Goal: Task Accomplishment & Management: Manage account settings

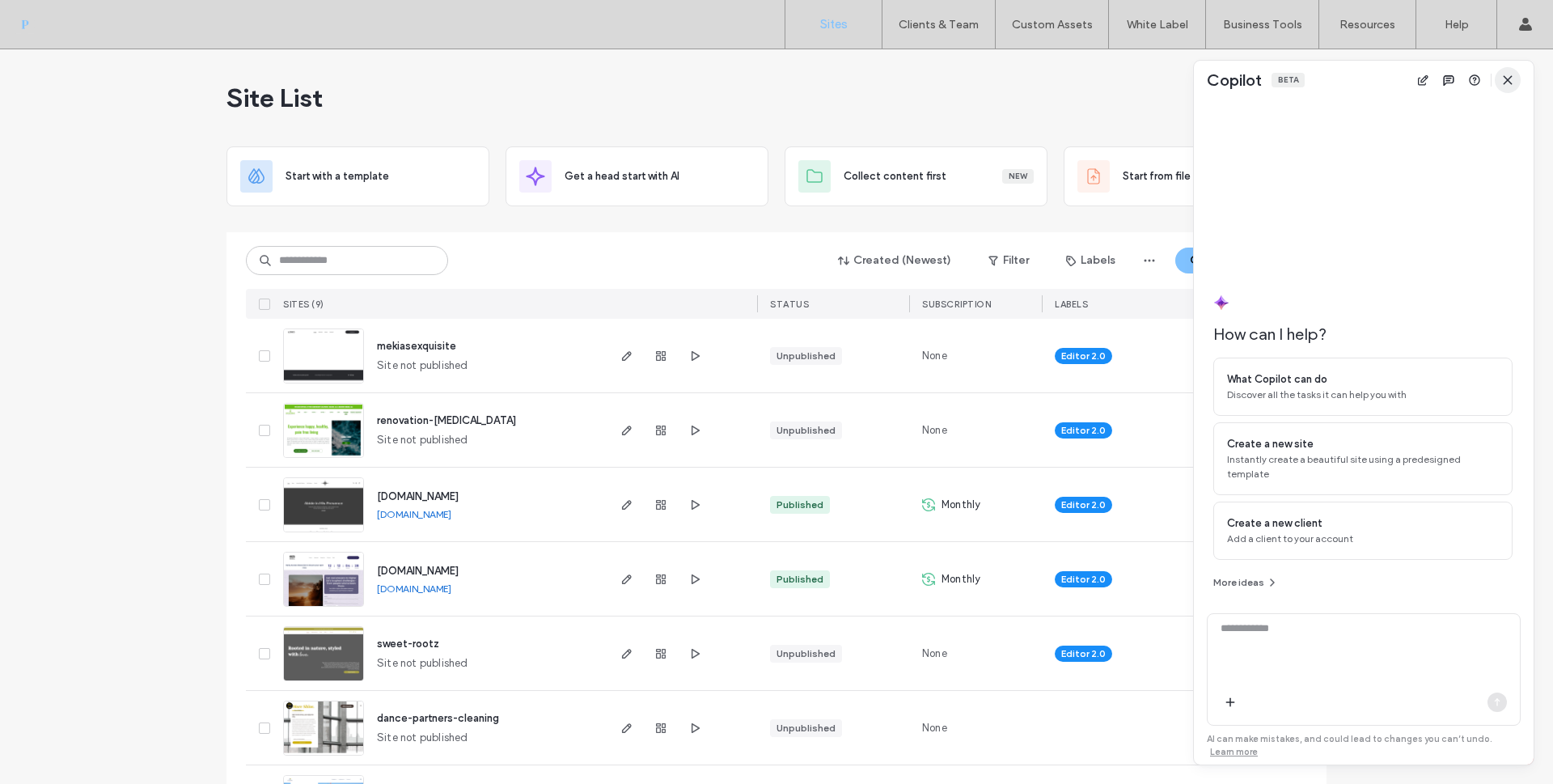
click at [1505, 78] on use "button" at bounding box center [1507, 79] width 7 height 7
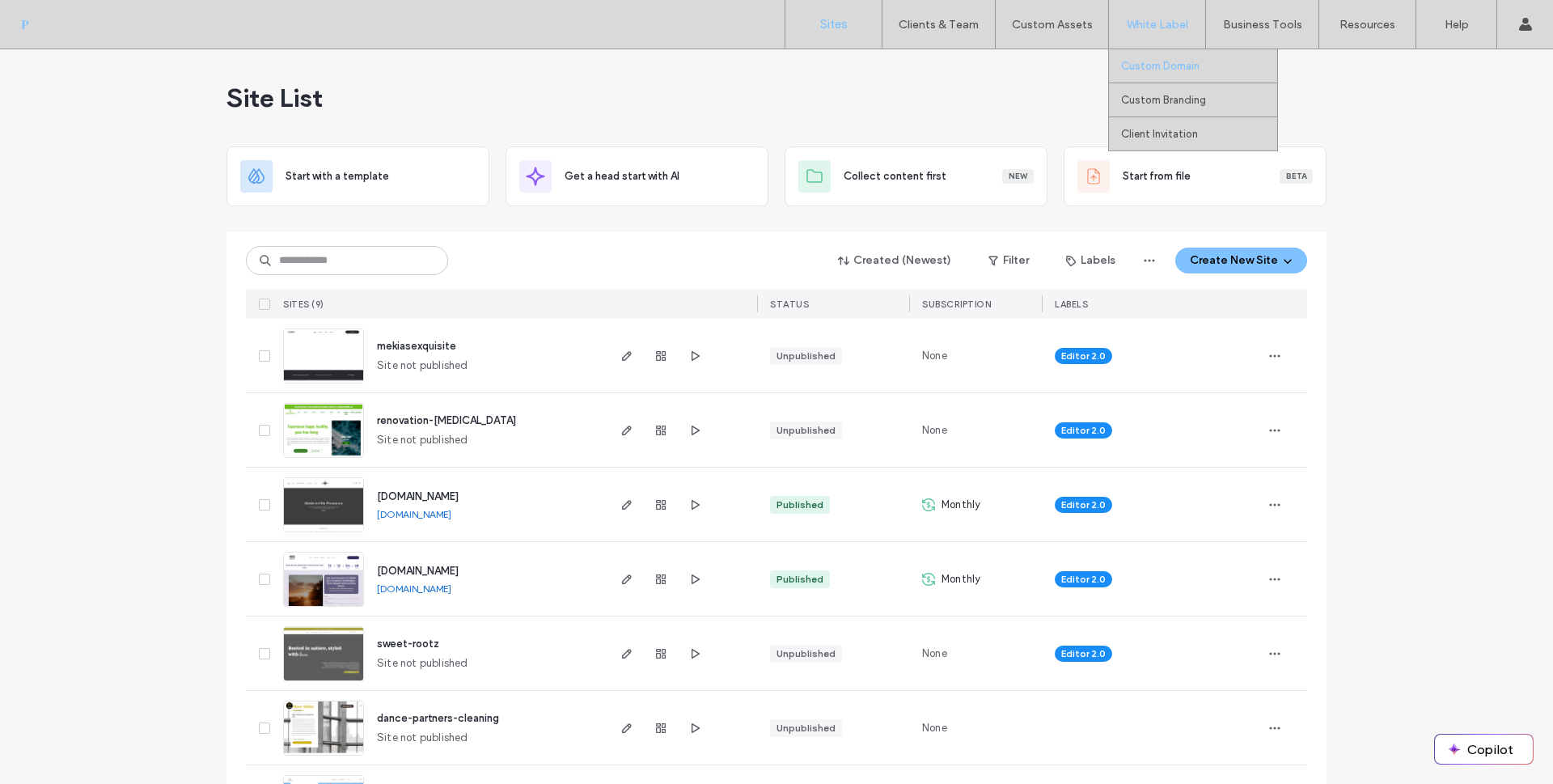
click at [1178, 66] on label "Custom Domain" at bounding box center [1160, 66] width 79 height 12
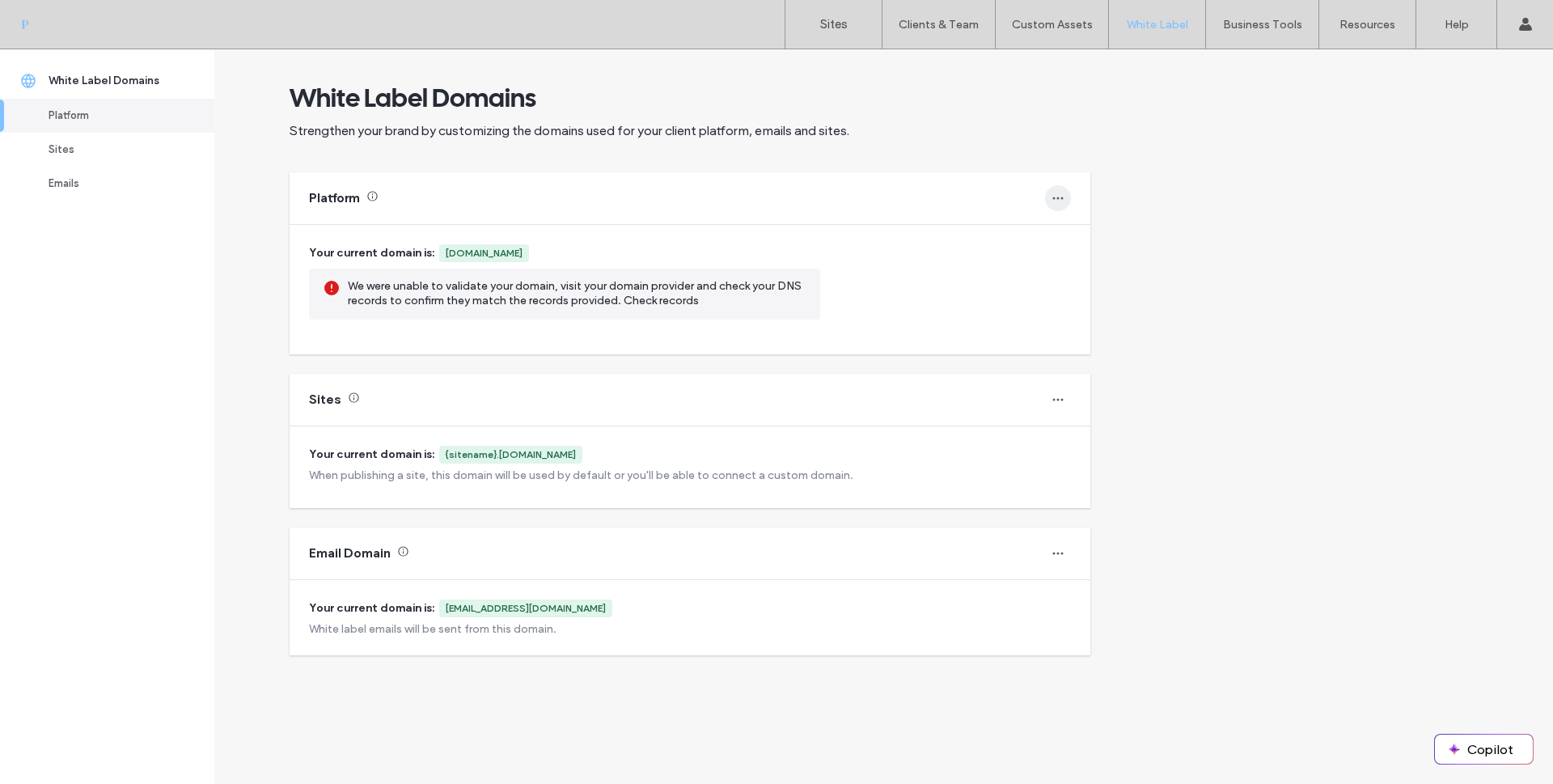
click at [1065, 201] on span "button" at bounding box center [1058, 198] width 26 height 26
click at [1082, 245] on span "Change domain" at bounding box center [1116, 240] width 77 height 16
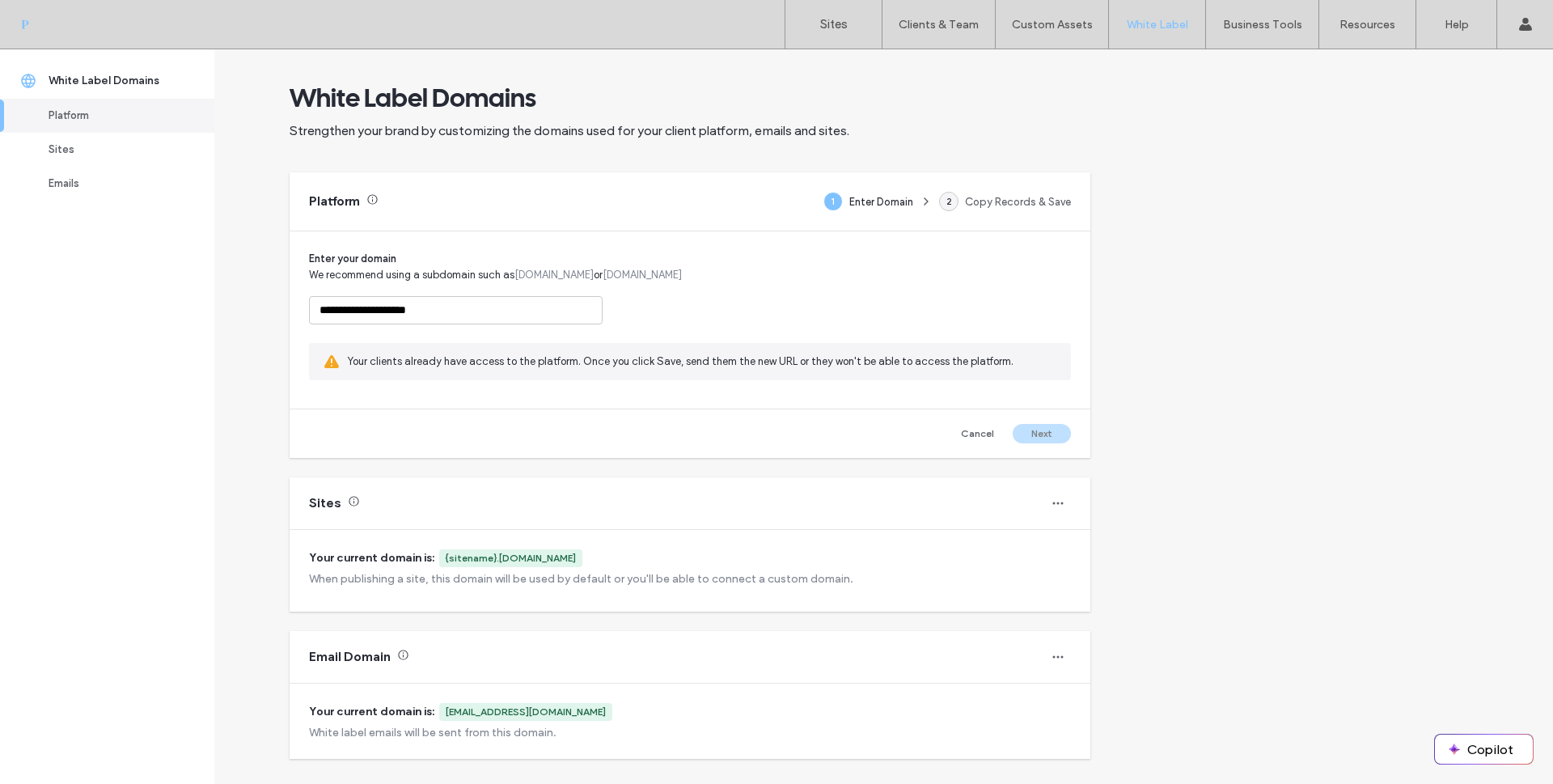
click at [1040, 428] on div "Cancel Next" at bounding box center [879, 433] width 381 height 19
click at [981, 438] on button "Cancel" at bounding box center [977, 433] width 58 height 19
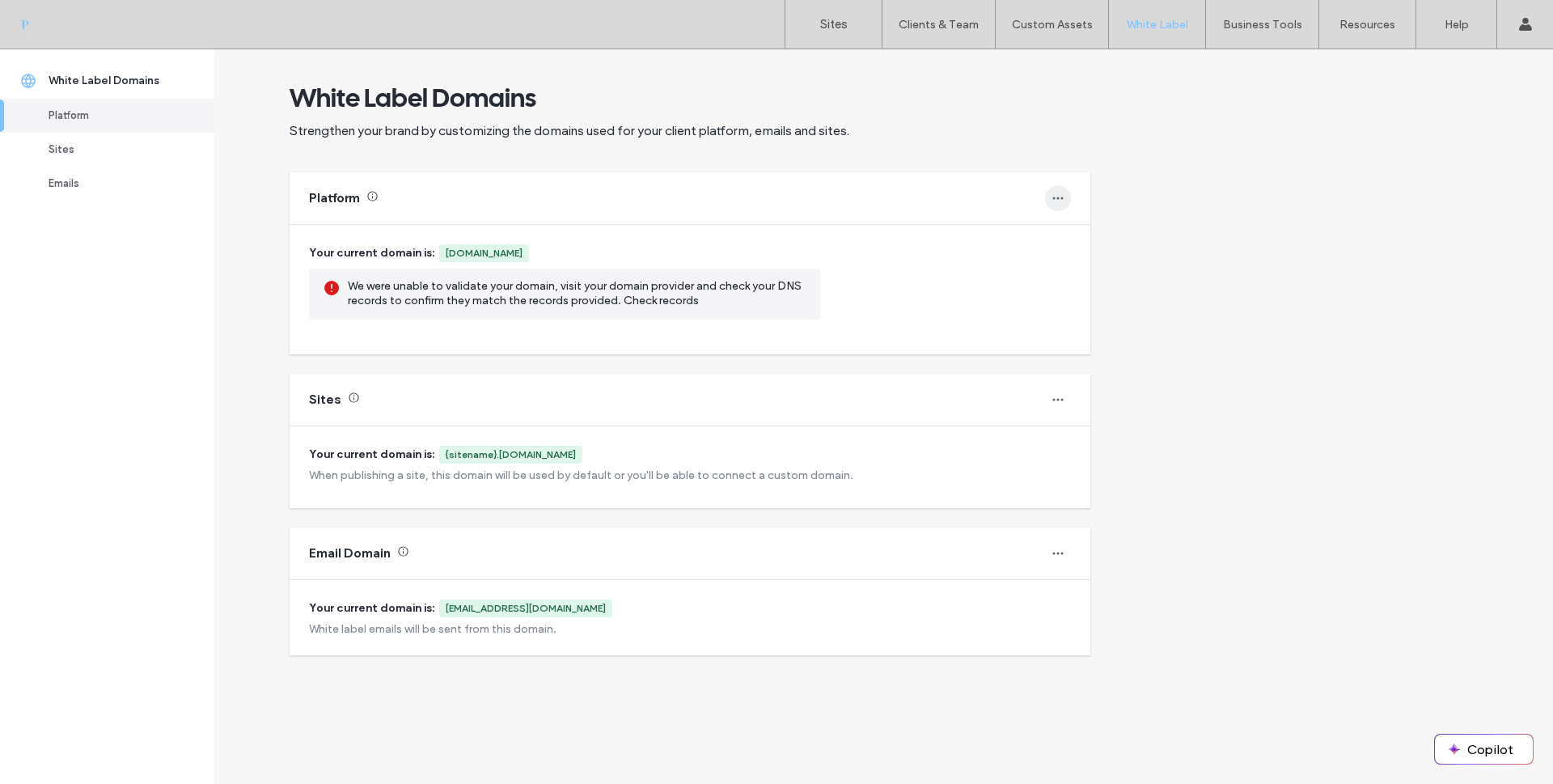
click at [1055, 198] on icon "button" at bounding box center [1058, 198] width 13 height 13
click at [1088, 267] on span "Revert to default" at bounding box center [1119, 271] width 82 height 16
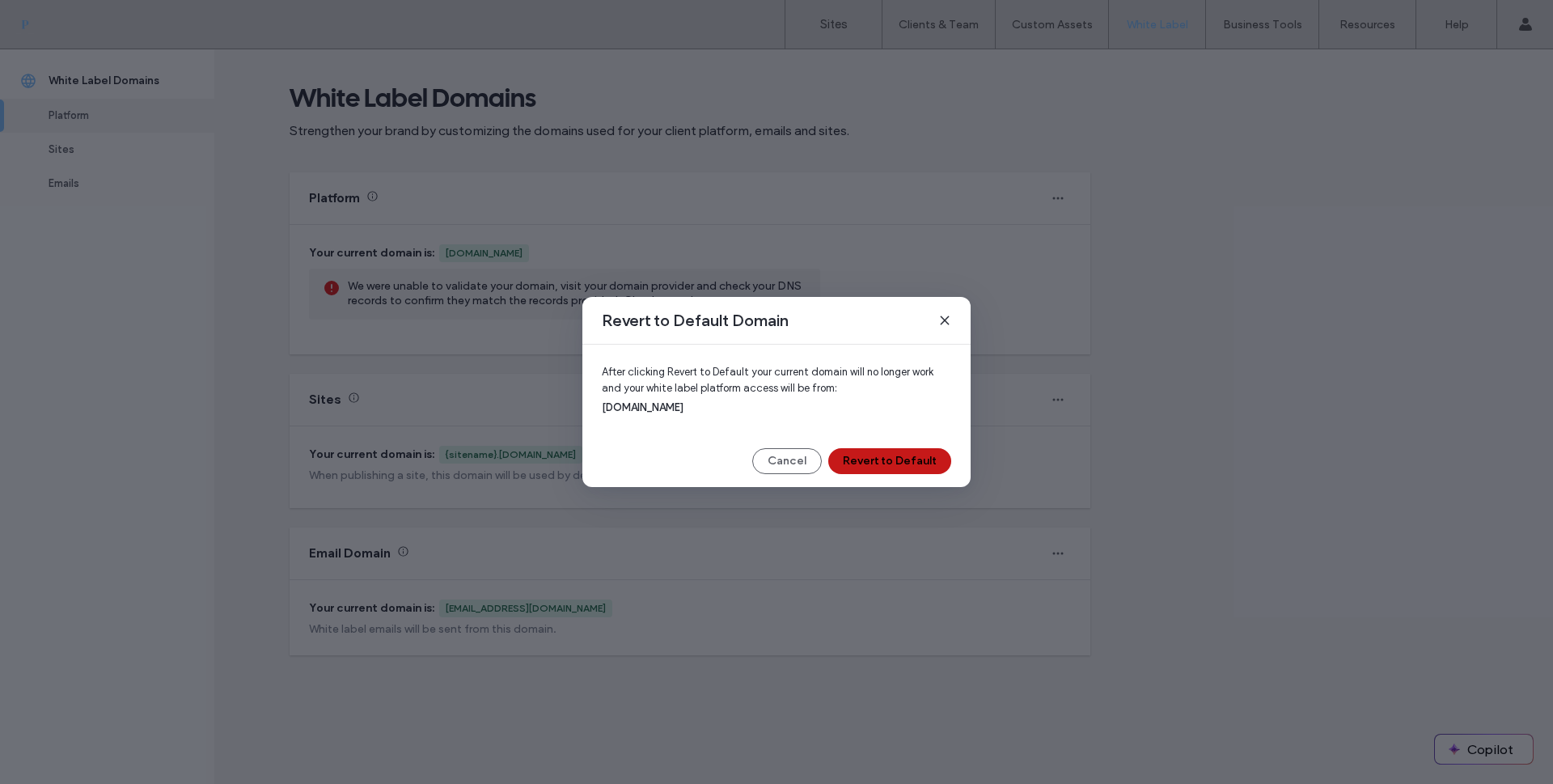
click at [919, 461] on button "Revert to Default" at bounding box center [889, 461] width 123 height 26
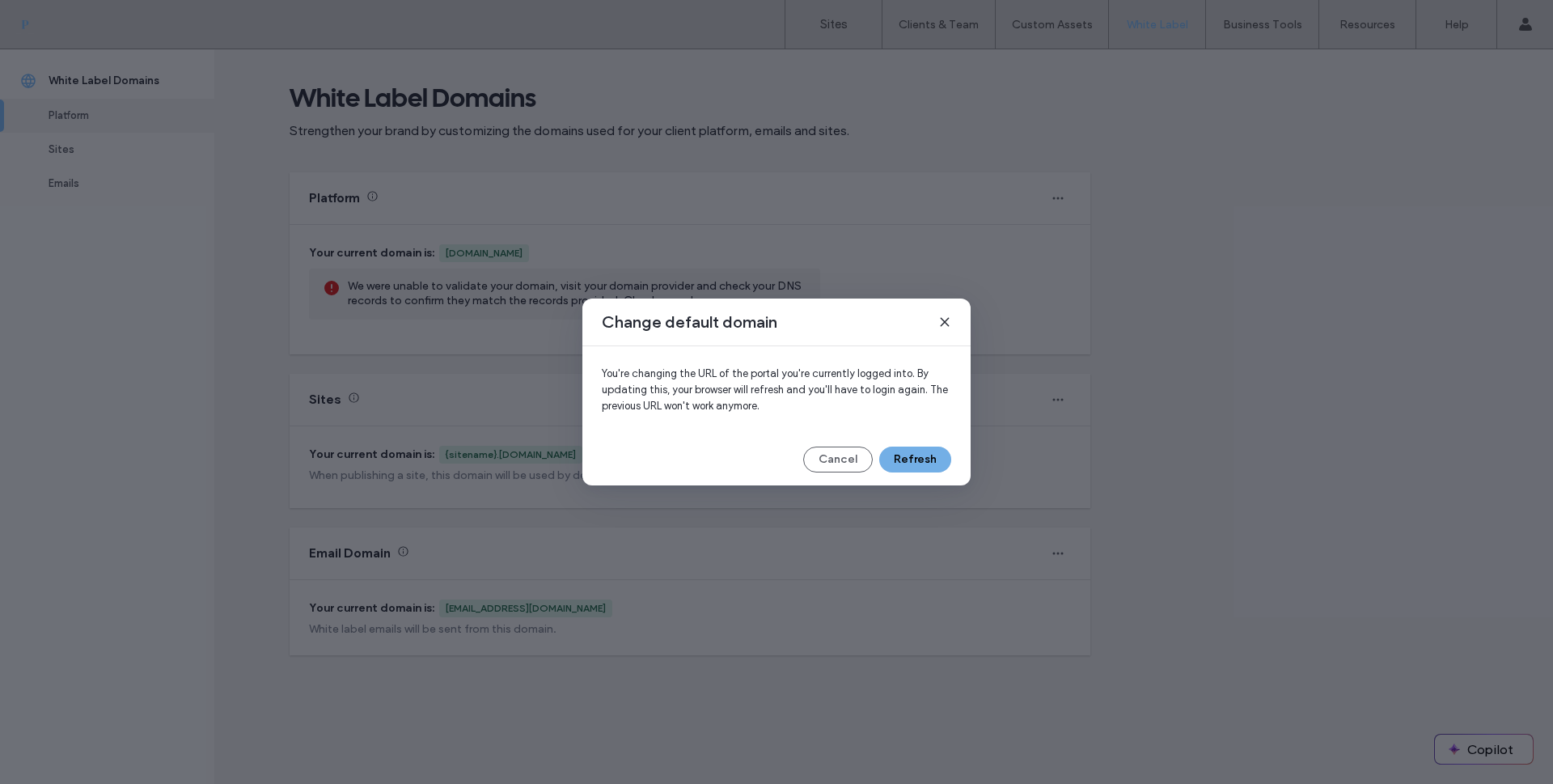
click at [929, 461] on button "Refresh" at bounding box center [916, 459] width 72 height 26
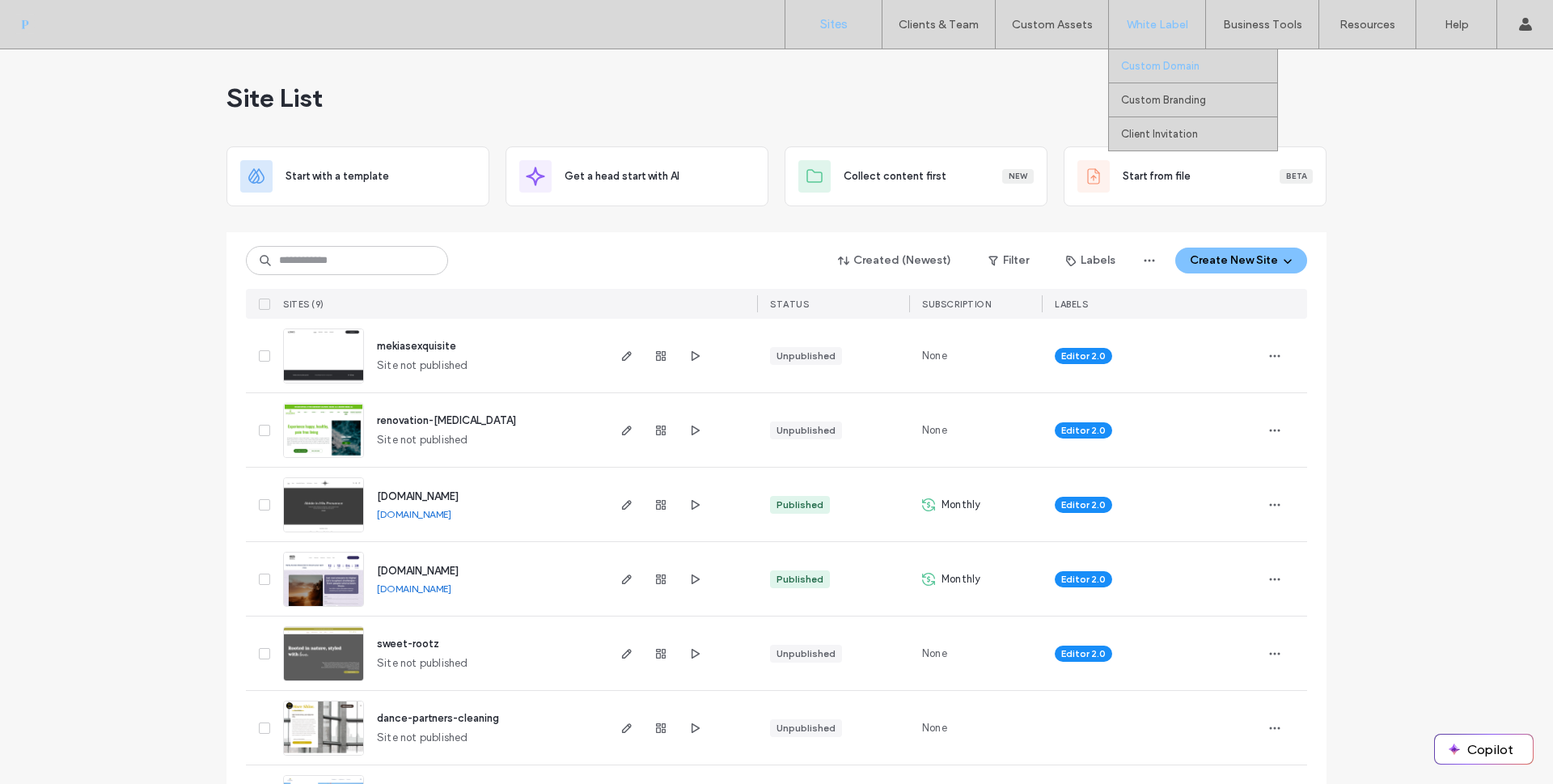
click at [1170, 70] on label "Custom Domain" at bounding box center [1160, 66] width 79 height 12
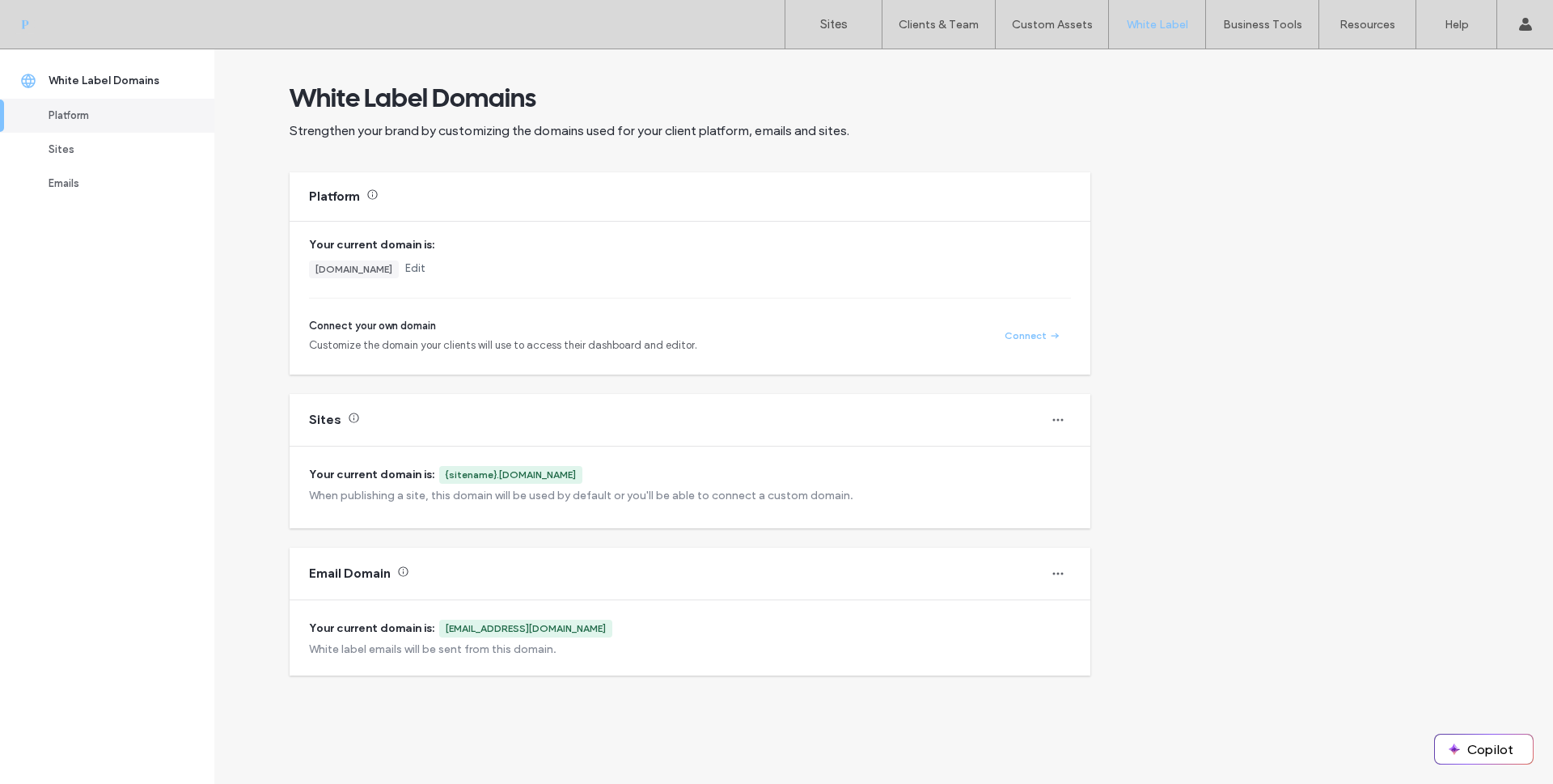
click at [1033, 344] on div "Connect your own domain Customize the domain your clients will use to access th…" at bounding box center [690, 335] width 762 height 35
click at [1027, 335] on button "Connect" at bounding box center [1032, 335] width 78 height 19
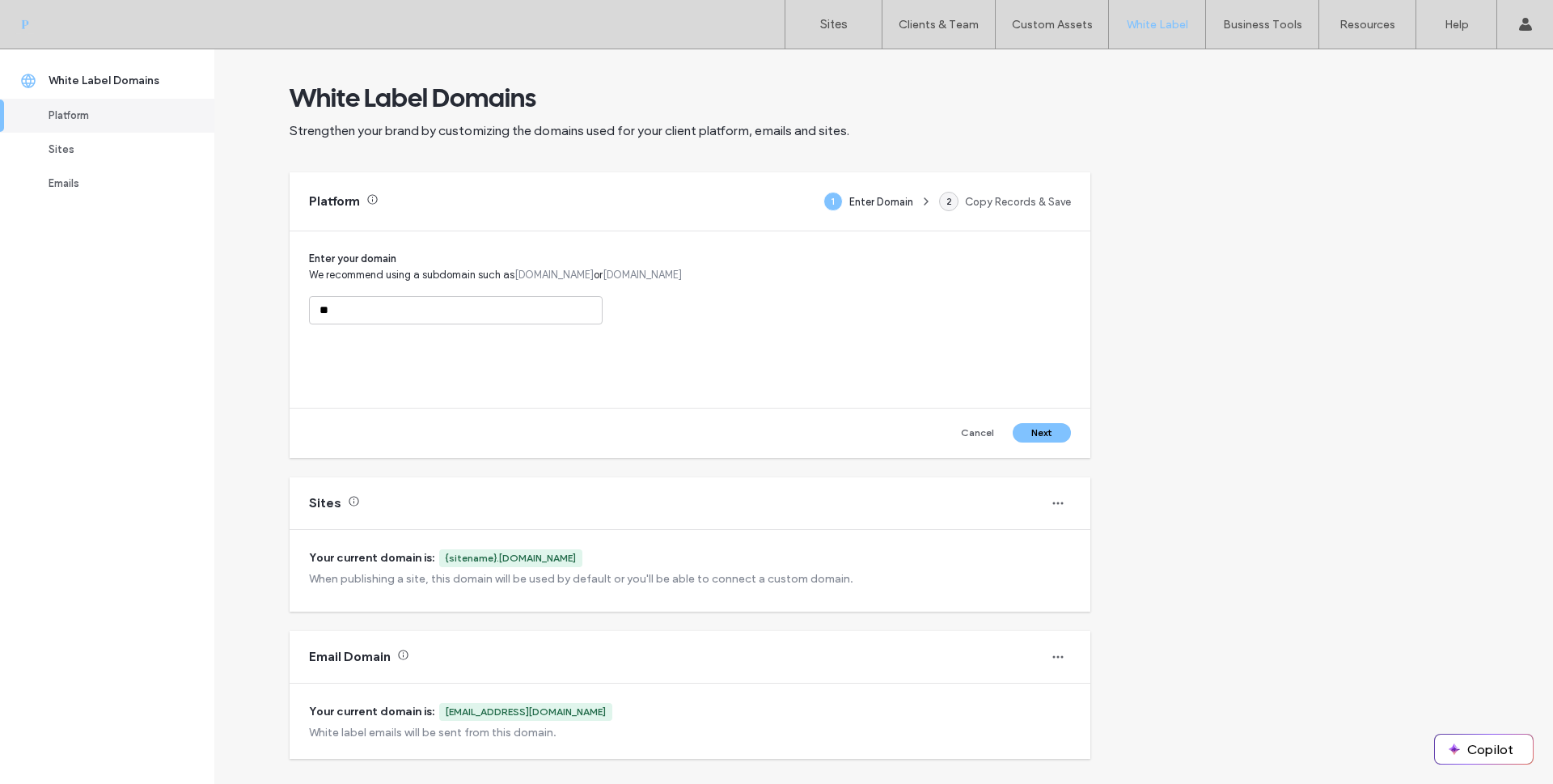
type input "*"
type input "**********"
click at [1050, 432] on button "Next" at bounding box center [1042, 433] width 58 height 19
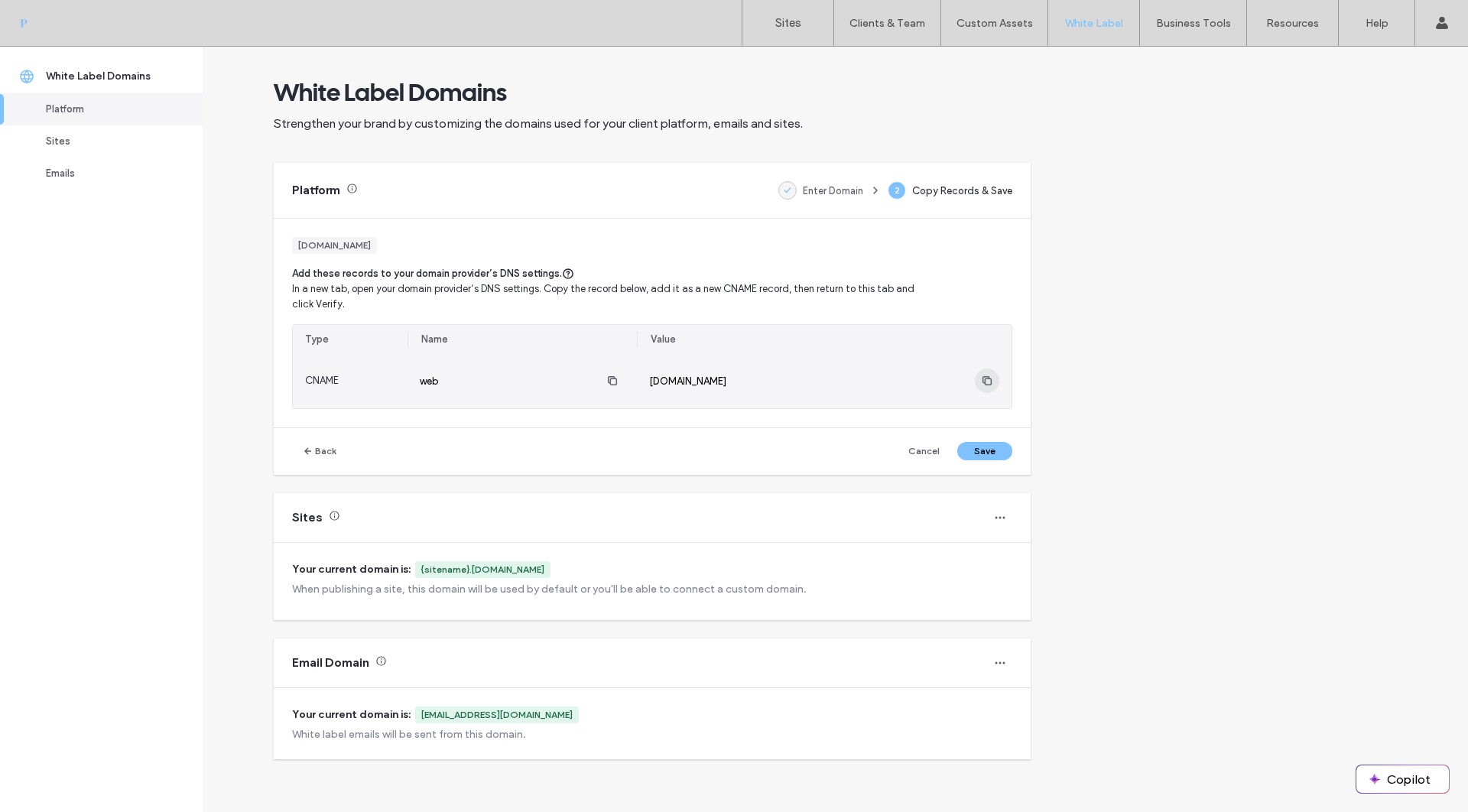
click at [991, 379] on icon "button" at bounding box center [986, 381] width 13 height 13
click at [991, 382] on icon "button" at bounding box center [986, 381] width 13 height 13
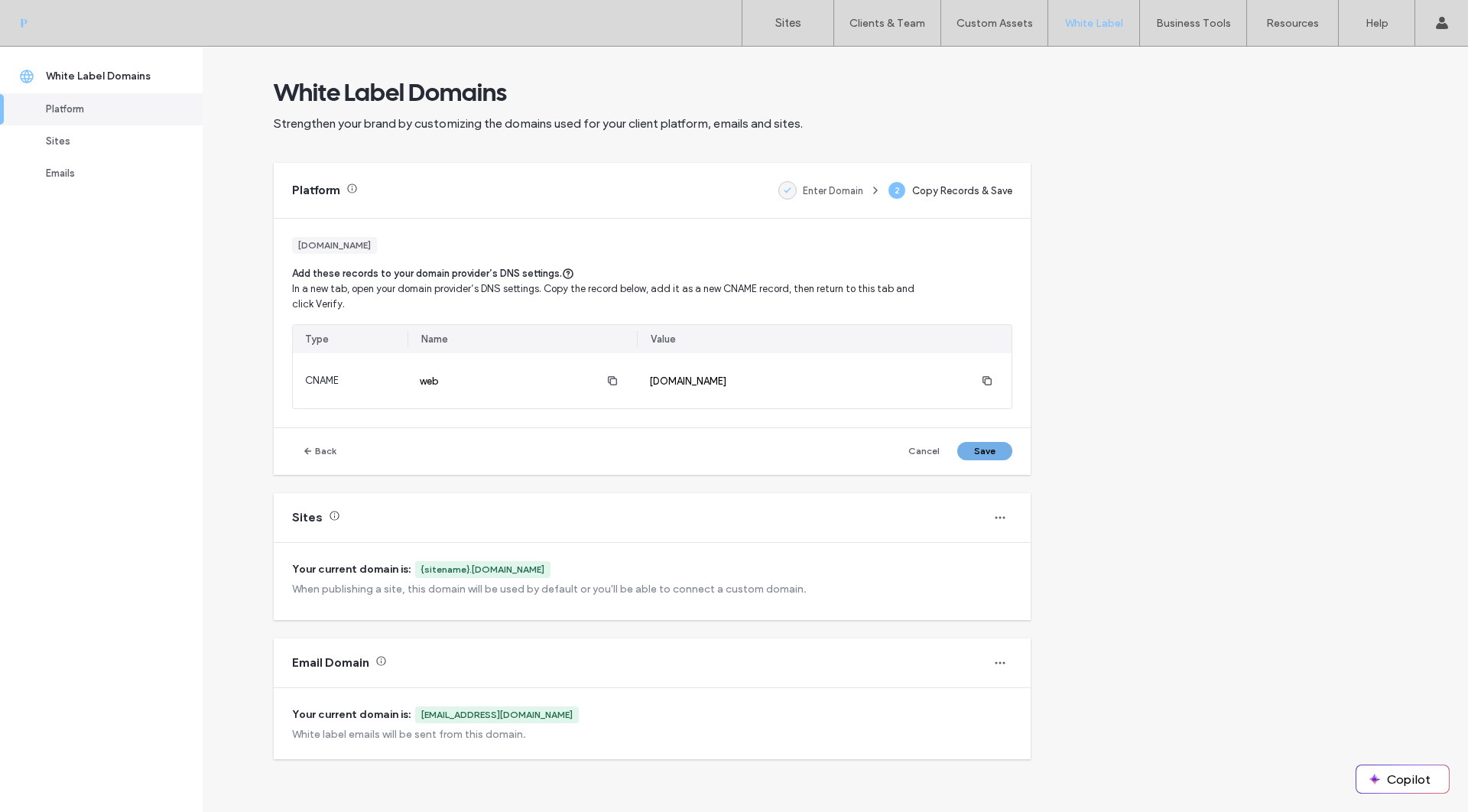
click at [996, 456] on button "Save" at bounding box center [985, 451] width 55 height 18
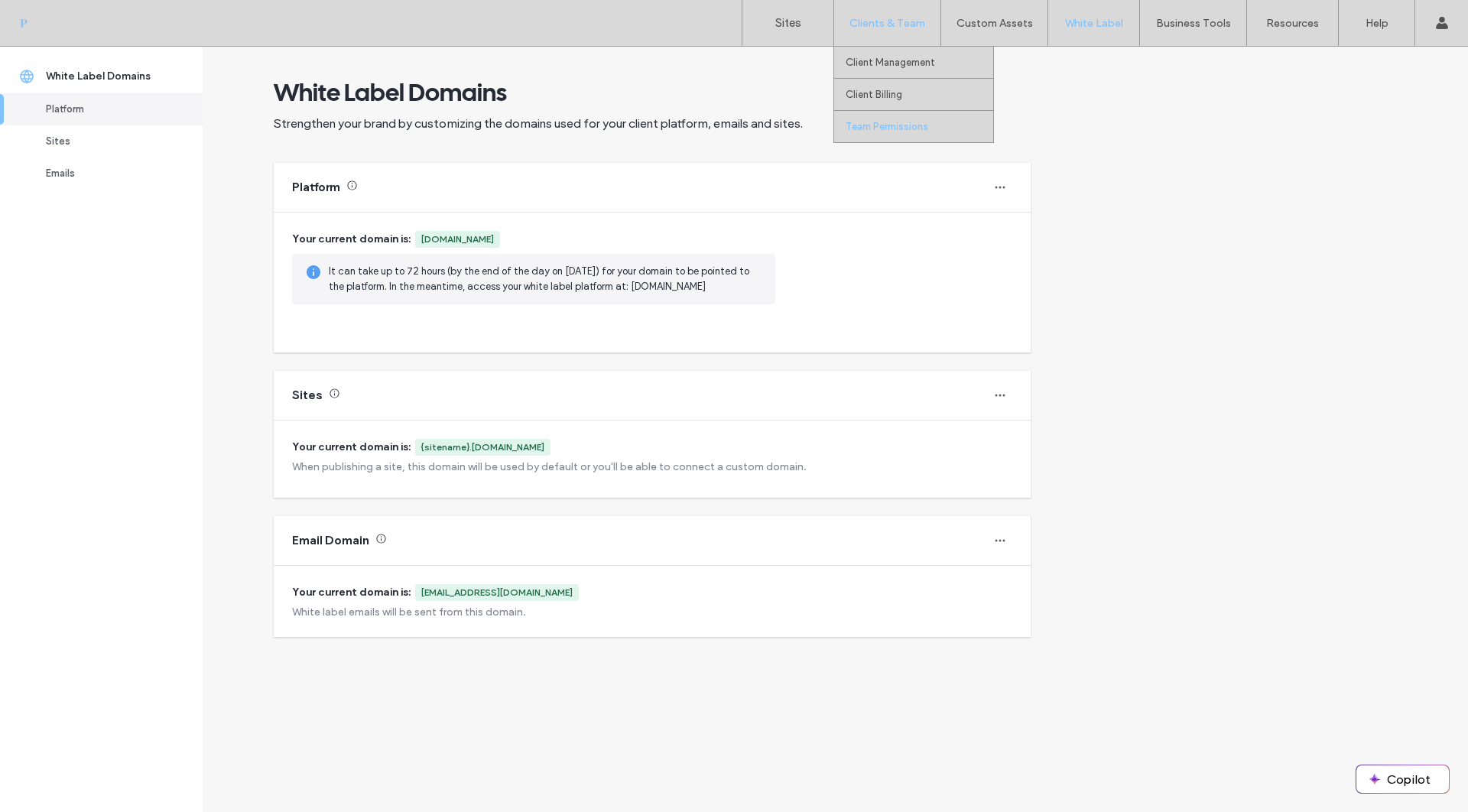
click at [916, 126] on label "Team Permissions" at bounding box center [886, 127] width 83 height 12
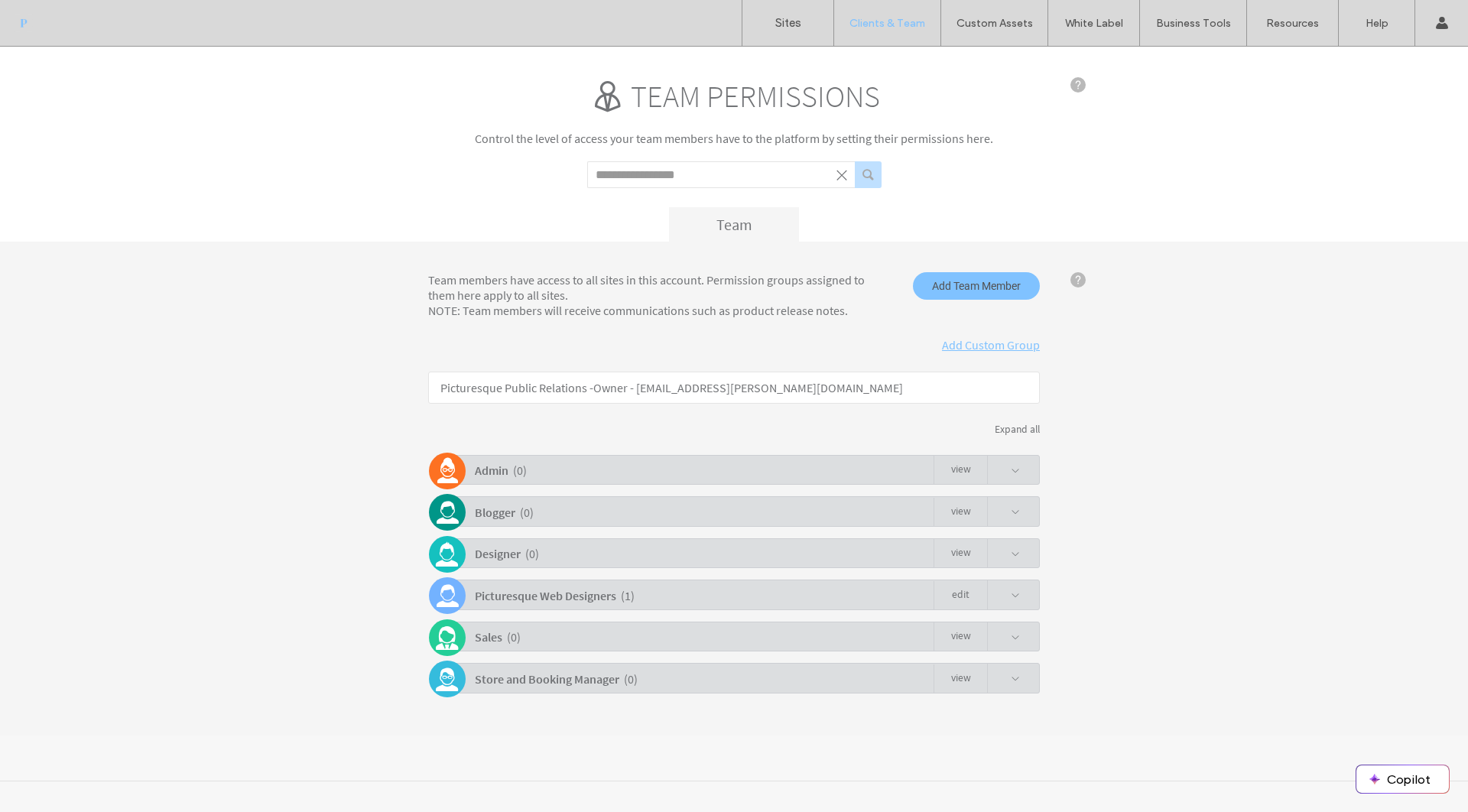
click at [1013, 593] on span at bounding box center [1015, 595] width 9 height 9
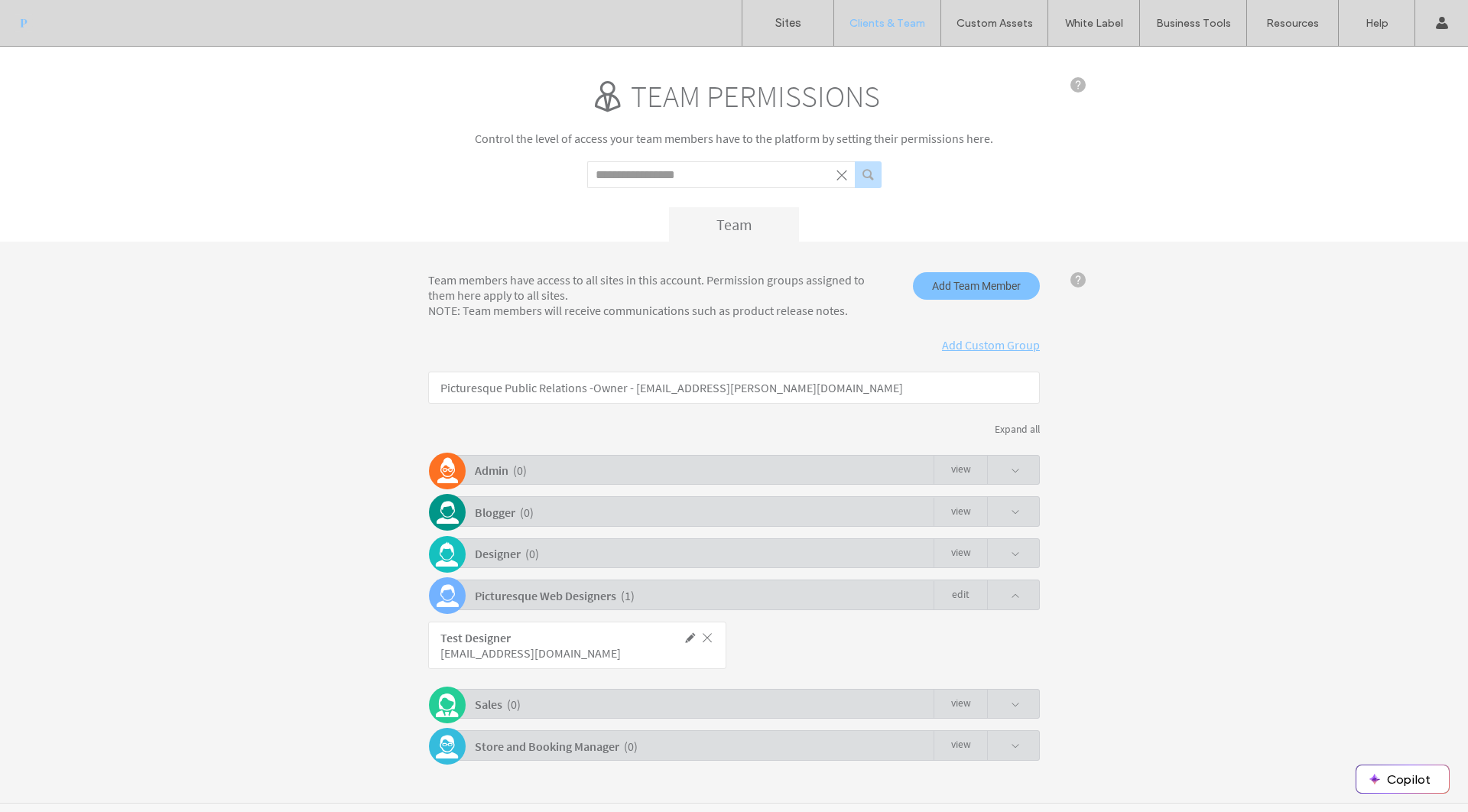
click at [704, 635] on span at bounding box center [707, 638] width 13 height 13
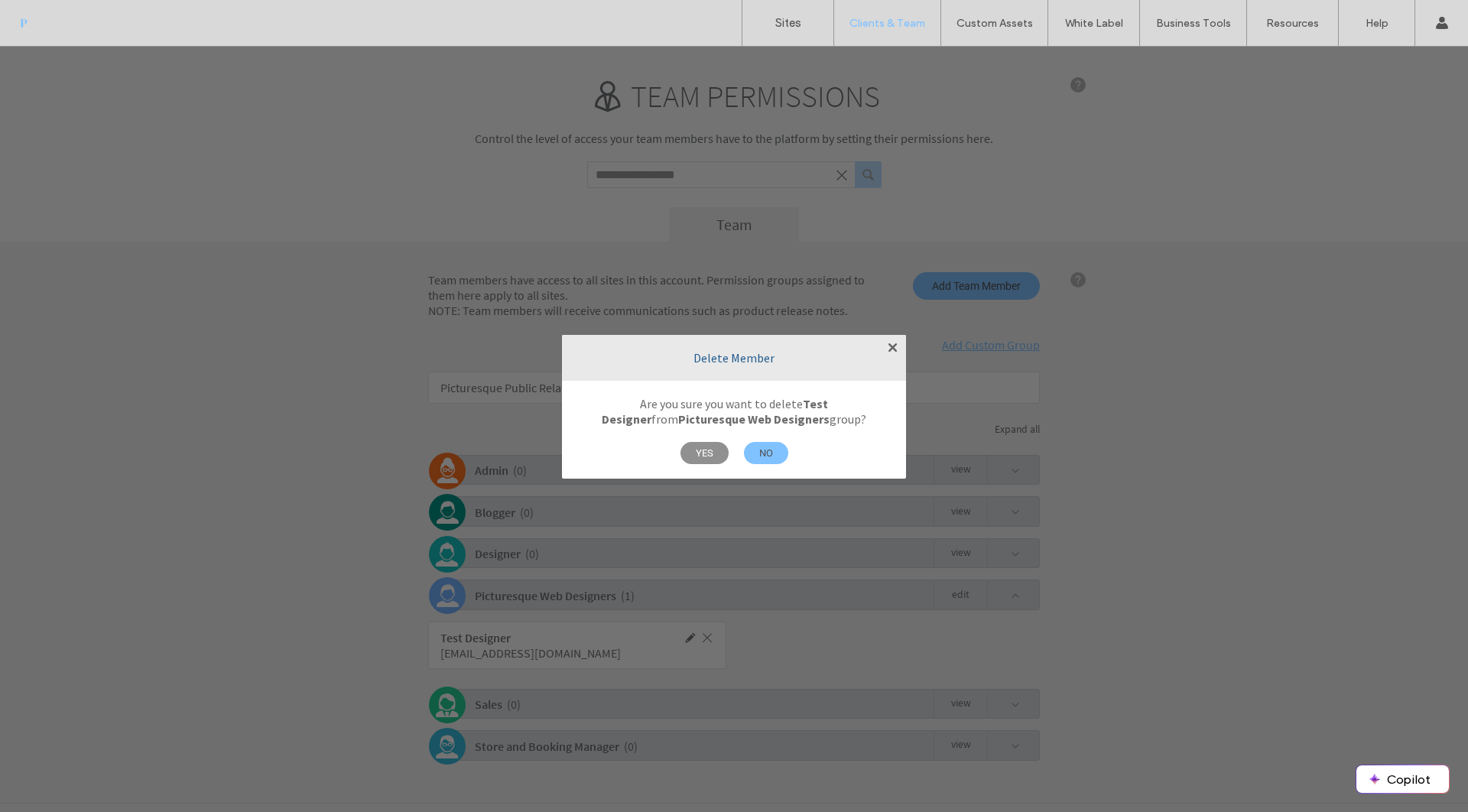
click at [709, 447] on span "YES" at bounding box center [704, 452] width 48 height 23
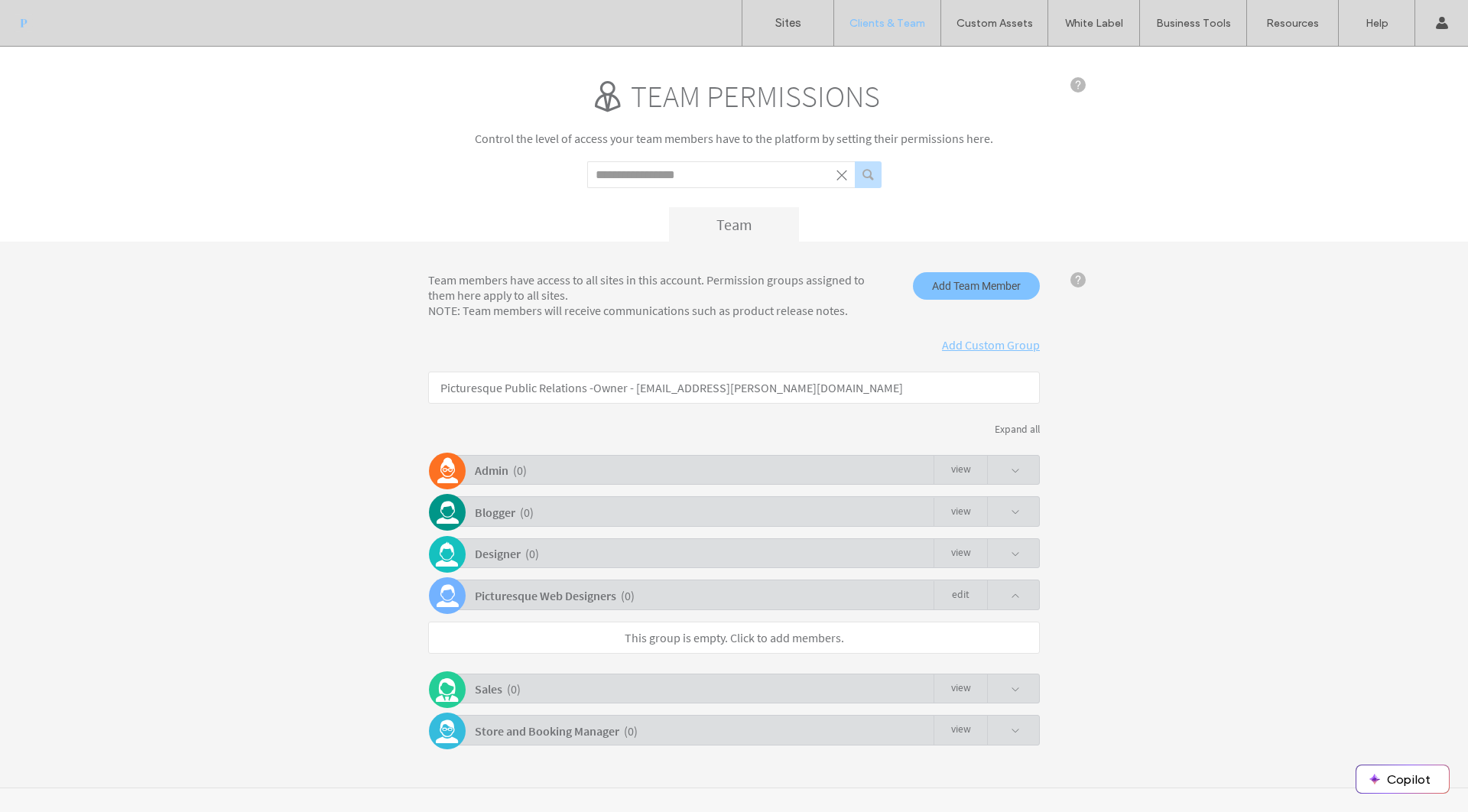
click at [827, 641] on link "This group is empty. Click to add members." at bounding box center [734, 638] width 219 height 15
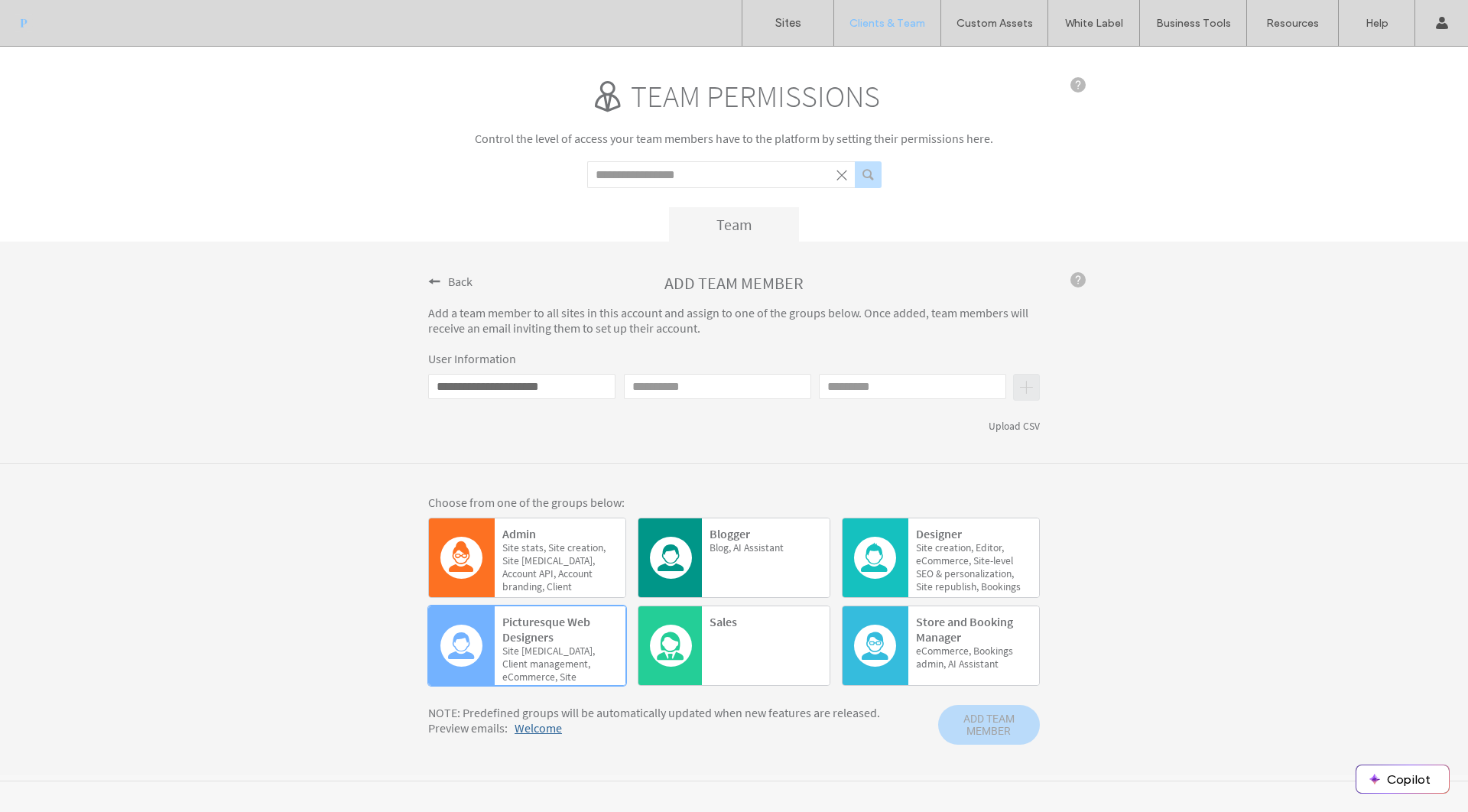
type input "**********"
type input "****"
type input "********"
click at [997, 734] on span "ADD TEAM MEMBER" at bounding box center [989, 725] width 102 height 40
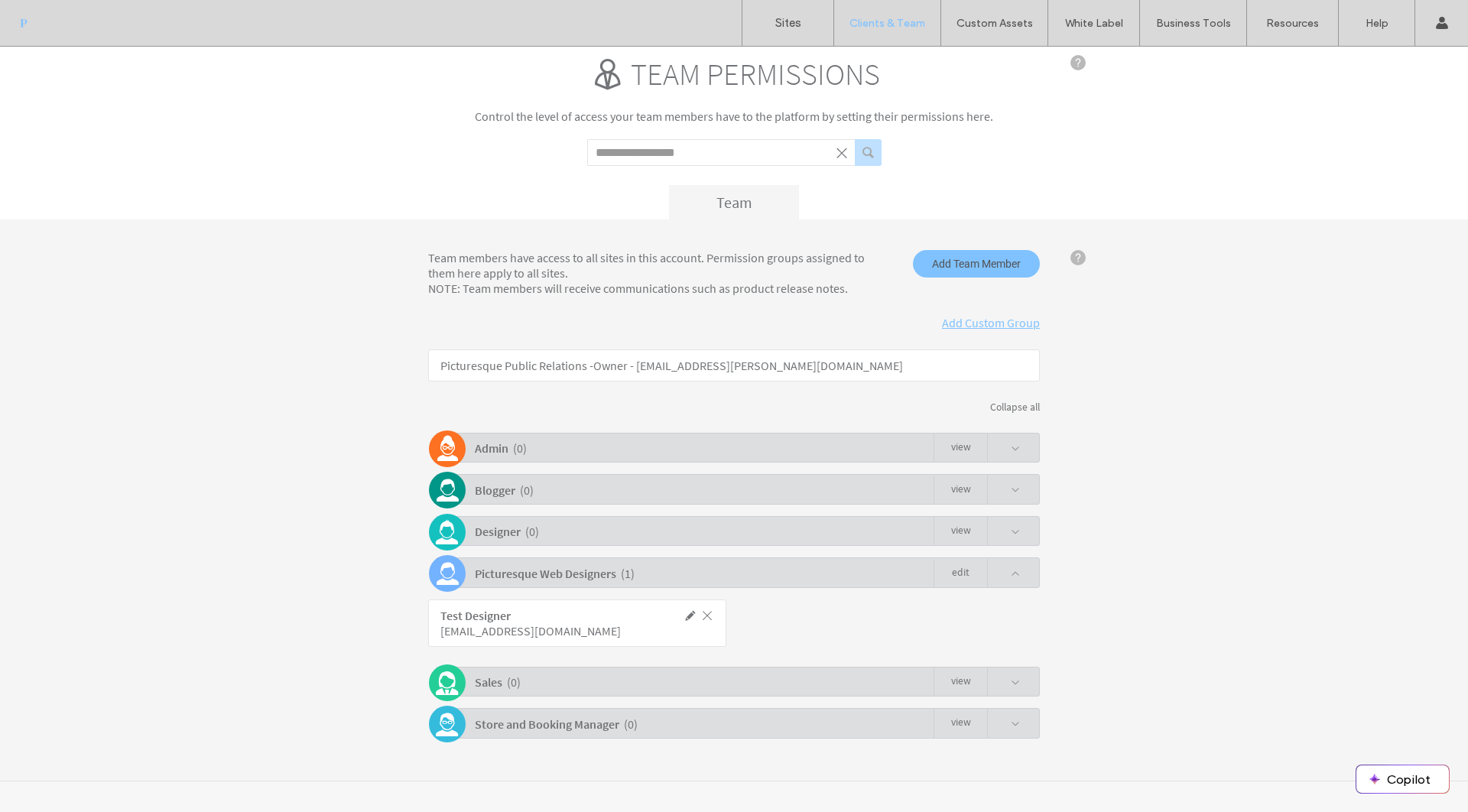
scroll to position [23, 0]
click at [704, 618] on span at bounding box center [707, 615] width 13 height 13
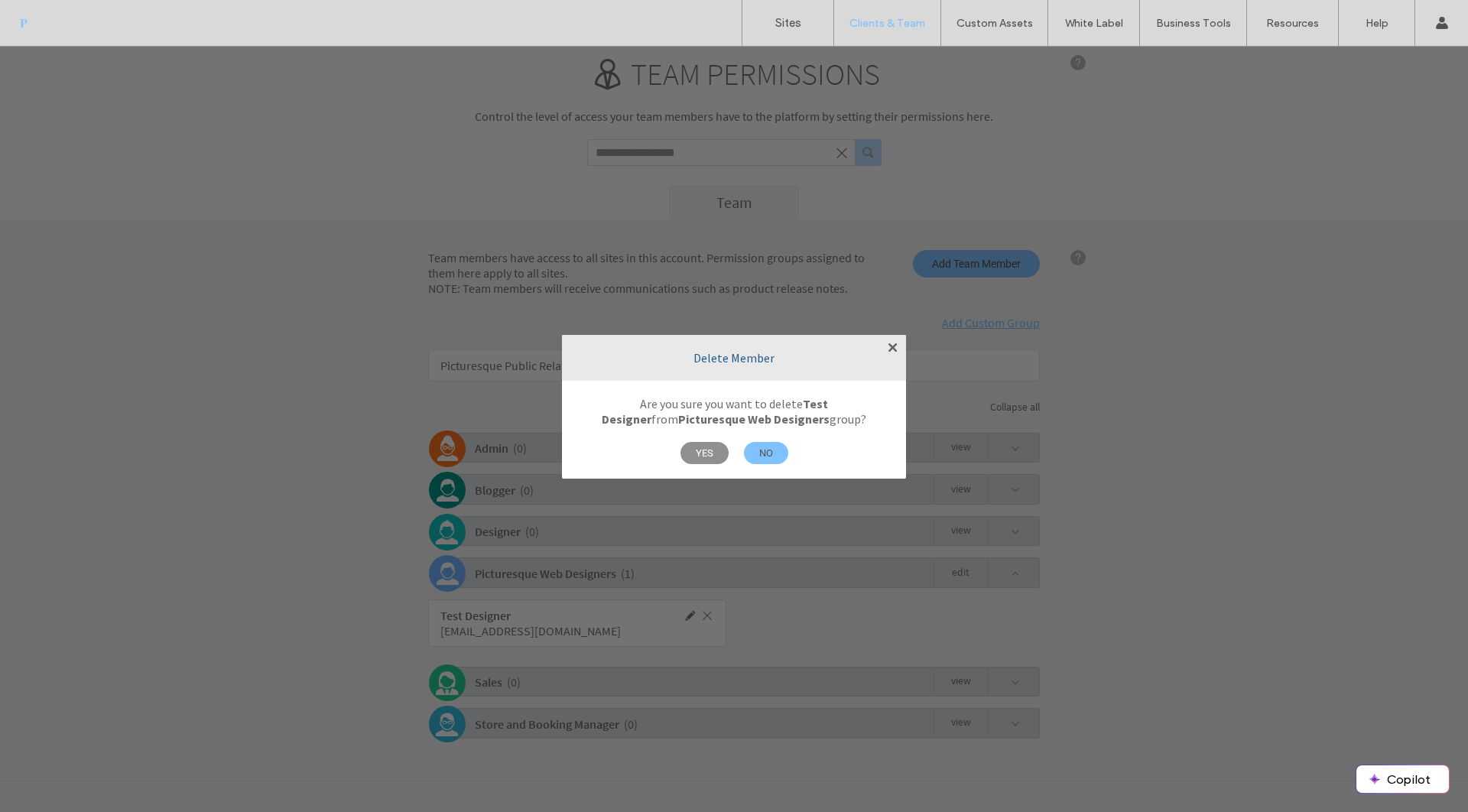
click at [706, 449] on span "YES" at bounding box center [704, 452] width 48 height 23
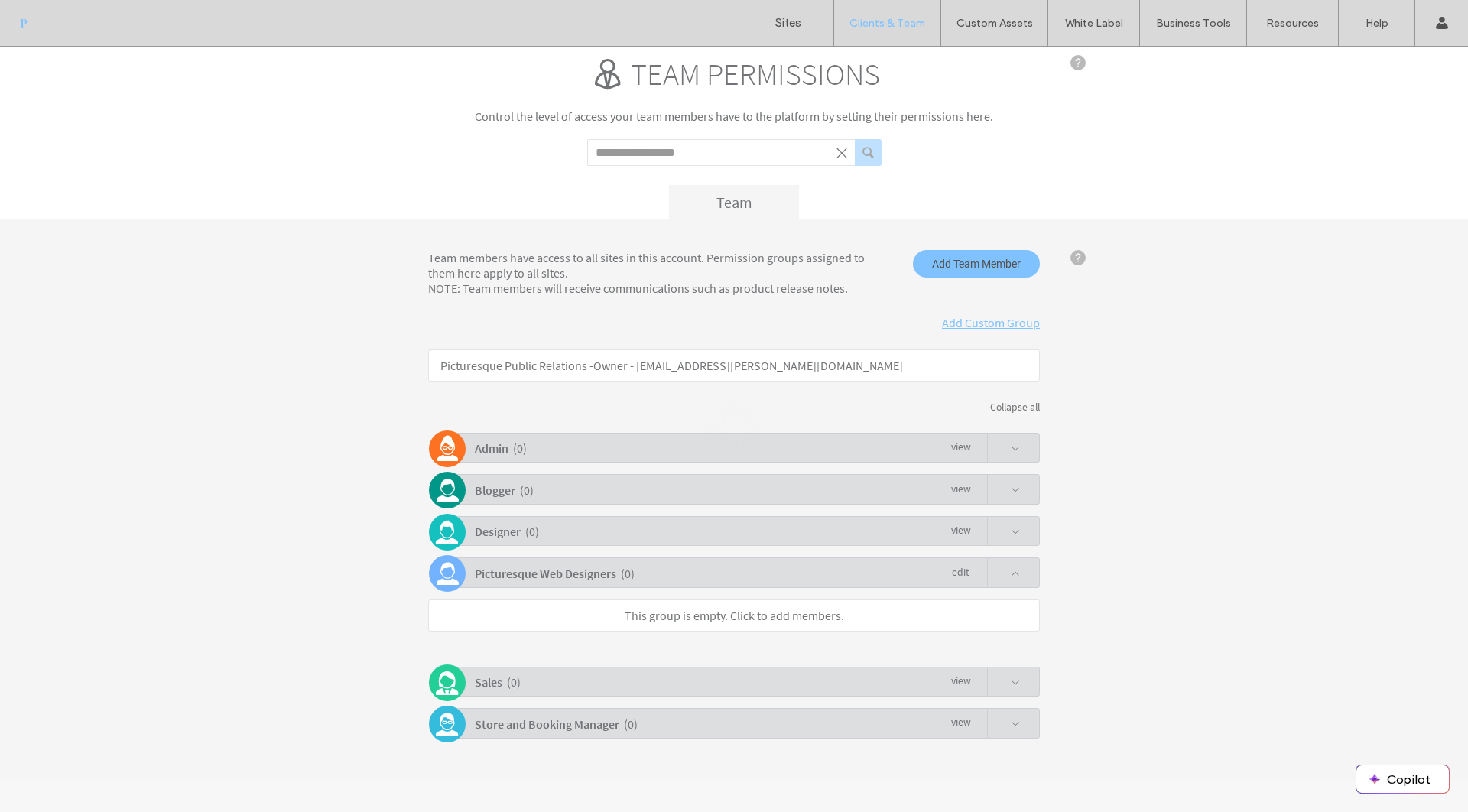
scroll to position [8, 0]
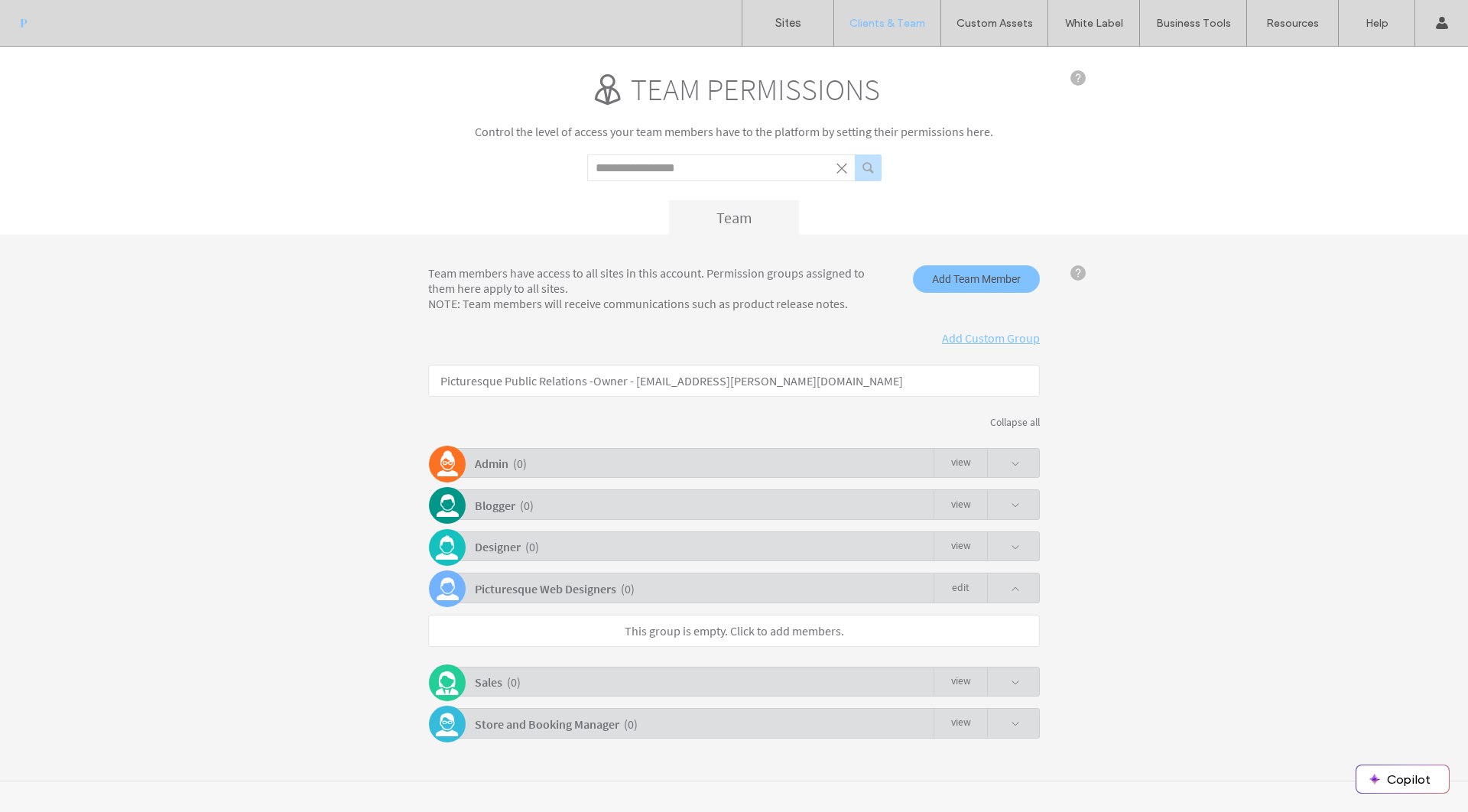
click at [711, 618] on p "This group is empty. Click to add members." at bounding box center [734, 631] width 612 height 32
click at [722, 634] on link "This group is empty. Click to add members." at bounding box center [734, 631] width 219 height 15
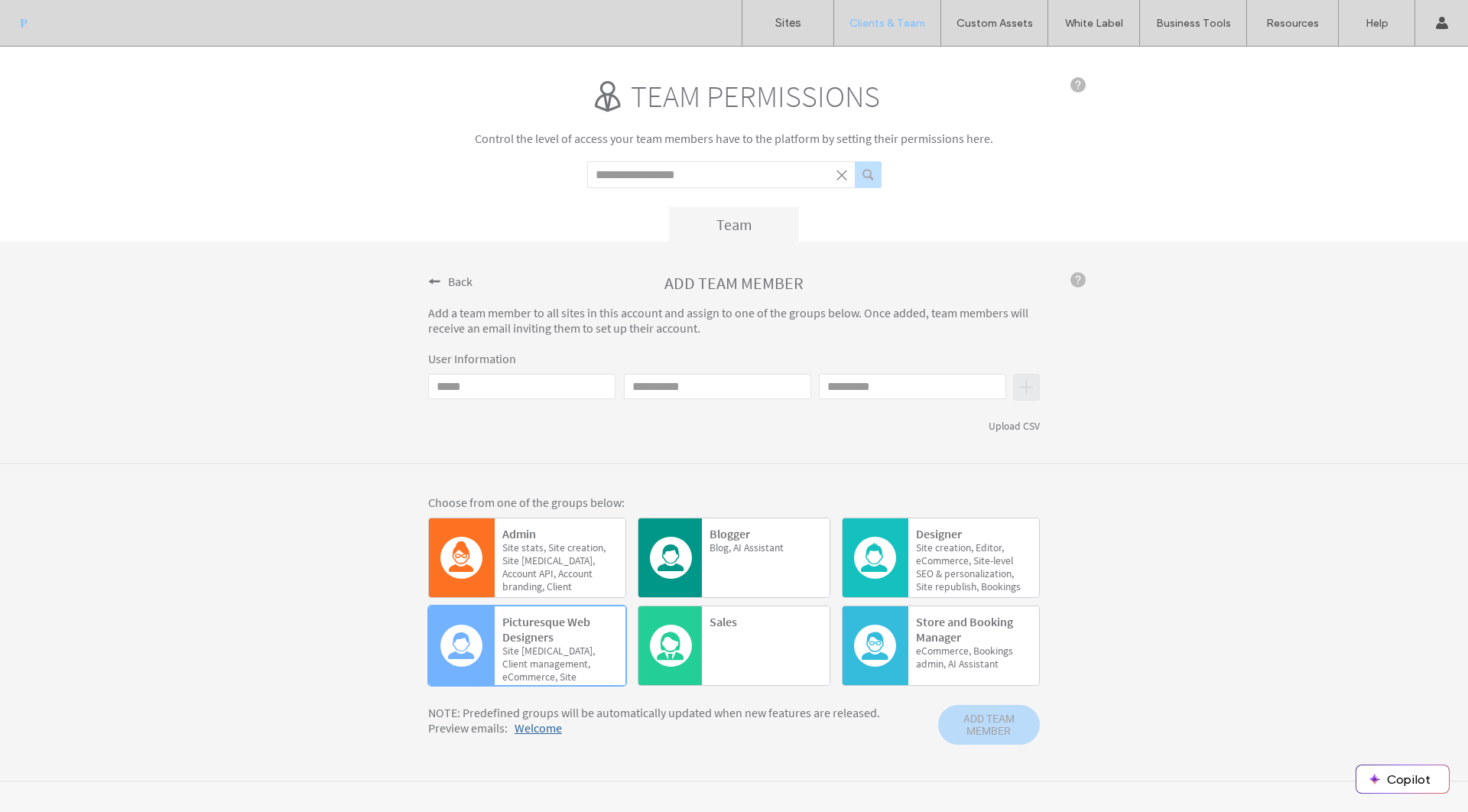
scroll to position [0, 0]
click at [542, 730] on span "Welcome" at bounding box center [538, 728] width 48 height 15
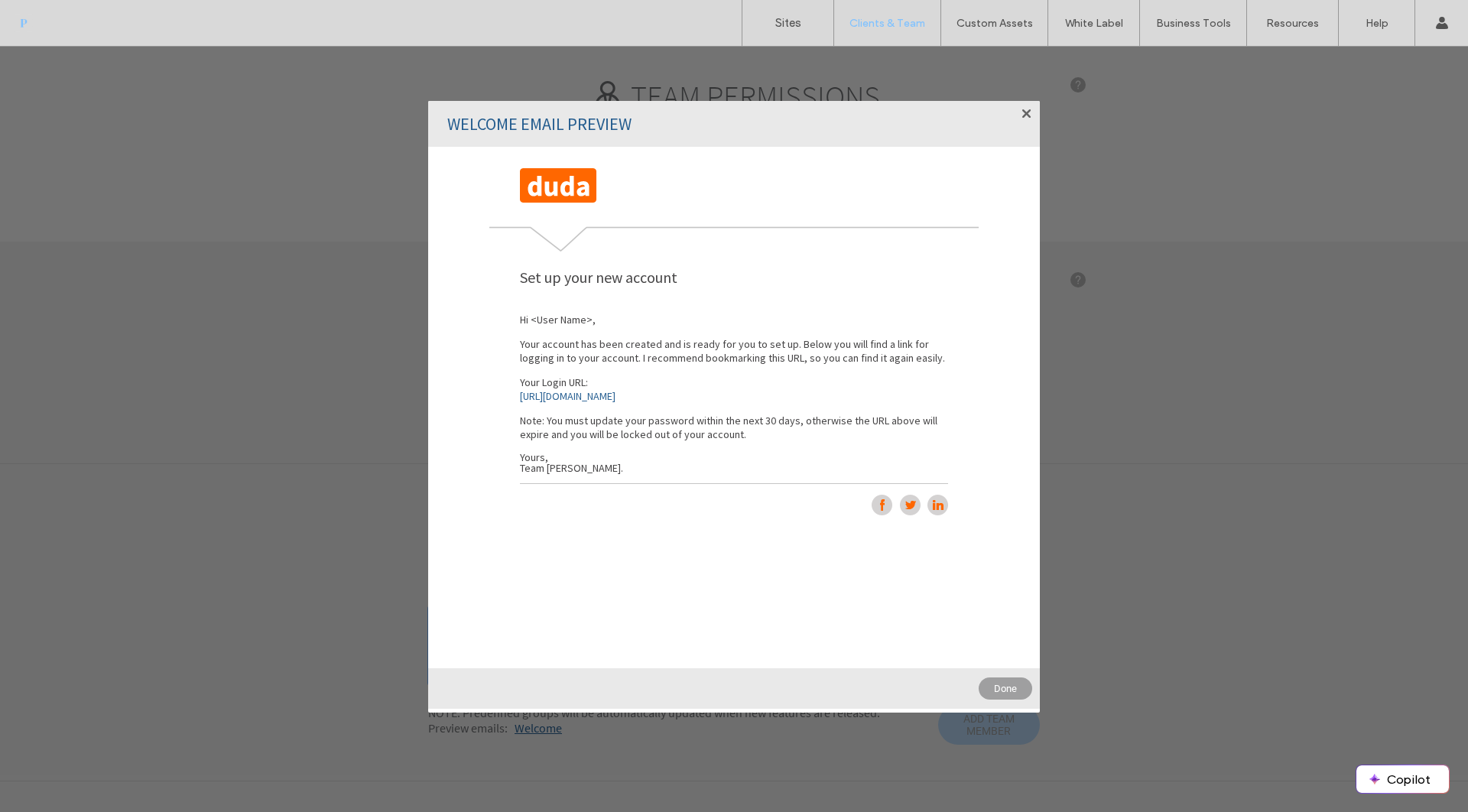
drag, startPoint x: 489, startPoint y: 424, endPoint x: 687, endPoint y: 439, distance: 198.6
click at [687, 439] on div "Welcome! Ready to create your first site with our powerful editors? Set up your…" at bounding box center [734, 407] width 612 height 522
drag, startPoint x: 714, startPoint y: 426, endPoint x: 507, endPoint y: 421, distance: 207.1
click at [507, 421] on div "Welcome! Ready to create your first site with our powerful editors? Set up your…" at bounding box center [734, 407] width 612 height 522
click at [548, 122] on div "Welcome Email Preview" at bounding box center [734, 124] width 612 height 46
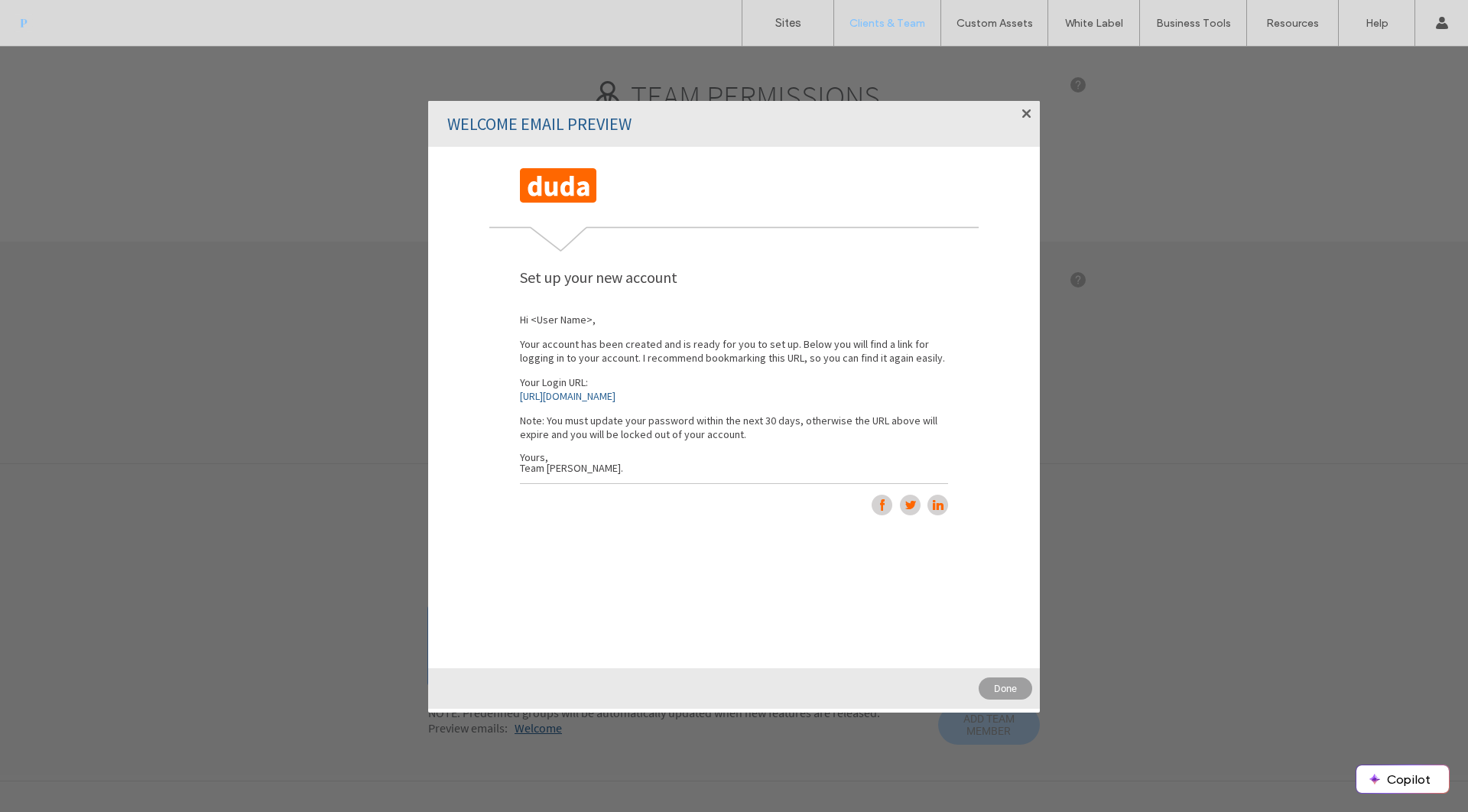
click at [1022, 117] on div at bounding box center [1023, 117] width 18 height 18
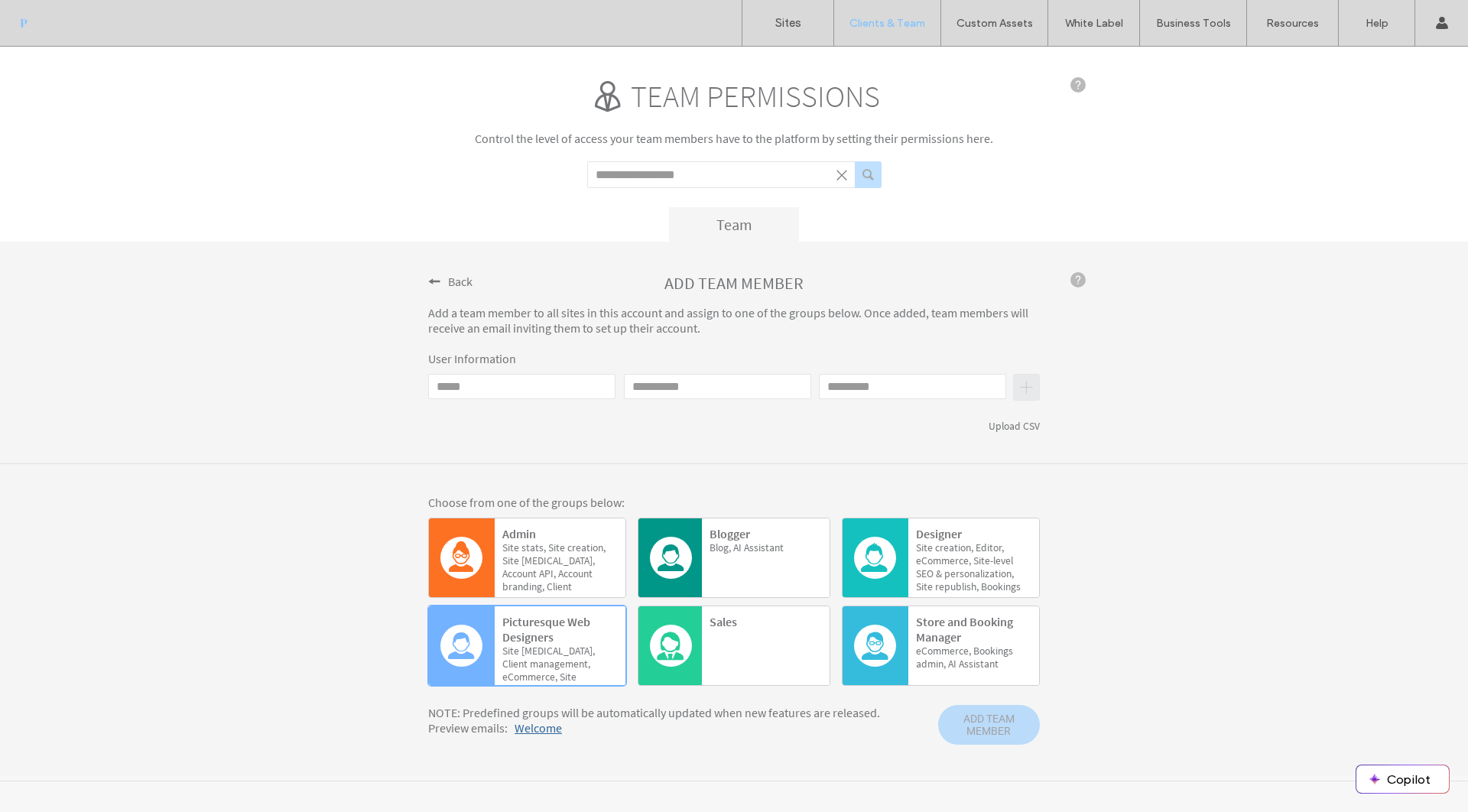
click at [549, 730] on span "Welcome" at bounding box center [538, 728] width 48 height 15
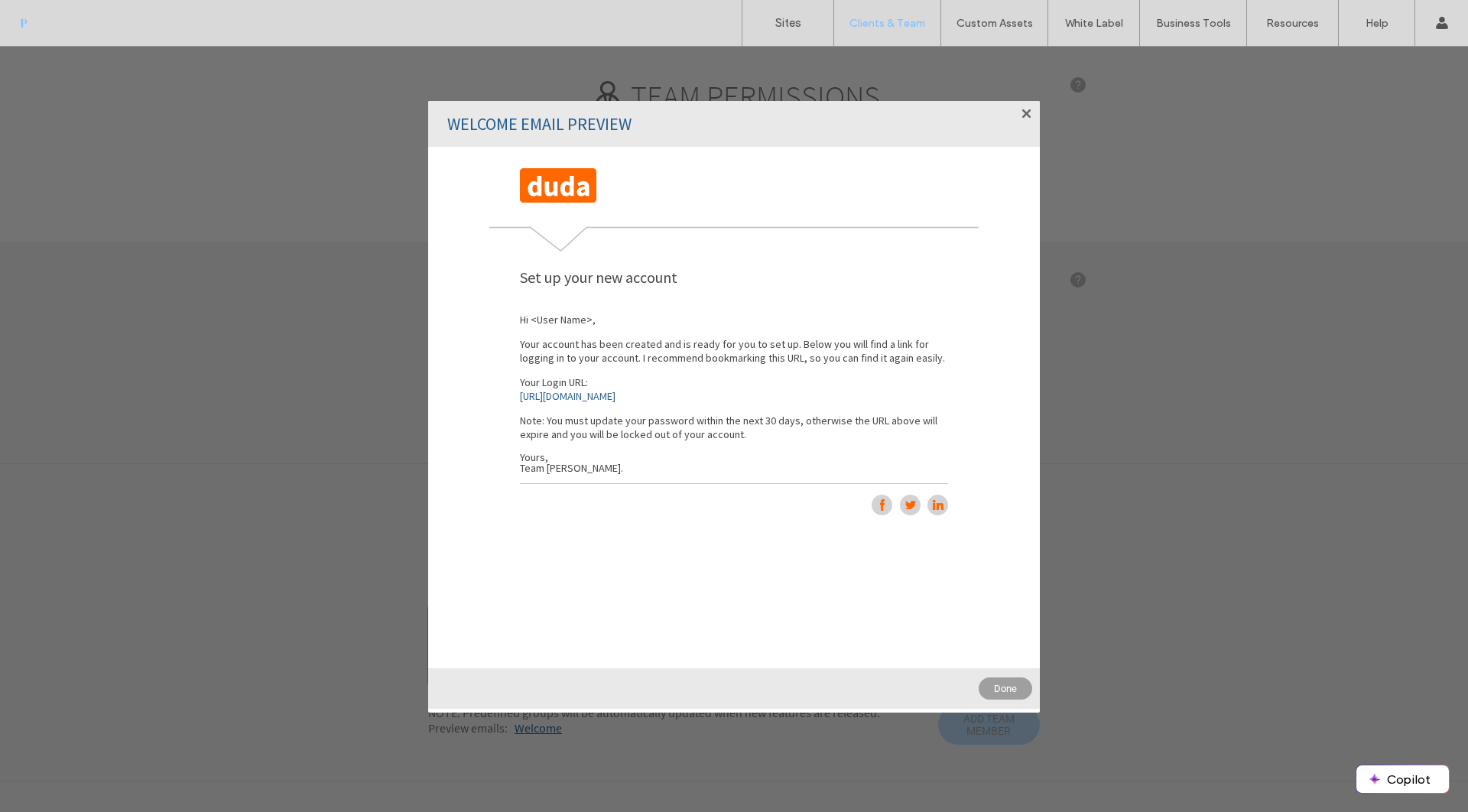
click at [1031, 113] on div at bounding box center [1023, 117] width 18 height 18
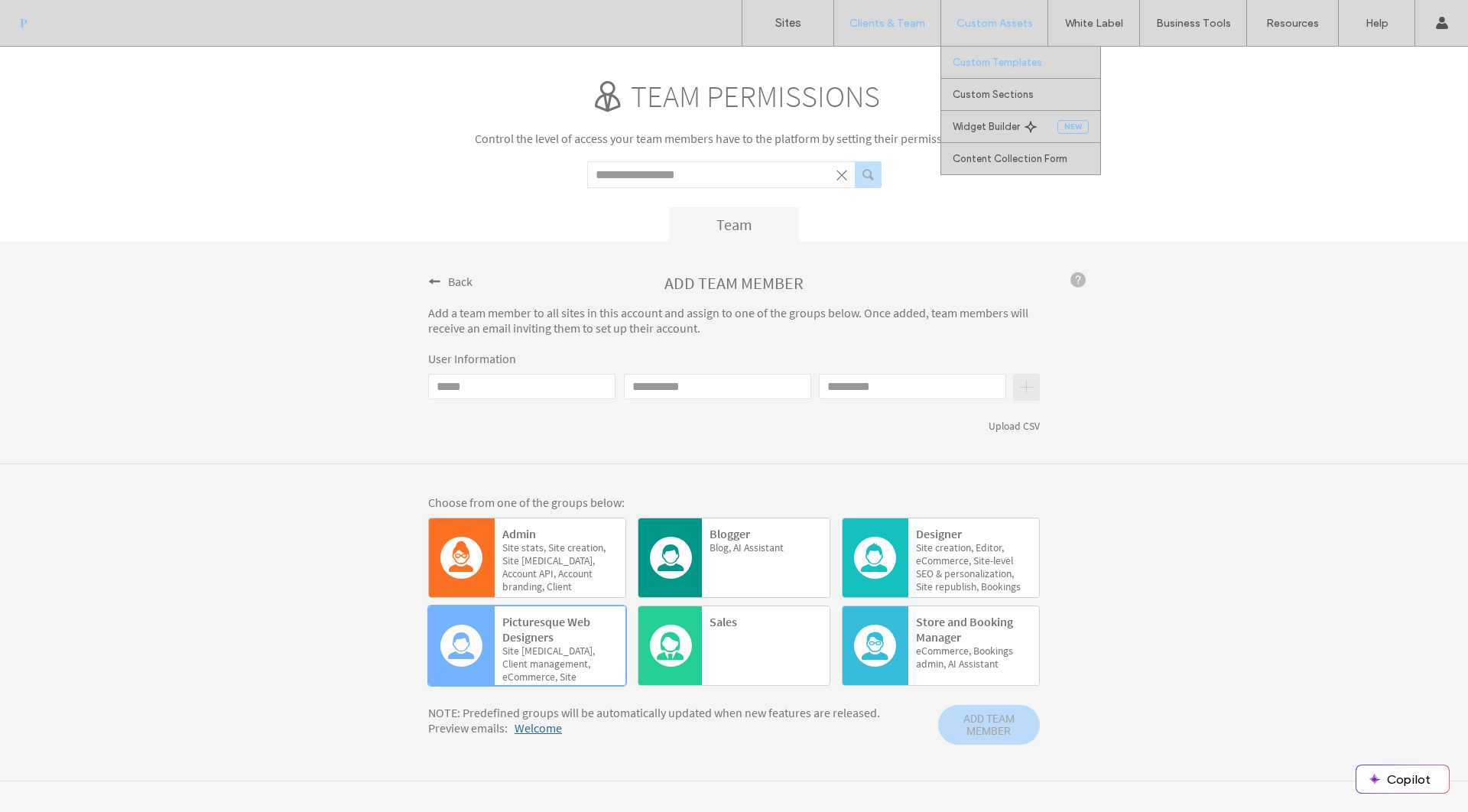
click at [1014, 68] on link "Custom Templates" at bounding box center [1026, 63] width 148 height 32
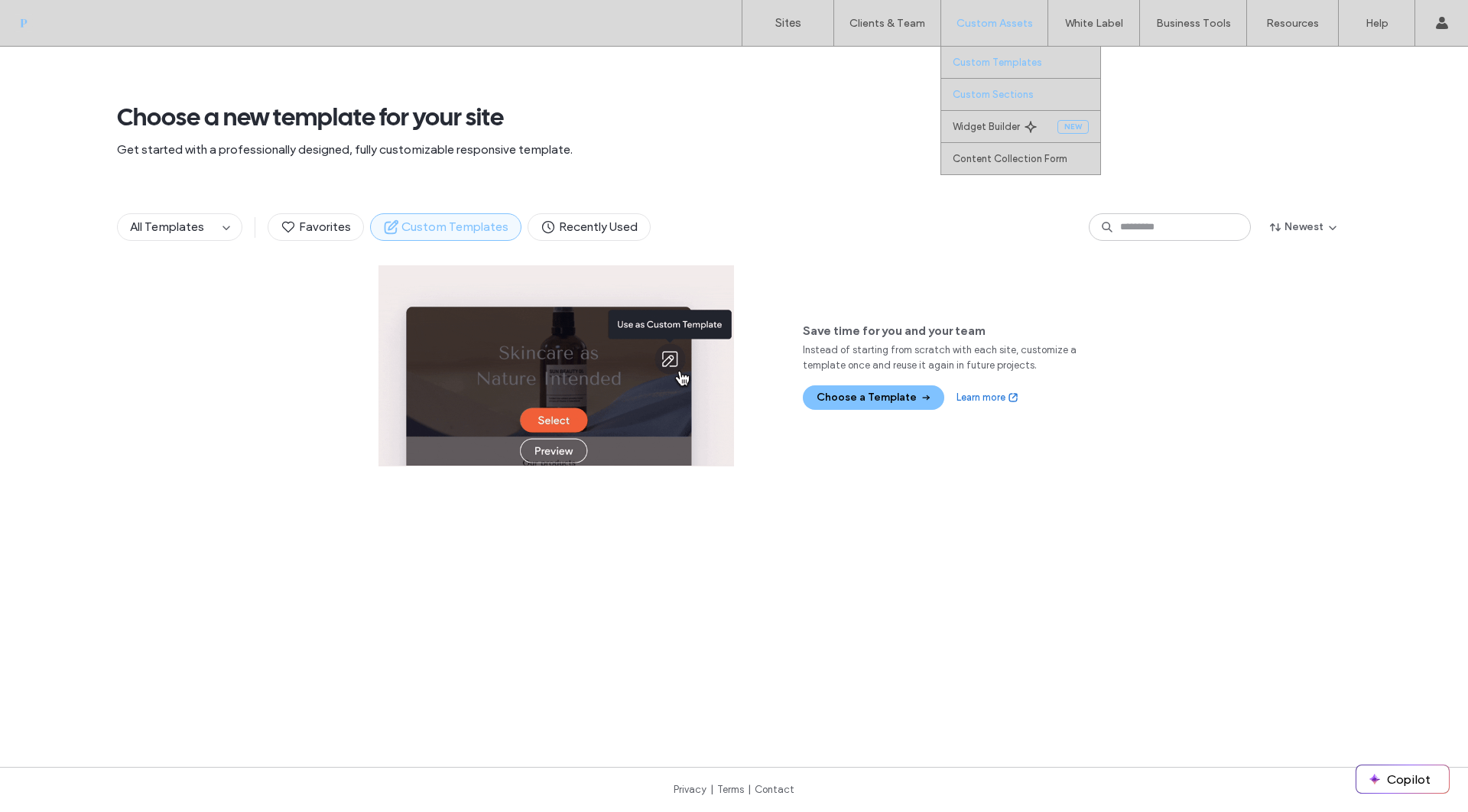
click at [1023, 96] on label "Custom Sections" at bounding box center [992, 94] width 81 height 12
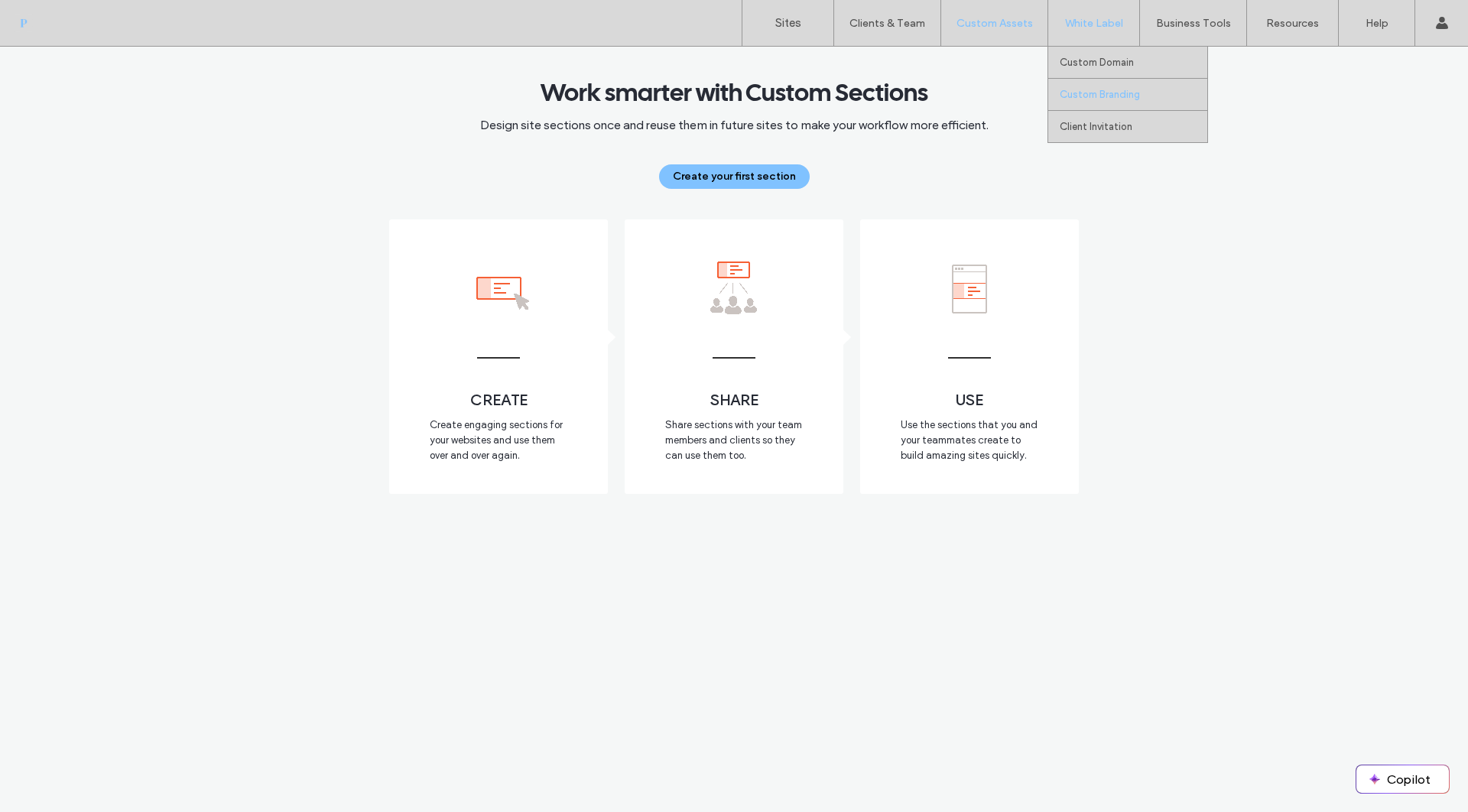
click at [1117, 89] on label "Custom Branding" at bounding box center [1100, 94] width 80 height 12
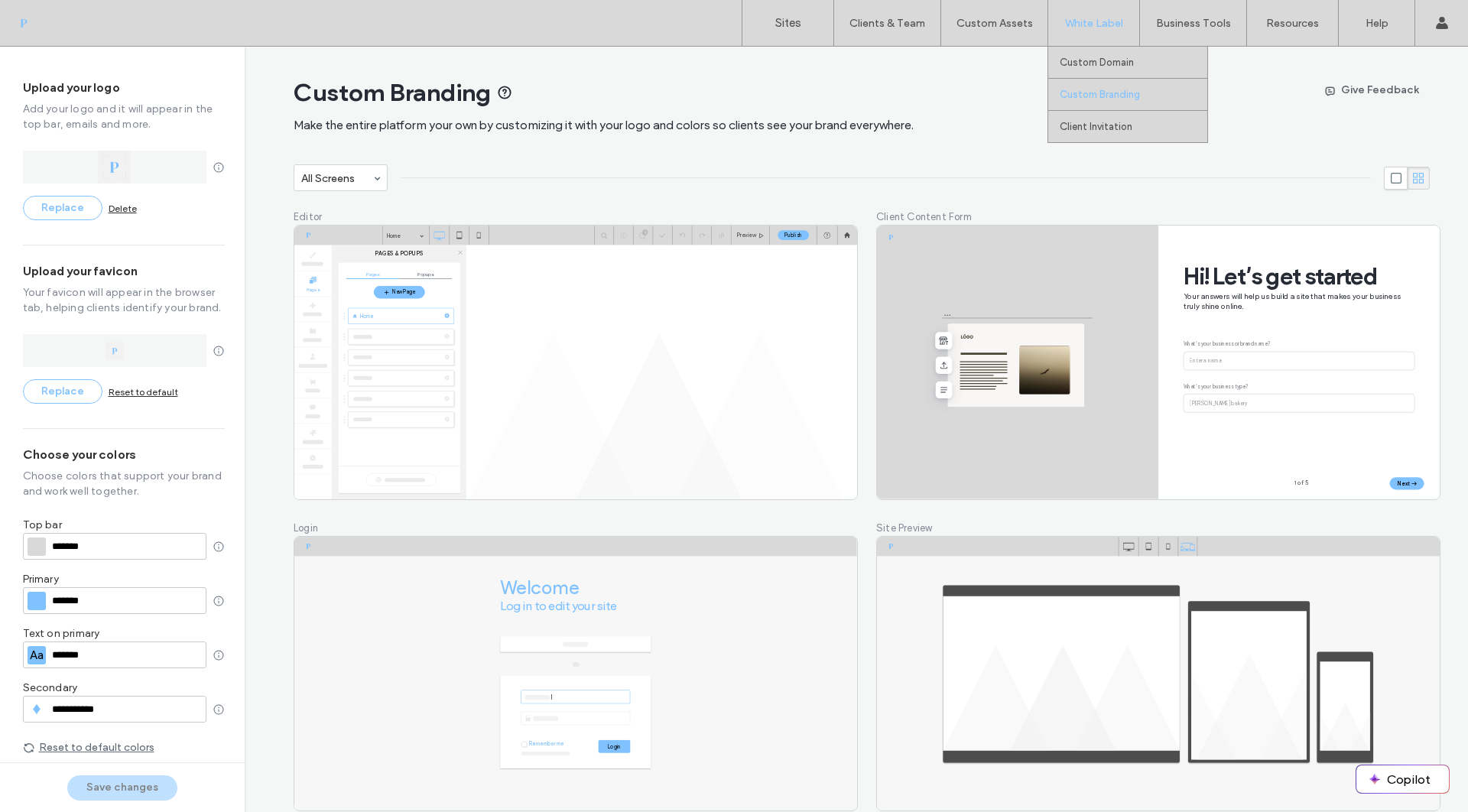
type input "*******"
click at [1097, 126] on label "Client Invitation" at bounding box center [1096, 127] width 73 height 12
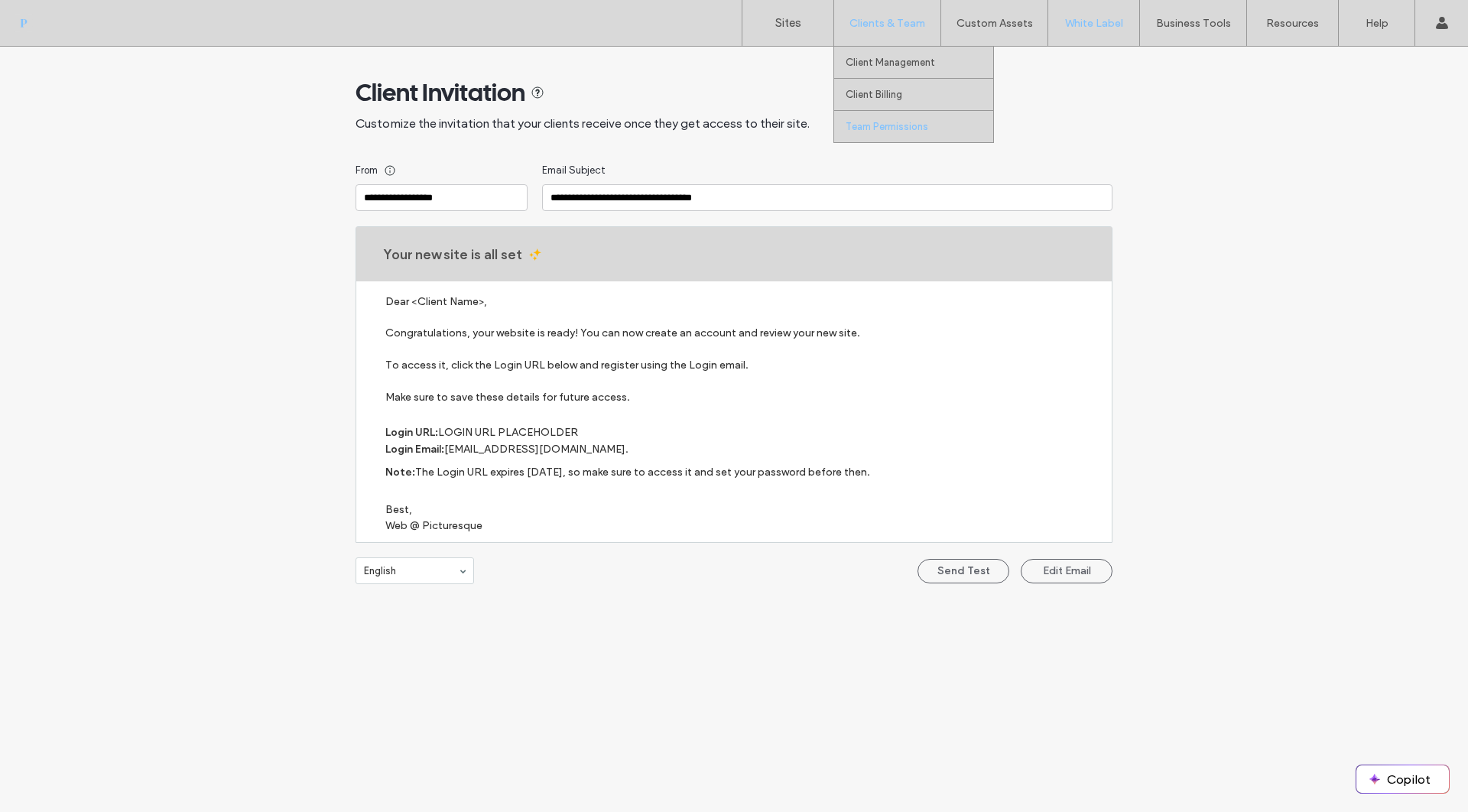
click at [890, 126] on label "Team Permissions" at bounding box center [886, 127] width 83 height 12
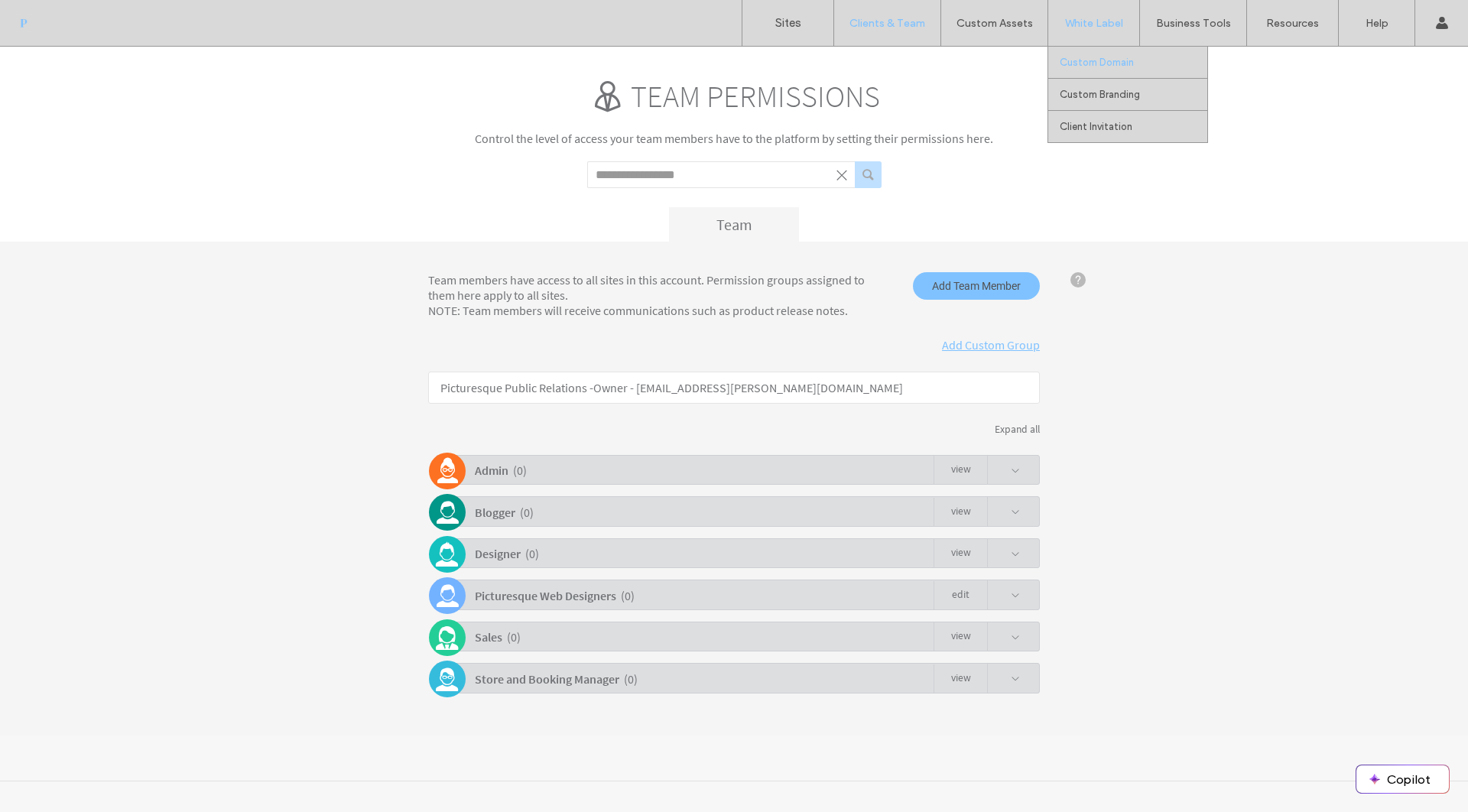
click at [1089, 68] on label "Custom Domain" at bounding box center [1097, 63] width 74 height 12
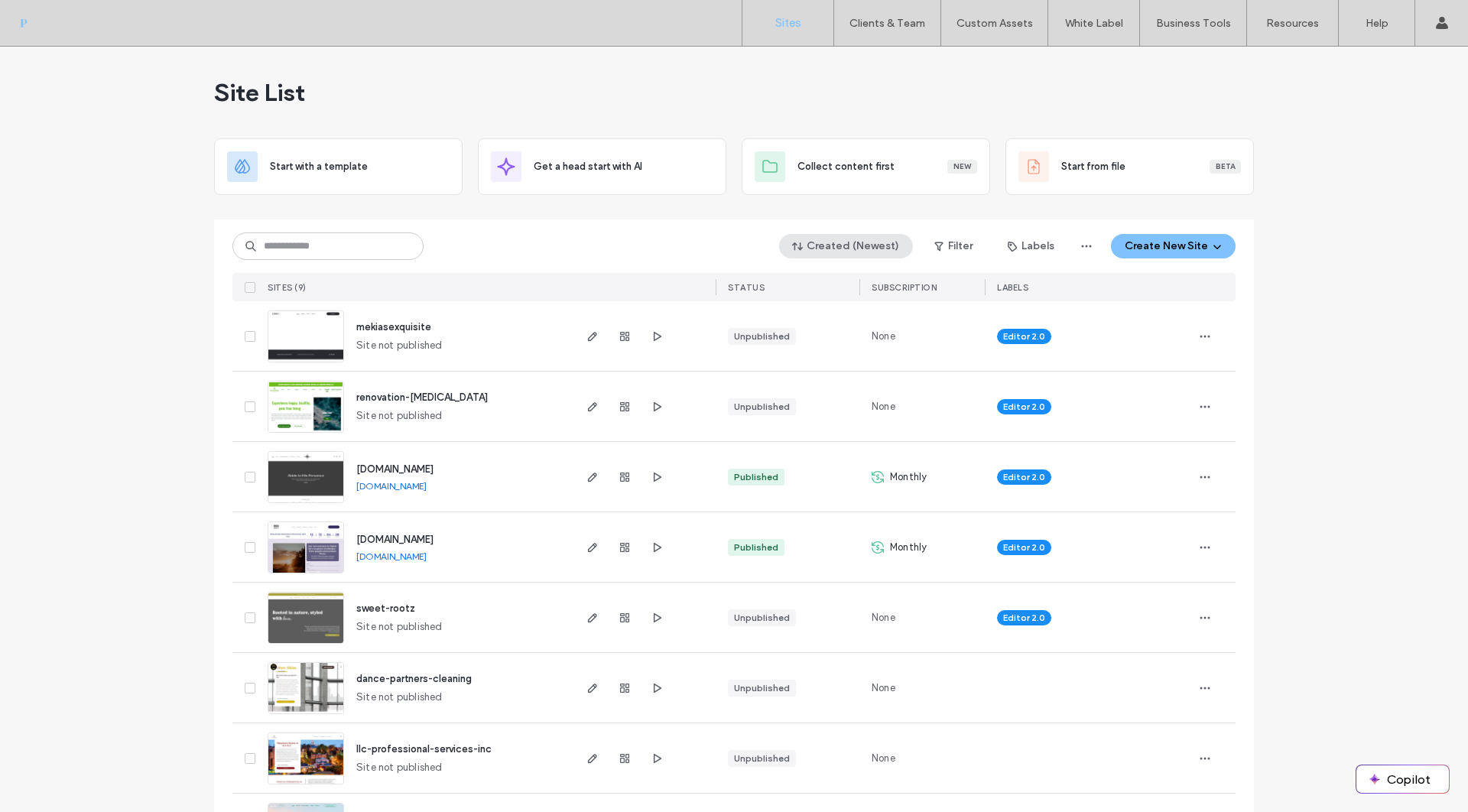
click at [855, 243] on button "Created (Newest)" at bounding box center [845, 245] width 134 height 24
click at [853, 309] on span "Published" at bounding box center [831, 309] width 45 height 15
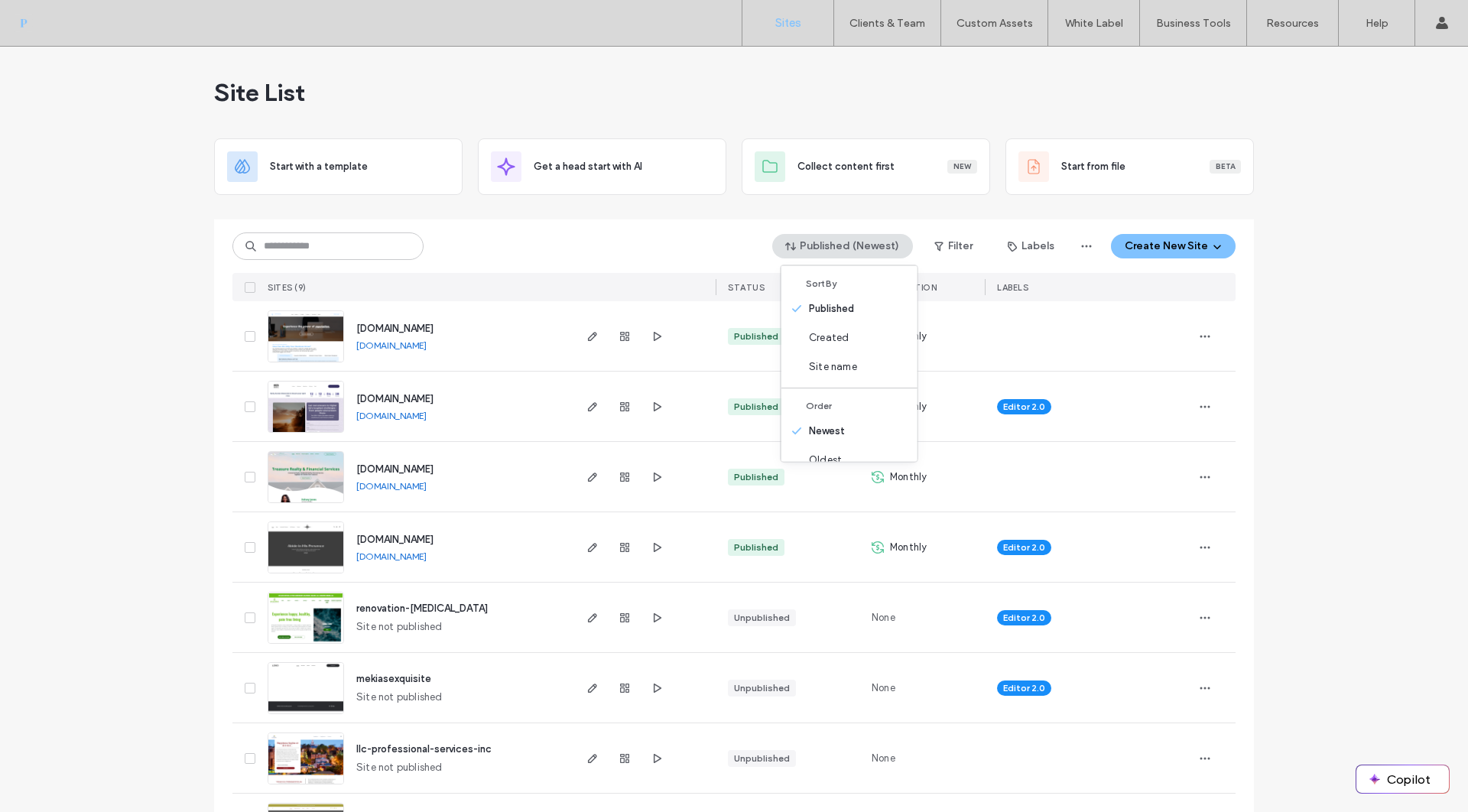
click at [114, 435] on div "Site List Start with a template Get a head start with AI Collect content first …" at bounding box center [734, 500] width 1468 height 906
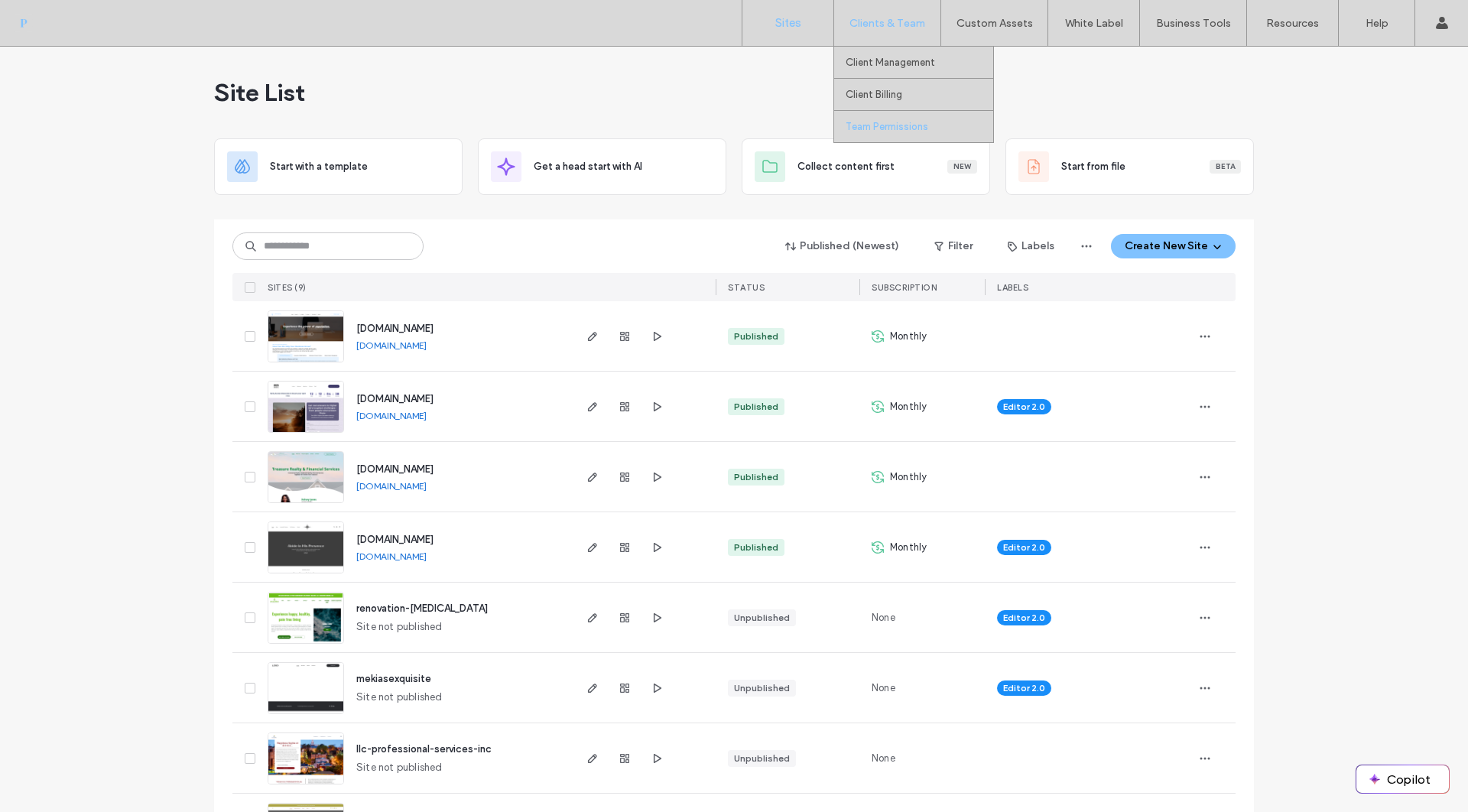
click at [906, 121] on label "Team Permissions" at bounding box center [886, 127] width 83 height 12
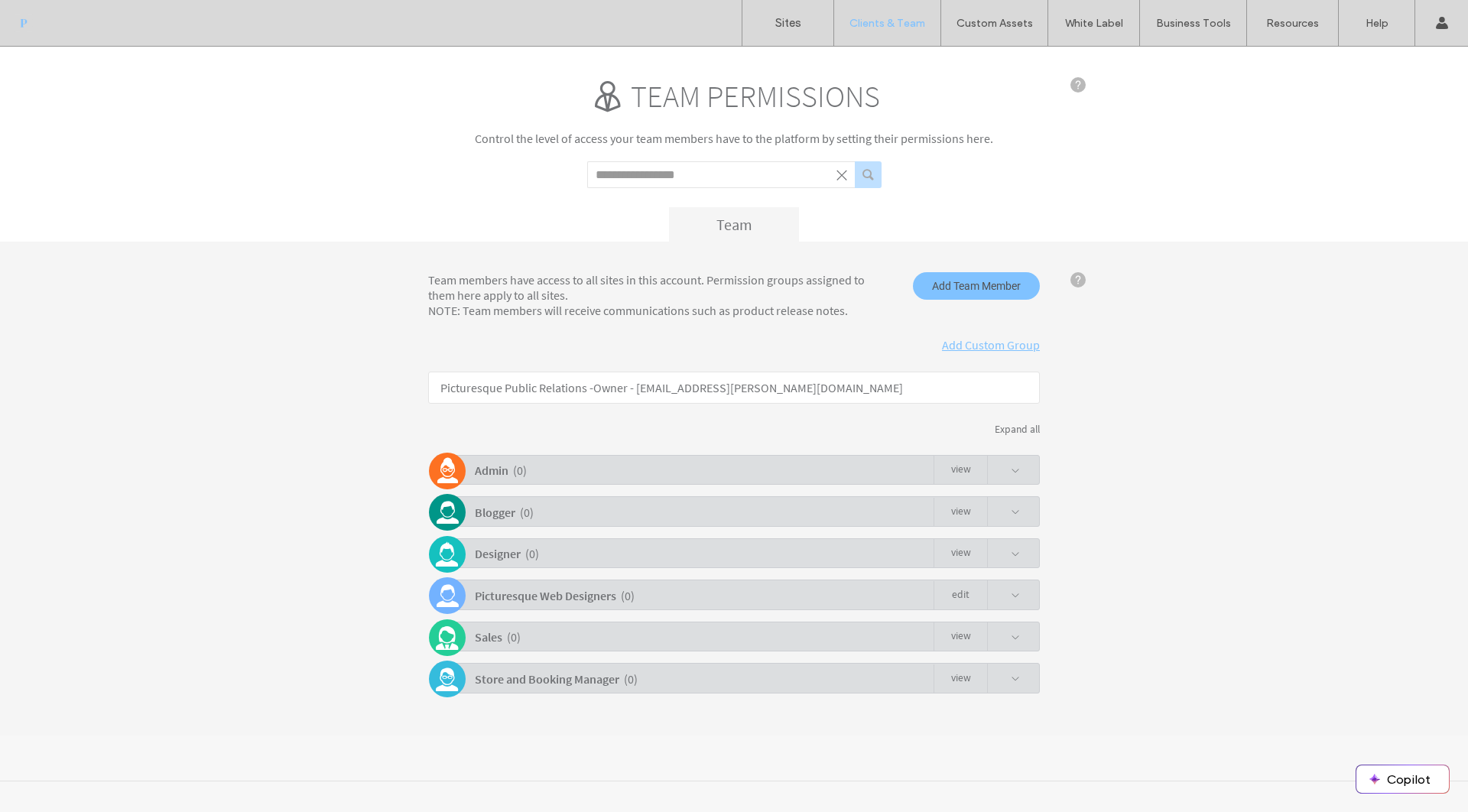
click at [1000, 598] on span at bounding box center [1003, 594] width 33 height 29
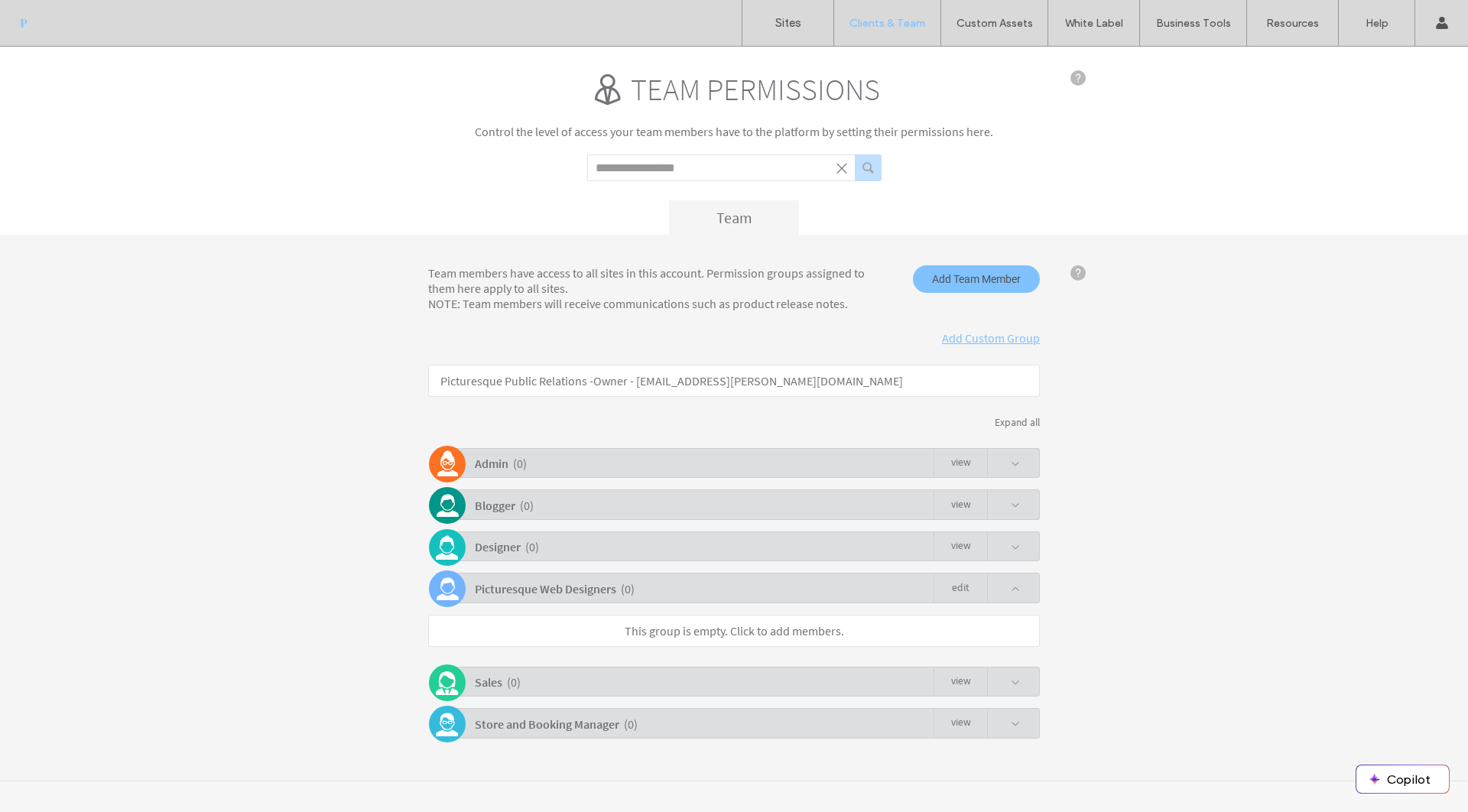
scroll to position [8, 0]
click at [842, 633] on p "This group is empty. Click to add members." at bounding box center [734, 631] width 612 height 32
click at [766, 633] on link "This group is empty. Click to add members." at bounding box center [734, 631] width 219 height 15
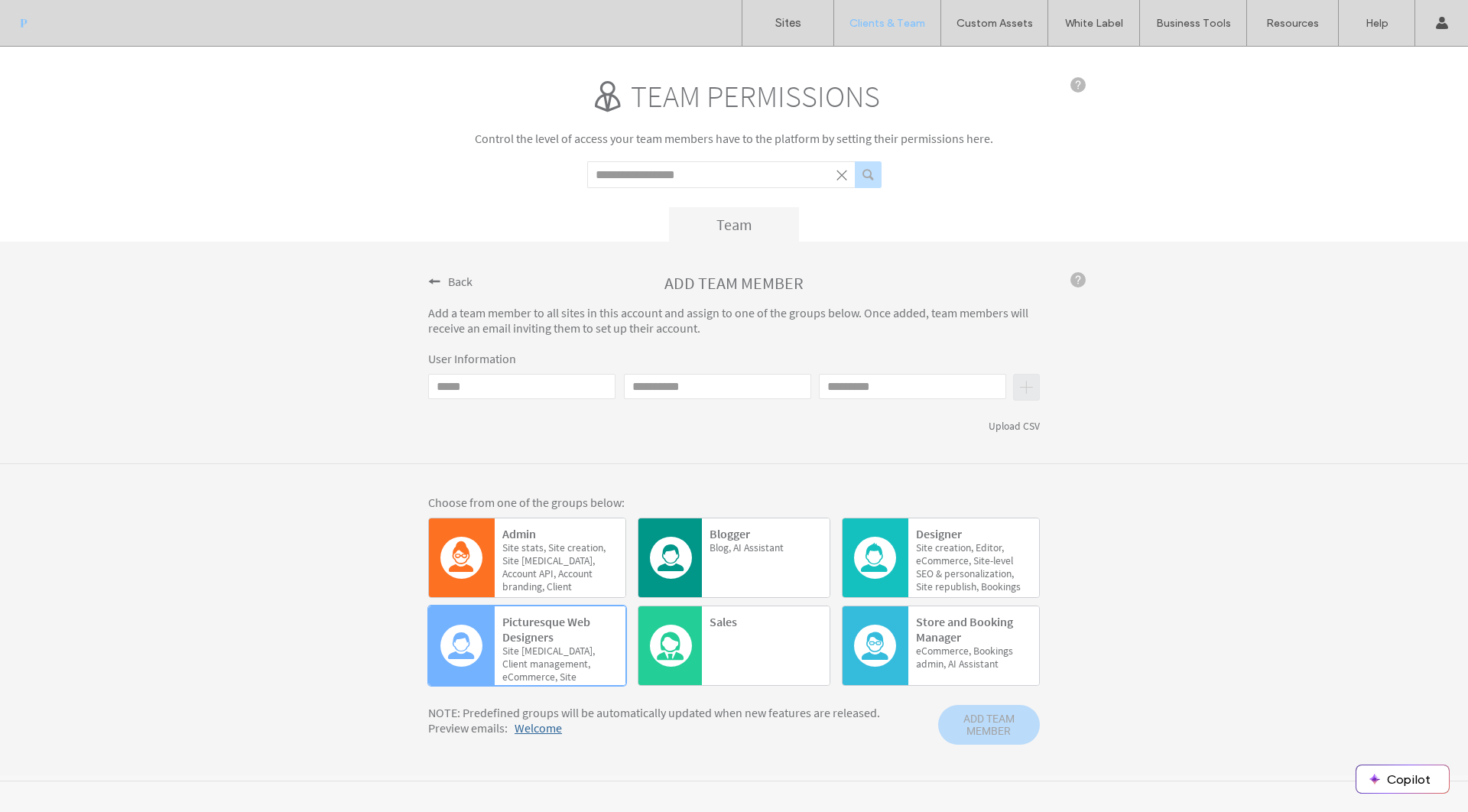
scroll to position [0, 0]
click at [741, 659] on div at bounding box center [765, 656] width 112 height 53
click at [613, 643] on div "Picturesque Web Designers Site deletion, Client management, eCommerce, Site rep…" at bounding box center [560, 656] width 115 height 84
click at [457, 282] on span "Back" at bounding box center [460, 281] width 24 height 15
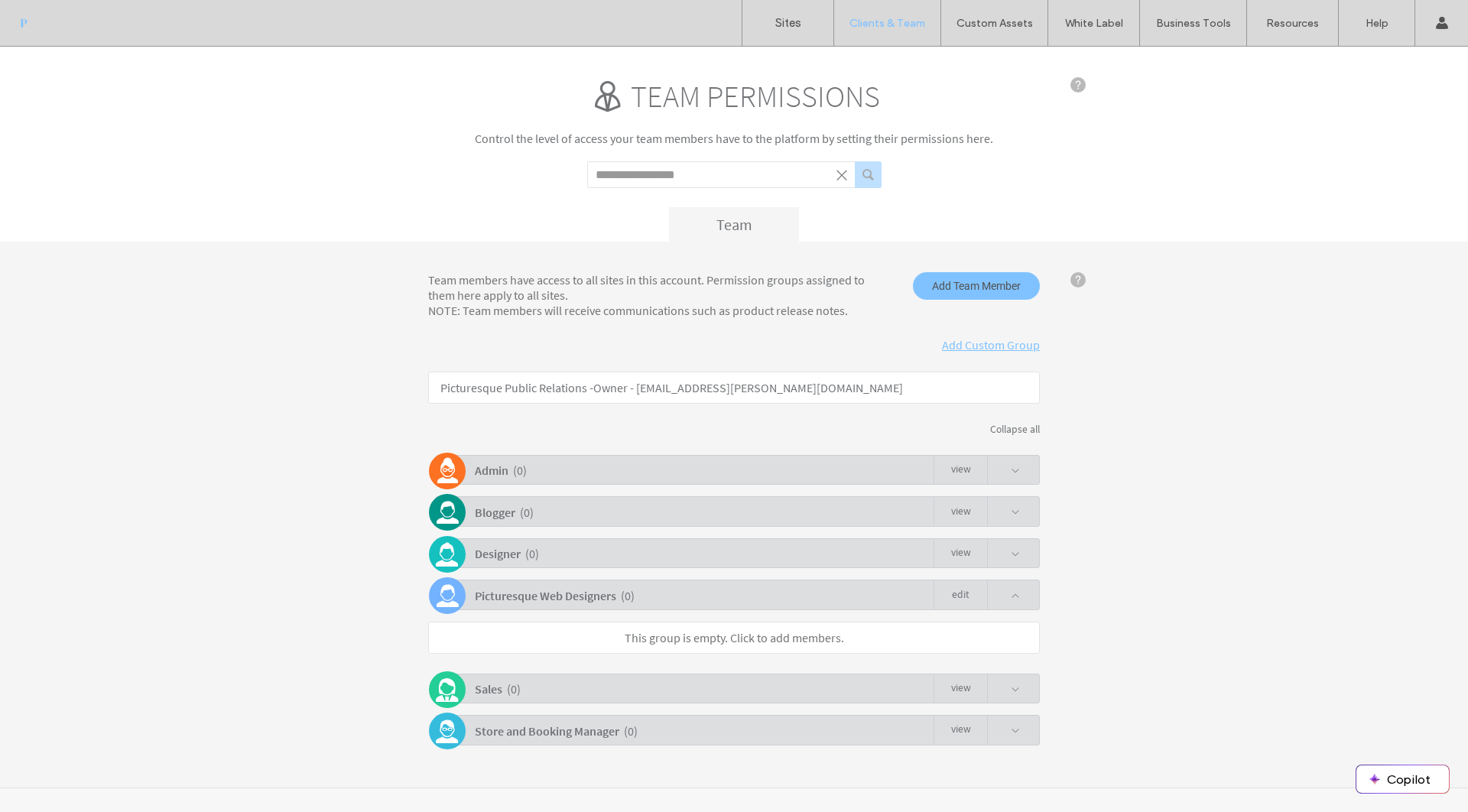
click at [1011, 591] on span at bounding box center [1003, 594] width 33 height 29
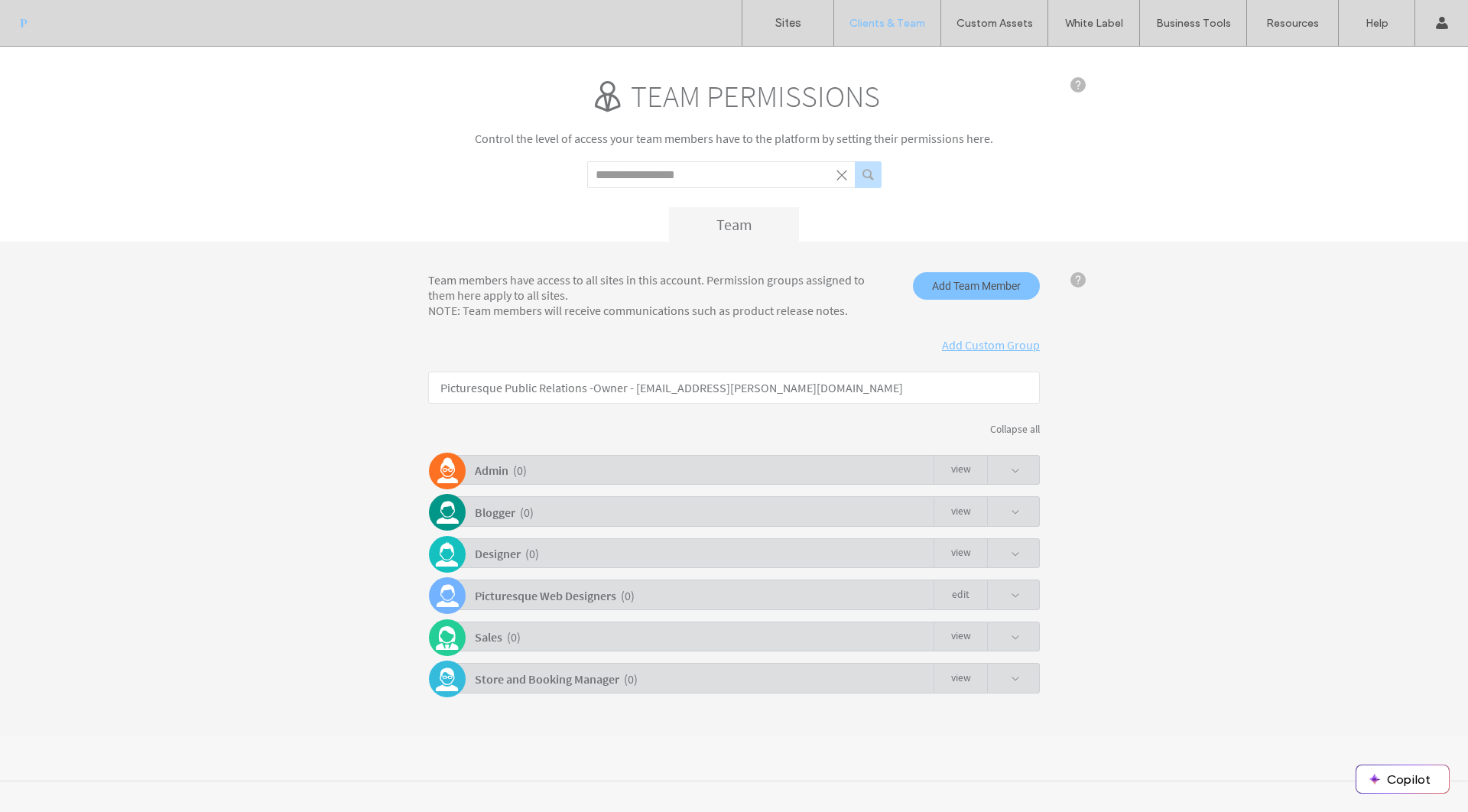
click at [955, 594] on link "Edit" at bounding box center [961, 595] width 53 height 29
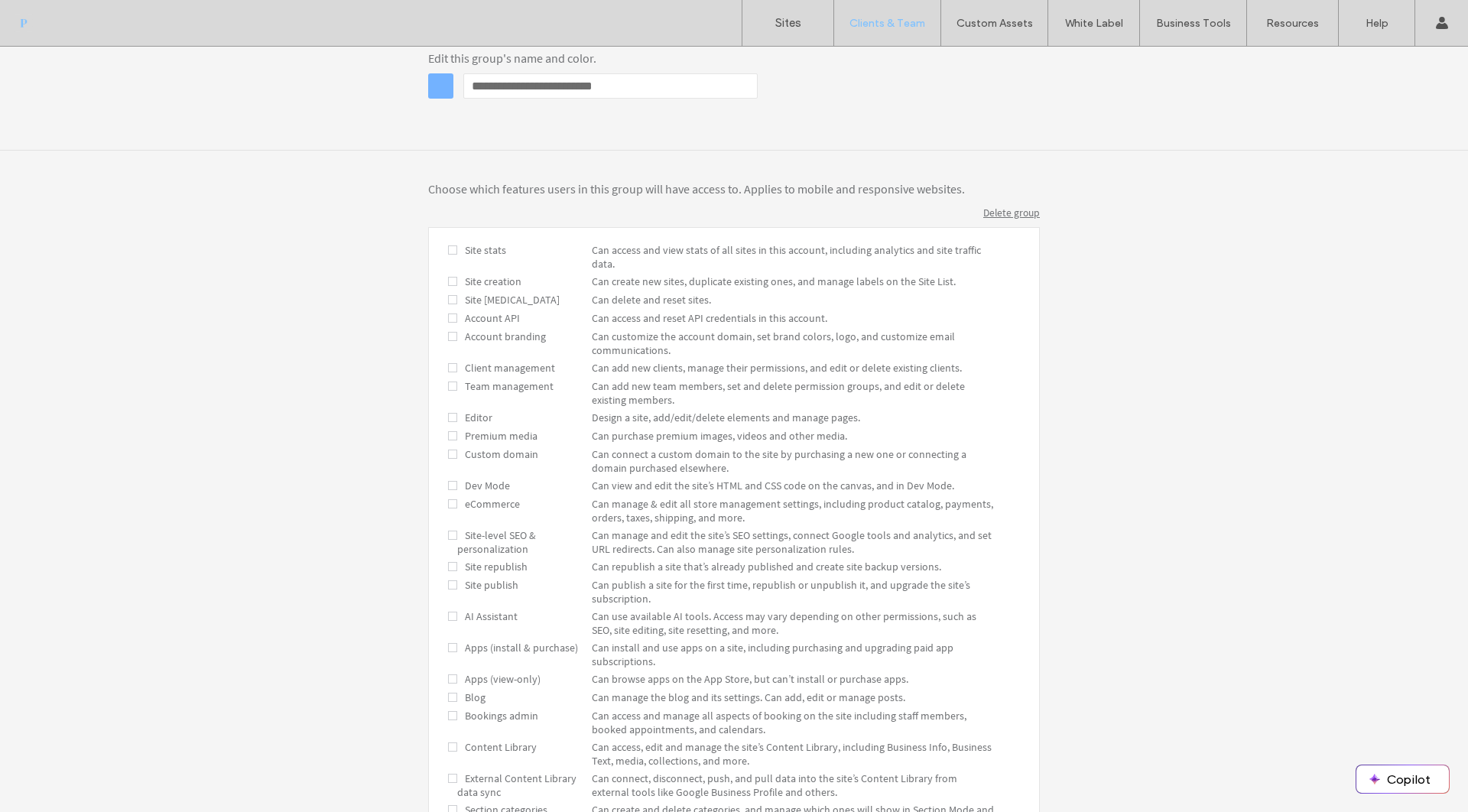
scroll to position [265, 0]
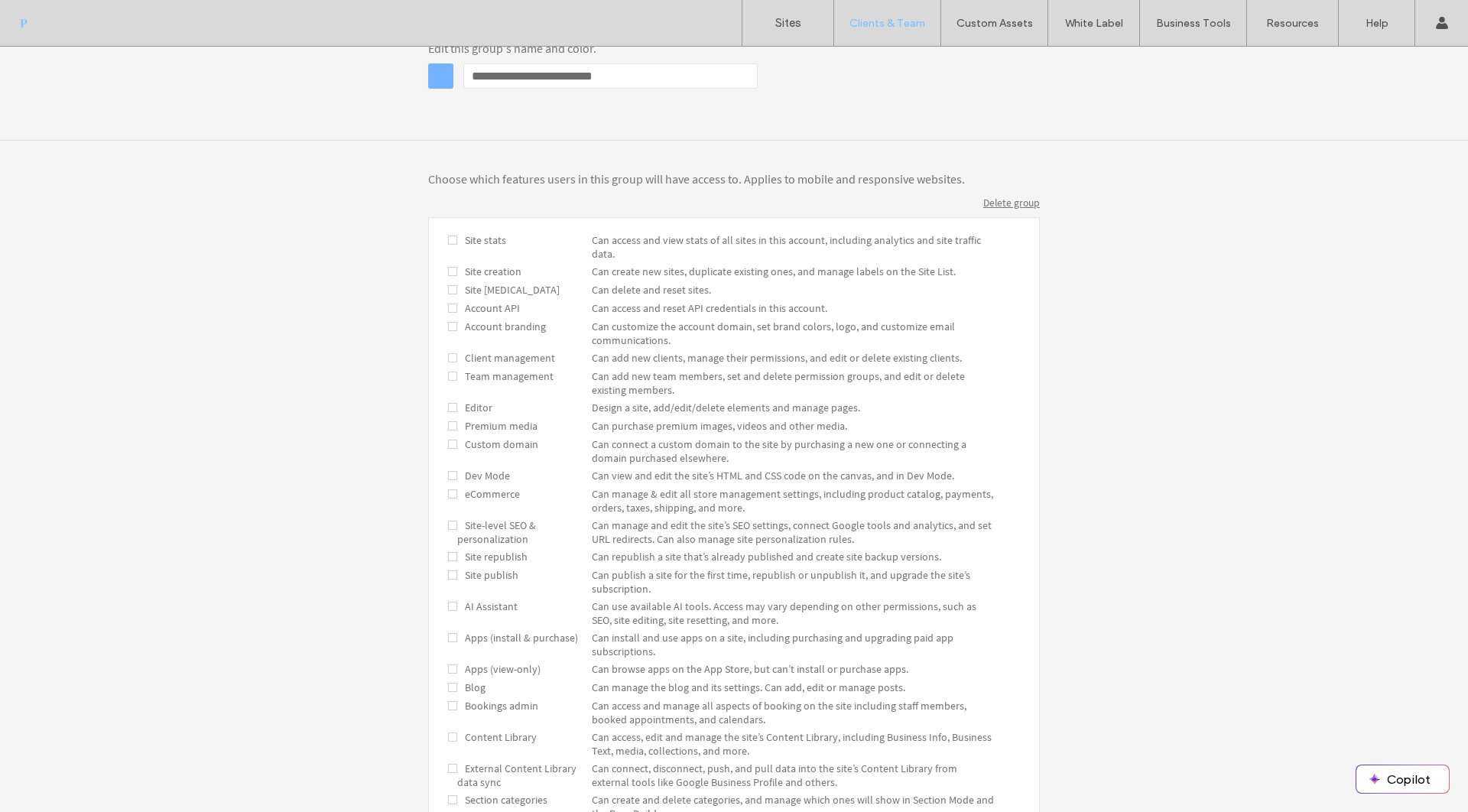
click at [515, 273] on span "Site creation" at bounding box center [489, 271] width 64 height 13
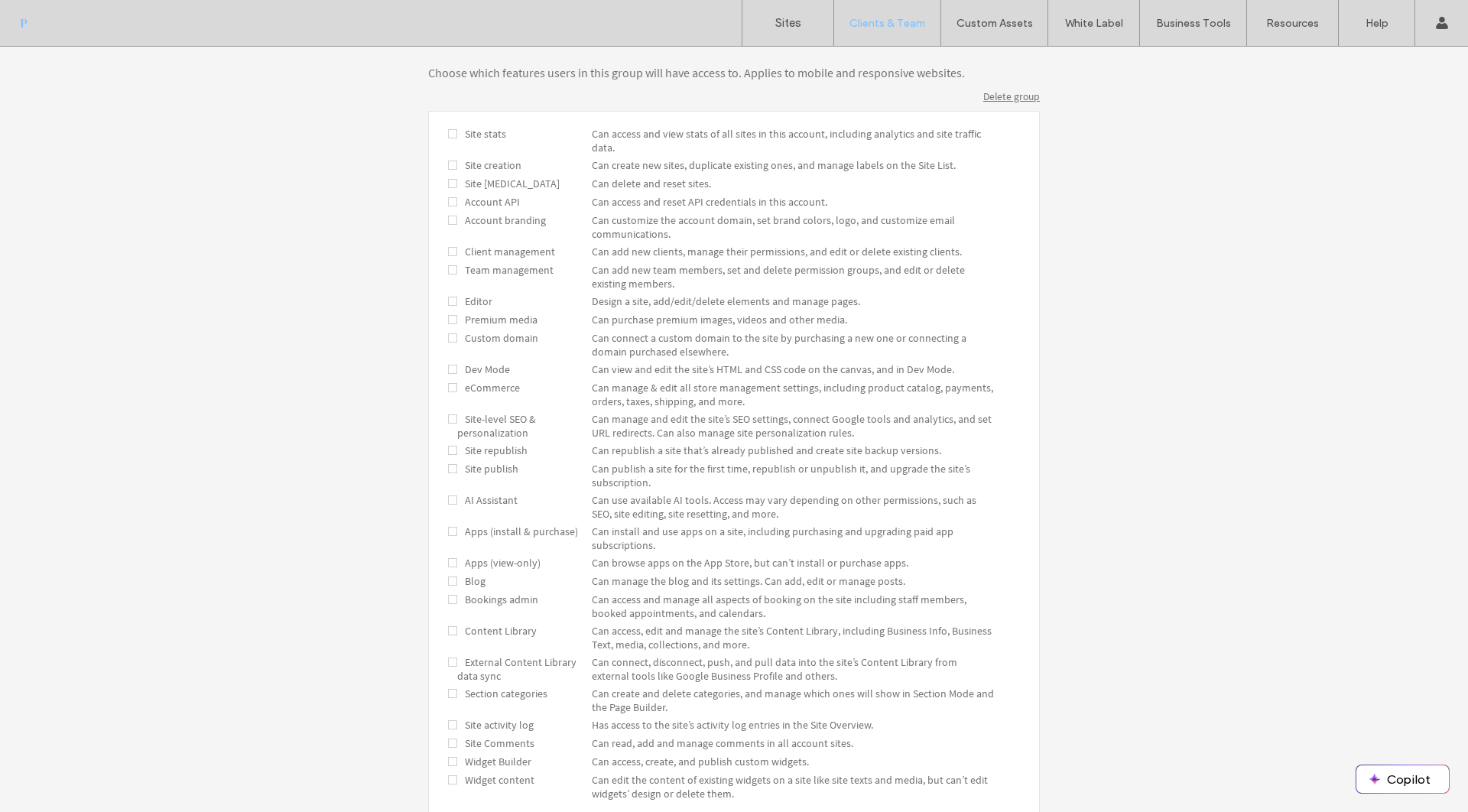
scroll to position [376, 0]
click at [707, 250] on span "Can add new clients, manage their permissions, and edit or delete existing clie…" at bounding box center [776, 246] width 370 height 13
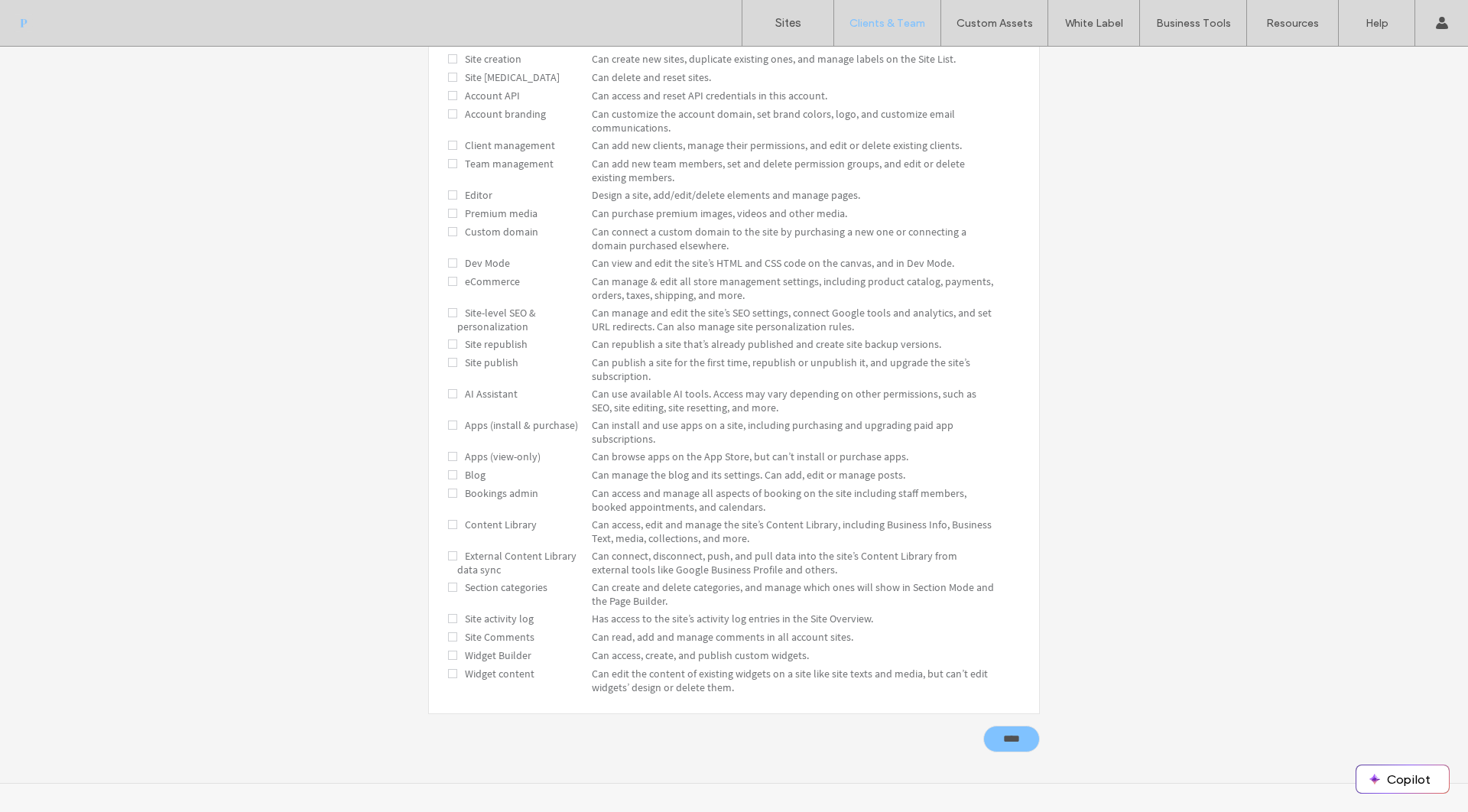
scroll to position [0, 0]
click at [624, 252] on span "Can connect a custom domain to the site by purchasing a new one or connecting a…" at bounding box center [779, 238] width 375 height 28
click at [665, 329] on span "Can manage and edit the site’s SEO settings, connect Google tools and analytics…" at bounding box center [791, 319] width 400 height 28
click at [983, 727] on input "****" at bounding box center [1011, 739] width 57 height 27
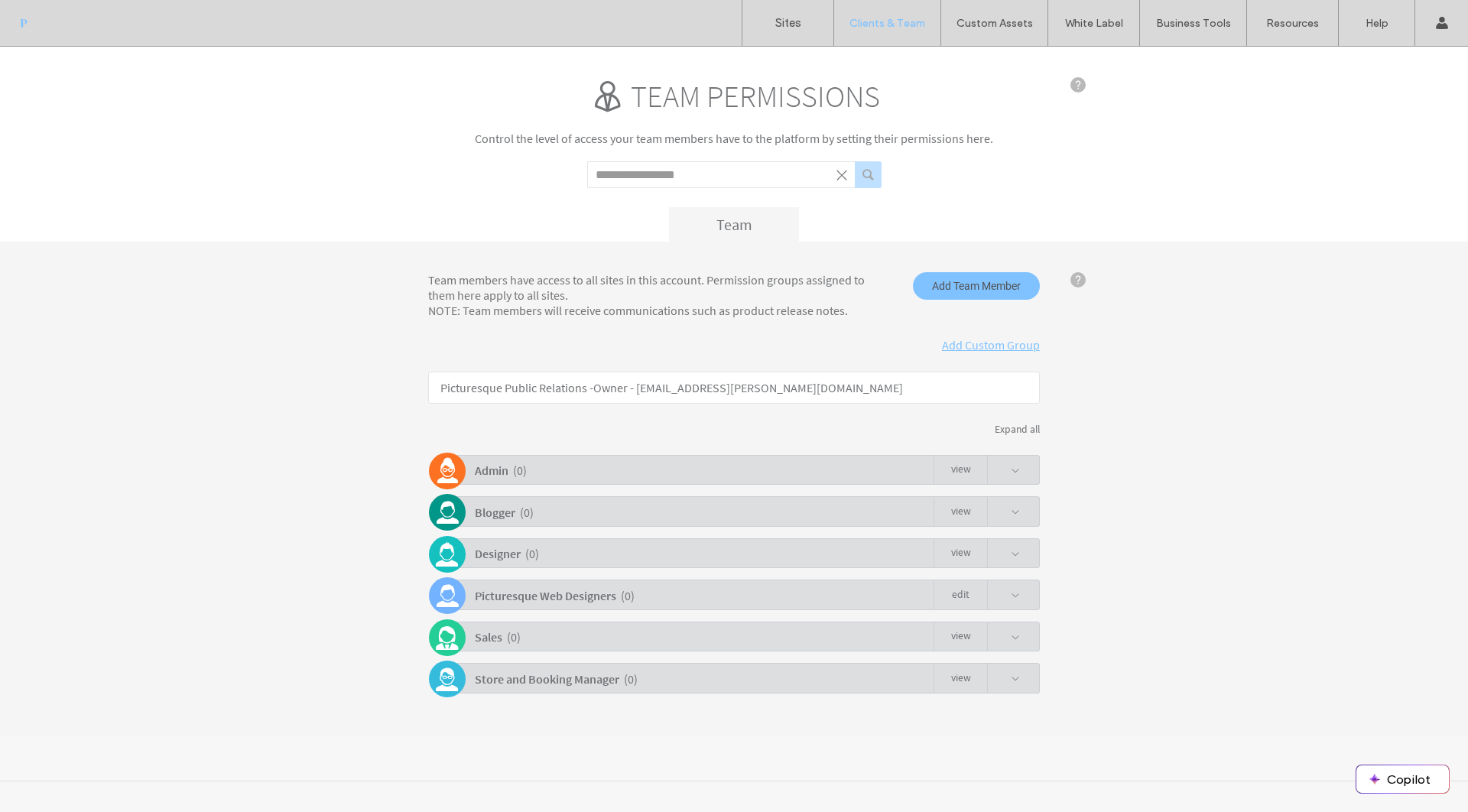
click at [1014, 598] on span at bounding box center [1015, 595] width 9 height 9
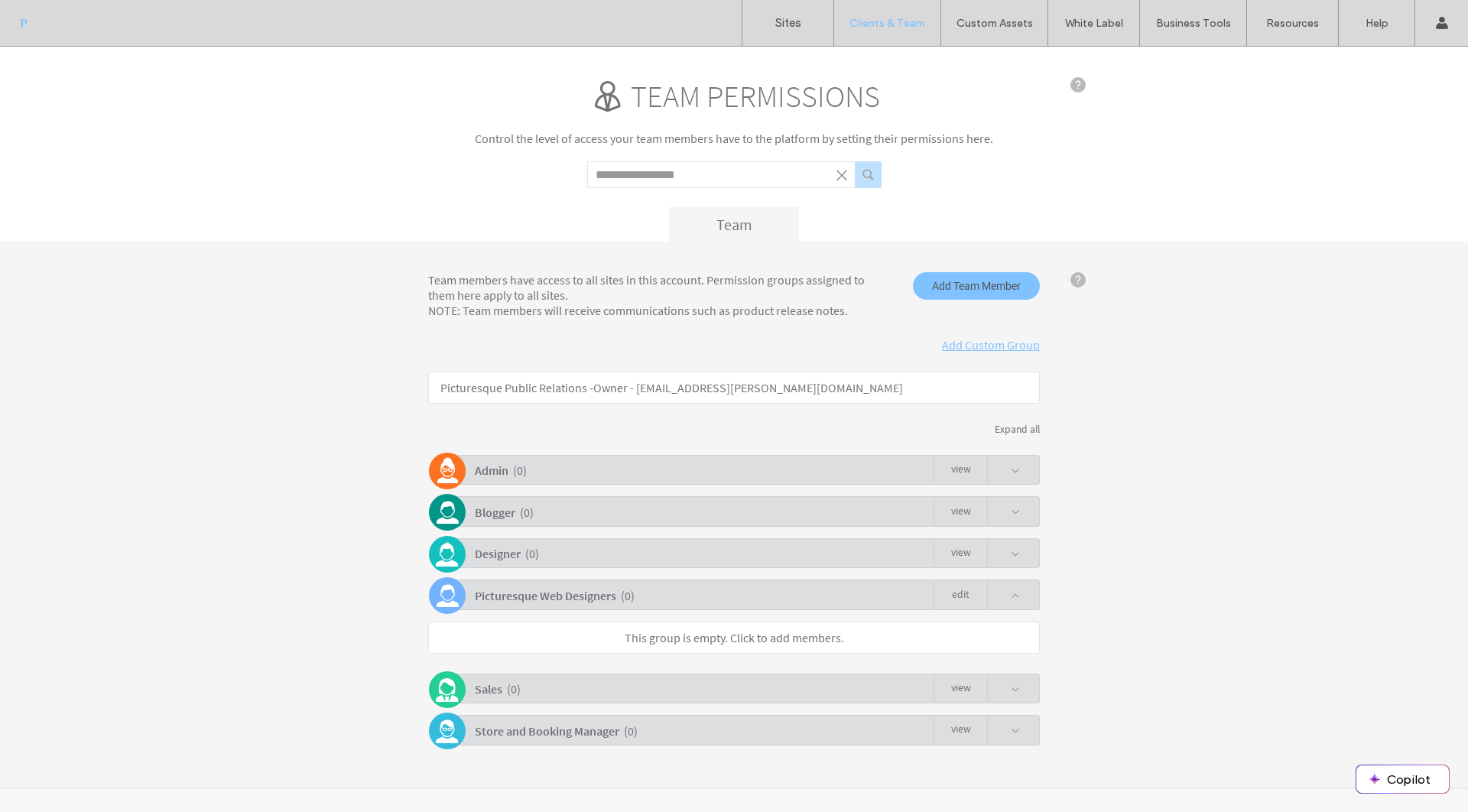
click at [683, 638] on link "This group is empty. Click to add members." at bounding box center [734, 638] width 219 height 15
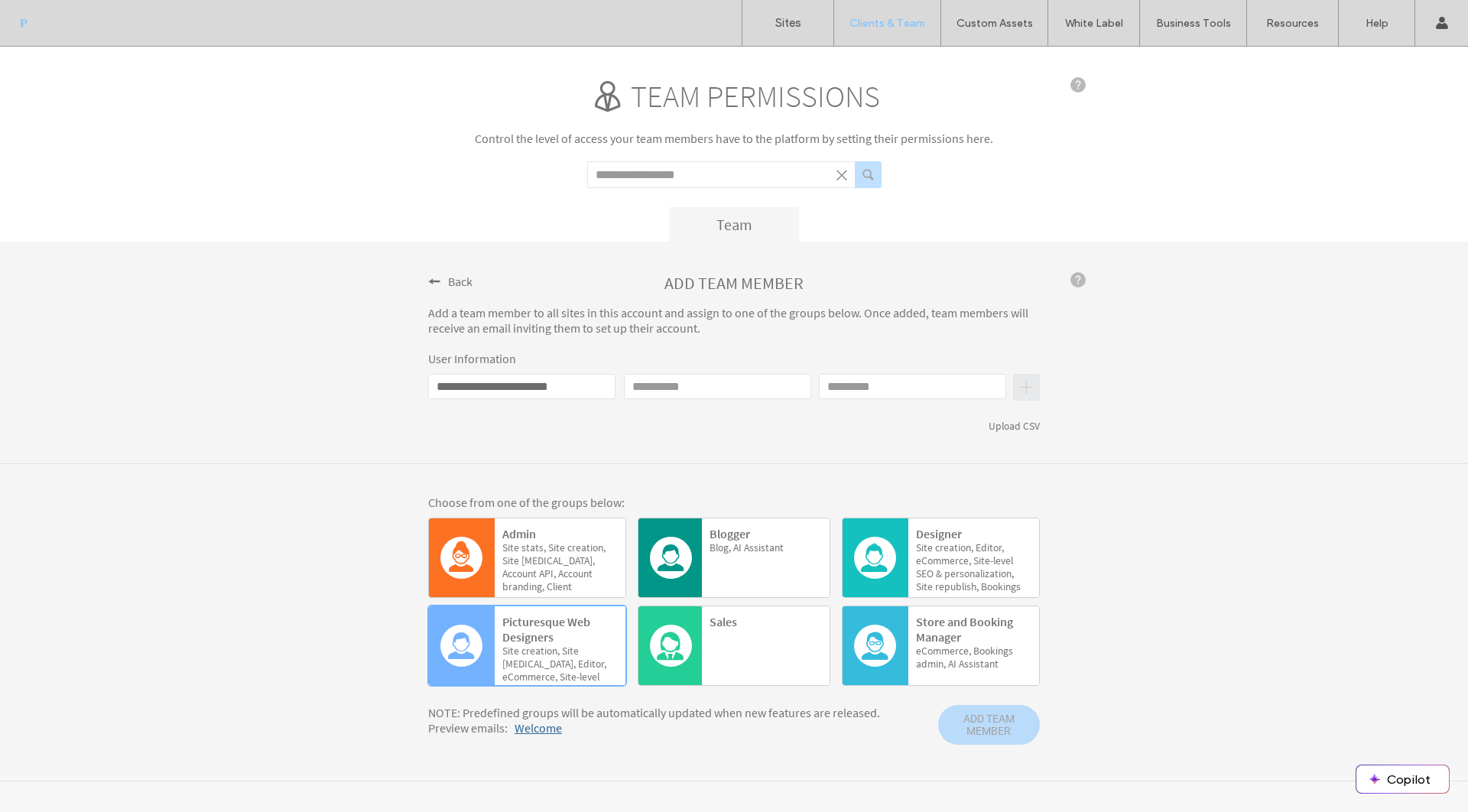
type input "**********"
type input "****"
type input "********"
click at [980, 723] on span "ADD TEAM MEMBER" at bounding box center [989, 725] width 102 height 40
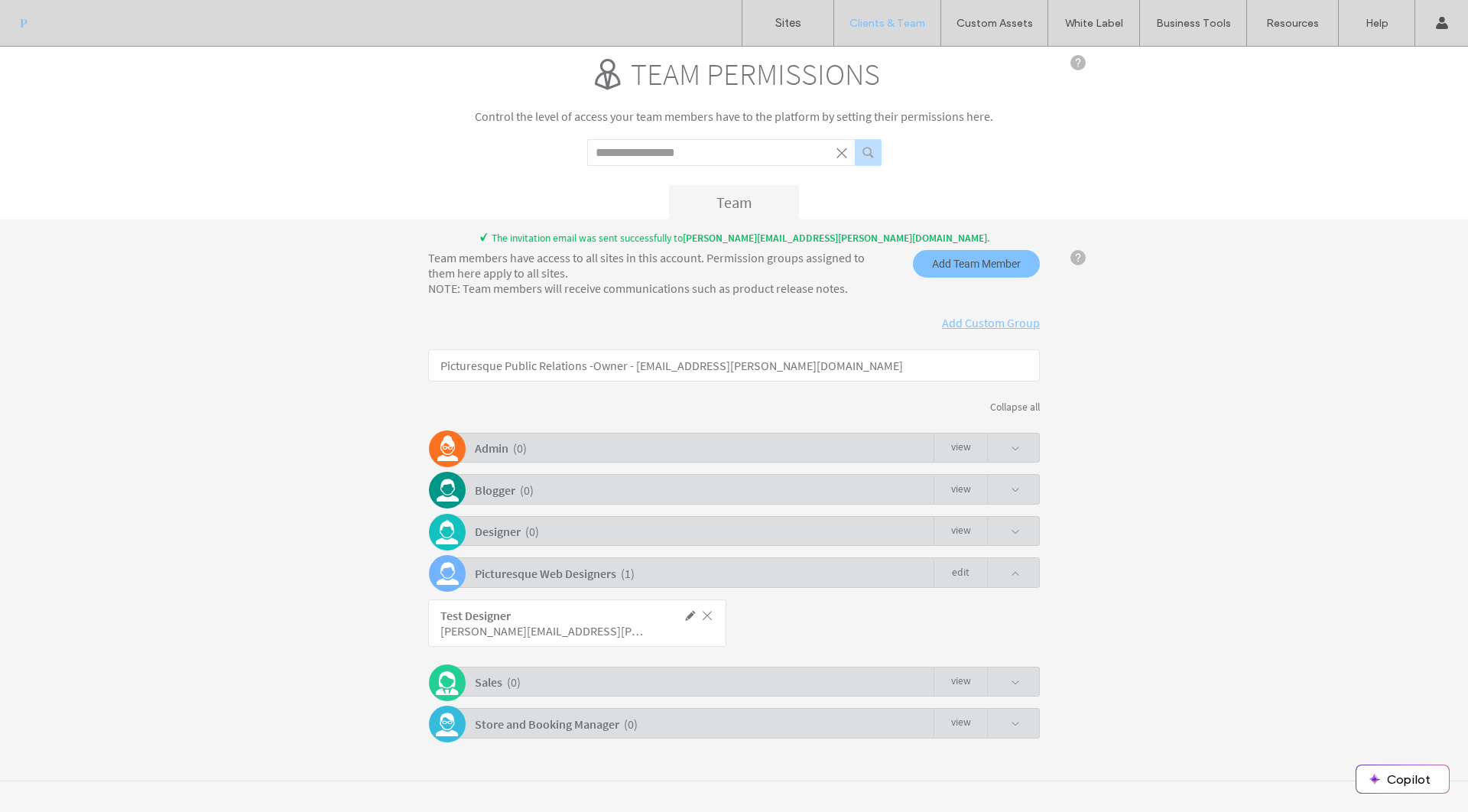
scroll to position [23, 0]
click at [684, 614] on span at bounding box center [690, 615] width 13 height 13
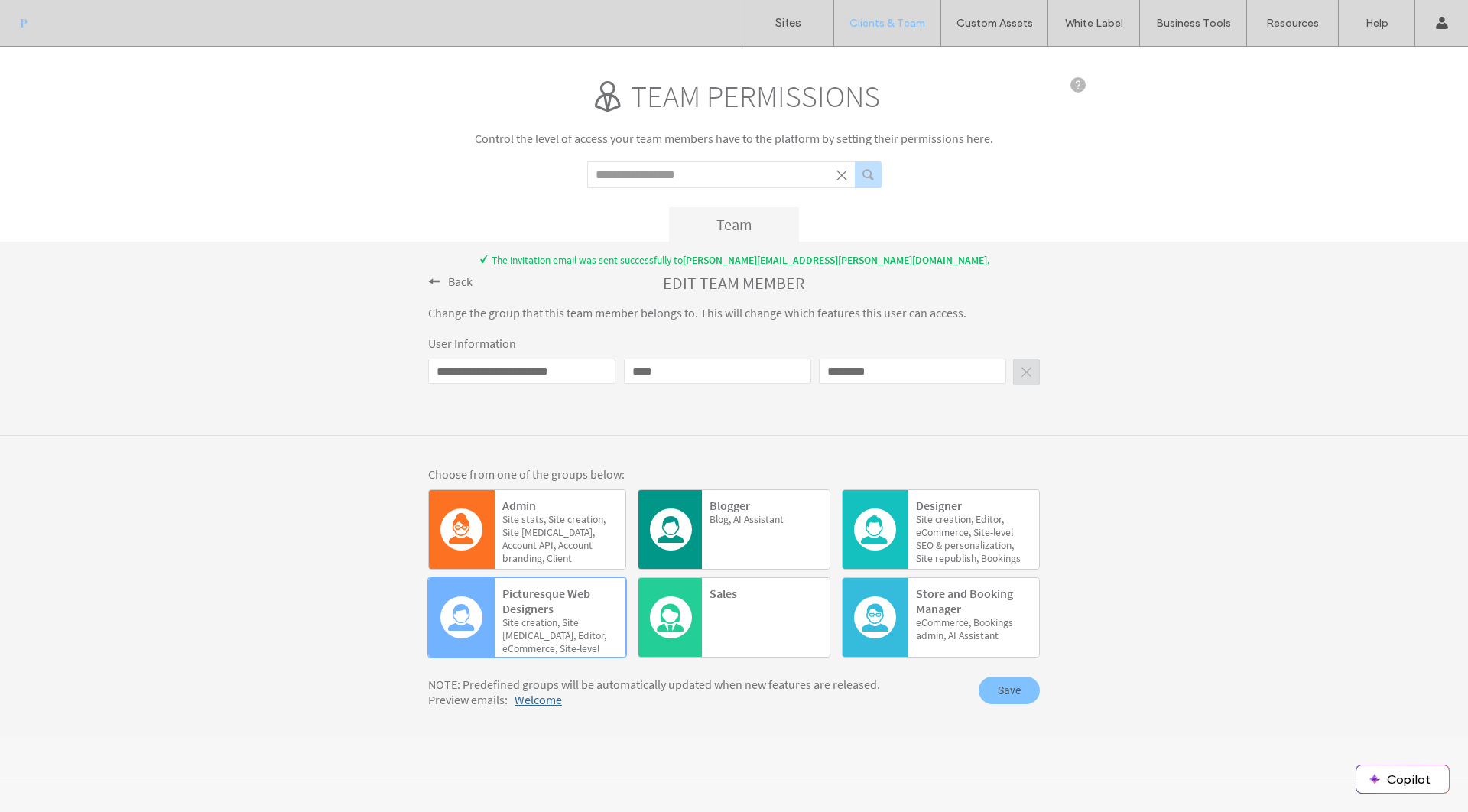
scroll to position [0, 0]
click at [1018, 696] on span "Save" at bounding box center [1009, 690] width 61 height 28
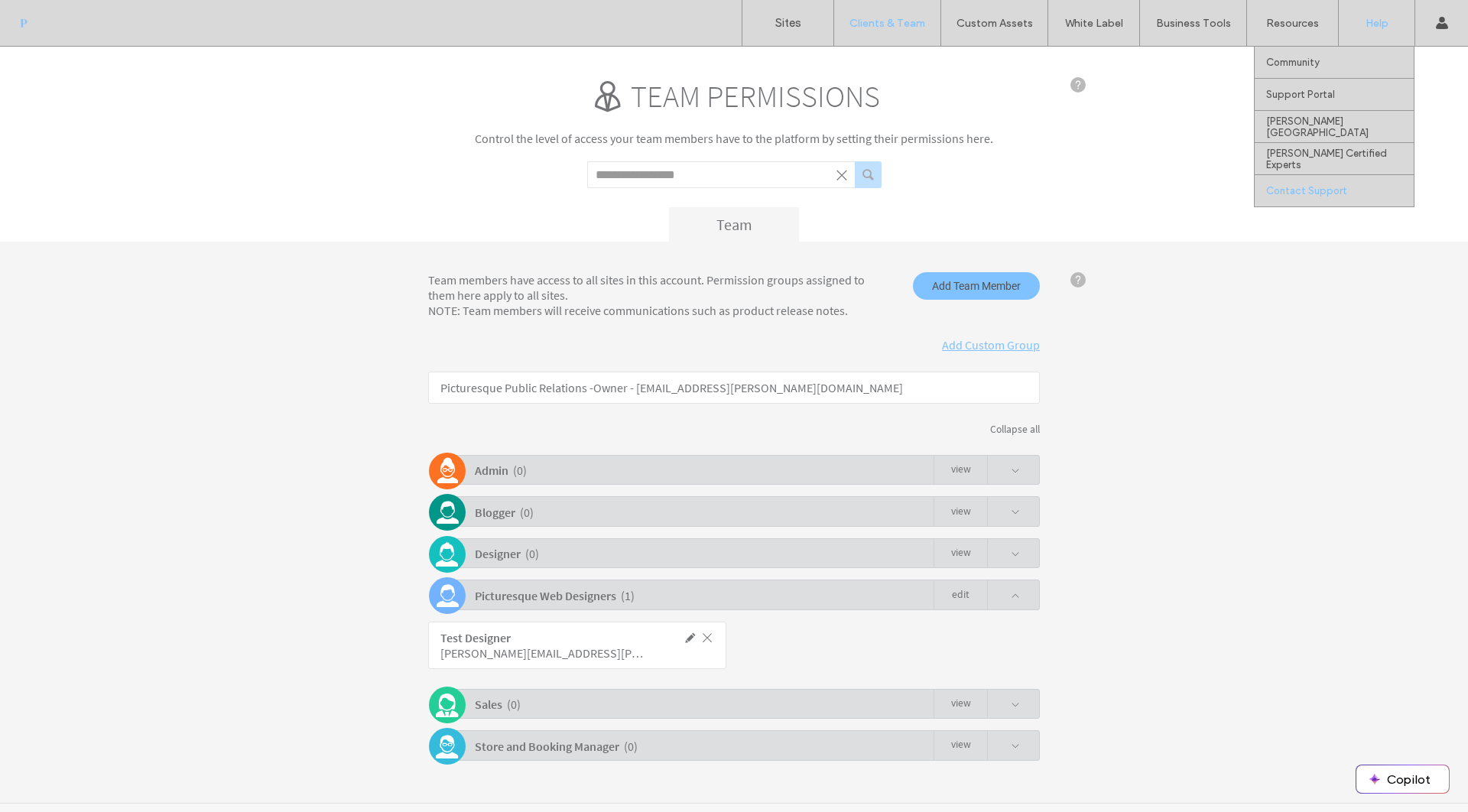
click at [1353, 187] on div "Contact Support" at bounding box center [1339, 191] width 148 height 32
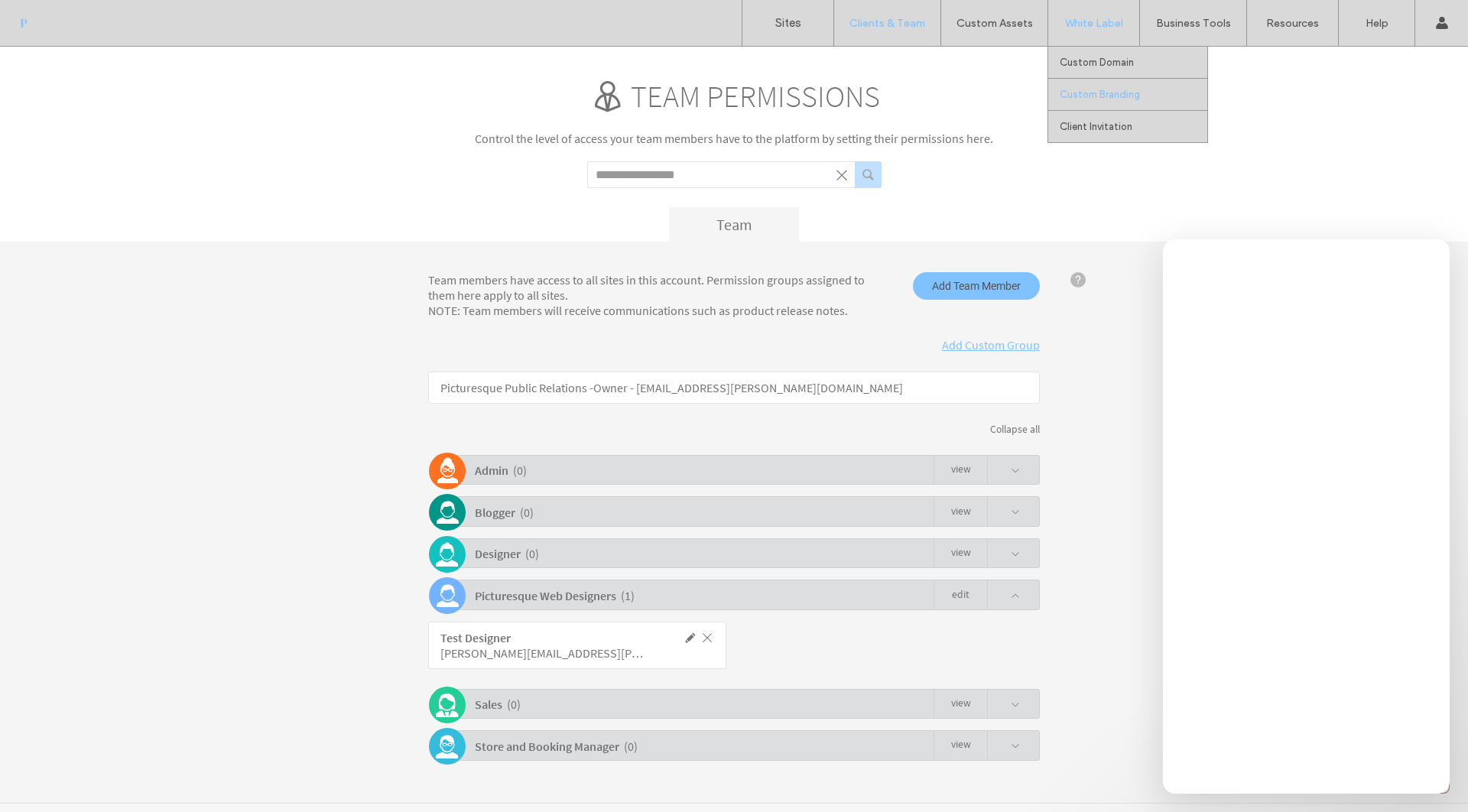
click at [1077, 93] on label "Custom Branding" at bounding box center [1100, 94] width 80 height 12
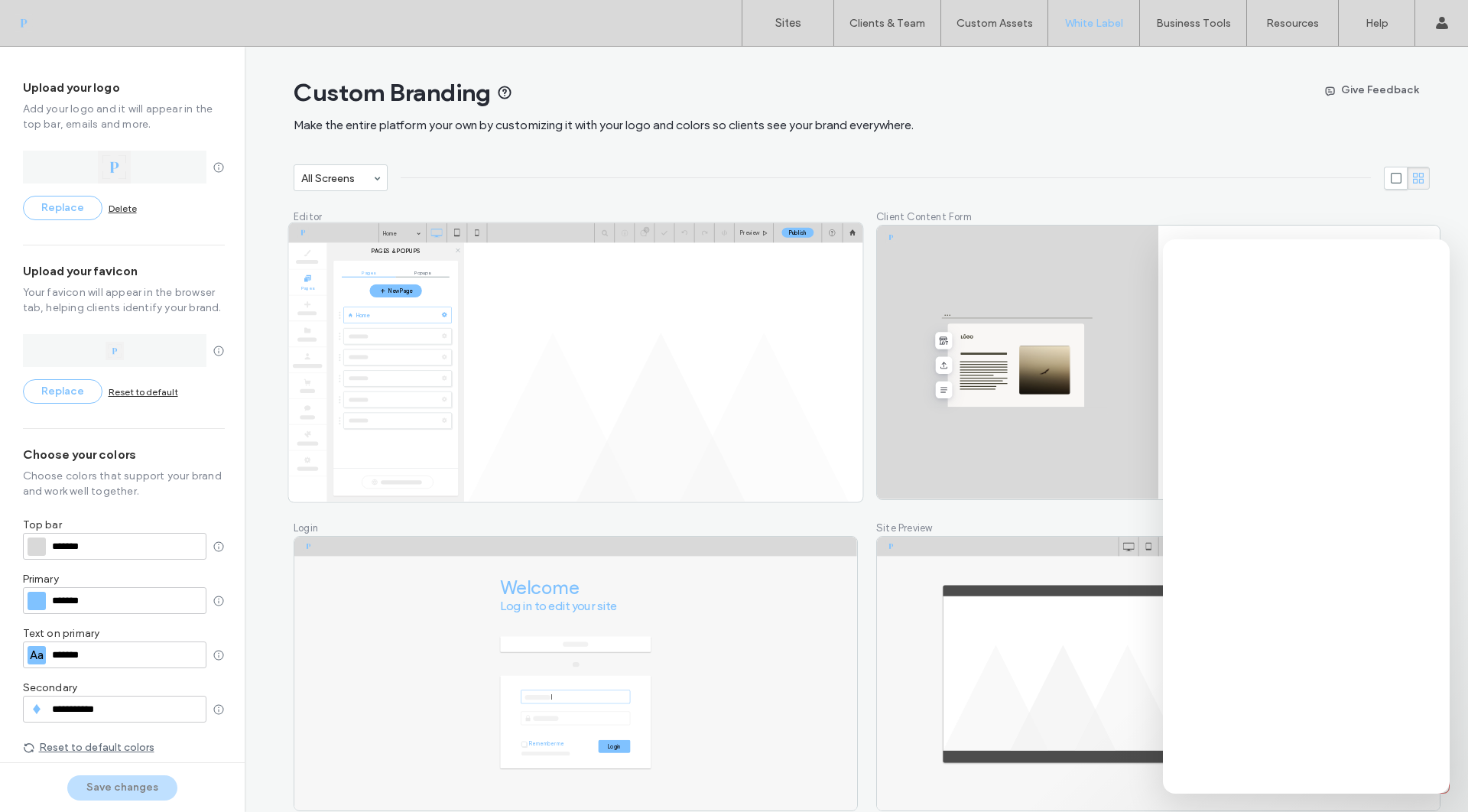
type input "*******"
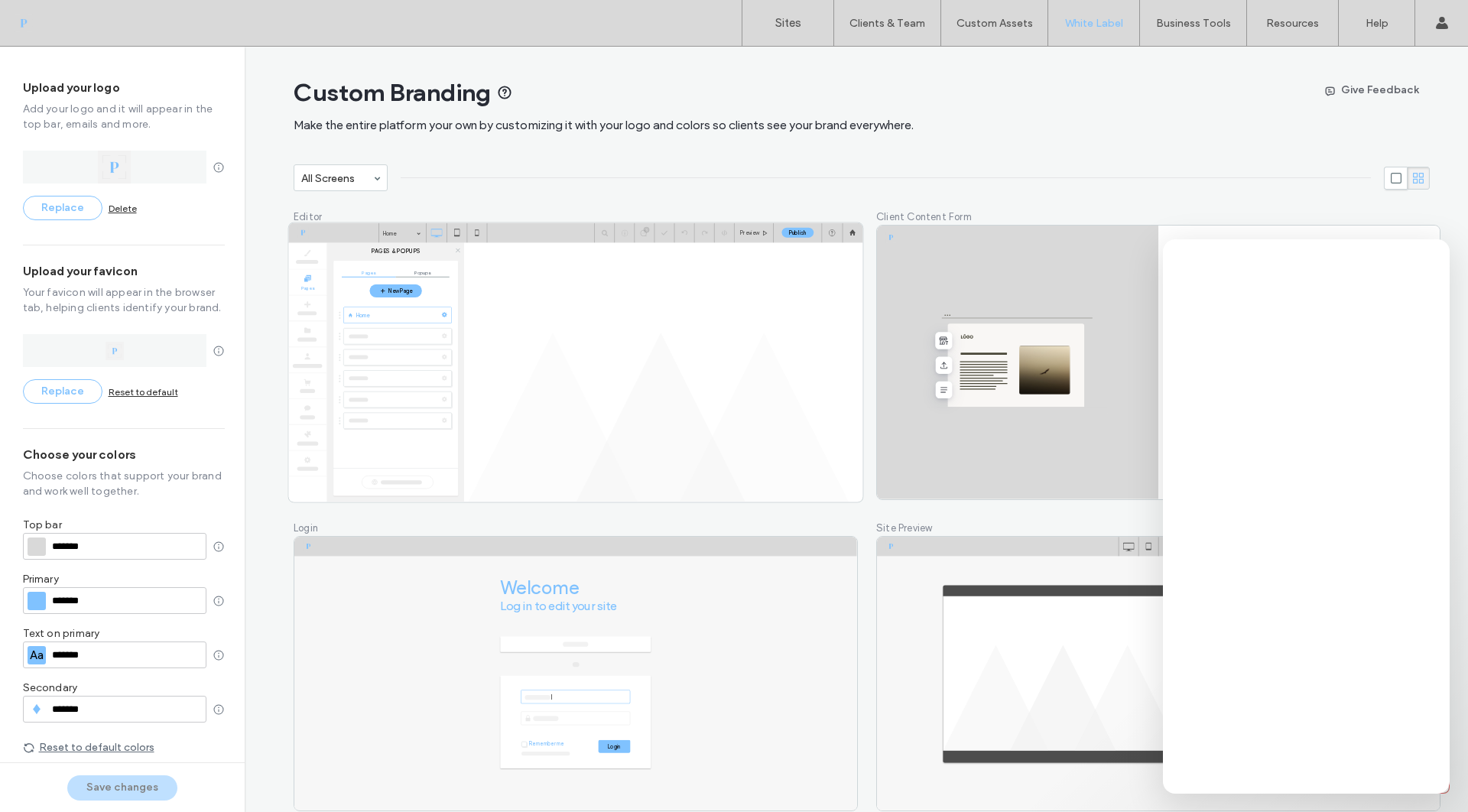
type input "*******"
click at [64, 209] on button "Replace" at bounding box center [62, 208] width 79 height 24
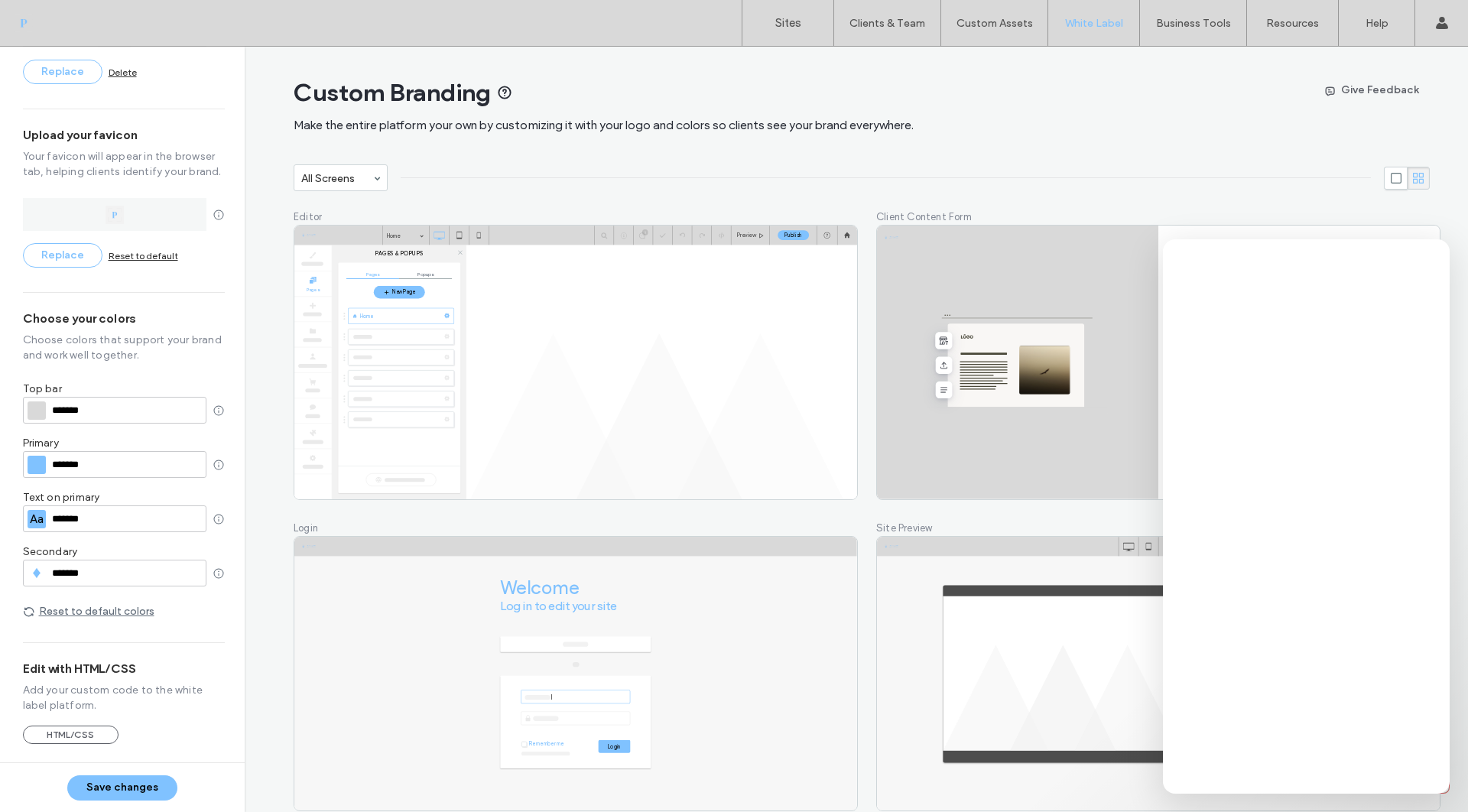
scroll to position [139, 0]
click at [144, 796] on button "Save changes" at bounding box center [123, 788] width 110 height 25
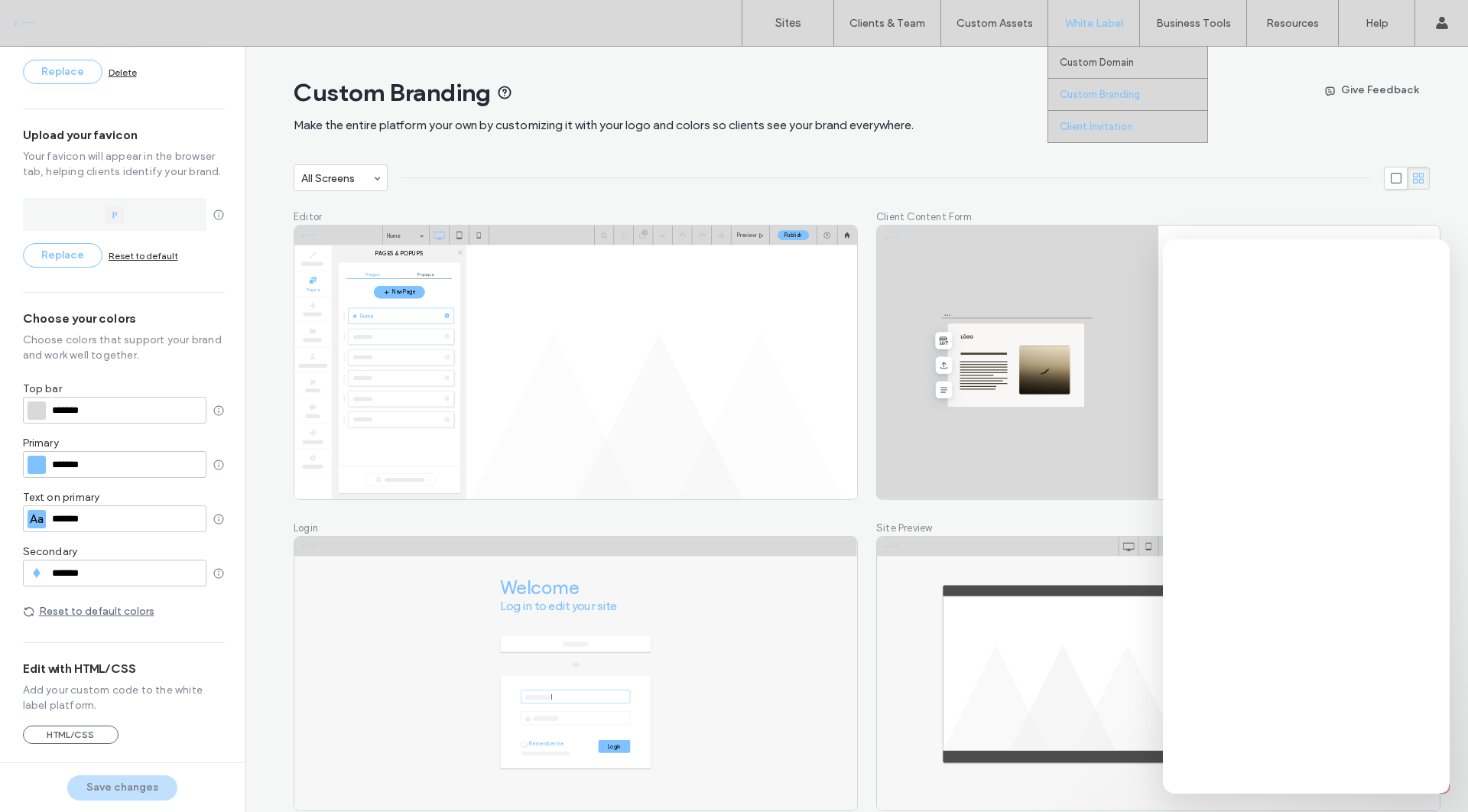
click at [1096, 130] on label "Client Invitation" at bounding box center [1096, 127] width 73 height 12
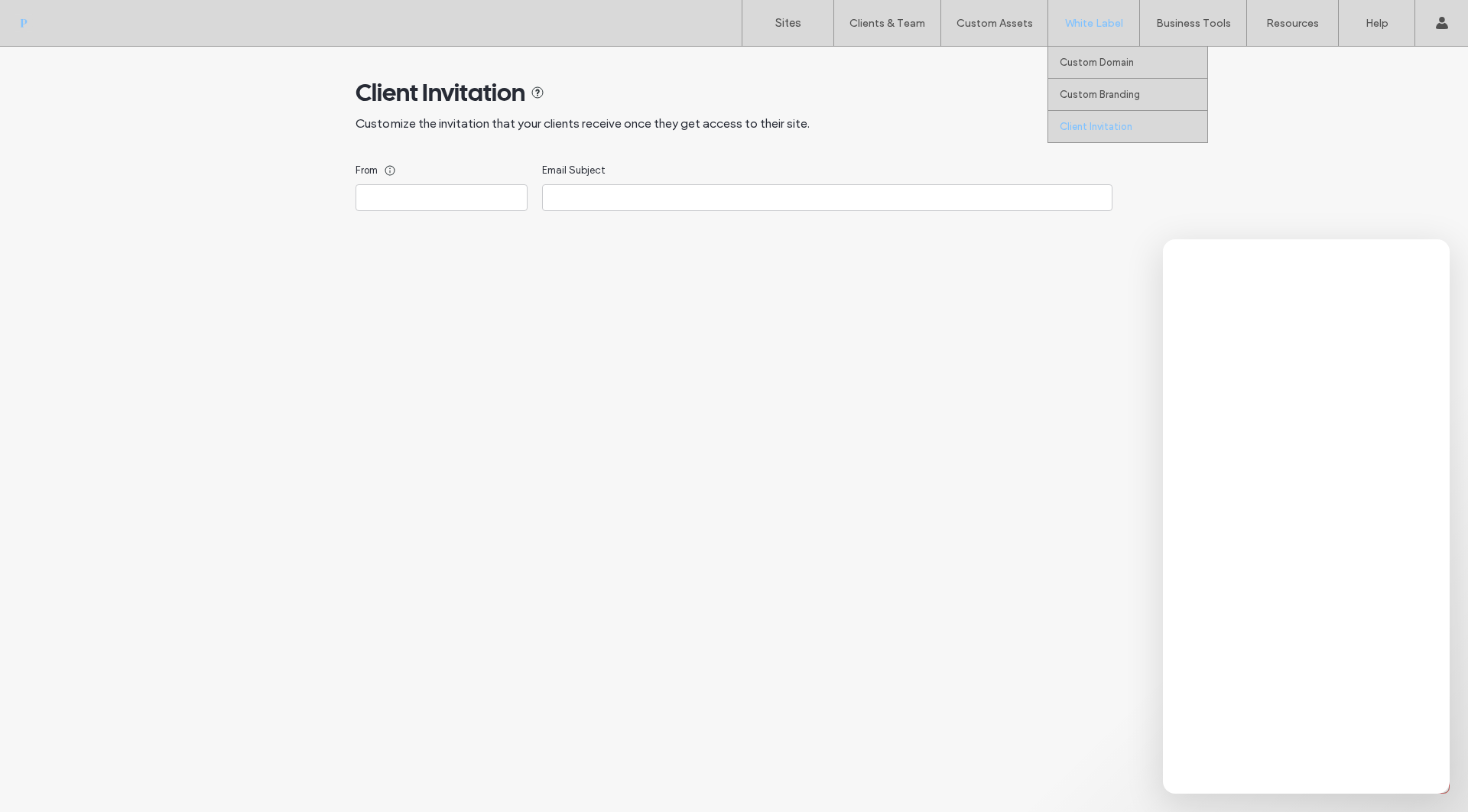
type input "**********"
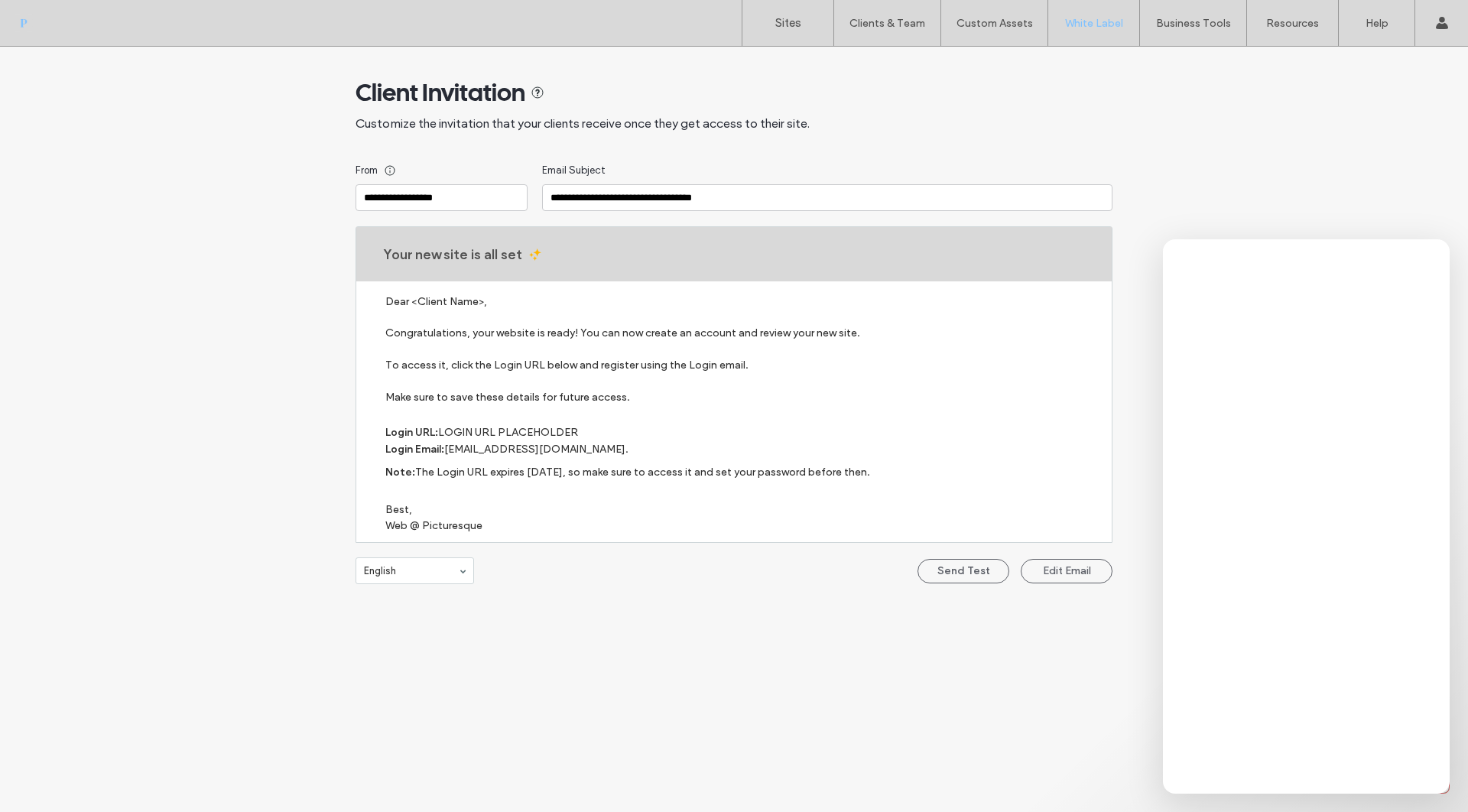
click at [535, 93] on use at bounding box center [537, 92] width 11 height 11
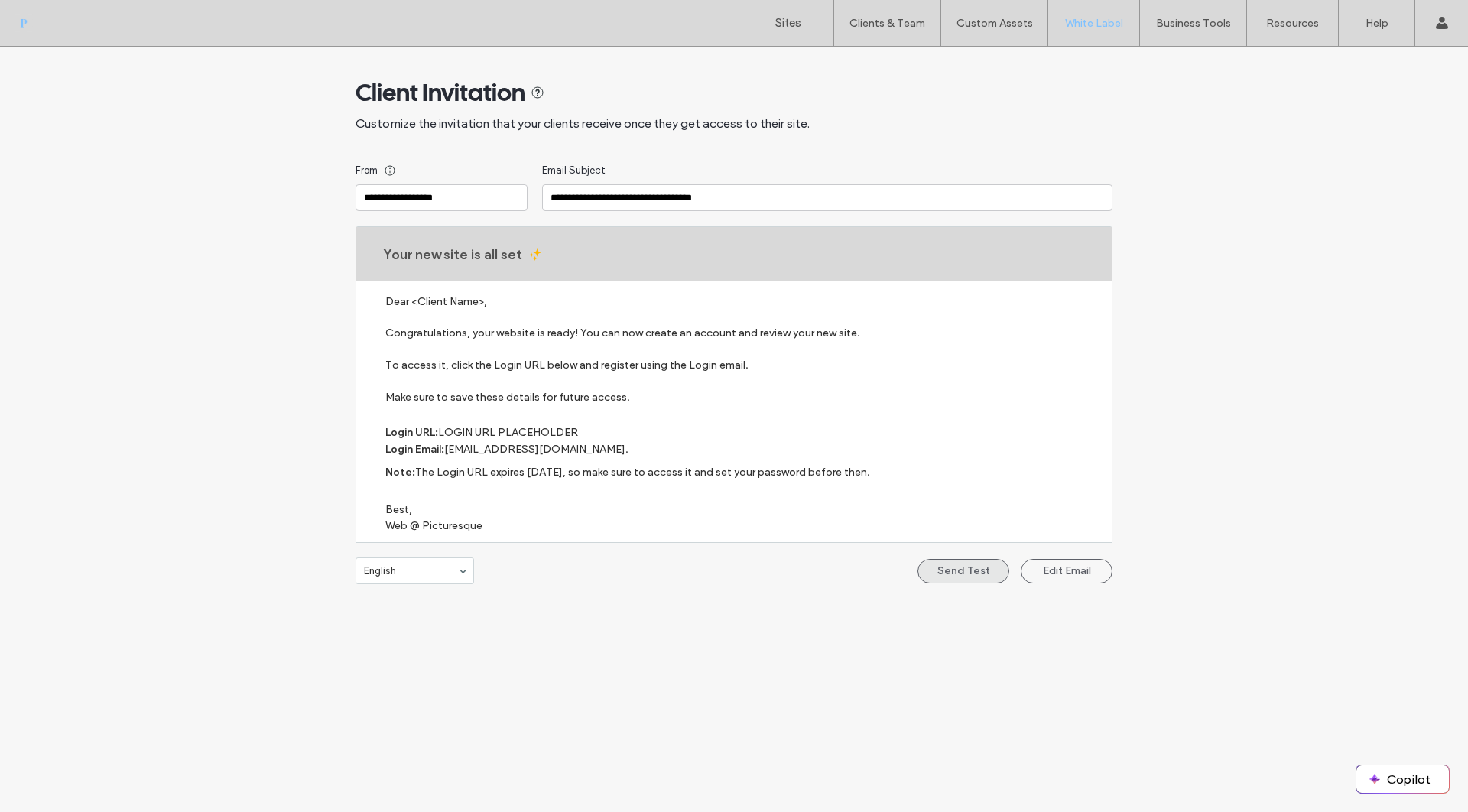
click at [985, 567] on button "Send Test" at bounding box center [963, 571] width 92 height 24
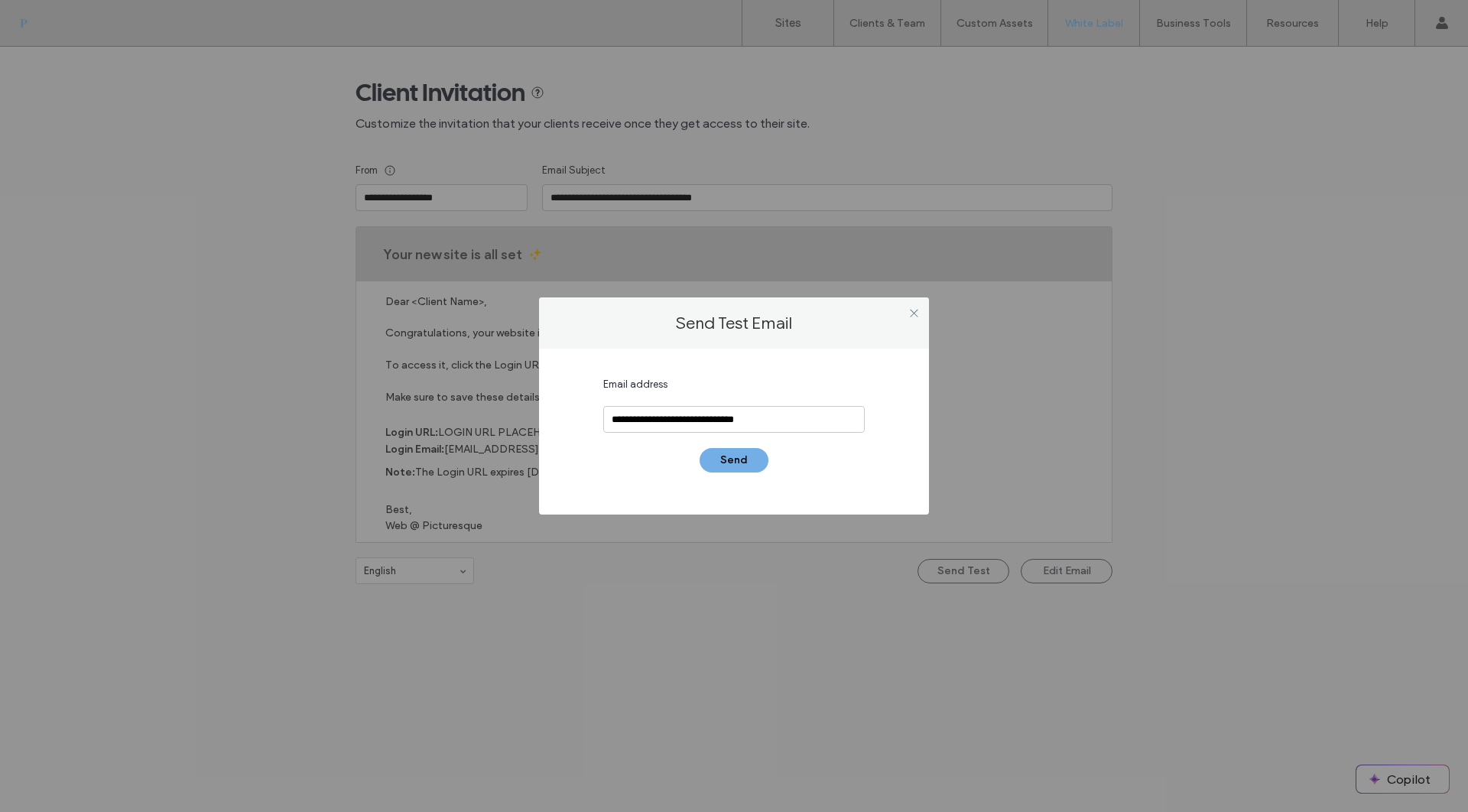
click at [746, 465] on button "Send" at bounding box center [734, 460] width 68 height 24
click at [910, 305] on span at bounding box center [914, 312] width 12 height 23
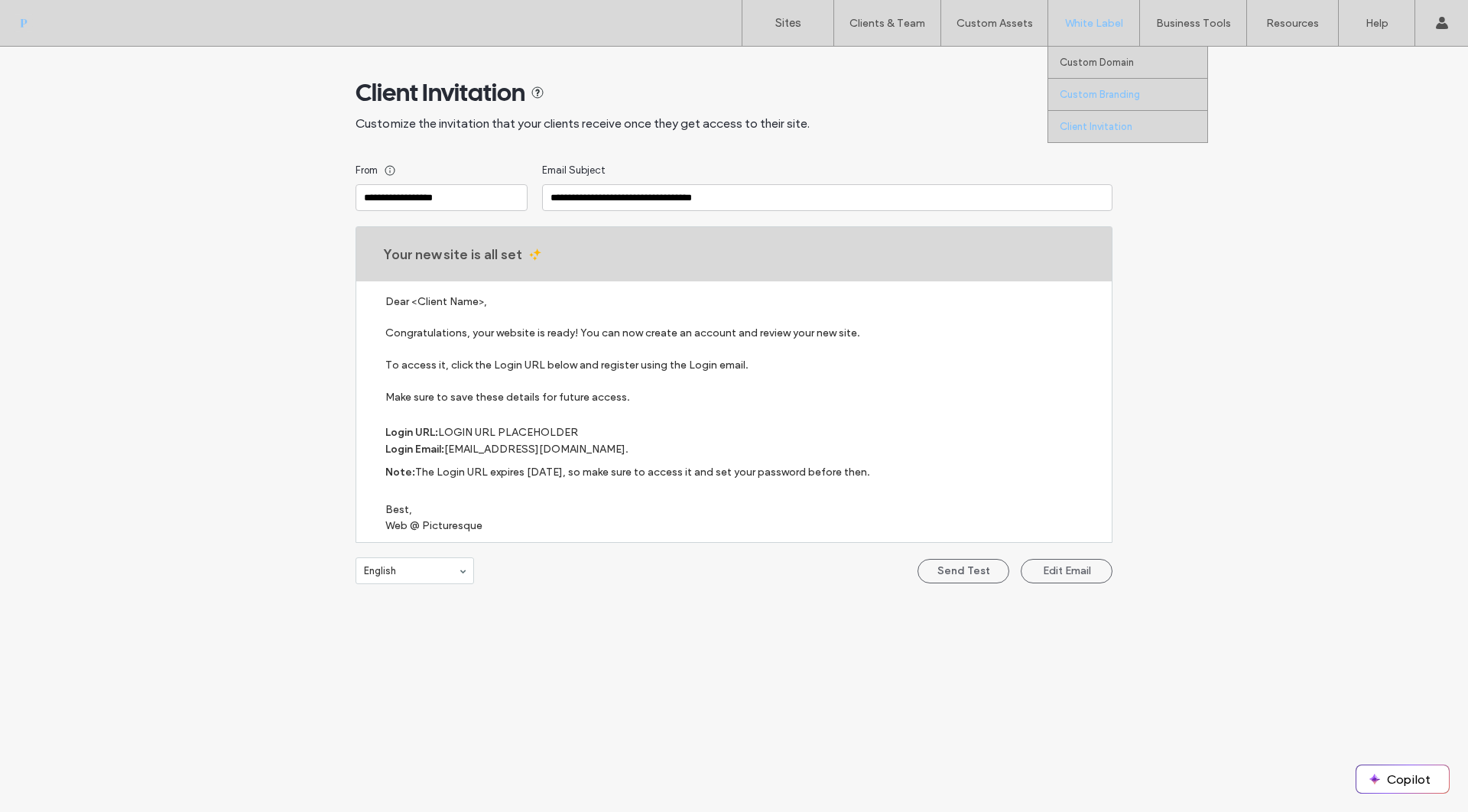
click at [1097, 96] on label "Custom Branding" at bounding box center [1100, 94] width 80 height 12
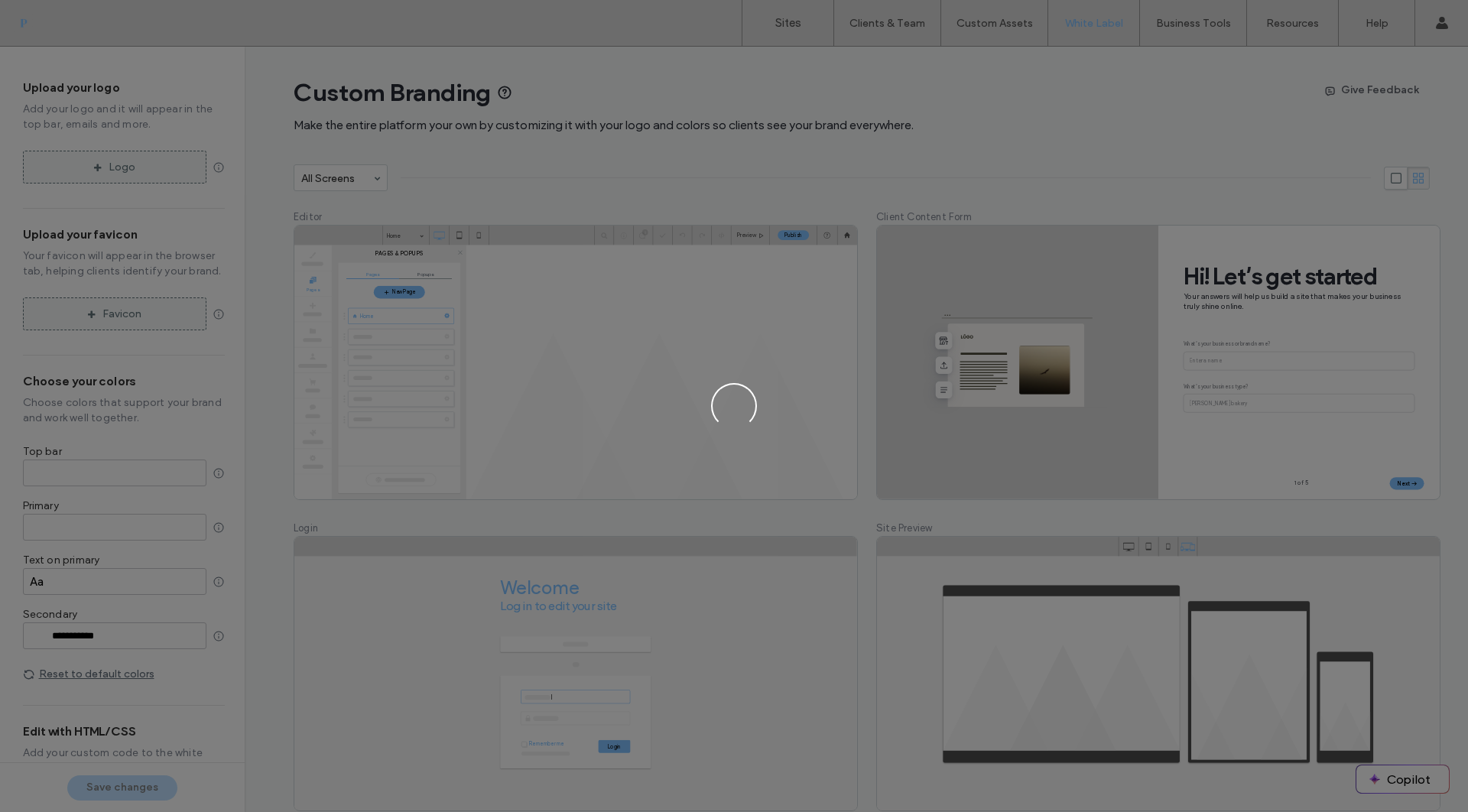
type input "*******"
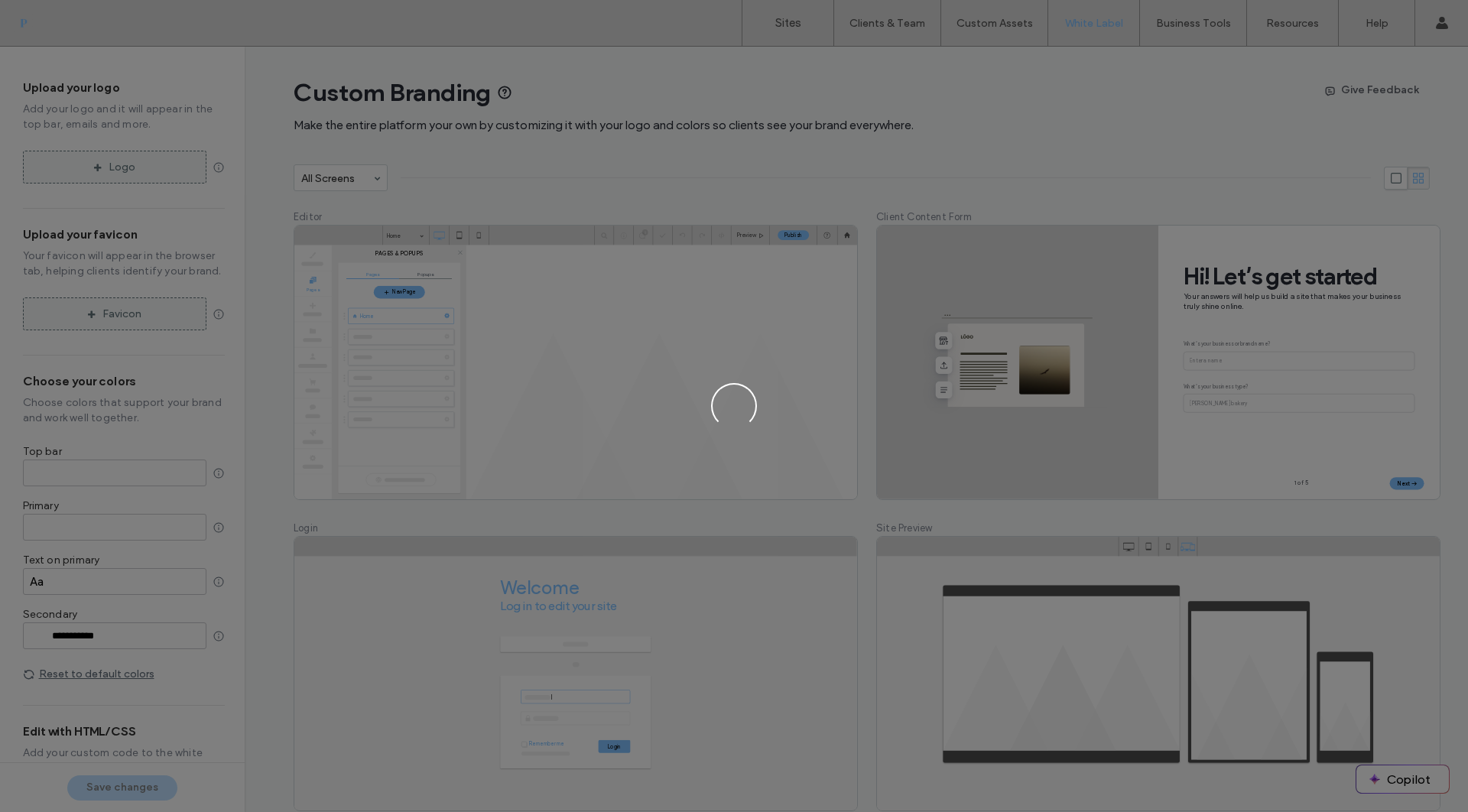
type input "*******"
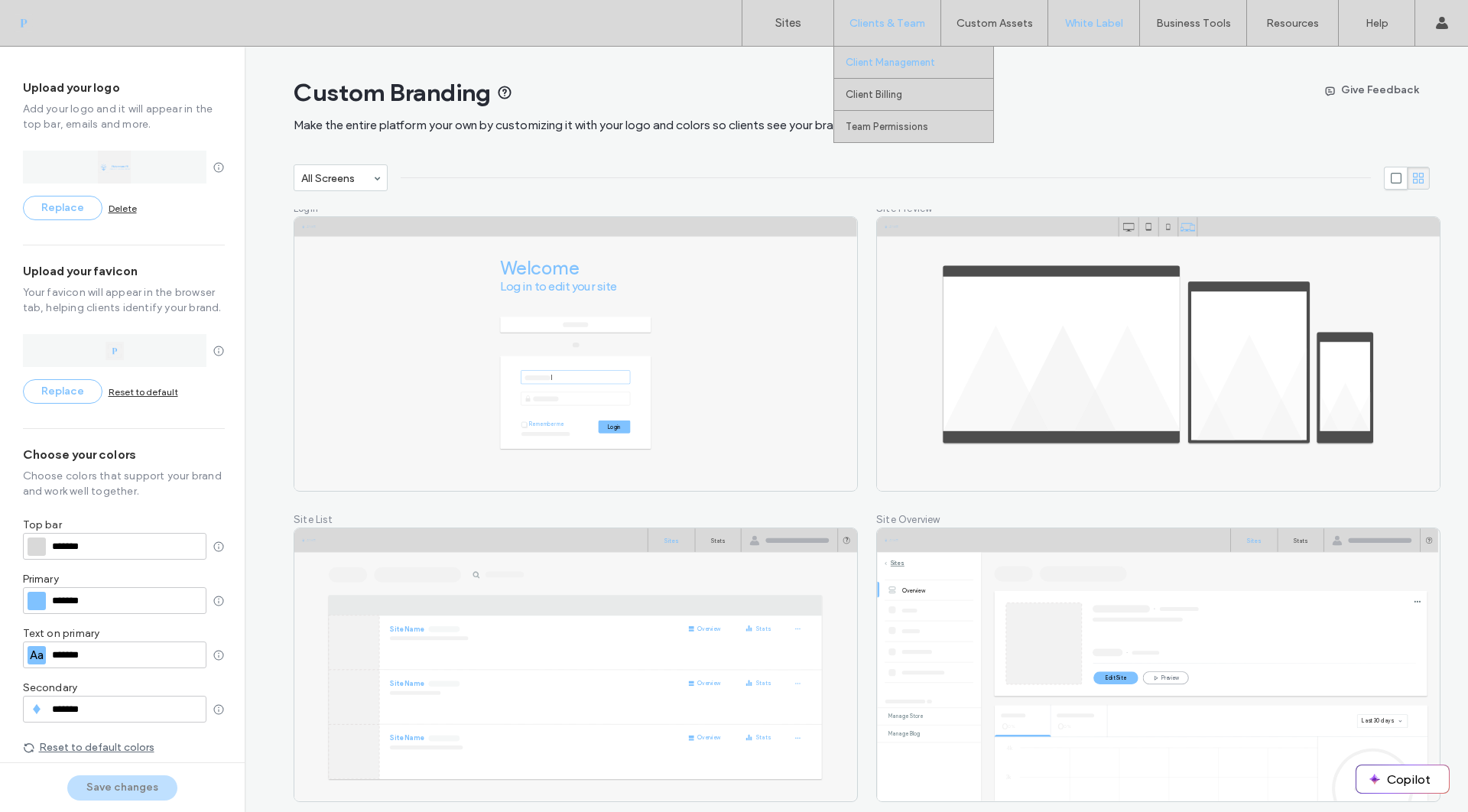
click at [925, 59] on label "Client Management" at bounding box center [890, 63] width 89 height 12
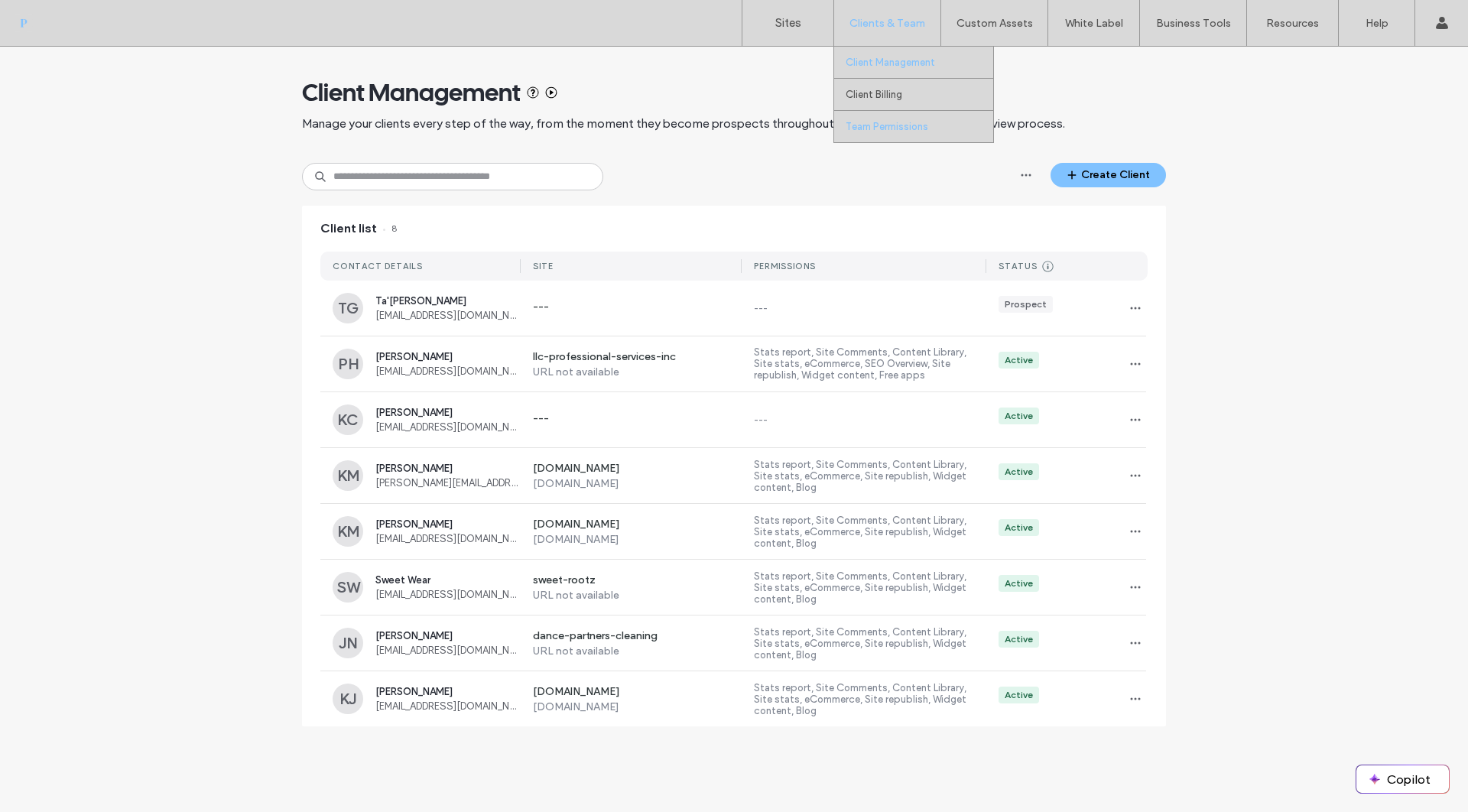
click at [921, 125] on label "Team Permissions" at bounding box center [886, 127] width 83 height 12
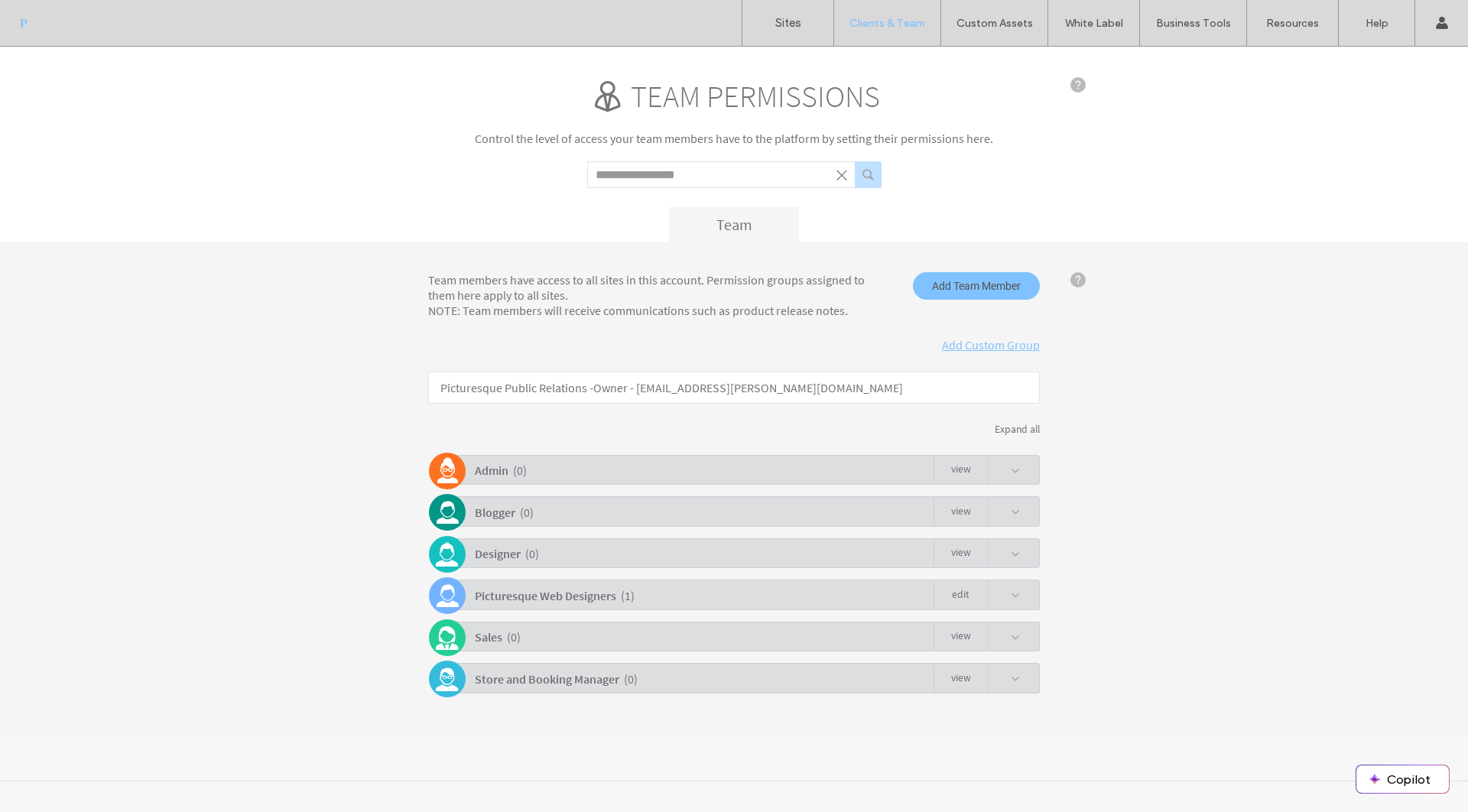
click at [1003, 602] on span at bounding box center [1003, 594] width 33 height 29
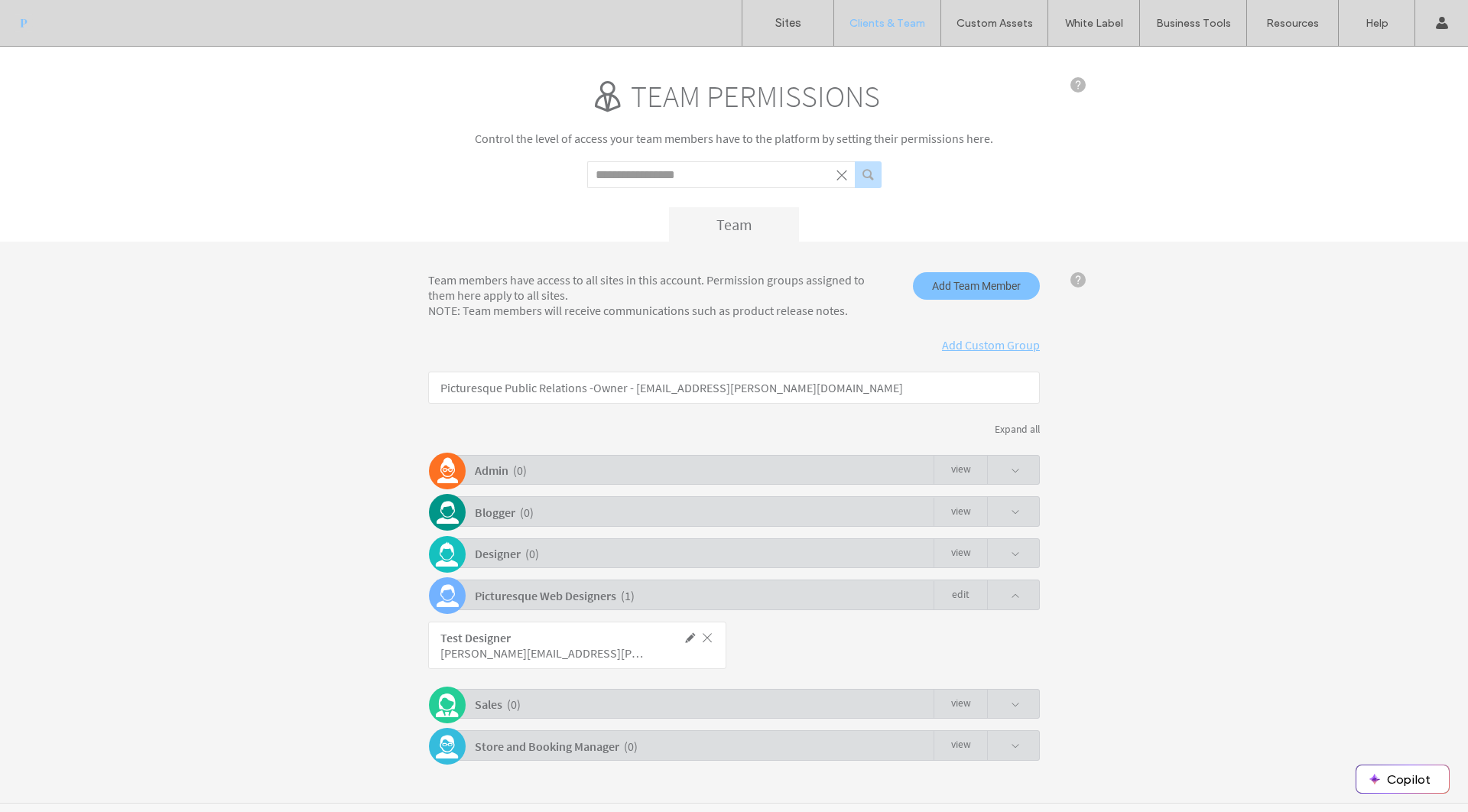
click at [700, 640] on span at bounding box center [707, 638] width 13 height 13
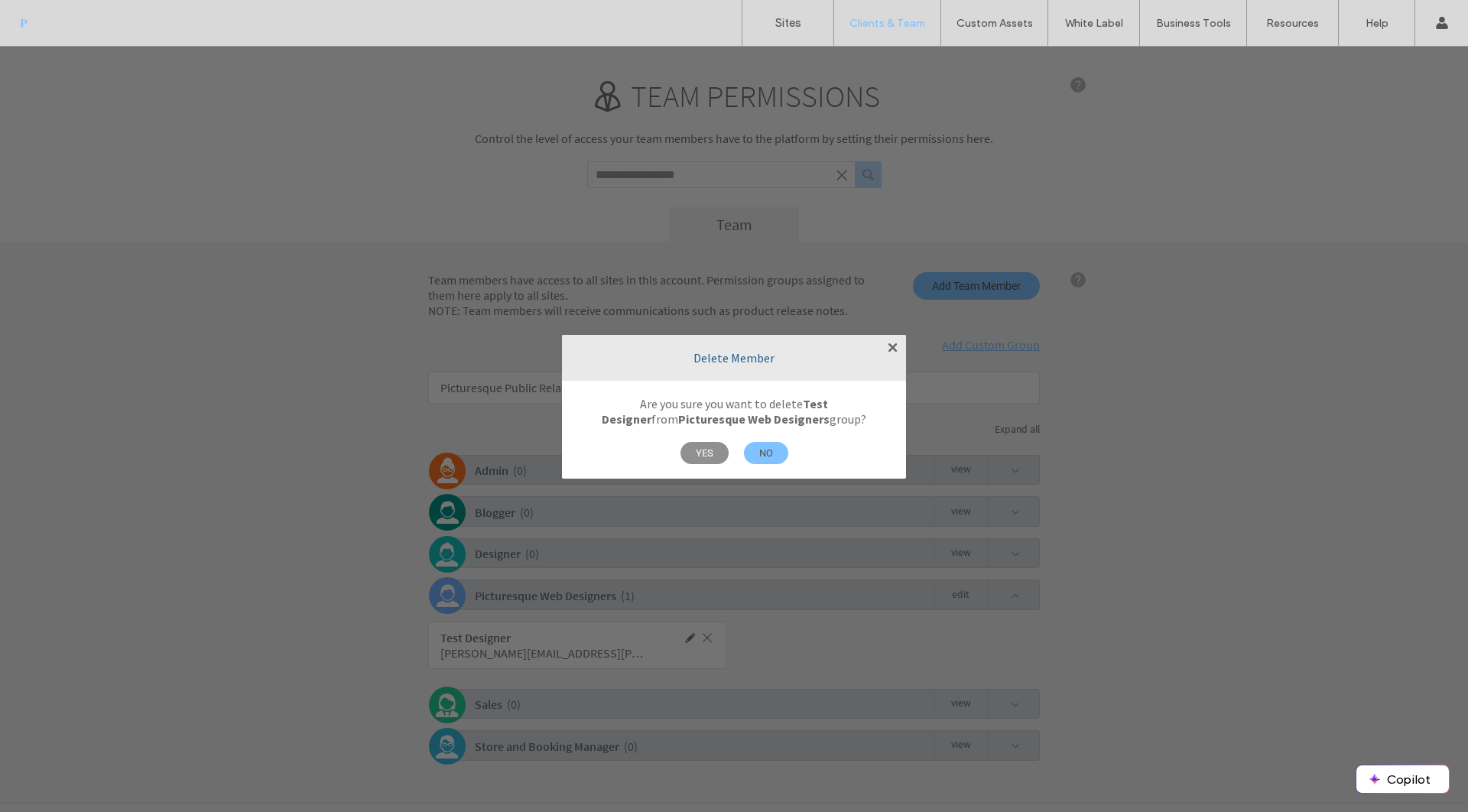
click at [695, 454] on span "YES" at bounding box center [704, 452] width 48 height 23
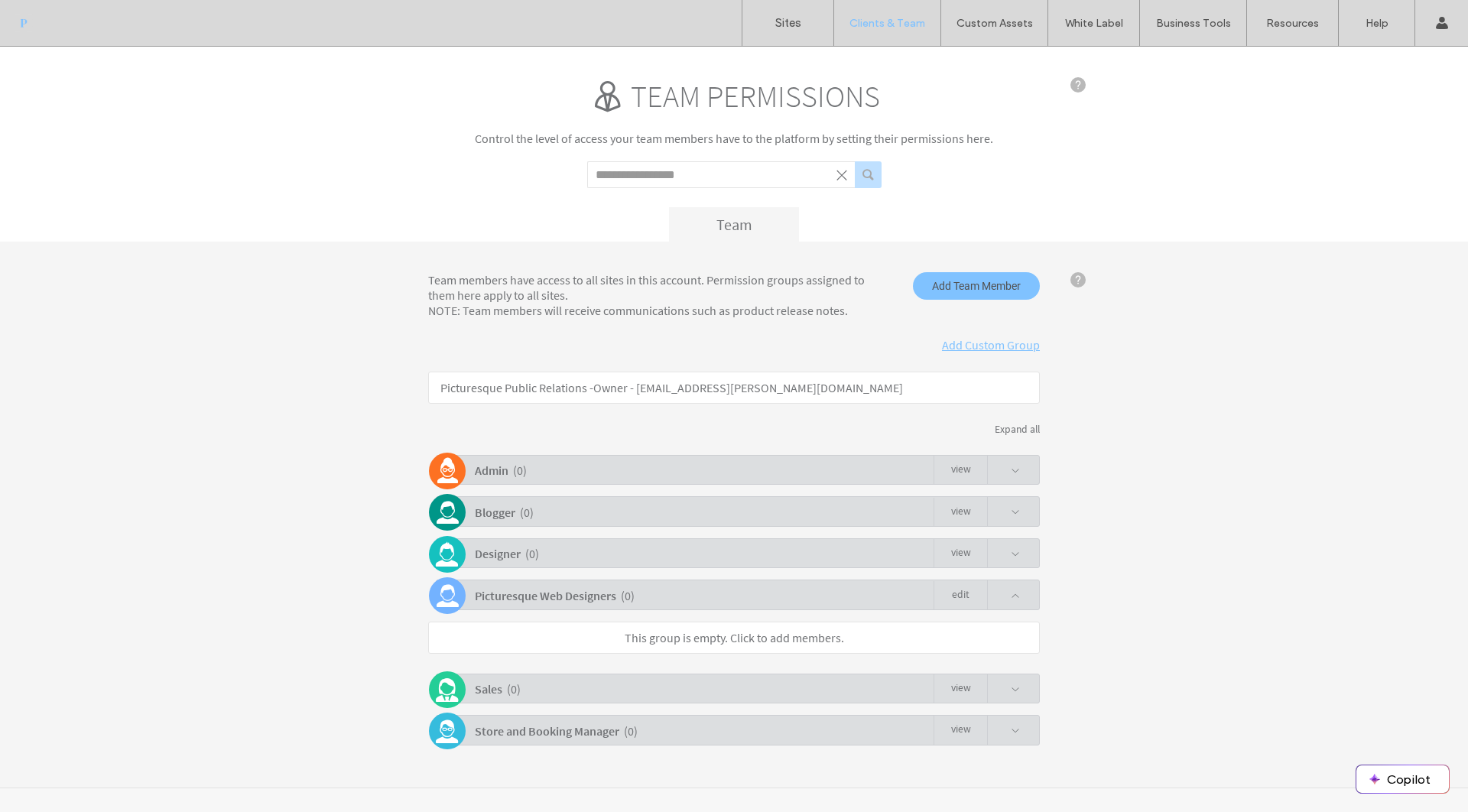
click at [687, 643] on link "This group is empty. Click to add members." at bounding box center [734, 638] width 219 height 15
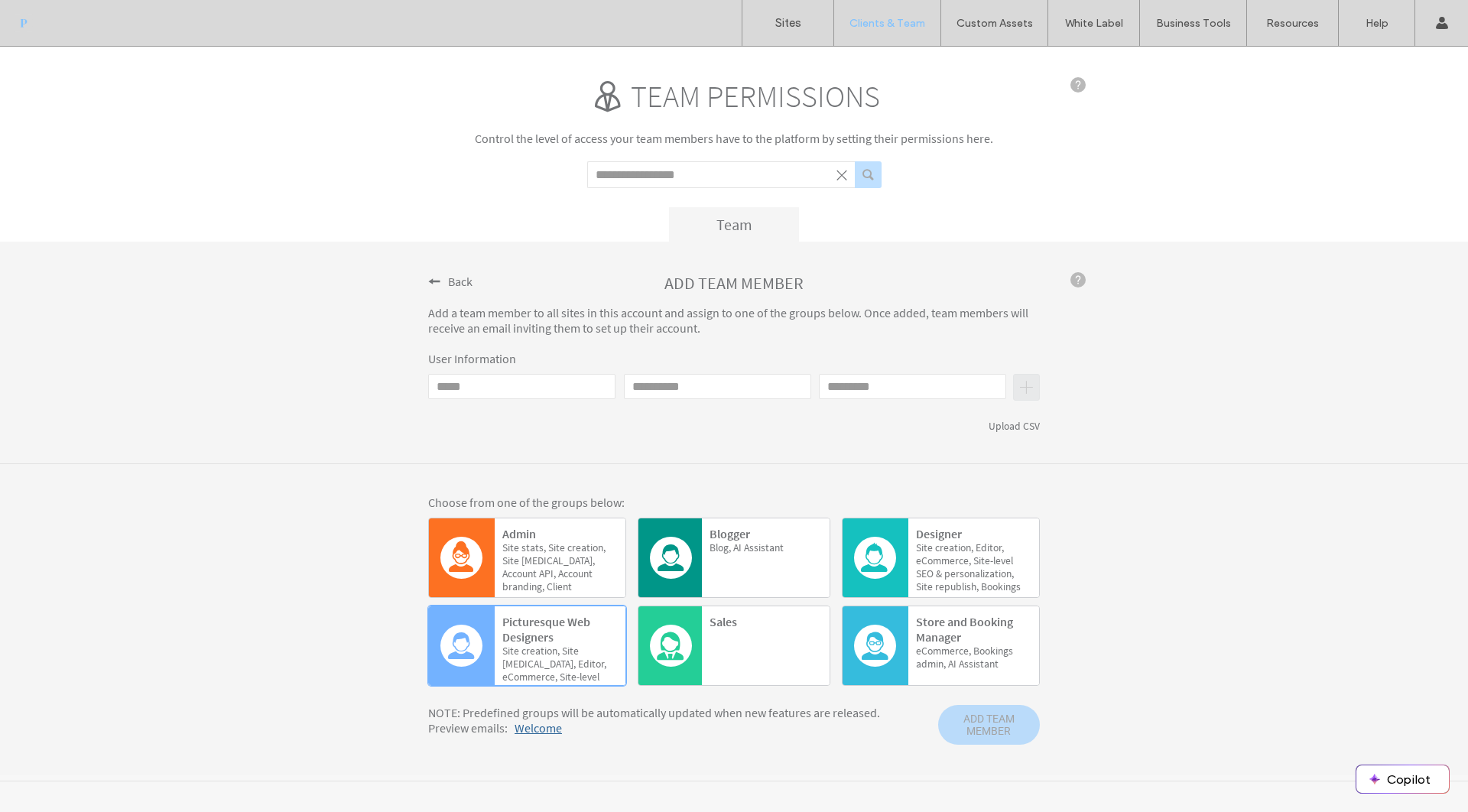
click at [502, 352] on p "User Information" at bounding box center [734, 358] width 612 height 15
drag, startPoint x: 502, startPoint y: 386, endPoint x: 478, endPoint y: 369, distance: 29.4
type input "**********"
type input "****"
type input "********"
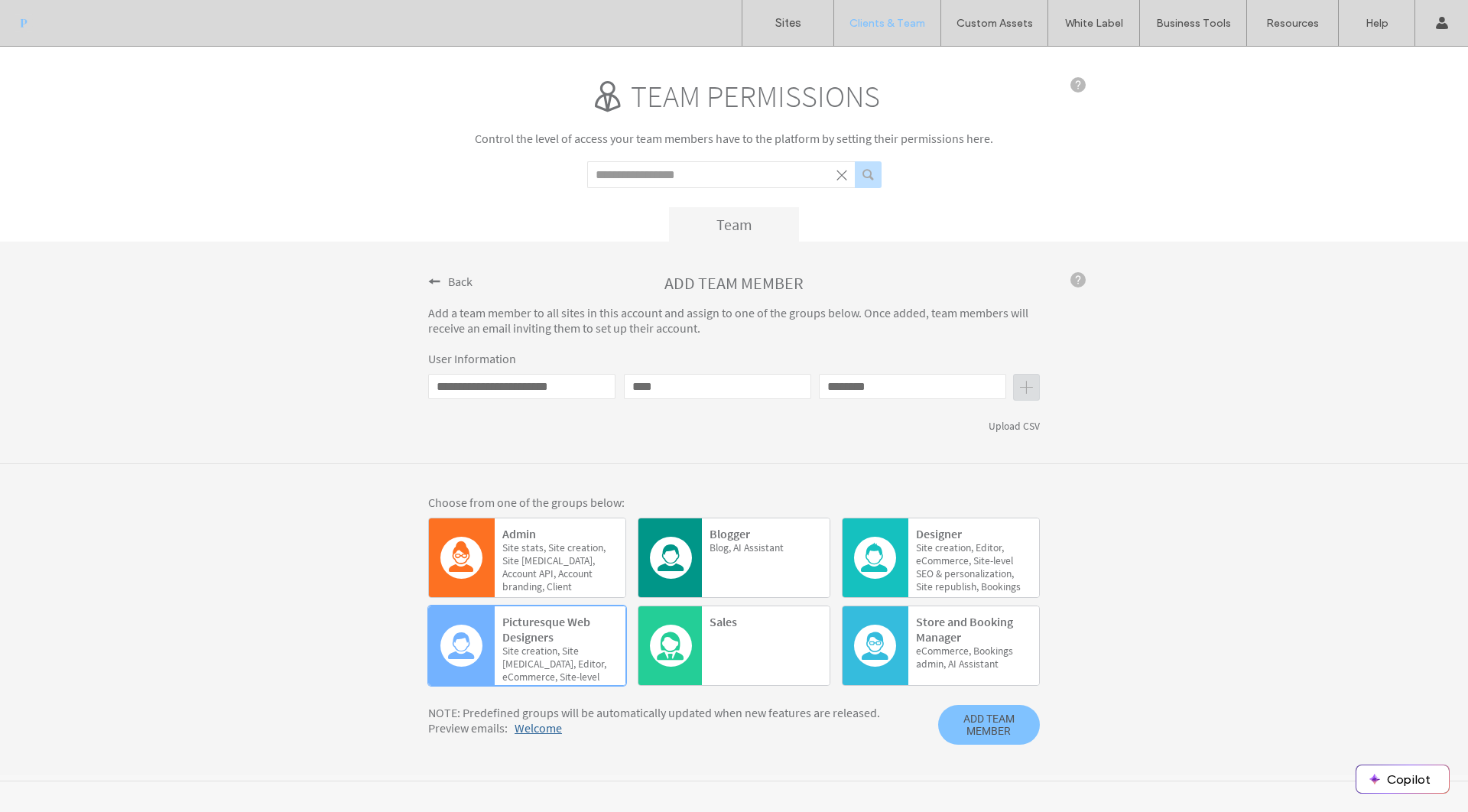
click at [549, 730] on span "Welcome" at bounding box center [538, 728] width 48 height 15
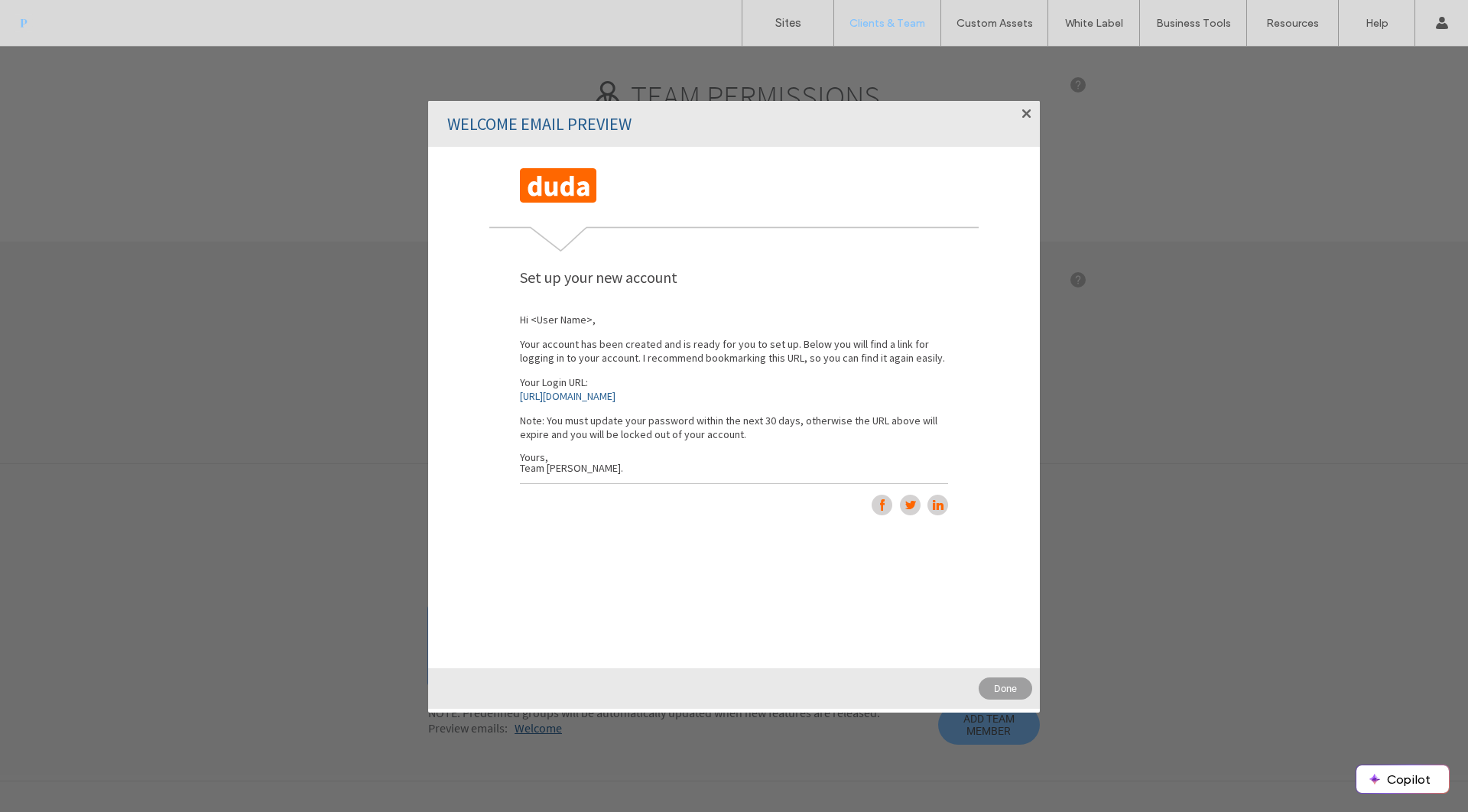
click at [578, 124] on div "Welcome Email Preview" at bounding box center [734, 124] width 612 height 46
click at [627, 123] on div "Welcome Email Preview" at bounding box center [734, 124] width 612 height 46
click at [1032, 113] on div at bounding box center [1023, 117] width 18 height 18
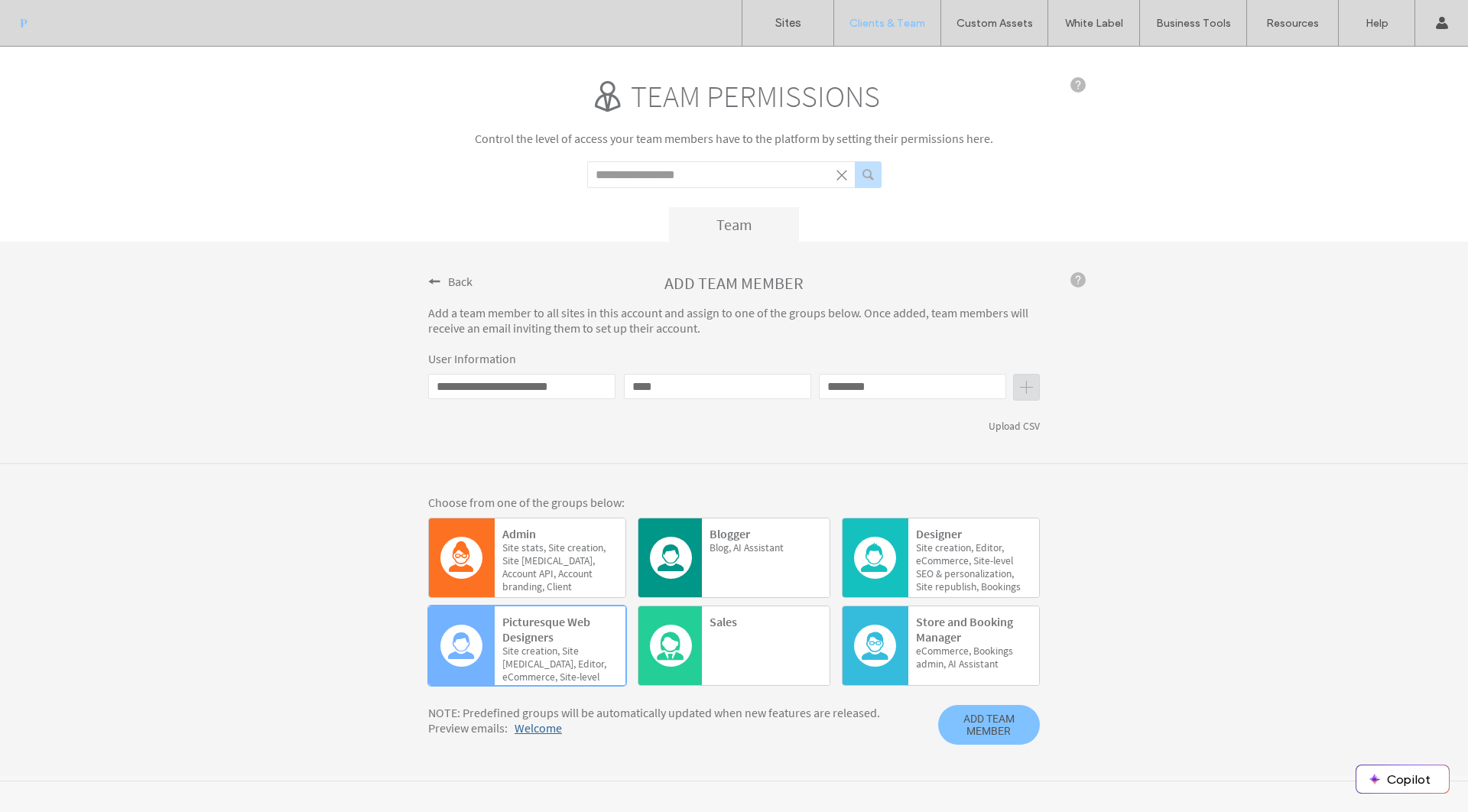
click at [538, 735] on span "Welcome" at bounding box center [538, 728] width 48 height 15
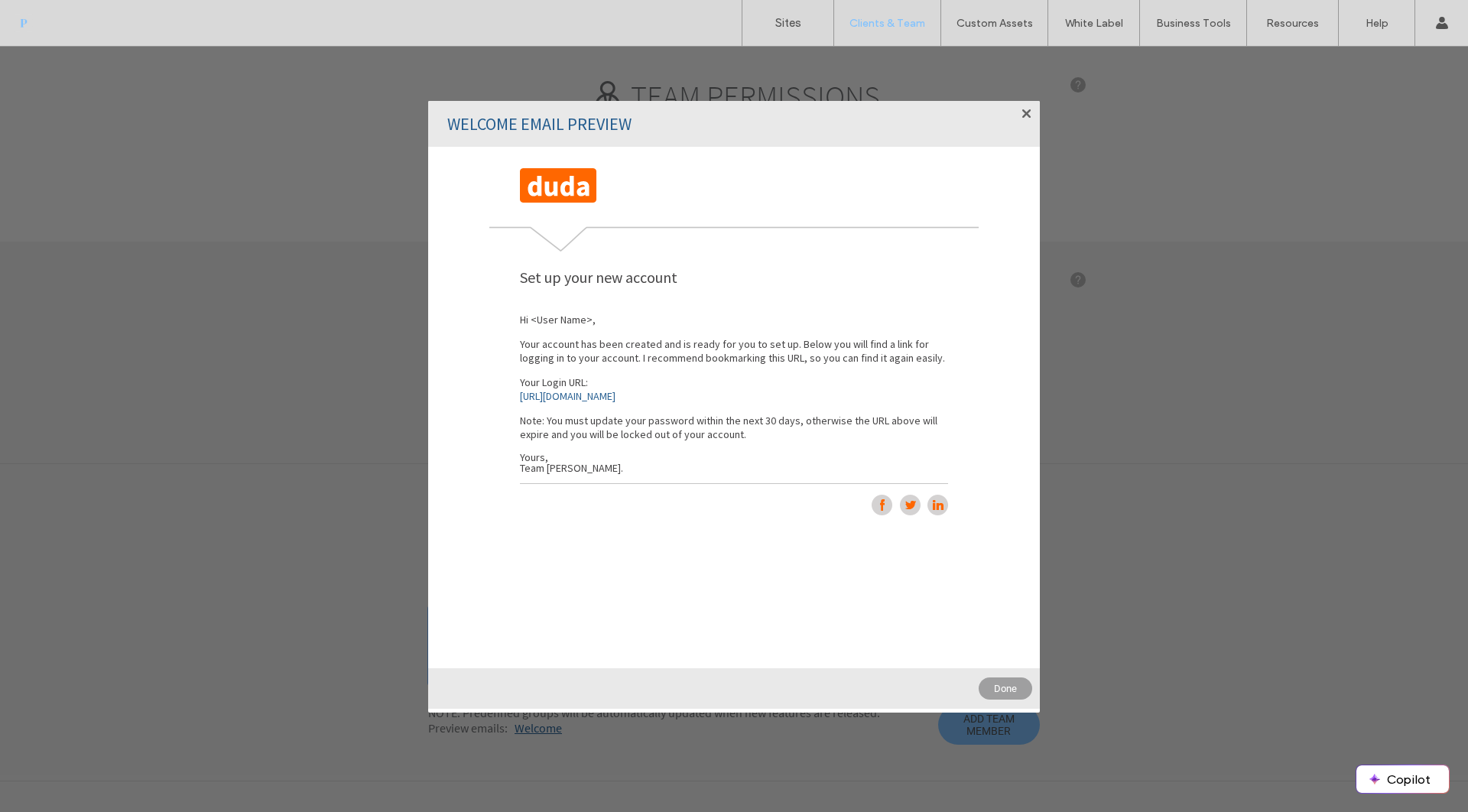
click at [1023, 117] on div at bounding box center [1023, 117] width 18 height 18
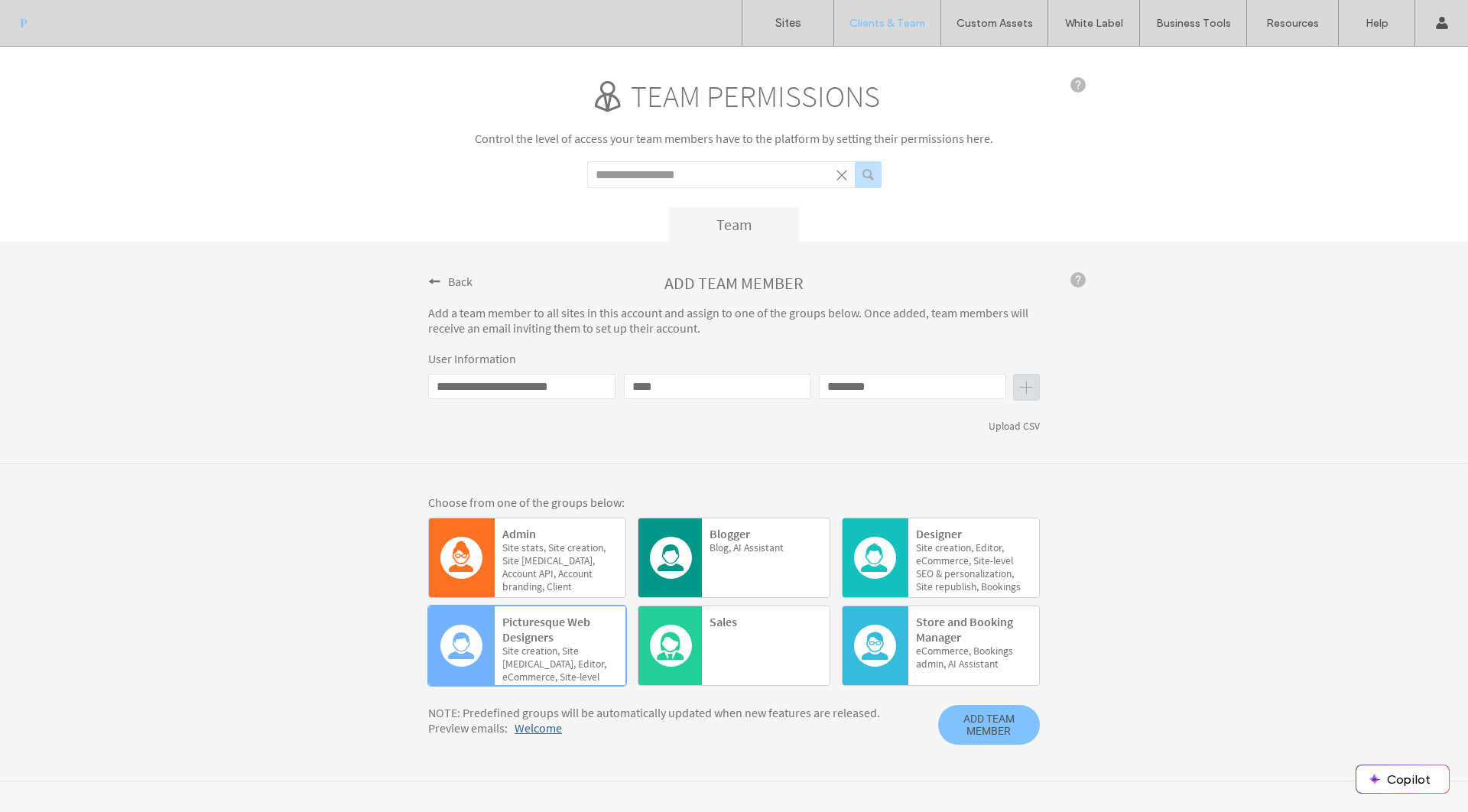
click at [552, 730] on span "Welcome" at bounding box center [538, 728] width 48 height 15
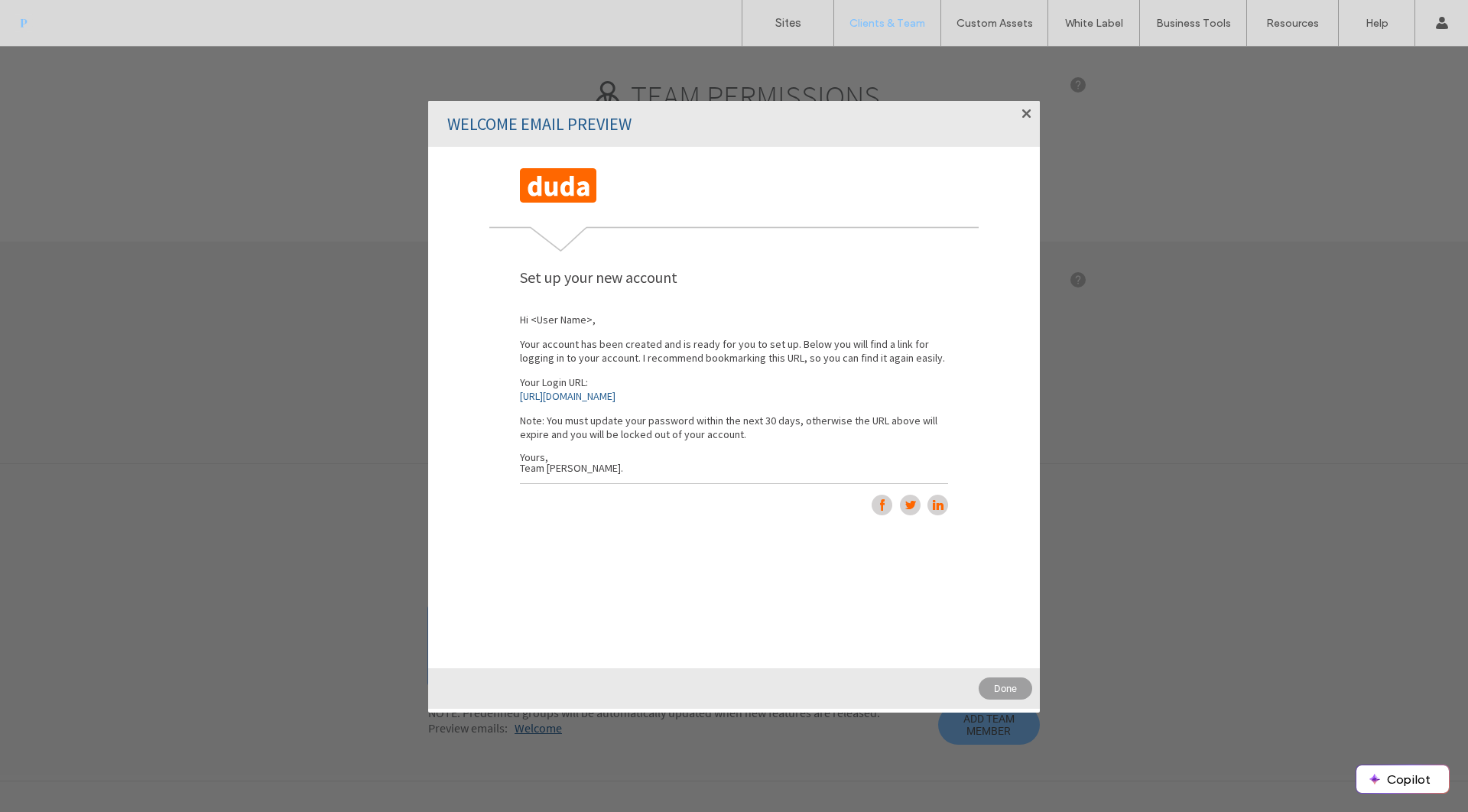
click at [1027, 113] on div at bounding box center [1023, 117] width 18 height 18
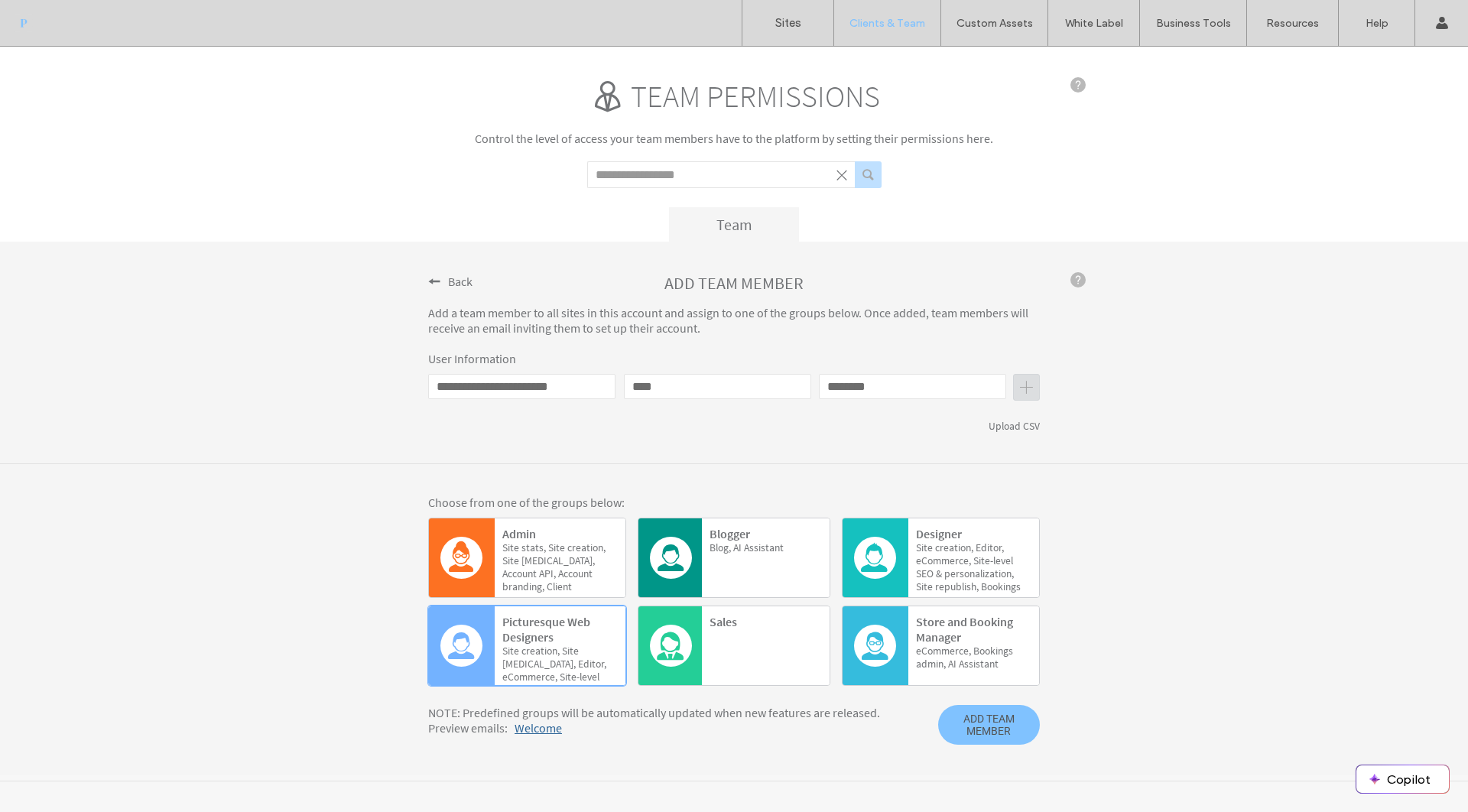
click at [1080, 82] on span at bounding box center [1078, 85] width 15 height 15
click at [888, 64] on label "Client Management" at bounding box center [890, 63] width 89 height 12
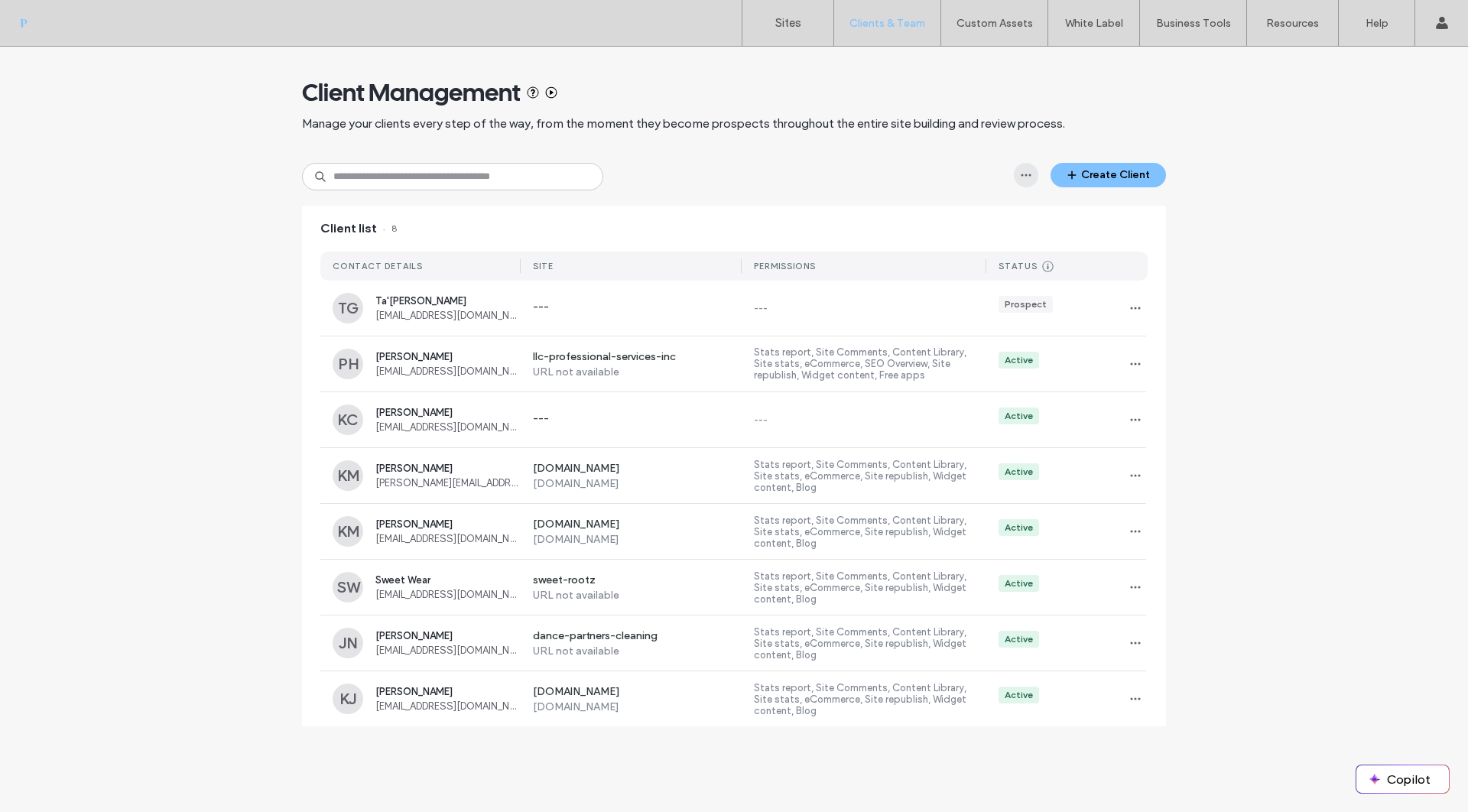
click at [1026, 175] on use "button" at bounding box center [1027, 175] width 10 height 3
click at [1133, 368] on icon "button" at bounding box center [1135, 364] width 13 height 13
click at [1159, 406] on span "Sites & Permissions" at bounding box center [1198, 404] width 87 height 15
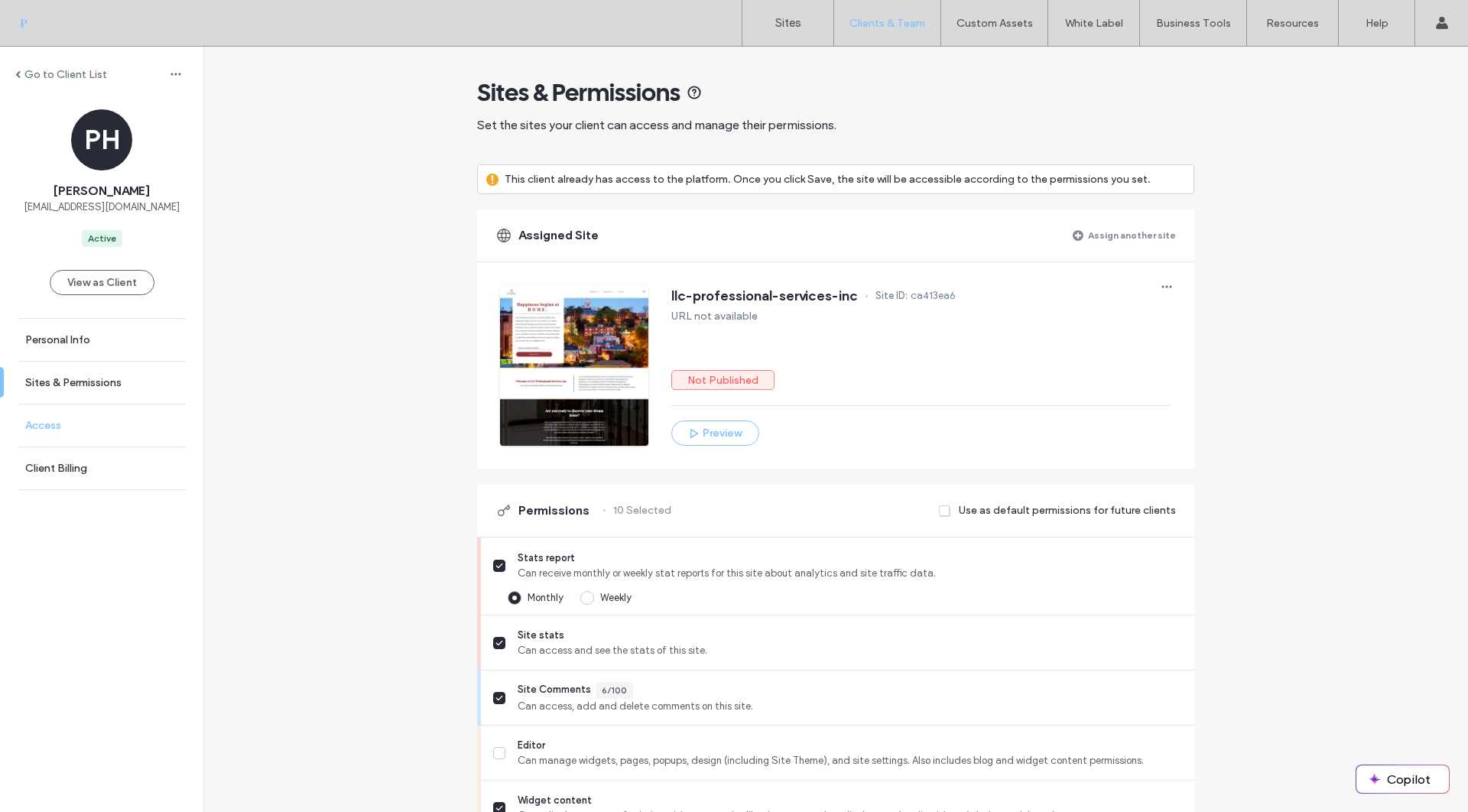
click at [92, 433] on link "Access" at bounding box center [102, 426] width 204 height 42
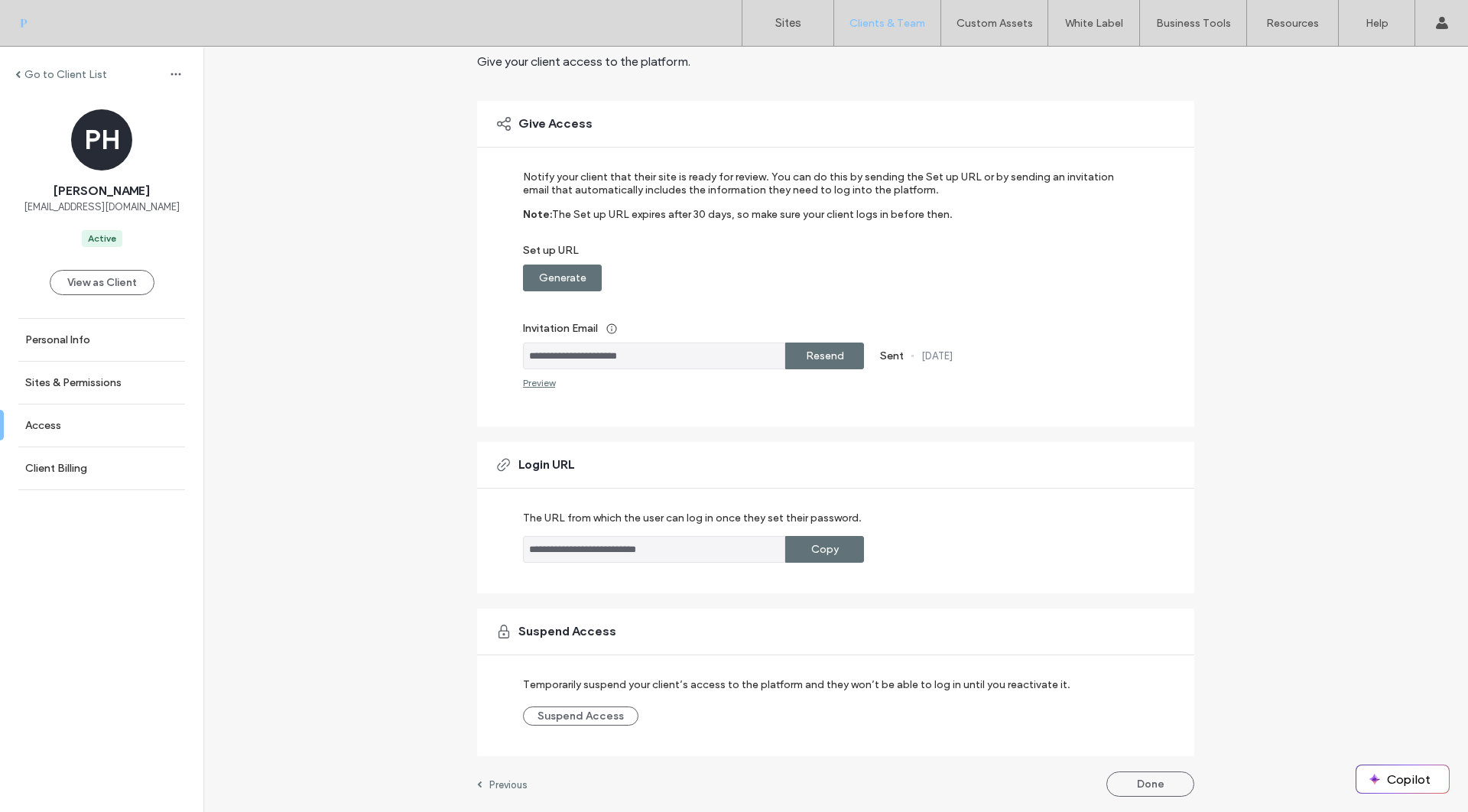
scroll to position [65, 0]
click at [124, 375] on link "Sites & Permissions" at bounding box center [102, 382] width 204 height 42
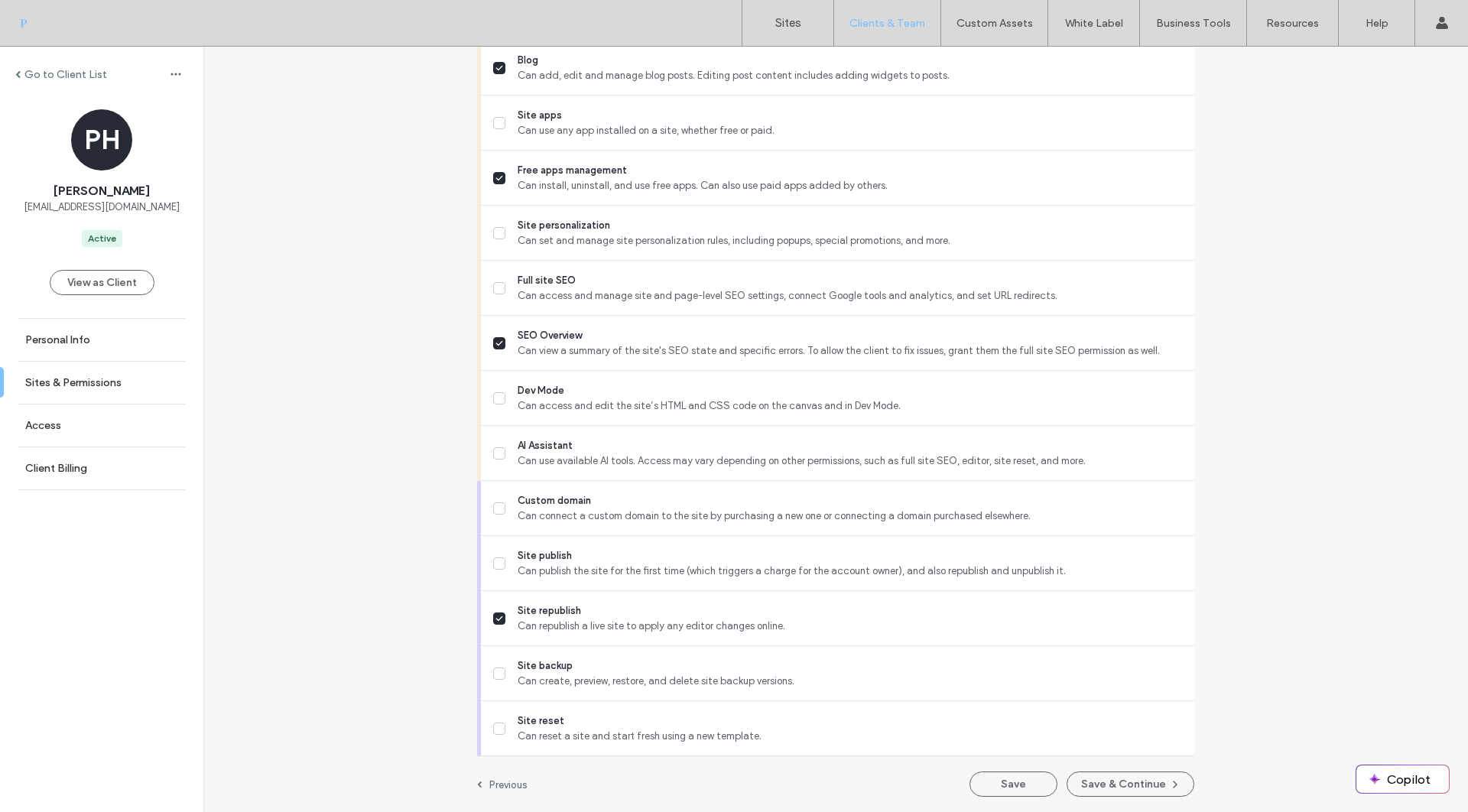
click at [40, 68] on label "Go to Client List" at bounding box center [65, 75] width 83 height 13
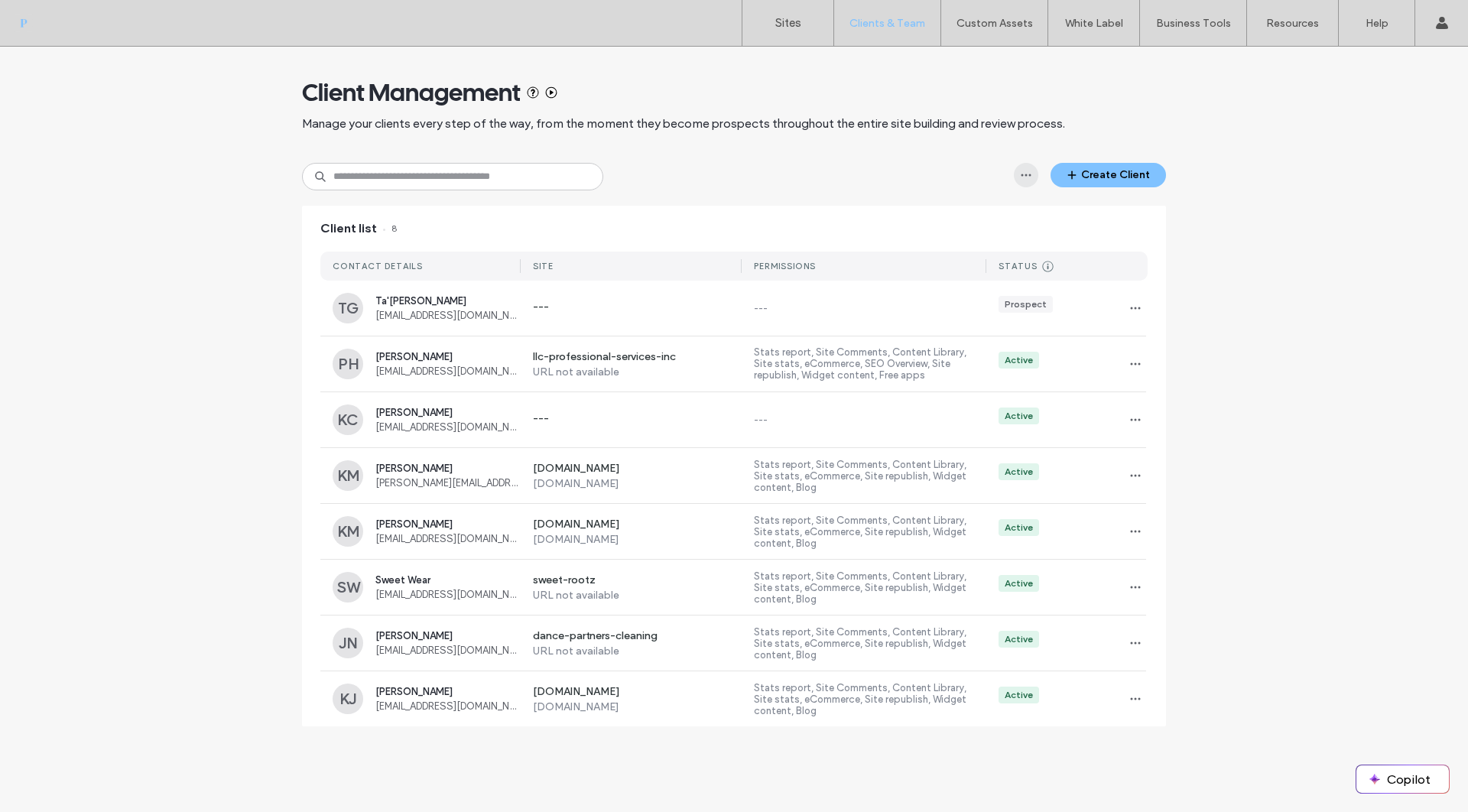
click at [1026, 179] on icon "button" at bounding box center [1026, 174] width 13 height 13
click at [1025, 178] on icon "button" at bounding box center [1026, 174] width 13 height 13
click at [1181, 160] on div "Client Management Manage your clients every step of the way, from the moment th…" at bounding box center [734, 394] width 1468 height 695
click at [1114, 173] on button "Create Client" at bounding box center [1108, 174] width 115 height 24
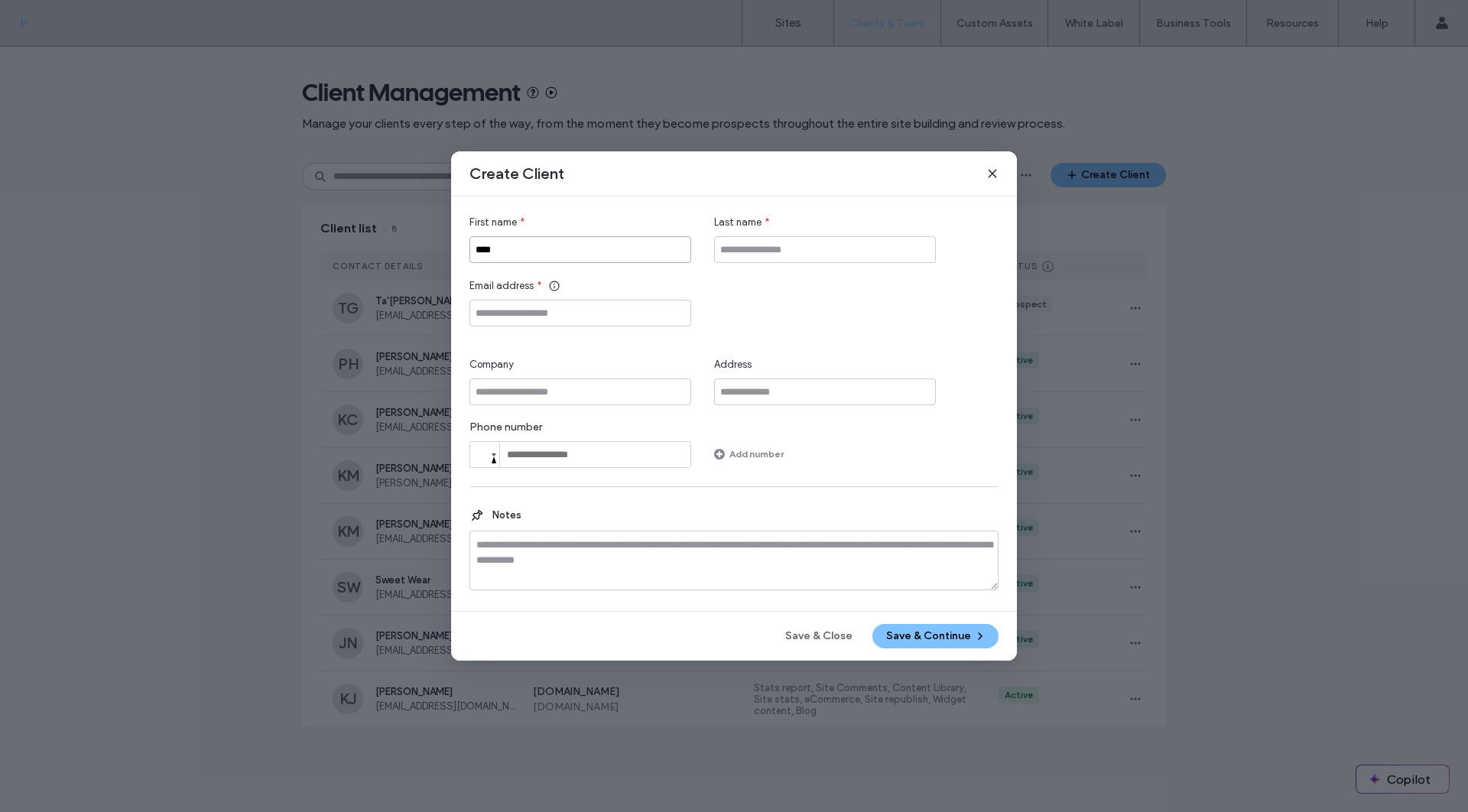
type input "****"
type input "********"
type input "**********"
click at [502, 456] on input "**********" at bounding box center [580, 455] width 222 height 27
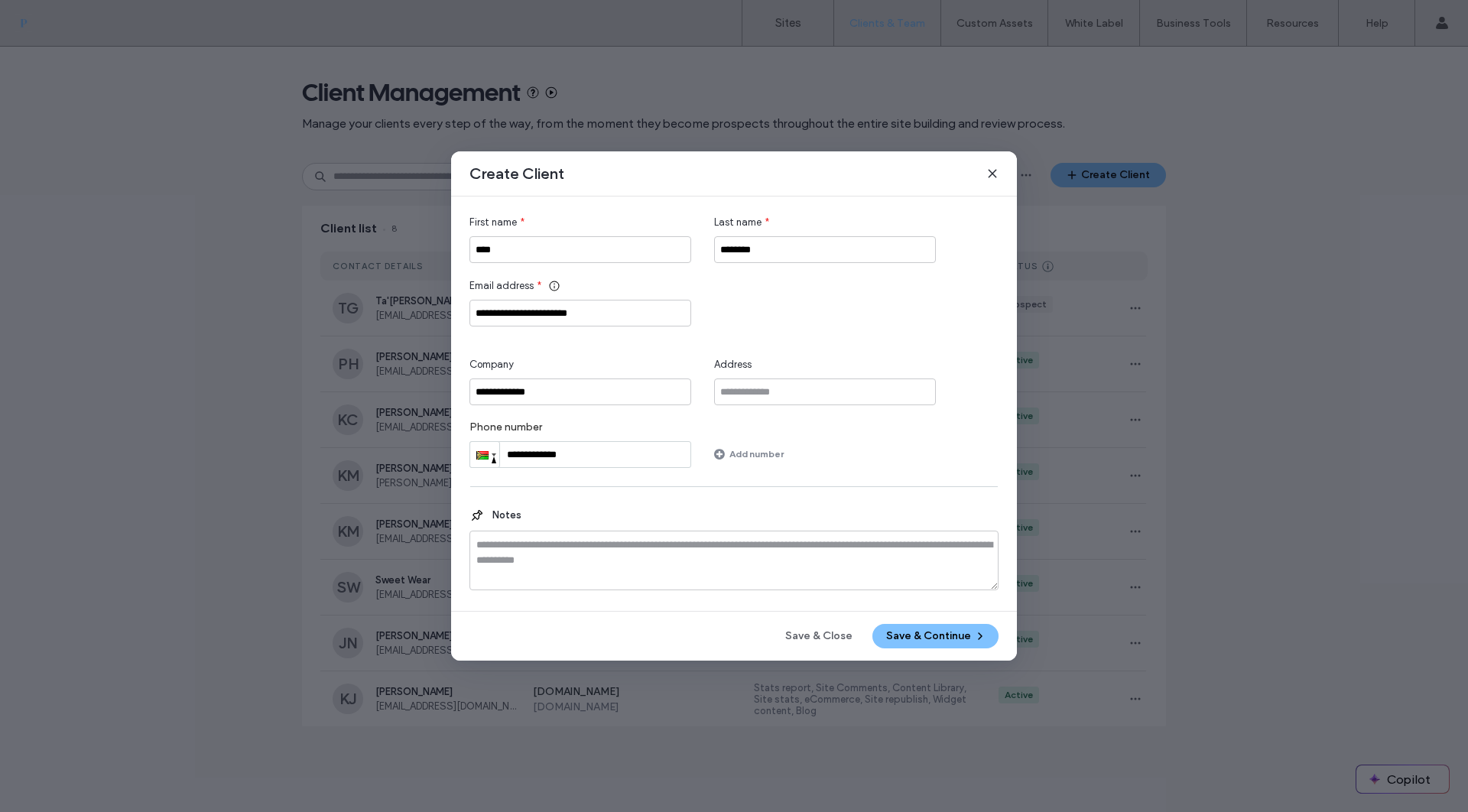
type input "**********"
click at [943, 632] on button "Save & Continue" at bounding box center [935, 636] width 126 height 24
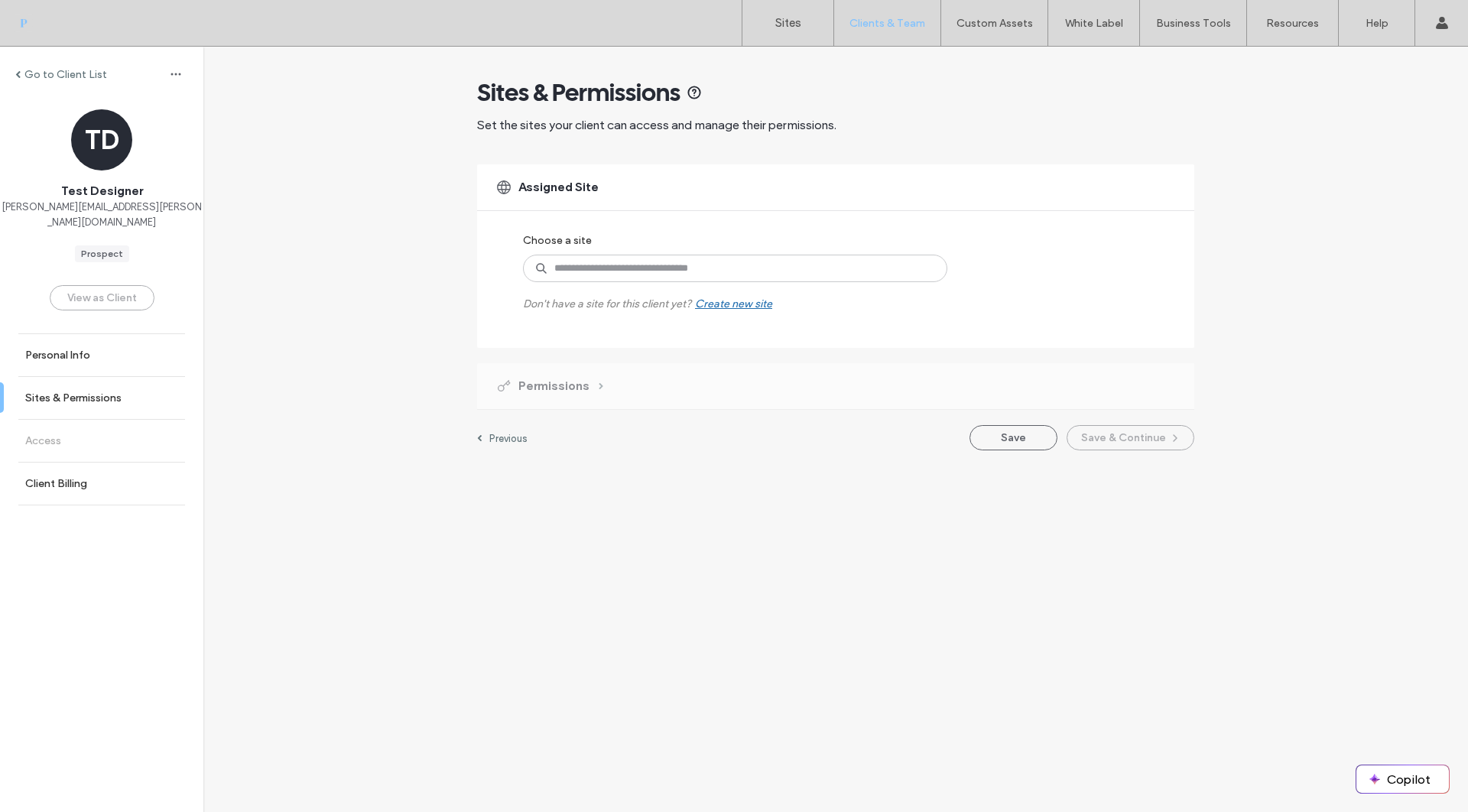
click at [728, 304] on div "Create new site" at bounding box center [734, 304] width 78 height 13
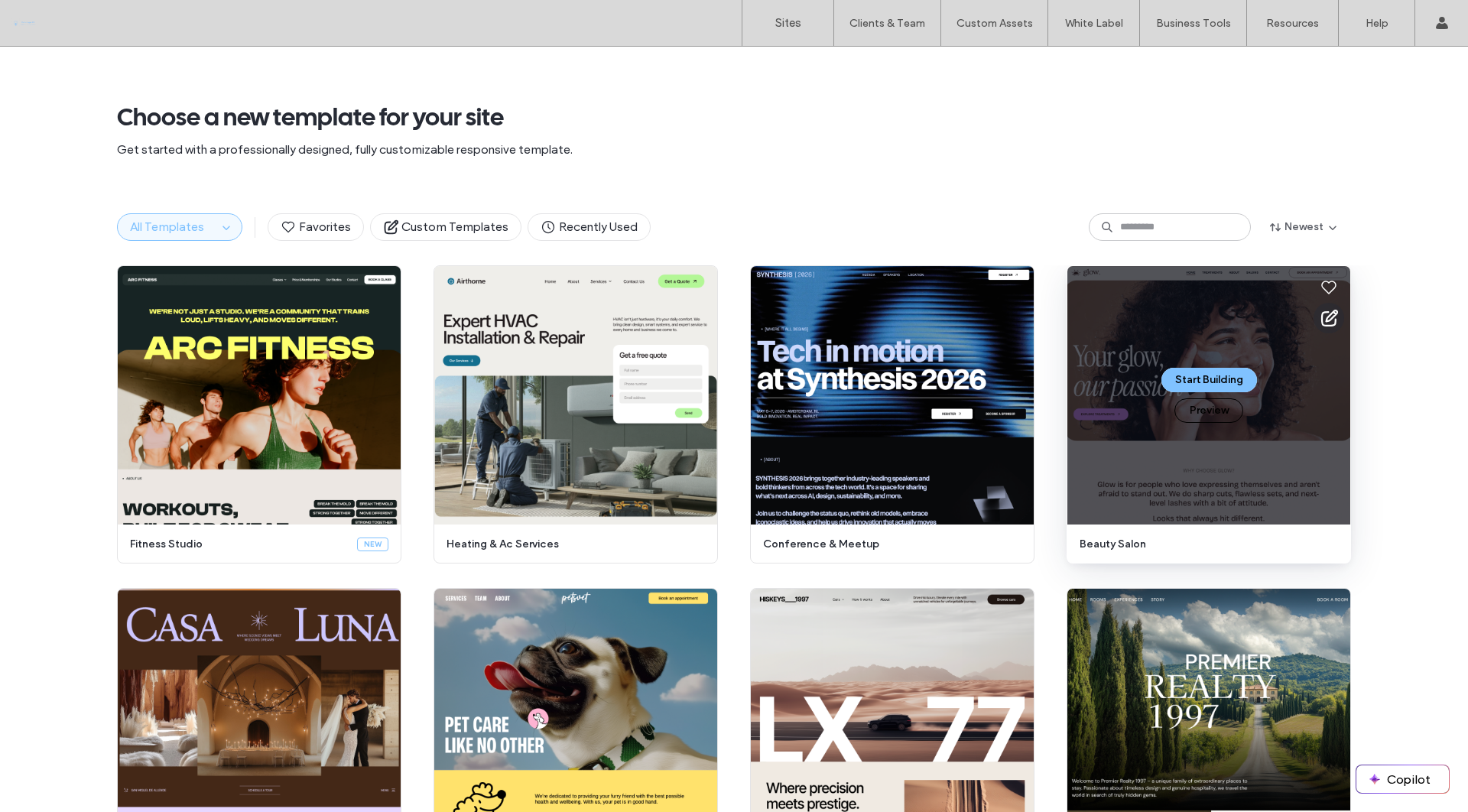
click at [1324, 318] on icon at bounding box center [1329, 318] width 18 height 18
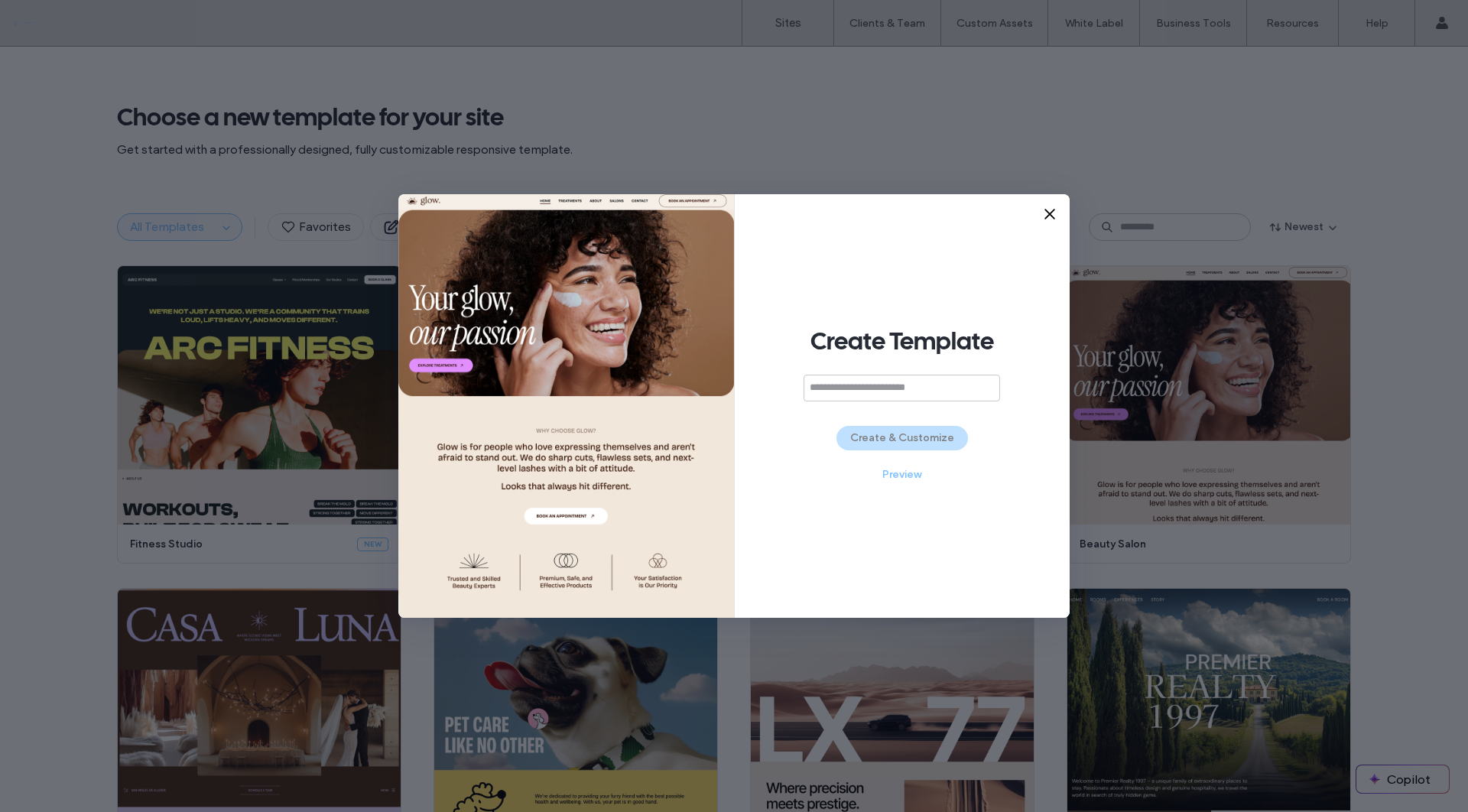
click at [1058, 214] on div "Create Template Create & Customize Preview" at bounding box center [902, 406] width 335 height 424
click at [1051, 212] on icon at bounding box center [1050, 214] width 15 height 15
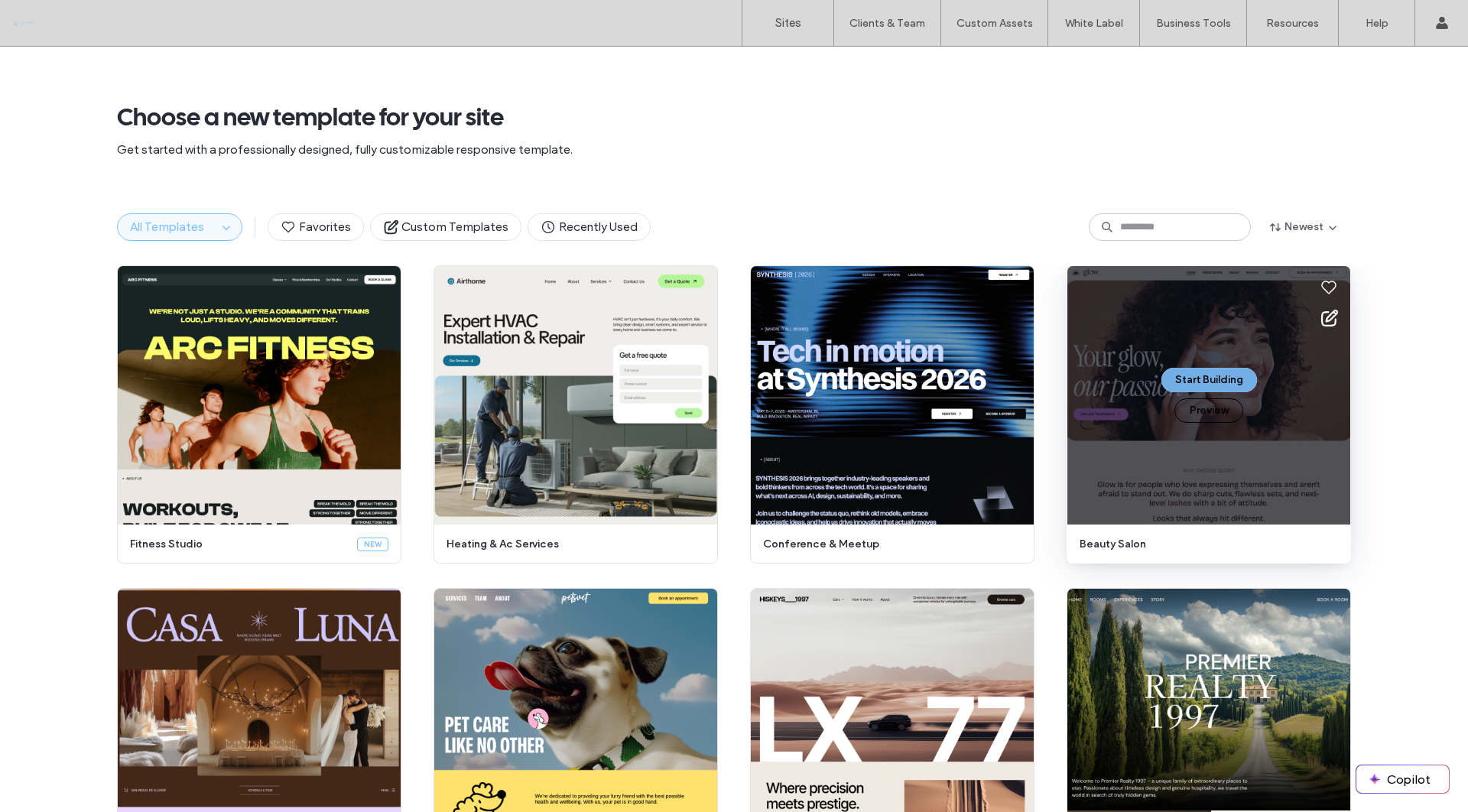
click at [1209, 377] on button "Start Building" at bounding box center [1209, 380] width 96 height 24
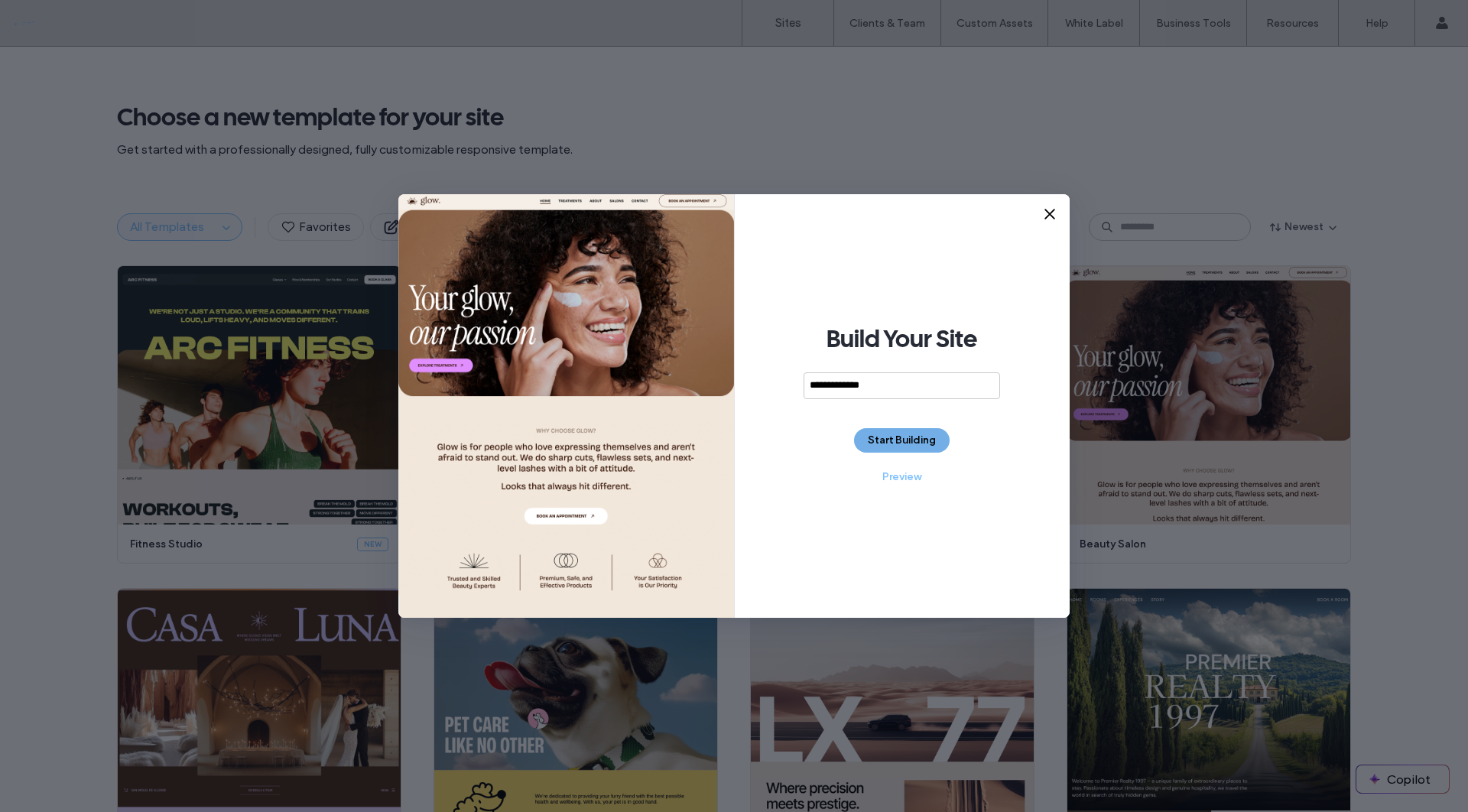
type input "**********"
click at [908, 439] on button "Start Building" at bounding box center [901, 440] width 96 height 24
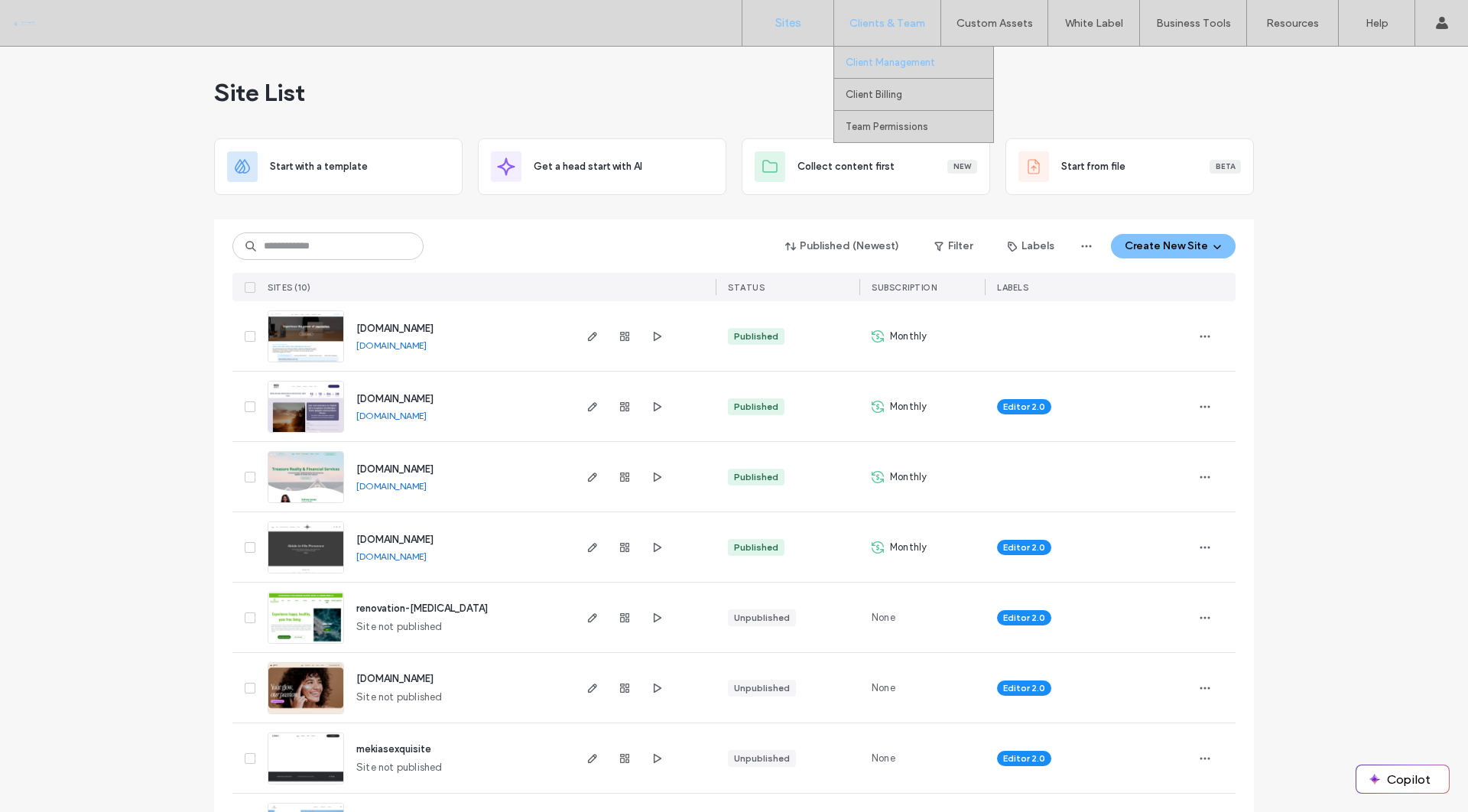
click at [904, 61] on label "Client Management" at bounding box center [890, 63] width 89 height 12
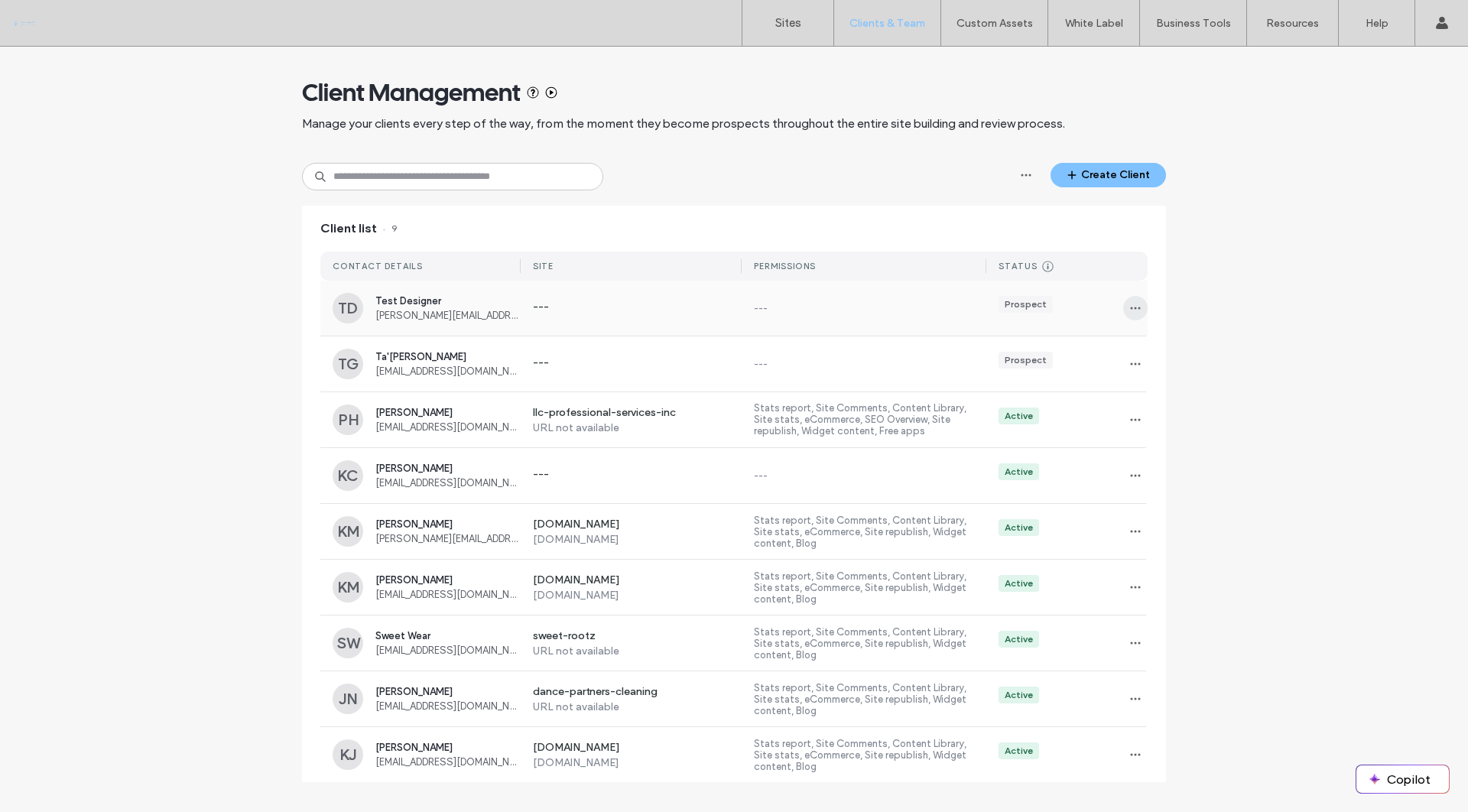
click at [1130, 306] on icon "button" at bounding box center [1135, 308] width 13 height 13
click at [1136, 338] on div "Sites & Permissions" at bounding box center [1192, 347] width 136 height 29
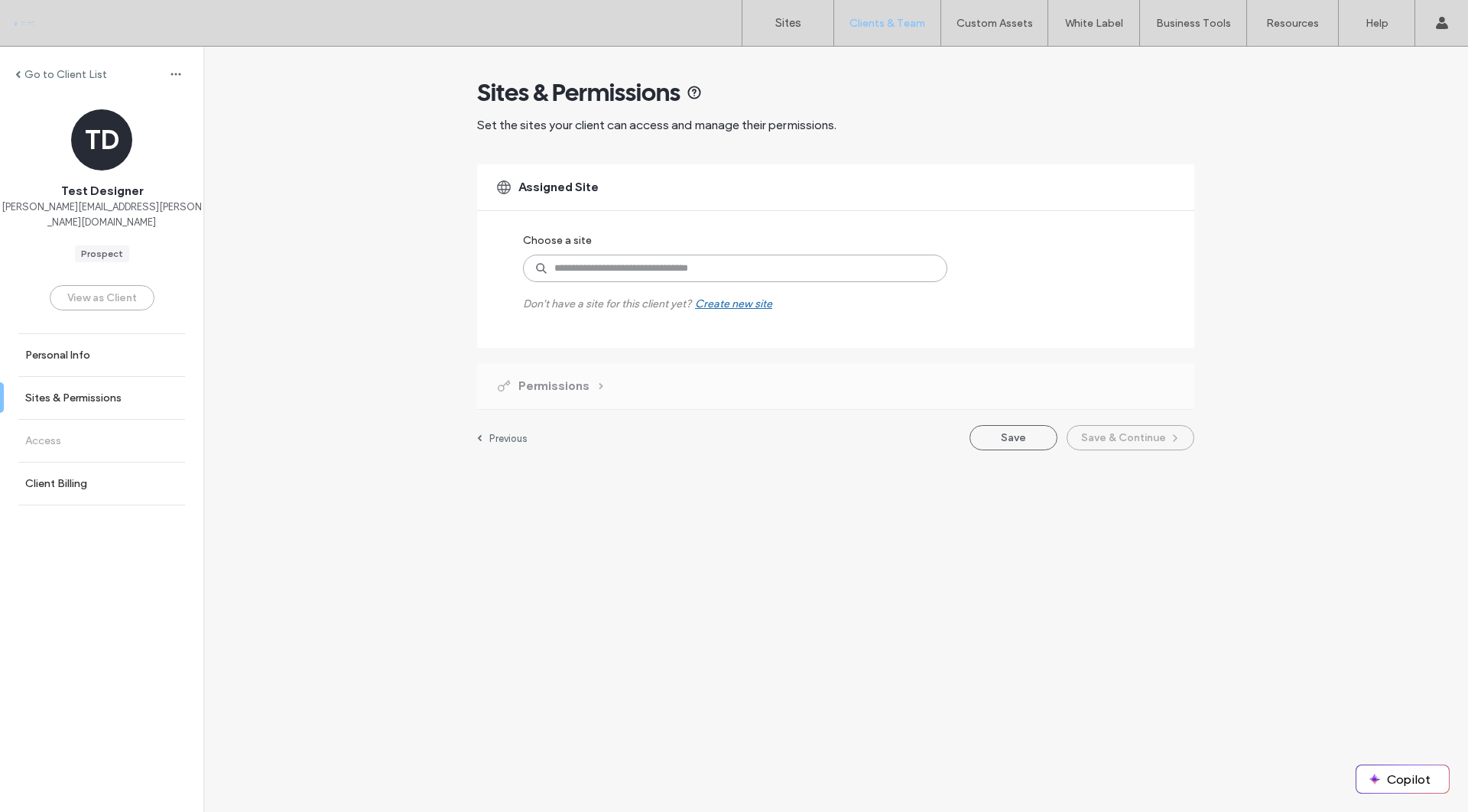
click at [607, 274] on input at bounding box center [735, 268] width 424 height 28
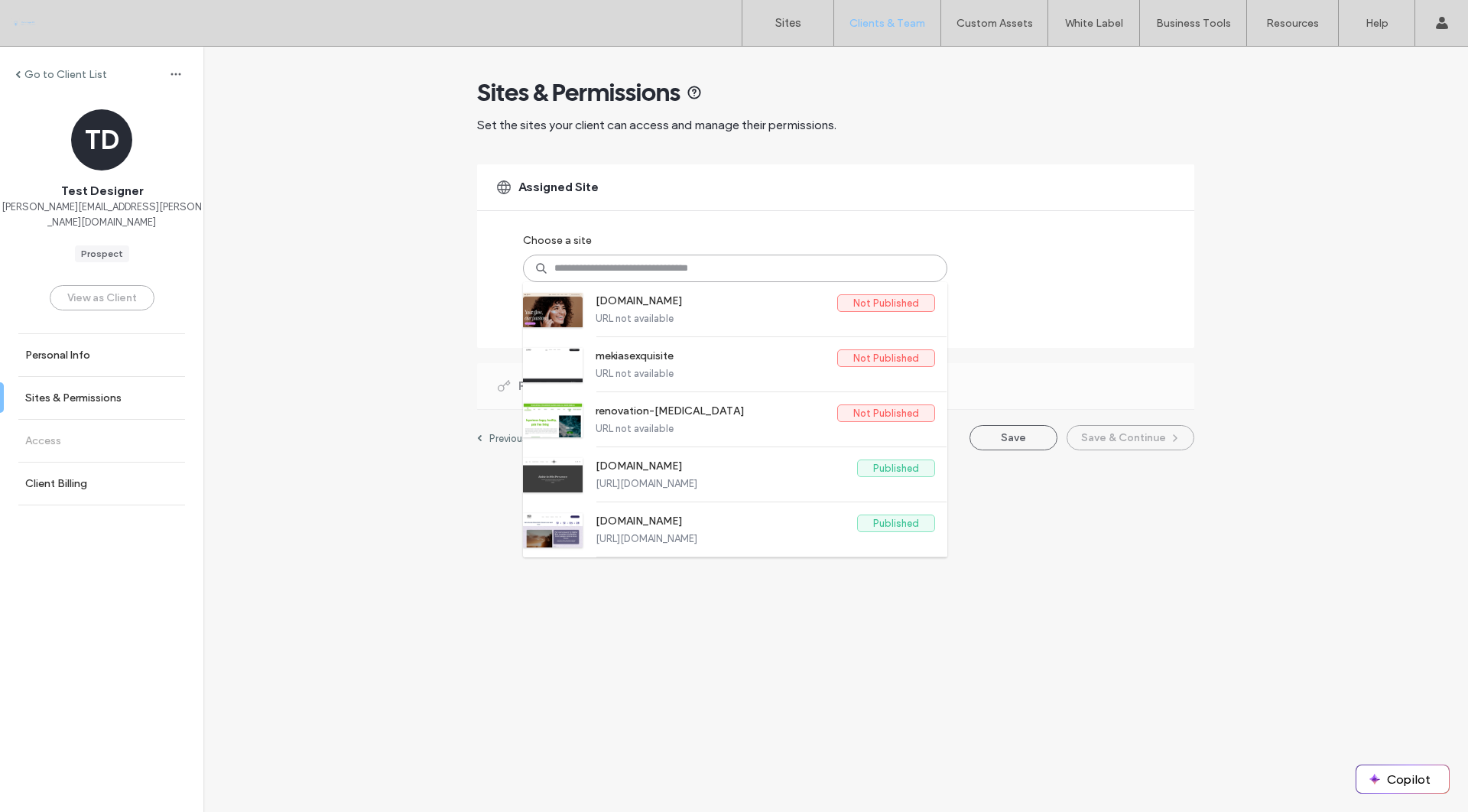
type input "*"
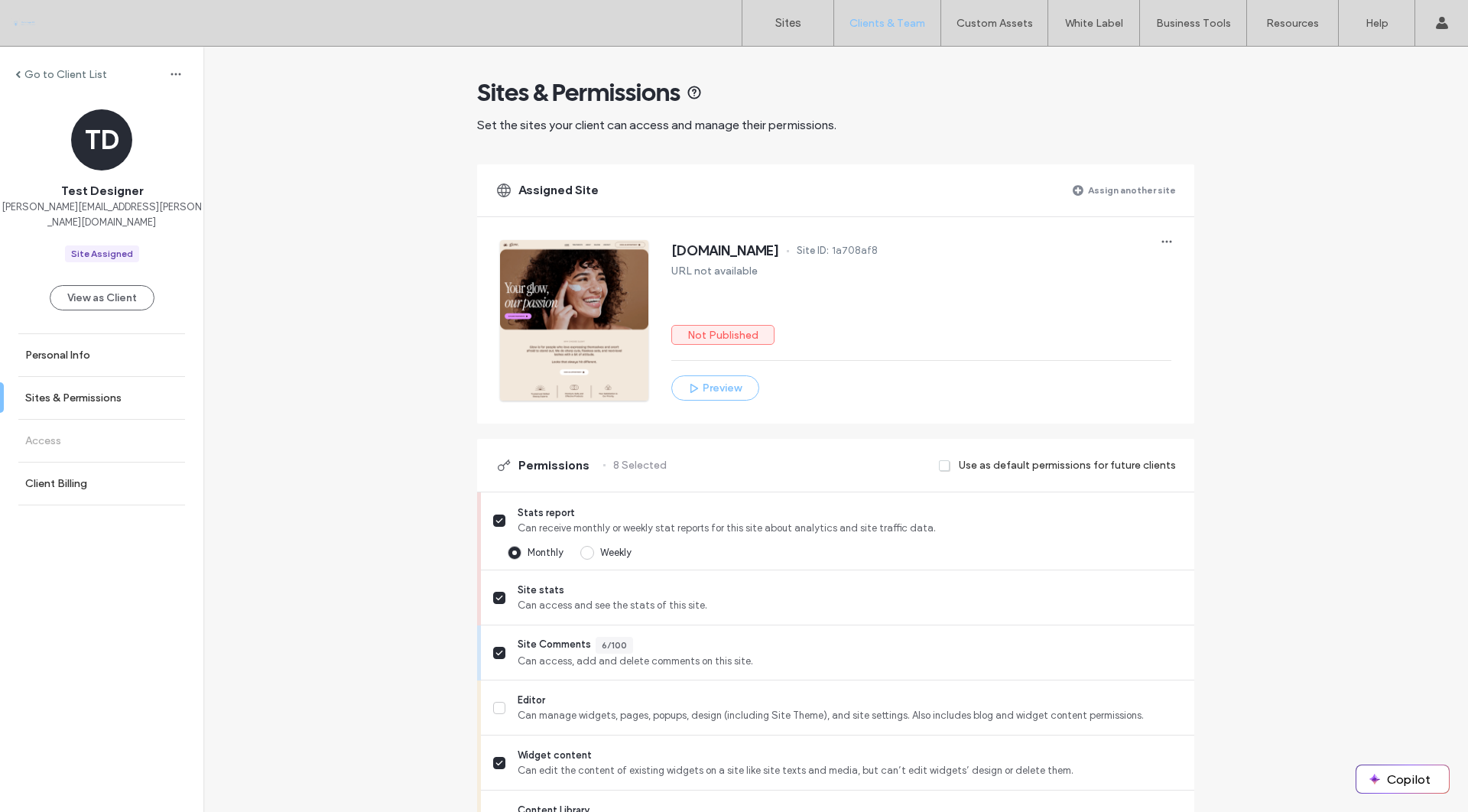
click at [1114, 194] on label "Assign another site" at bounding box center [1132, 190] width 88 height 27
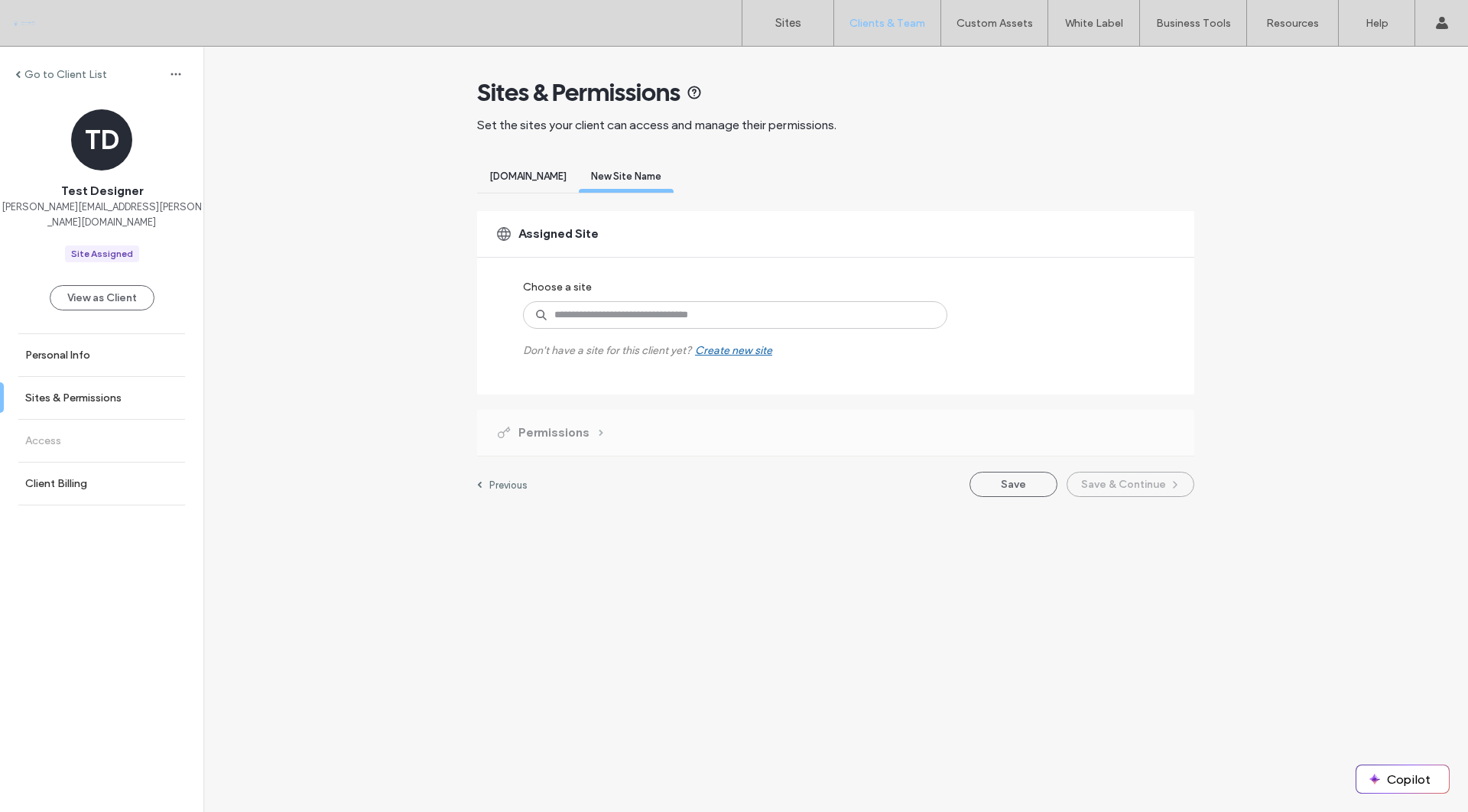
click at [567, 178] on span "[DOMAIN_NAME]" at bounding box center [527, 176] width 78 height 12
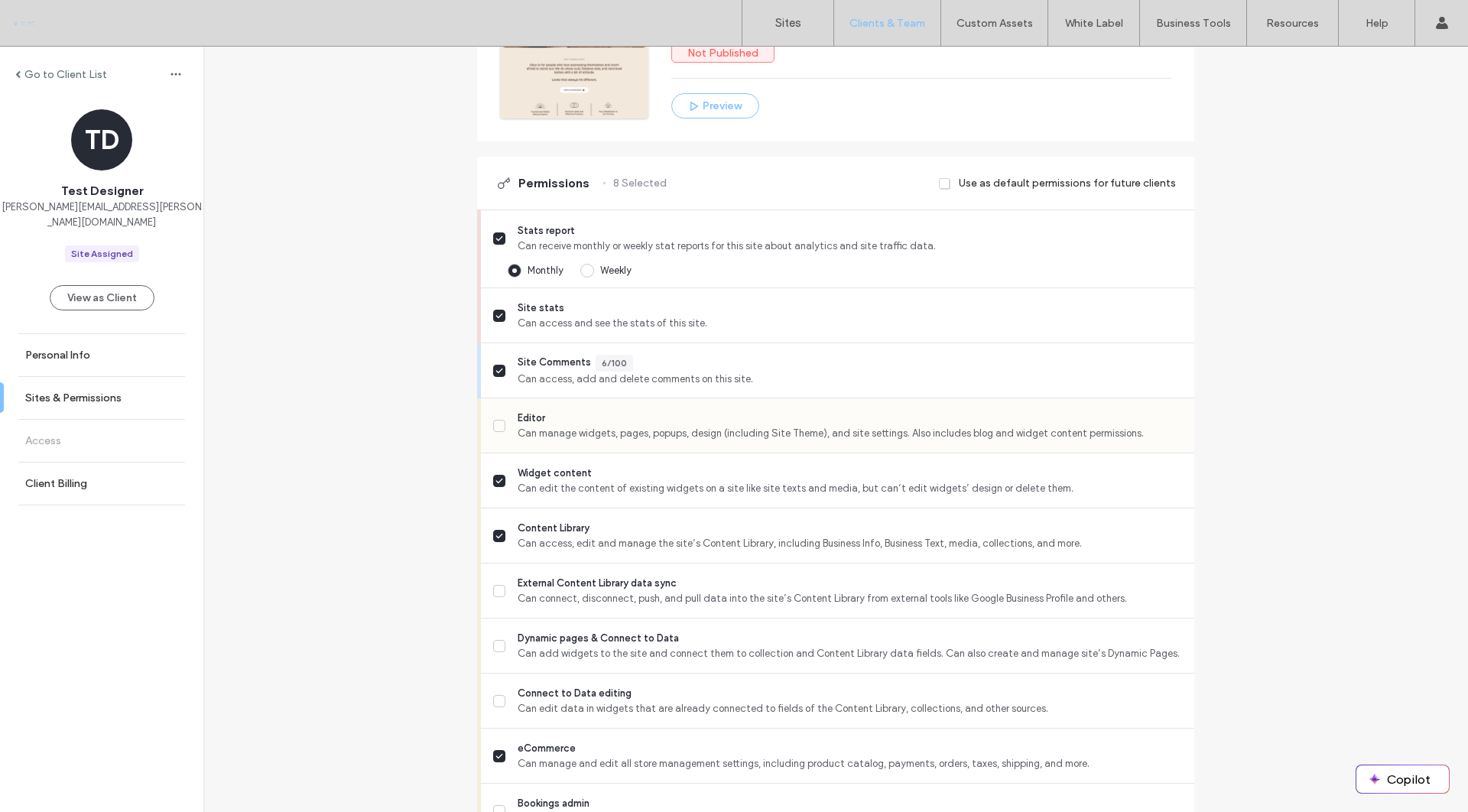
scroll to position [347, 0]
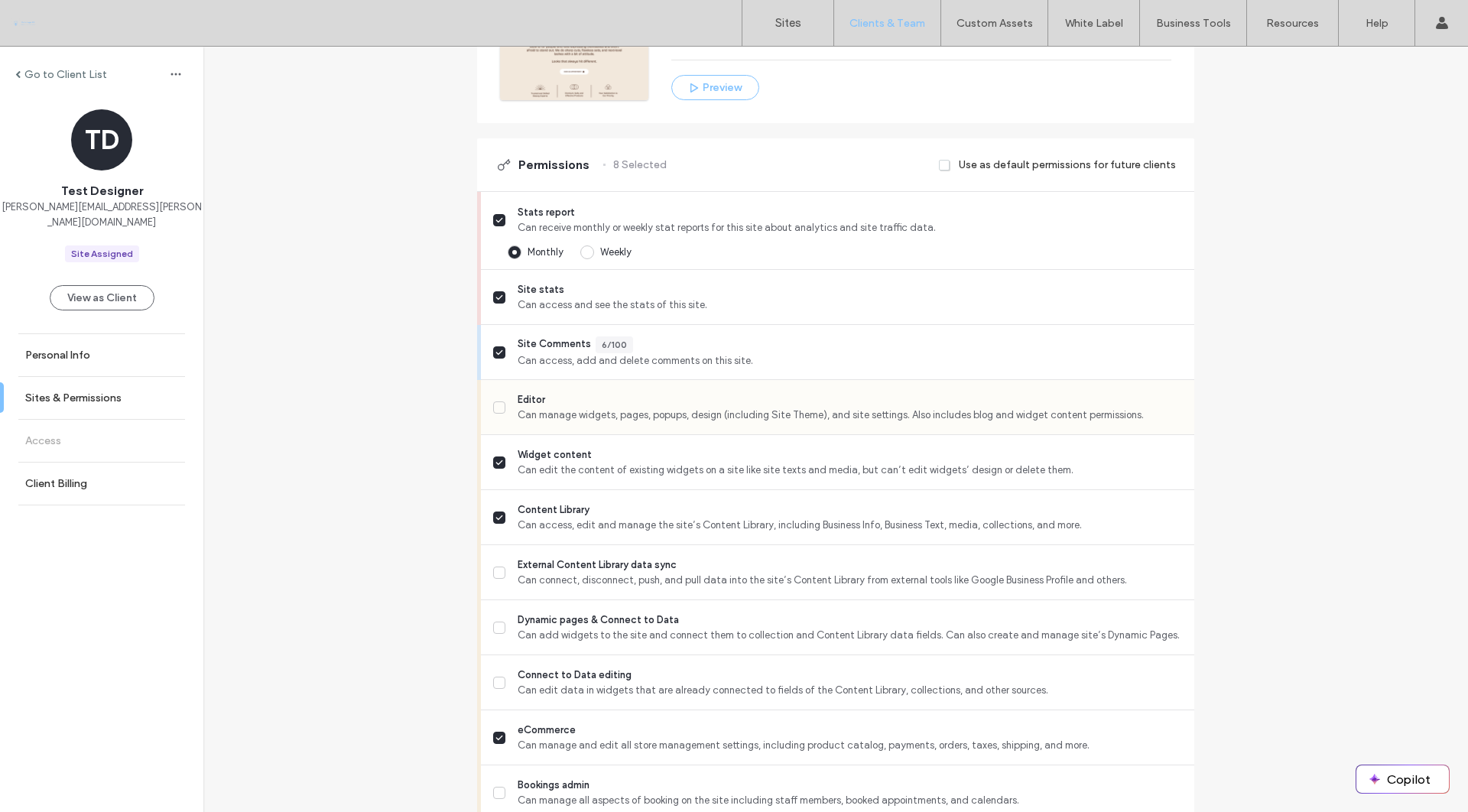
click at [826, 416] on span "Can manage widgets, pages, popups, design (including Site Theme), and site sett…" at bounding box center [850, 415] width 664 height 15
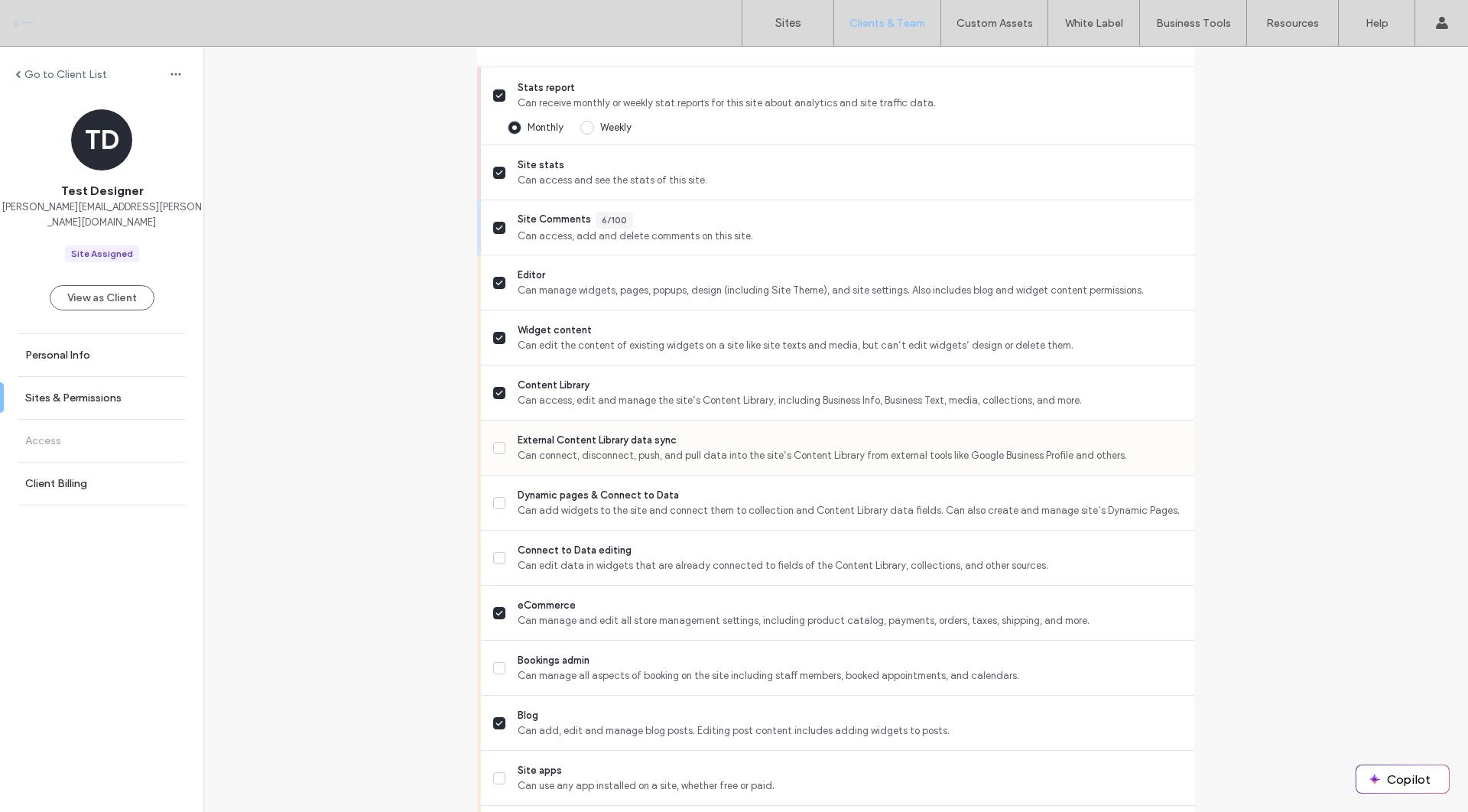
scroll to position [478, 0]
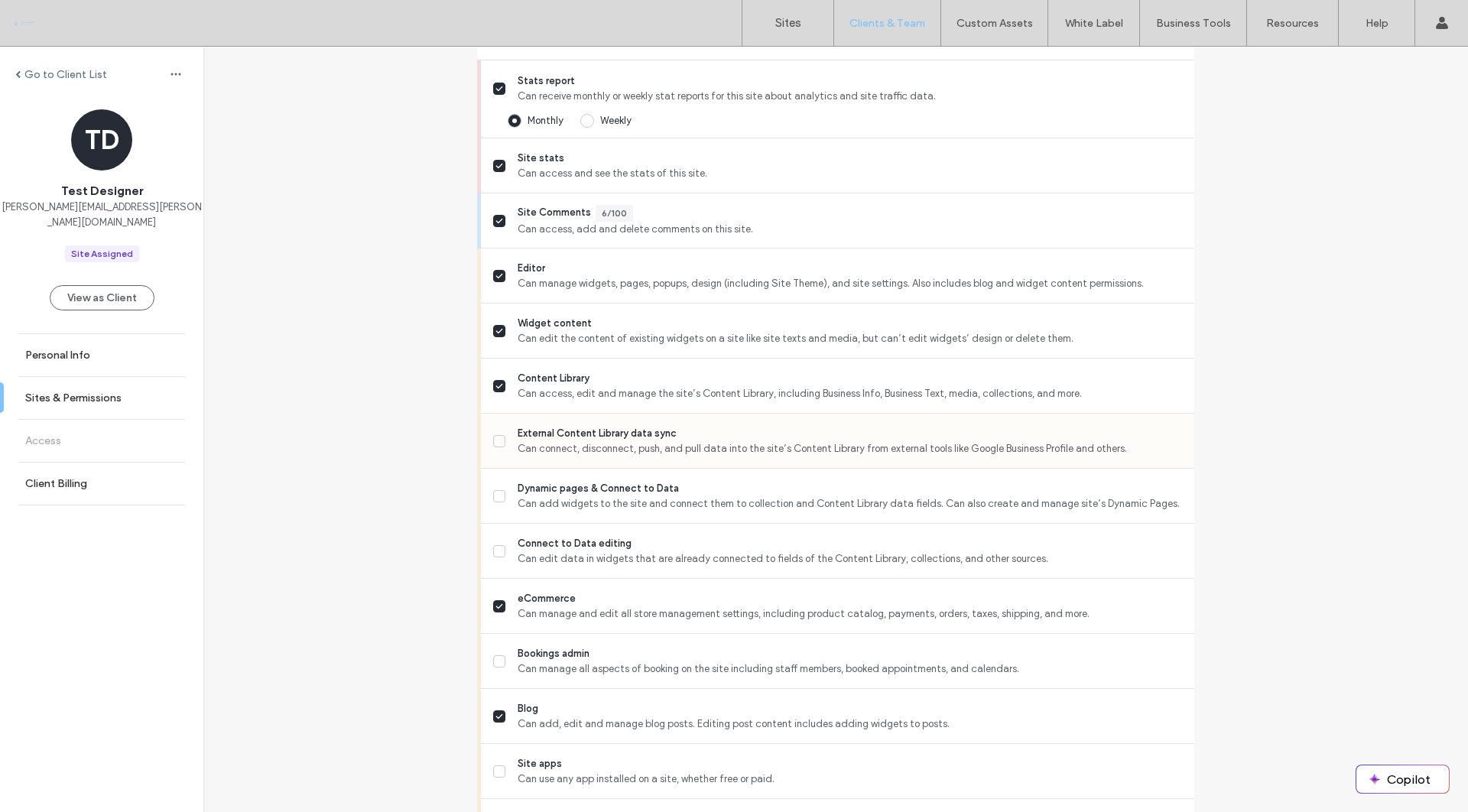
click at [790, 460] on div "External Content Library data sync Can connect, disconnect, push, and pull data…" at bounding box center [844, 441] width 701 height 54
click at [783, 443] on span "Can connect, disconnect, push, and pull data into the site’s Content Library fr…" at bounding box center [850, 449] width 664 height 15
click at [740, 511] on span "Can add widgets to the site and connect them to collection and Content Library …" at bounding box center [850, 504] width 664 height 15
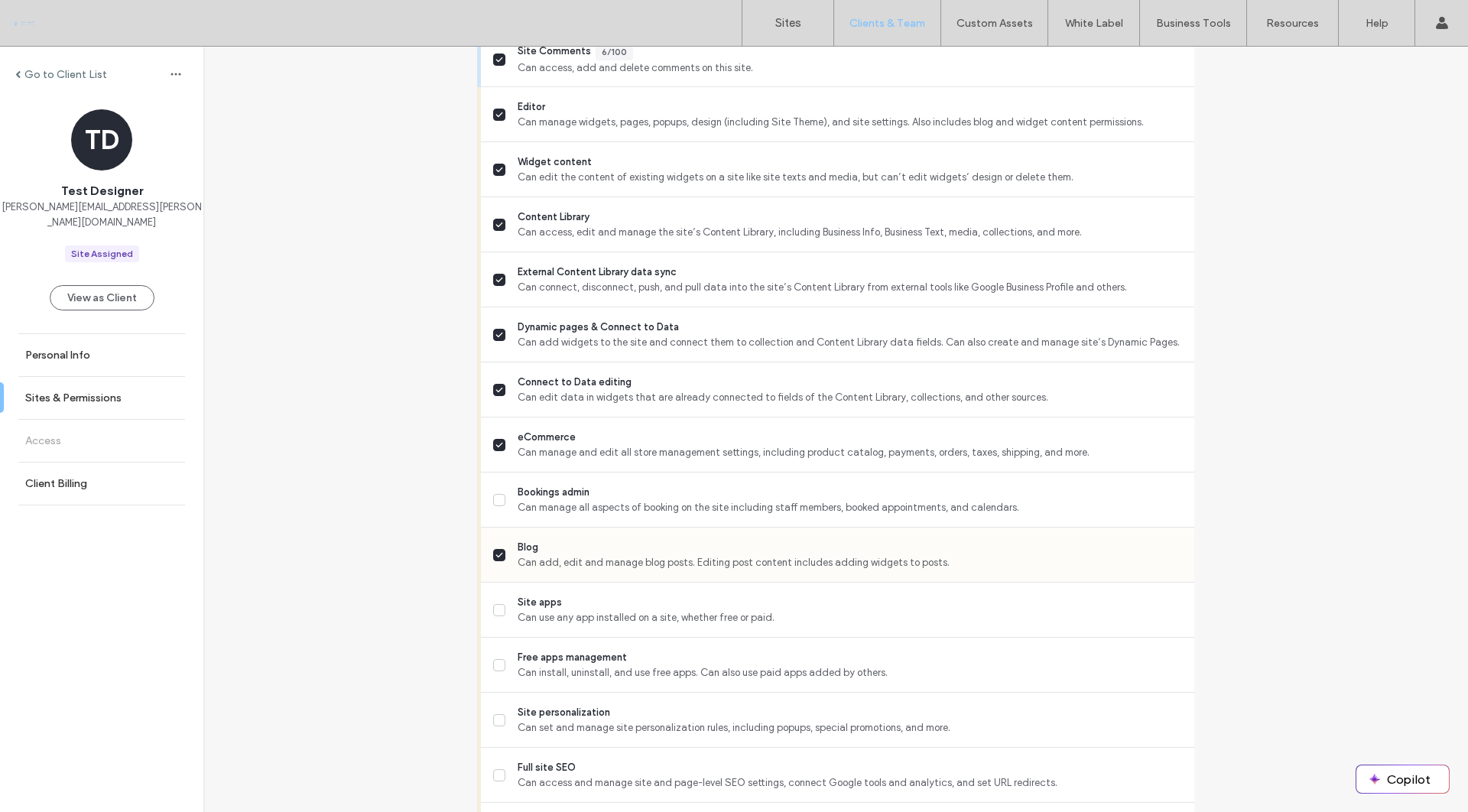
scroll to position [649, 0]
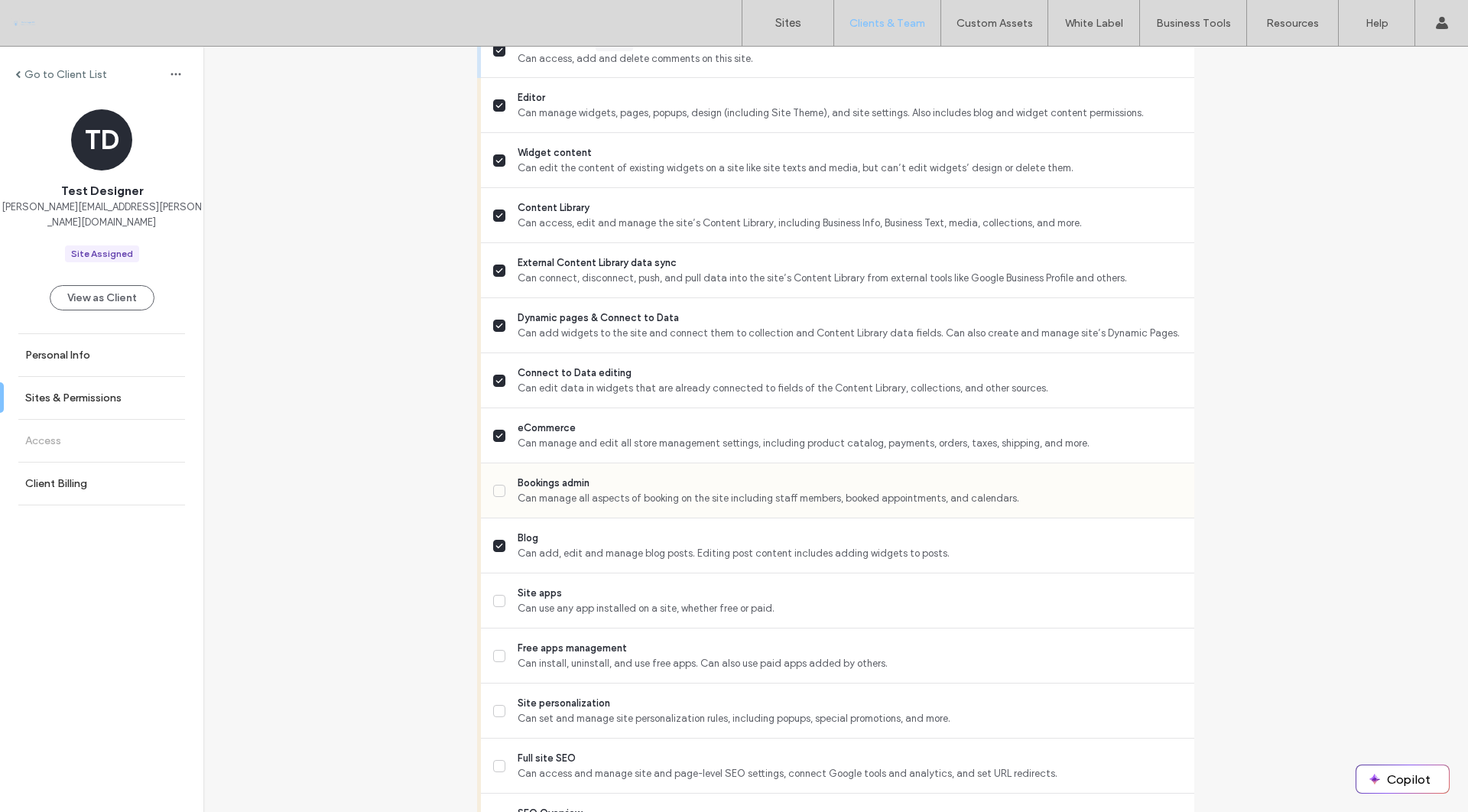
click at [731, 500] on span "Can manage all aspects of booking on the site including staff members, booked a…" at bounding box center [850, 498] width 664 height 15
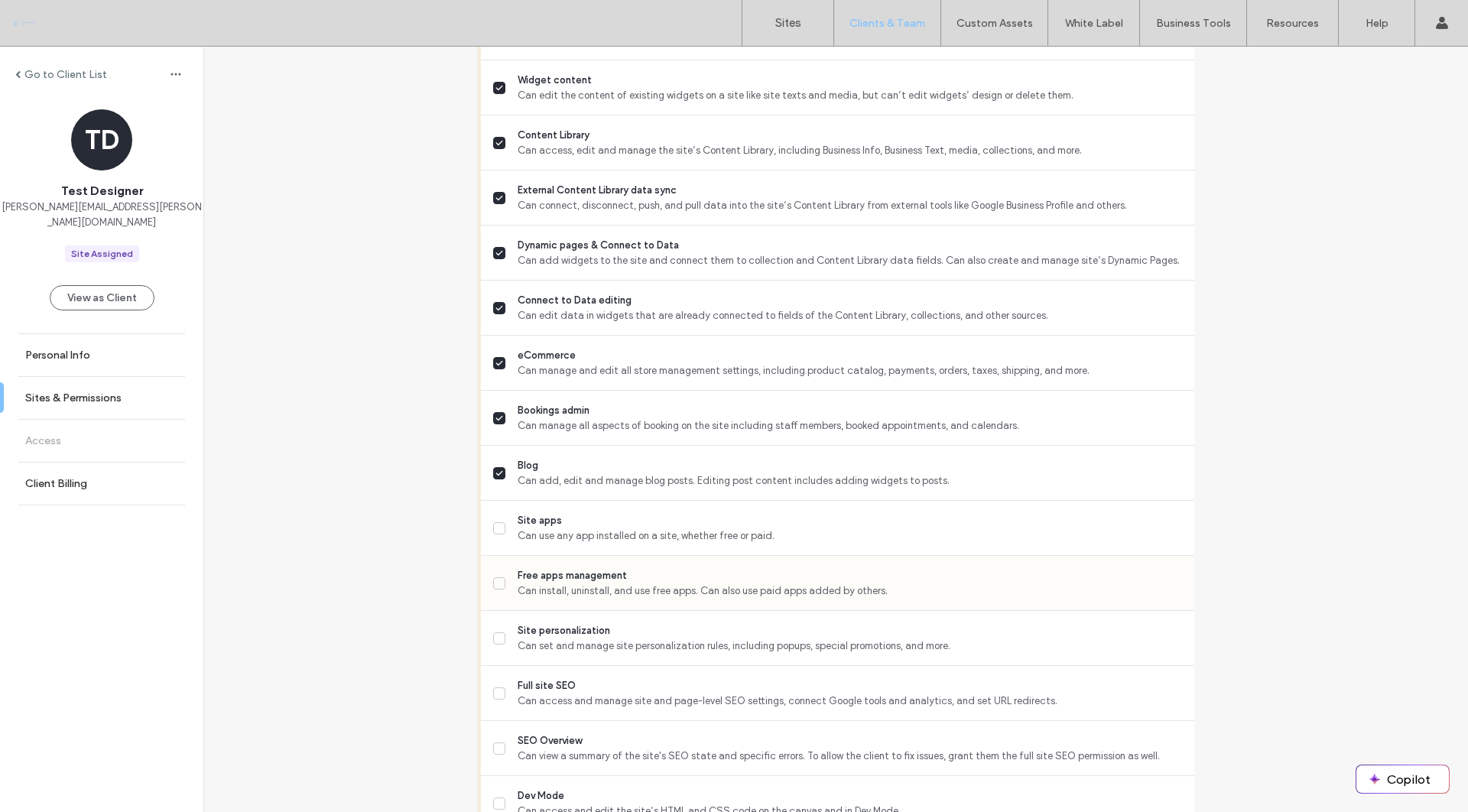
scroll to position [740, 0]
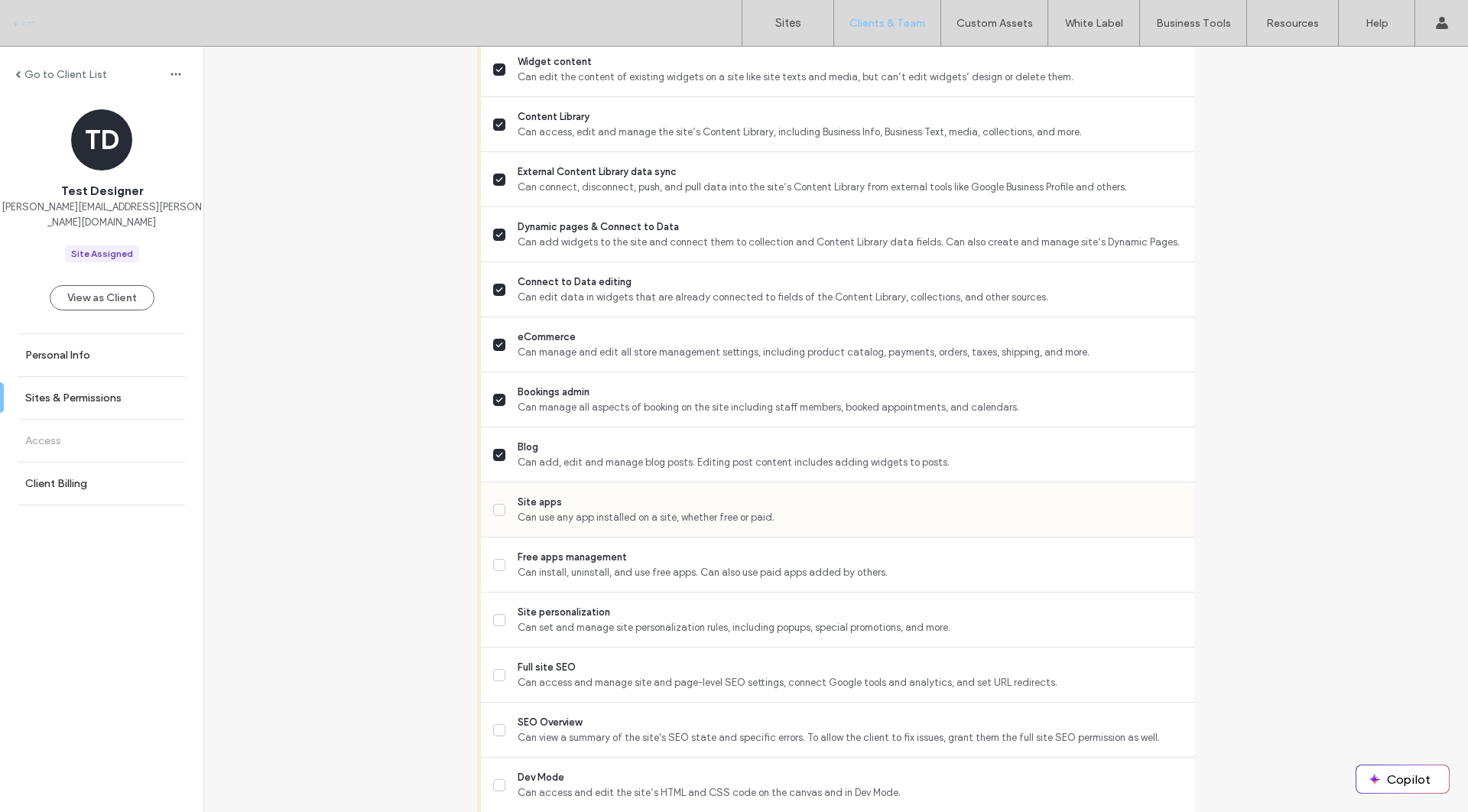
click at [759, 535] on div "Site apps Can use any app installed on a site, whether free or paid." at bounding box center [844, 509] width 701 height 54
click at [743, 522] on span "Can use any app installed on a site, whether free or paid." at bounding box center [850, 517] width 664 height 15
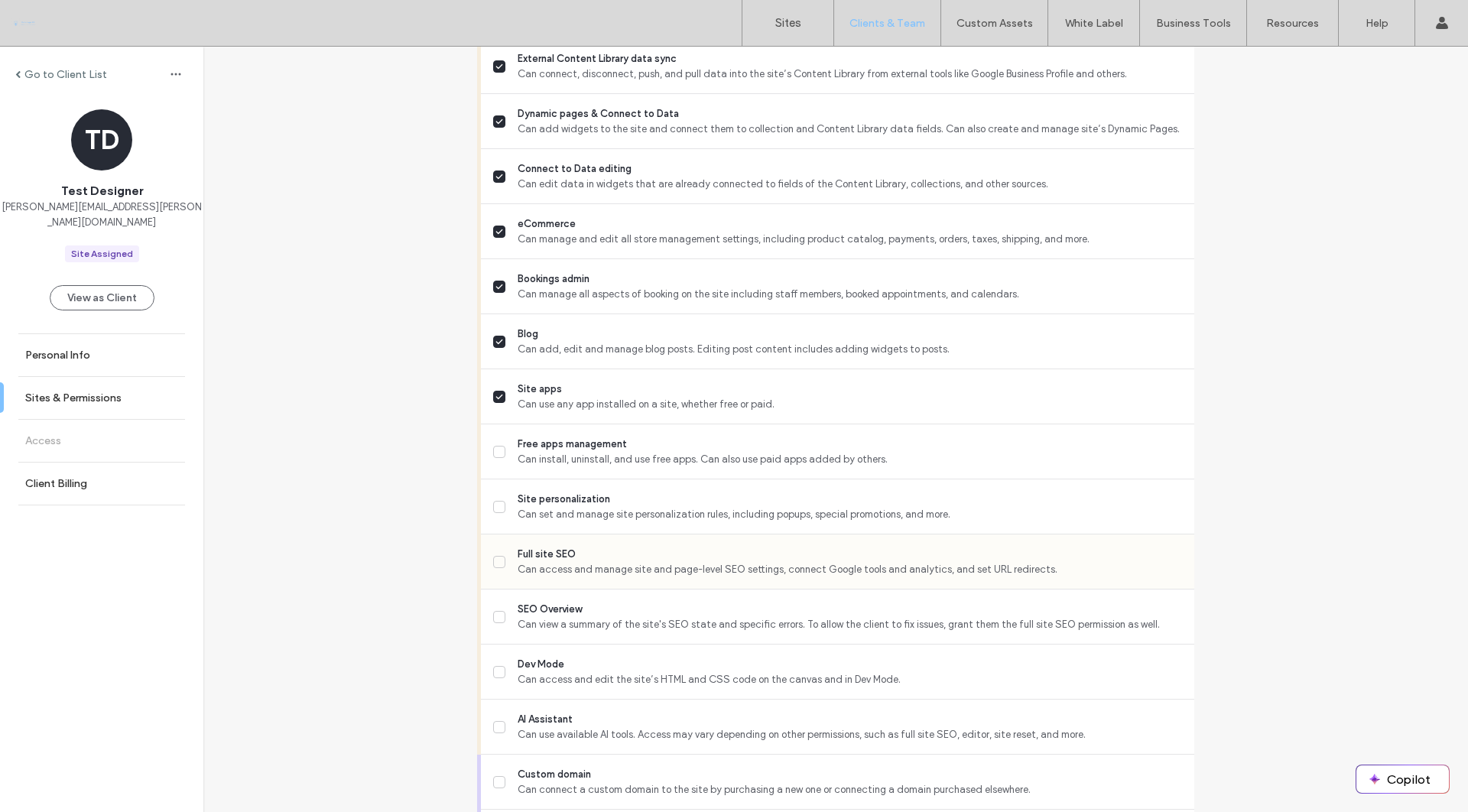
scroll to position [866, 0]
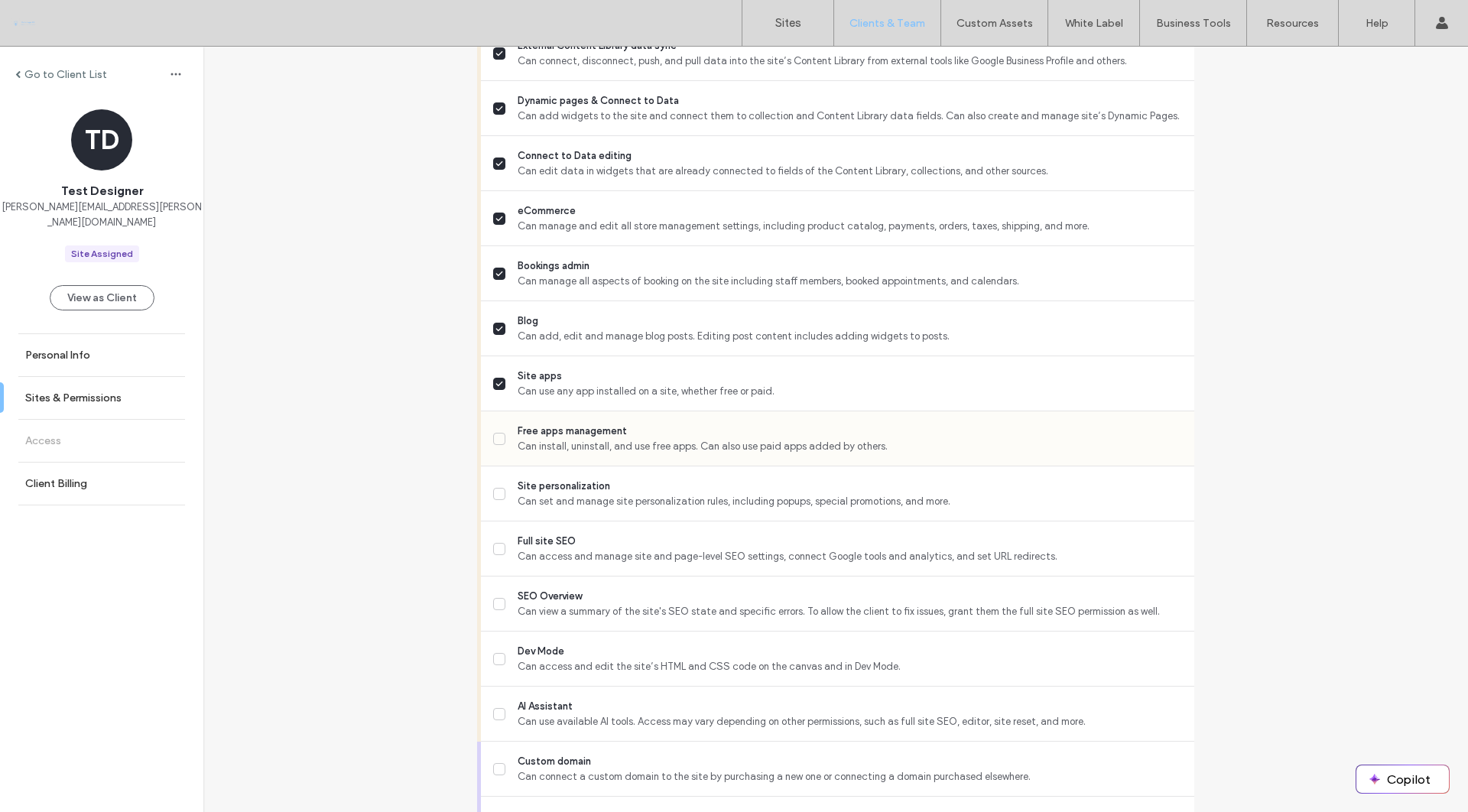
click at [704, 447] on span "Can install, uninstall, and use free apps. Can also use paid apps added by othe…" at bounding box center [850, 446] width 664 height 15
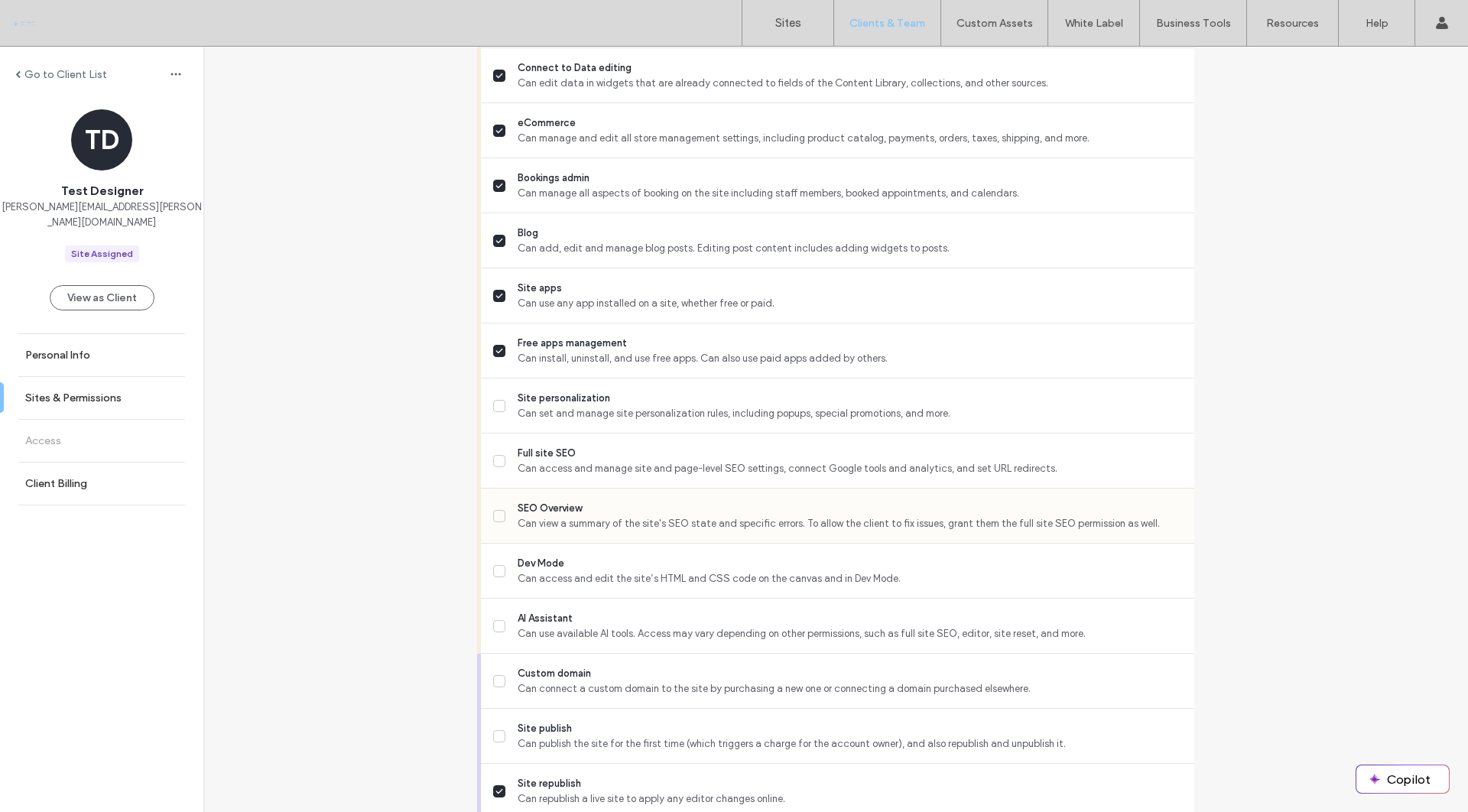
scroll to position [961, 0]
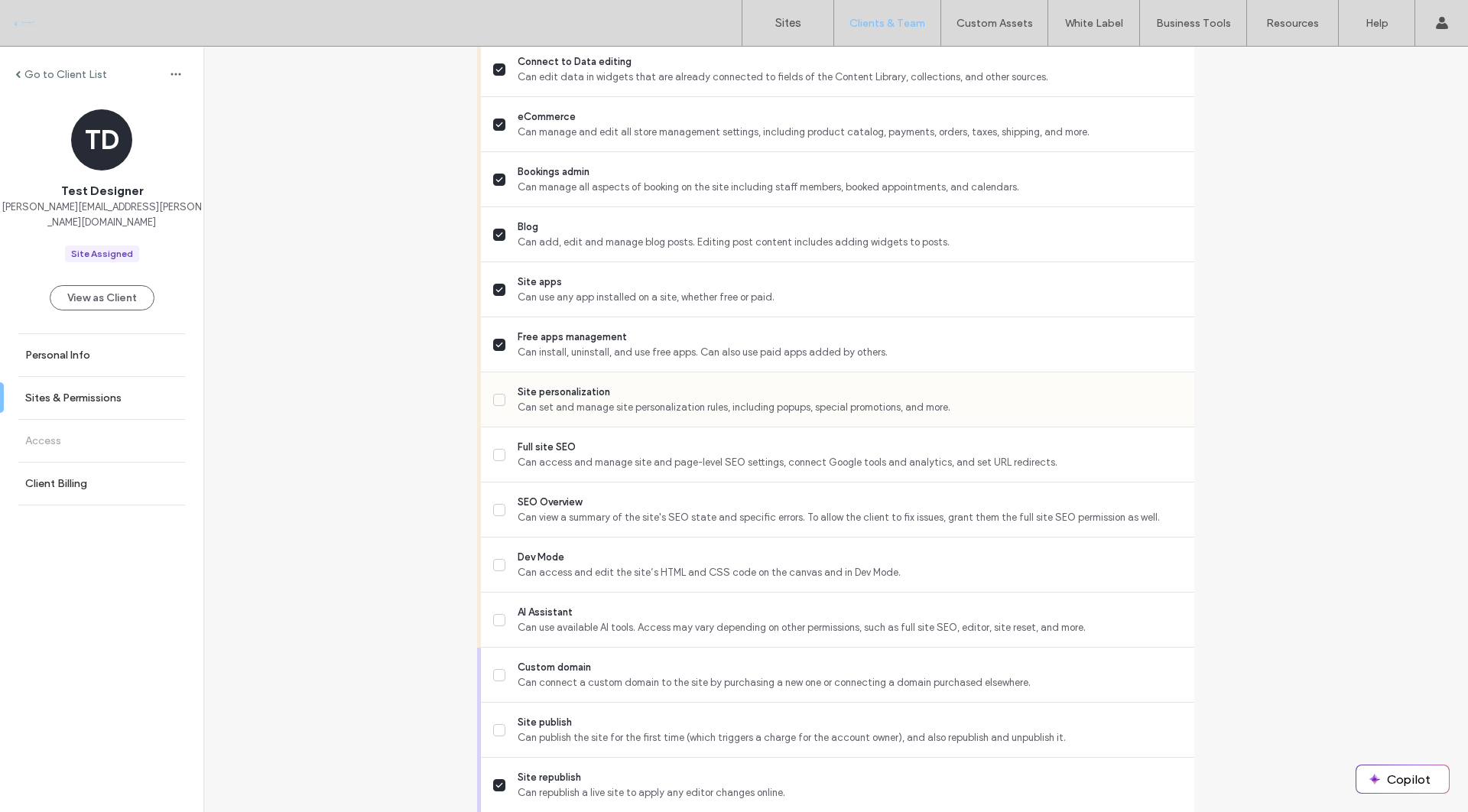
click at [738, 414] on span "Can set and manage site personalization rules, including popups, special promot…" at bounding box center [850, 407] width 664 height 15
click at [778, 451] on span "Full site SEO" at bounding box center [850, 447] width 664 height 15
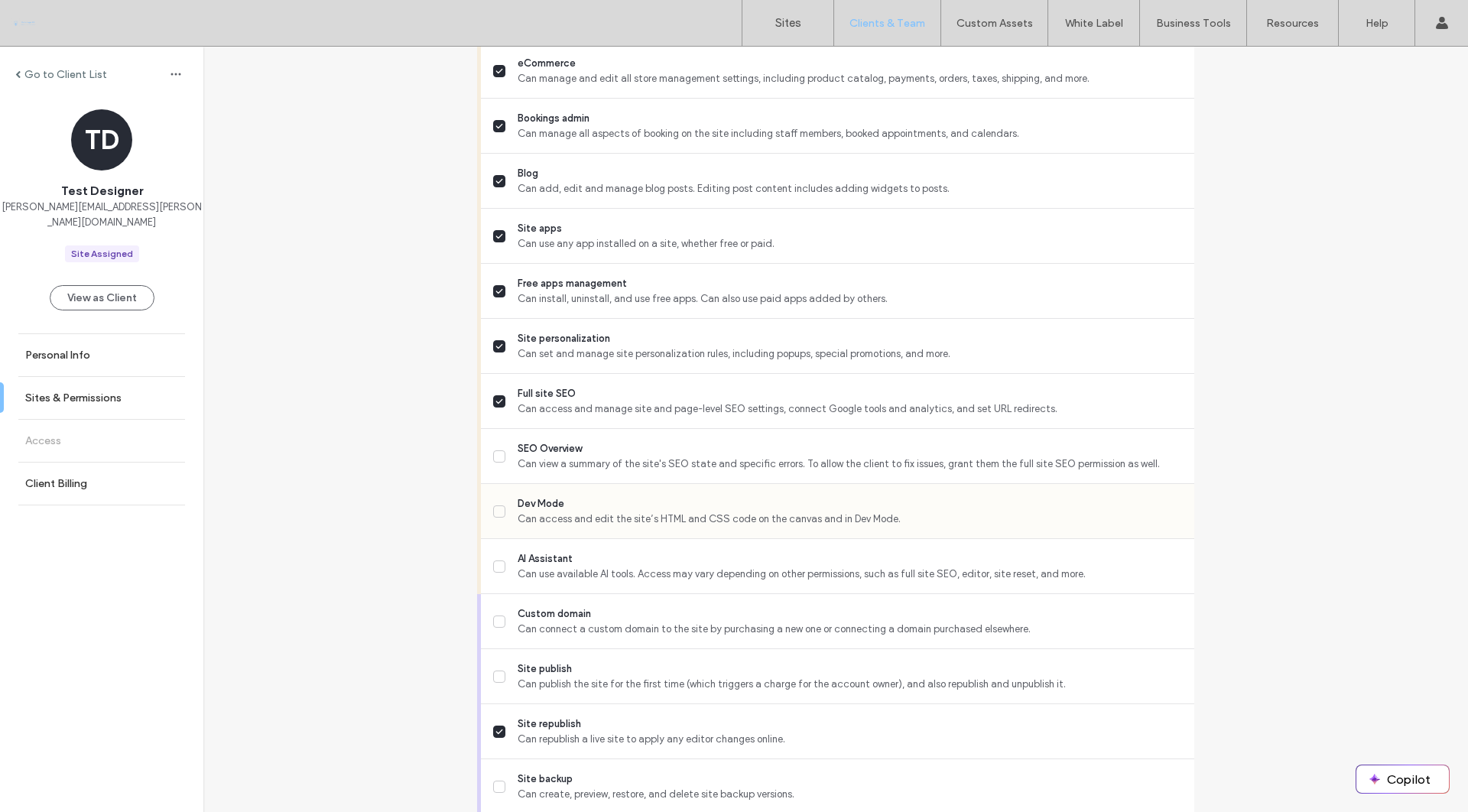
scroll to position [1026, 0]
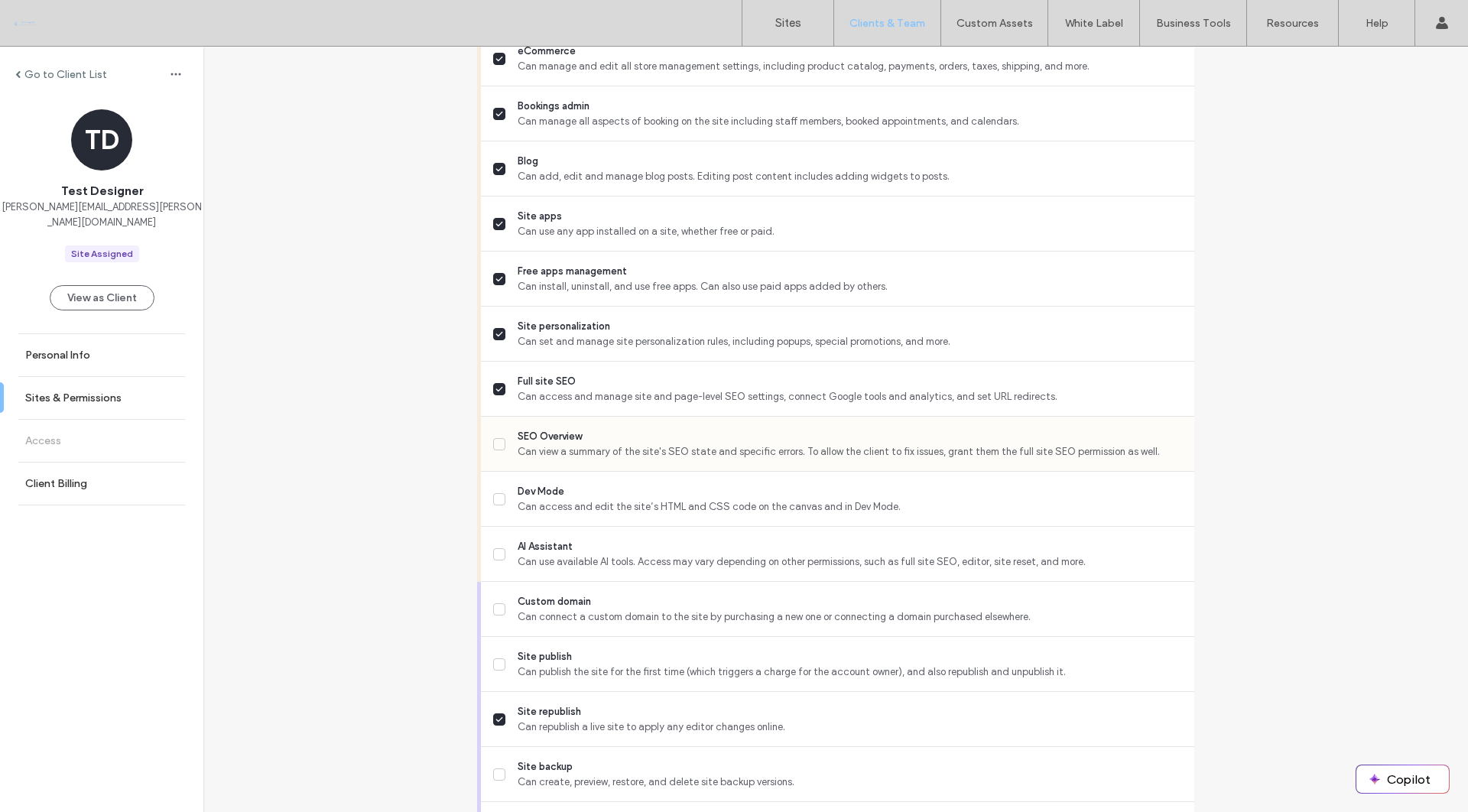
click at [777, 459] on span "Can view a summary of the site's SEO state and specific errors. To allow the cl…" at bounding box center [850, 451] width 664 height 15
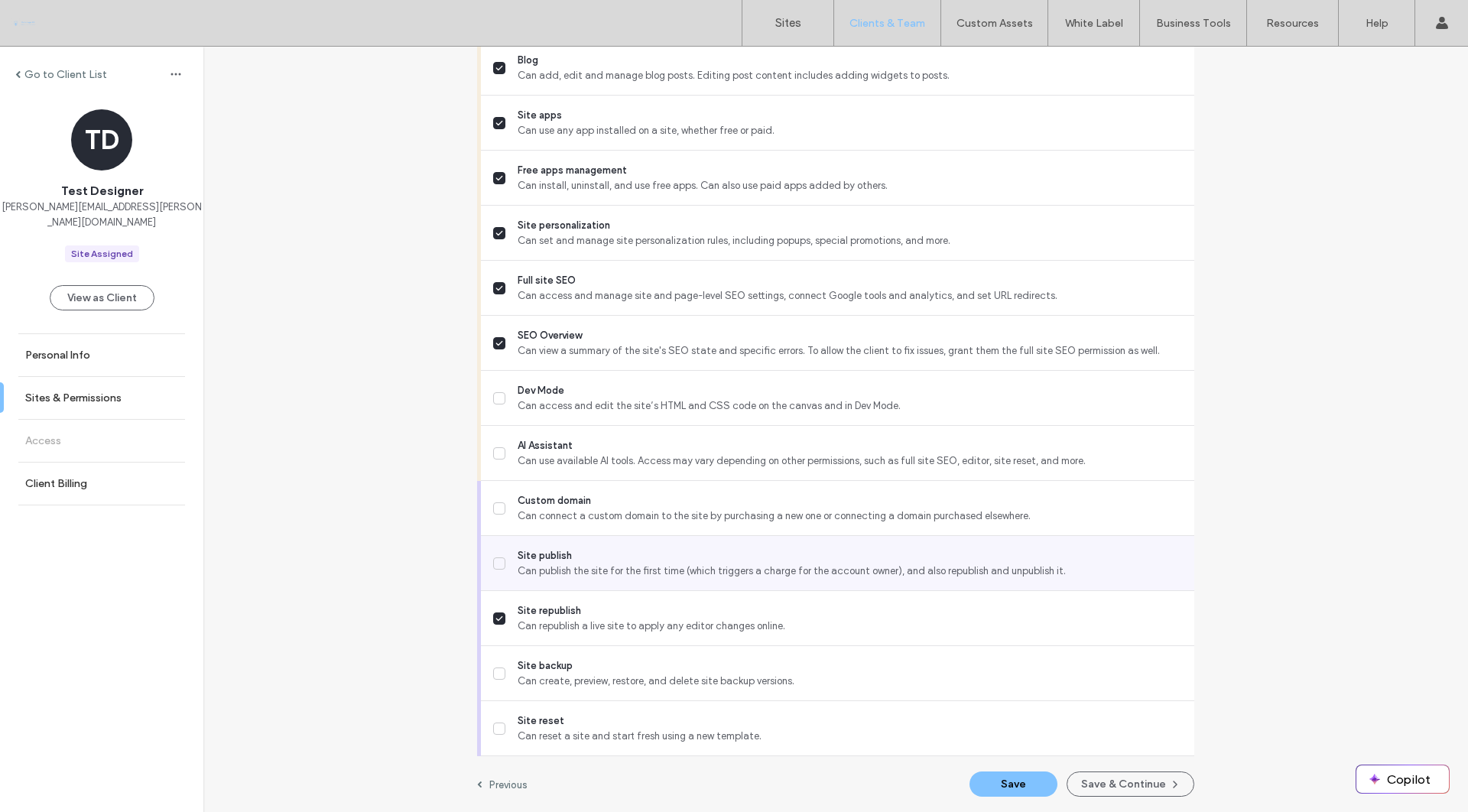
scroll to position [1127, 0]
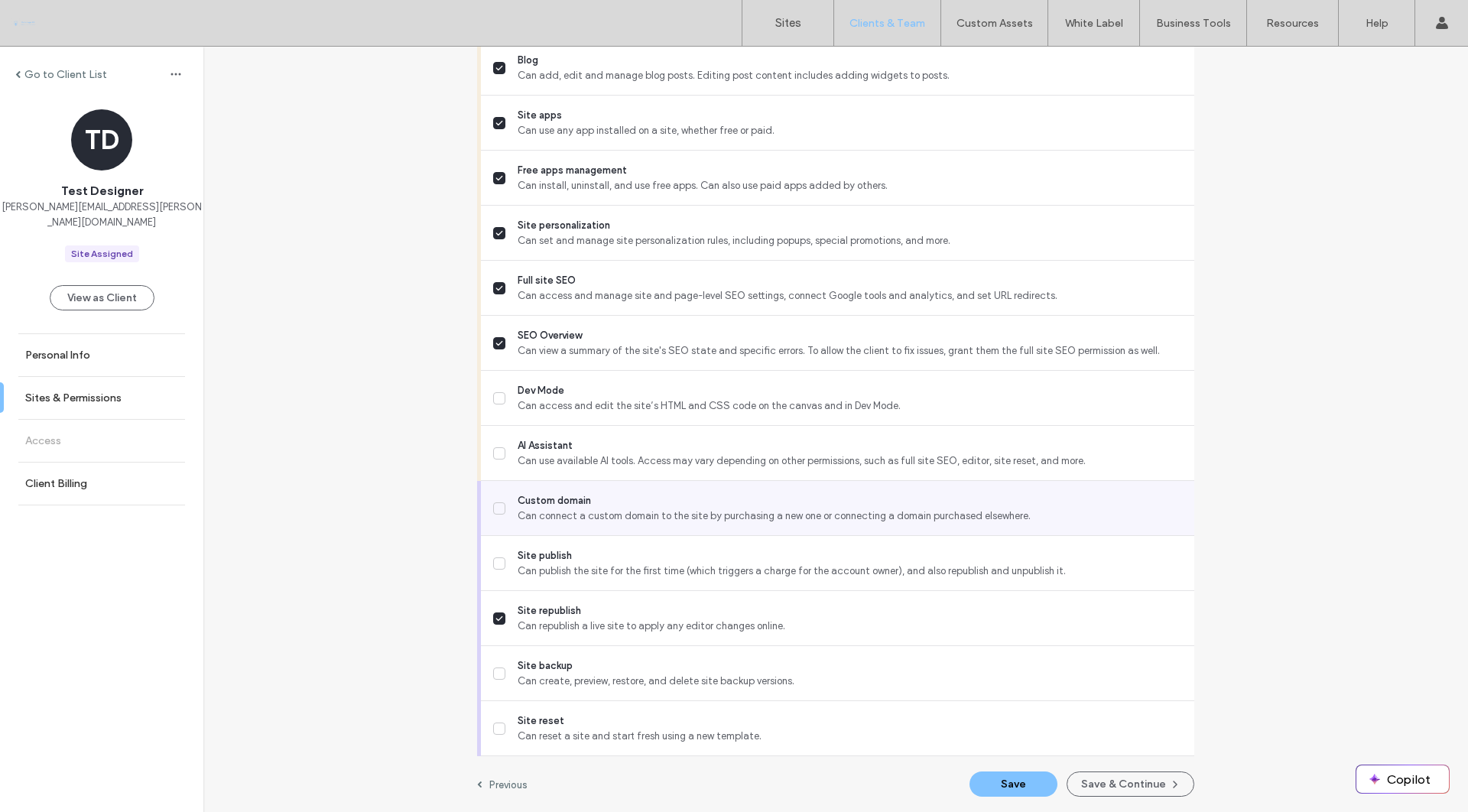
click at [790, 527] on div "Custom domain Can connect a custom domain to the site by purchasing a new one o…" at bounding box center [844, 507] width 701 height 54
click at [759, 508] on span "Can connect a custom domain to the site by purchasing a new one or connecting a…" at bounding box center [850, 516] width 664 height 15
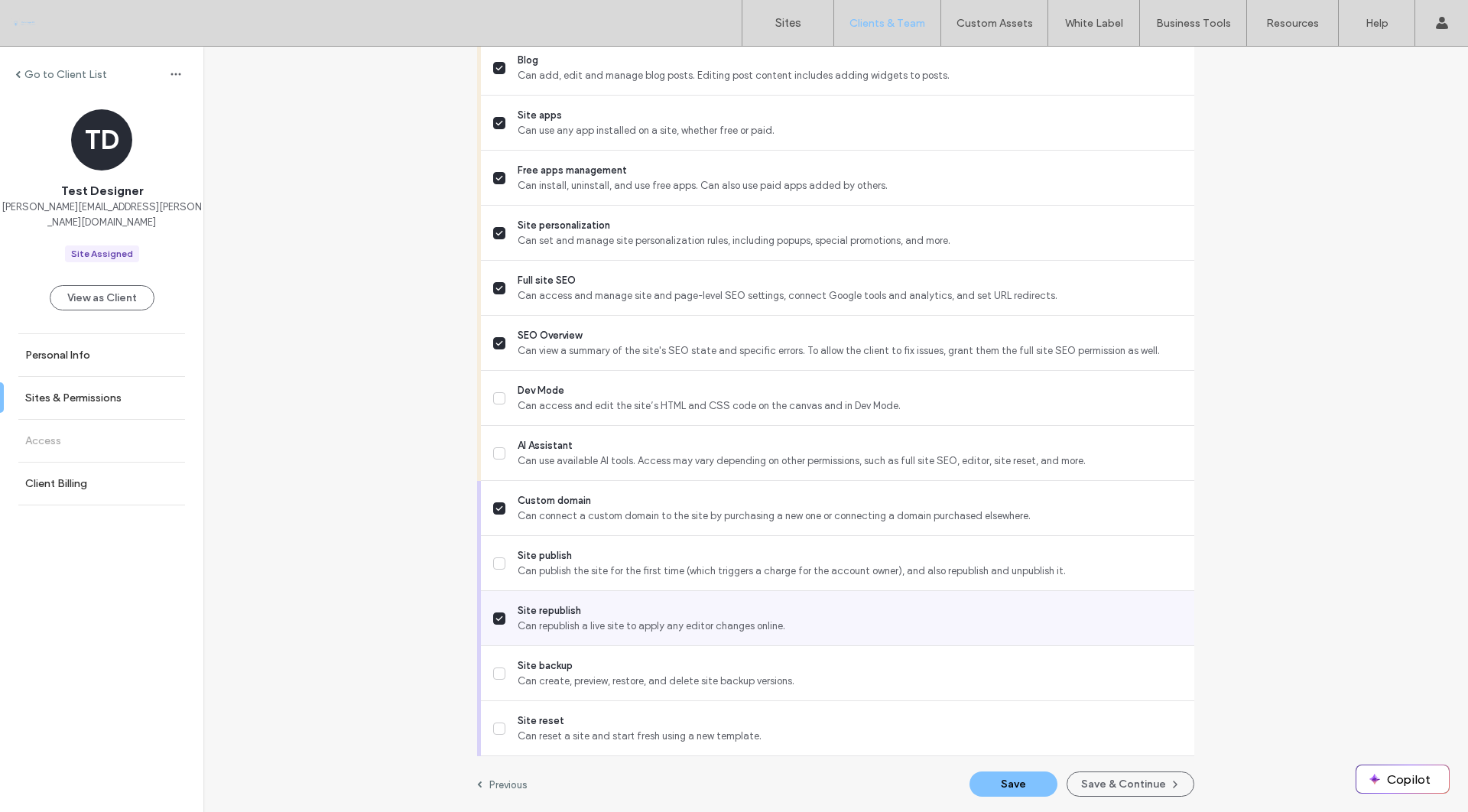
scroll to position [0, 0]
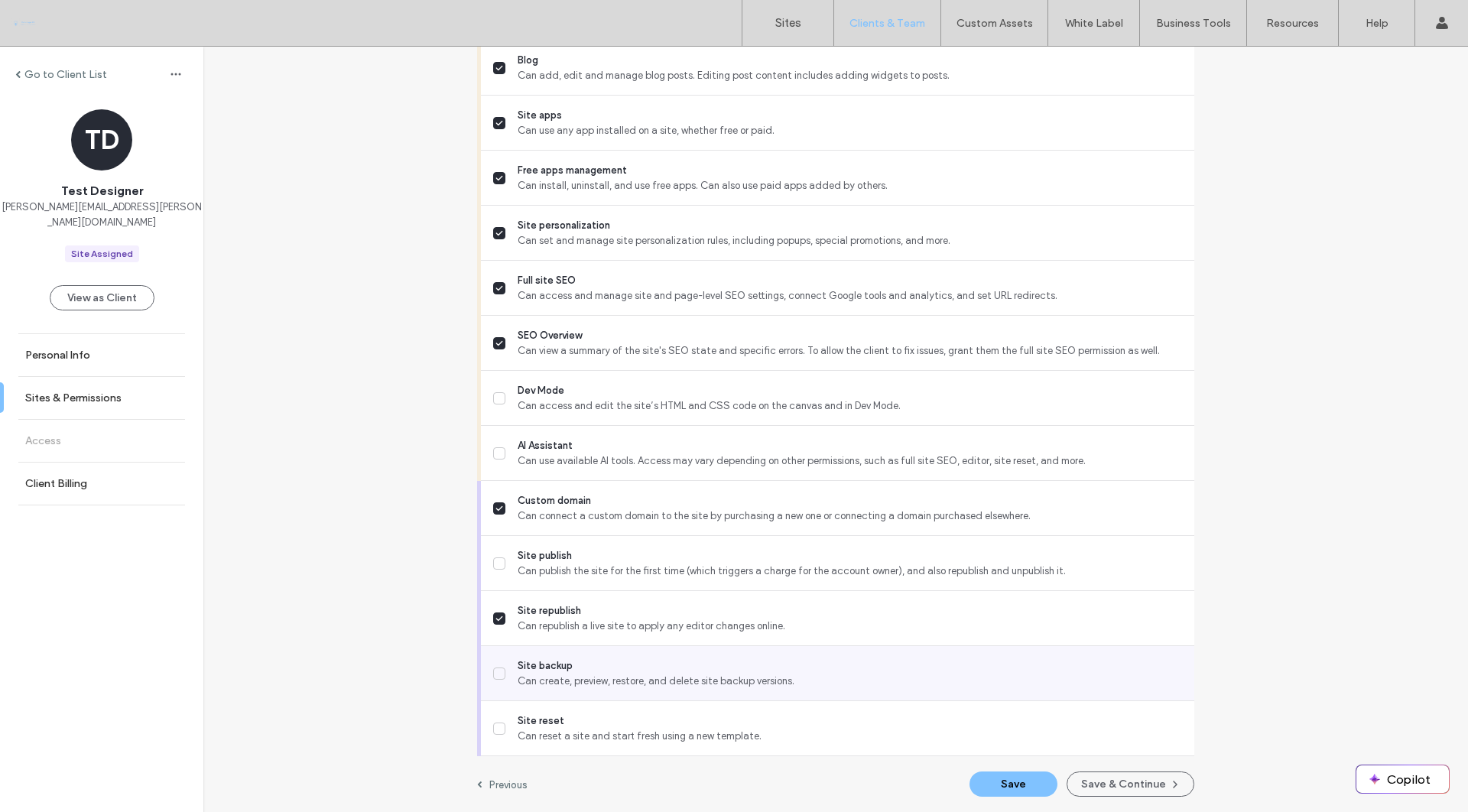
click at [806, 665] on span "Site backup" at bounding box center [850, 666] width 664 height 15
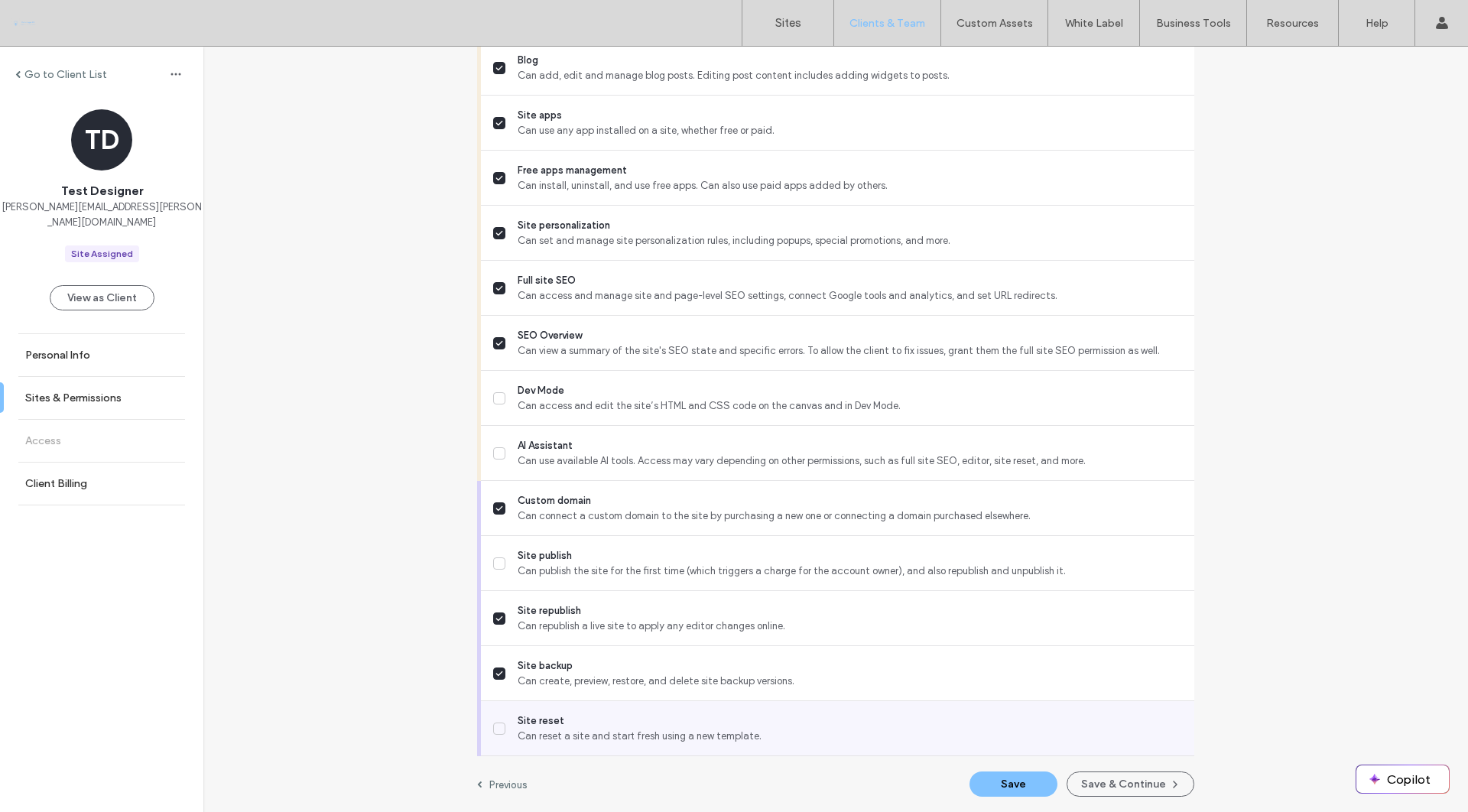
click at [802, 715] on span "Site reset" at bounding box center [850, 721] width 664 height 15
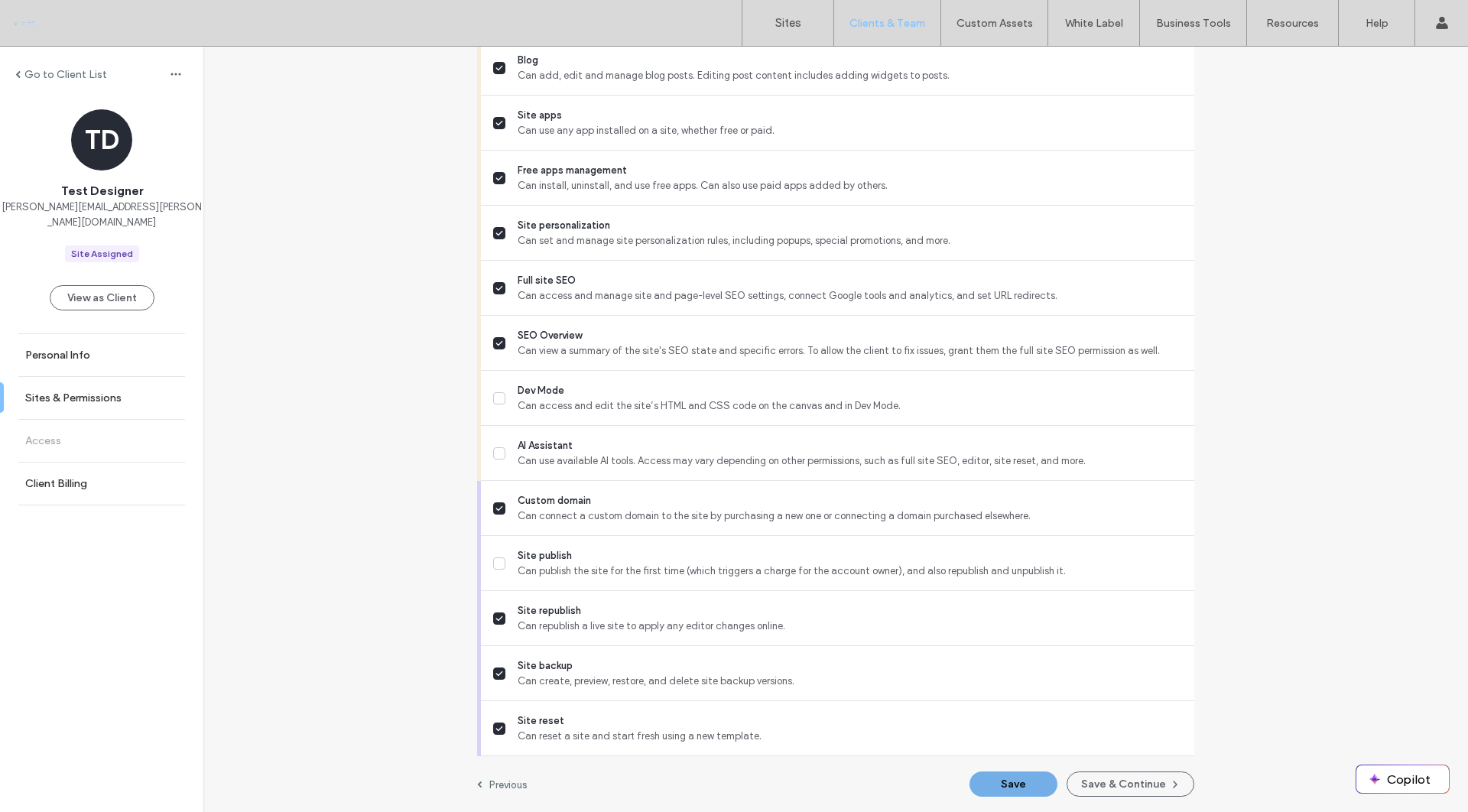
click at [1012, 780] on button "Save" at bounding box center [1013, 784] width 88 height 25
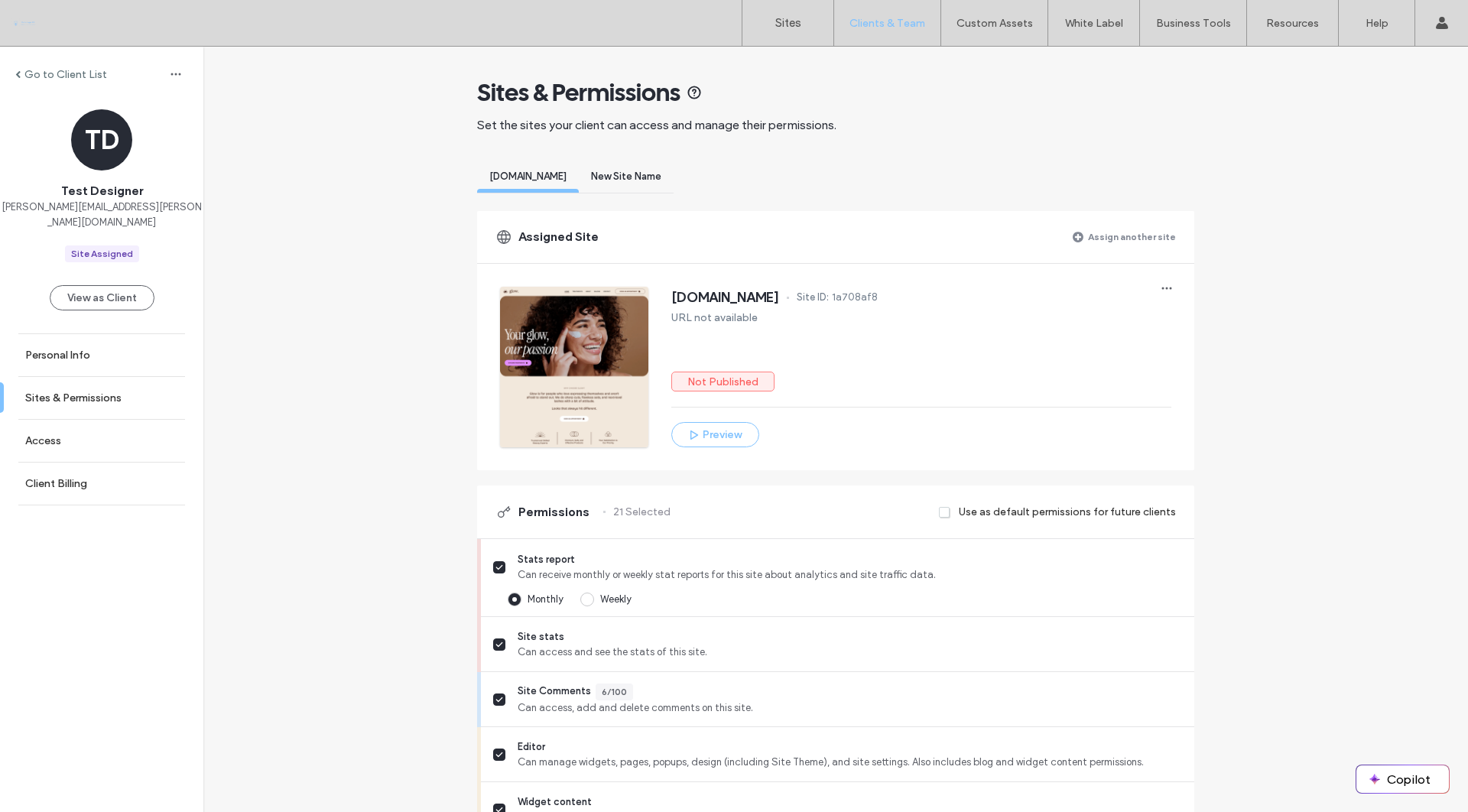
click at [661, 173] on span "New Site Name" at bounding box center [626, 176] width 70 height 12
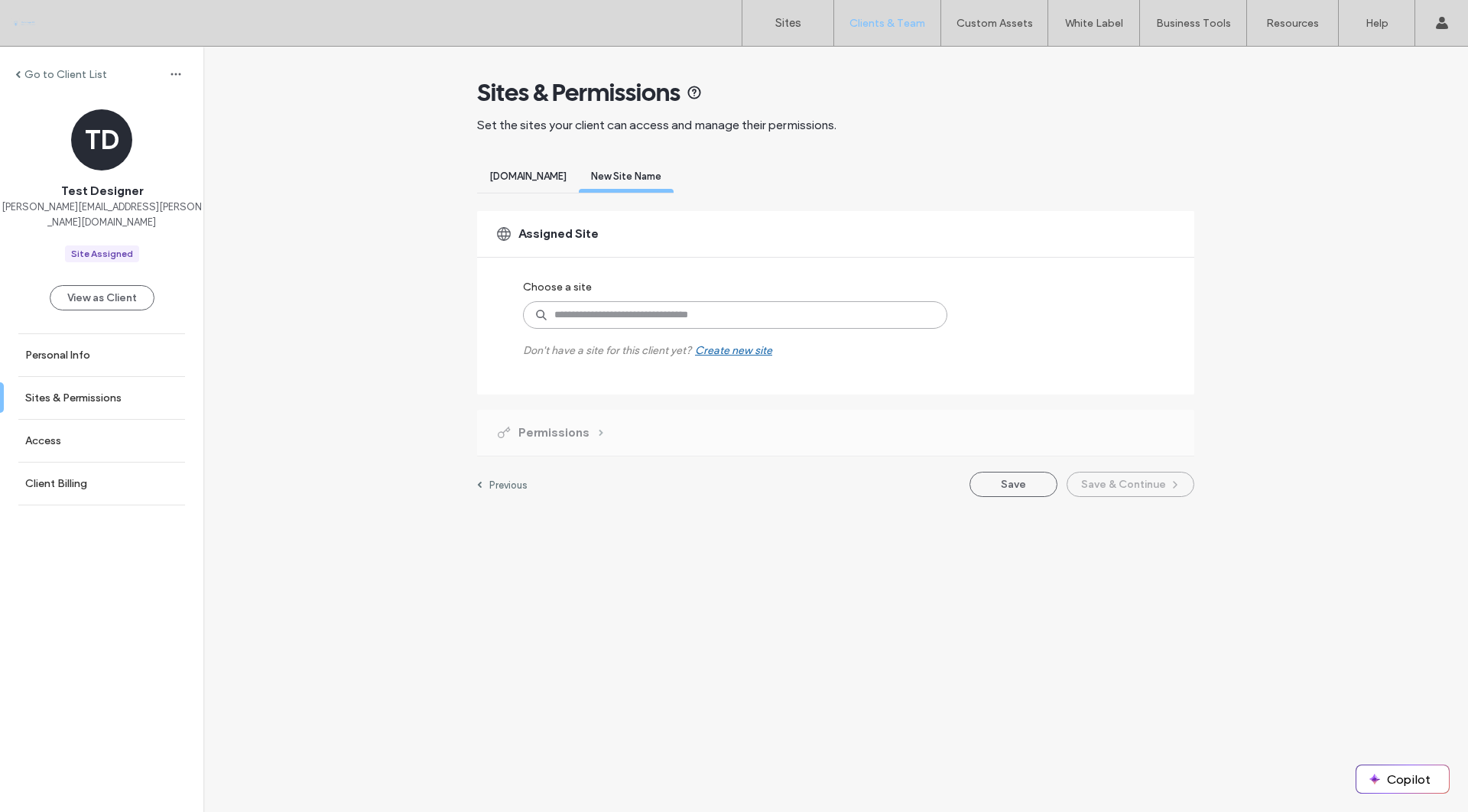
click at [724, 321] on input at bounding box center [735, 315] width 424 height 28
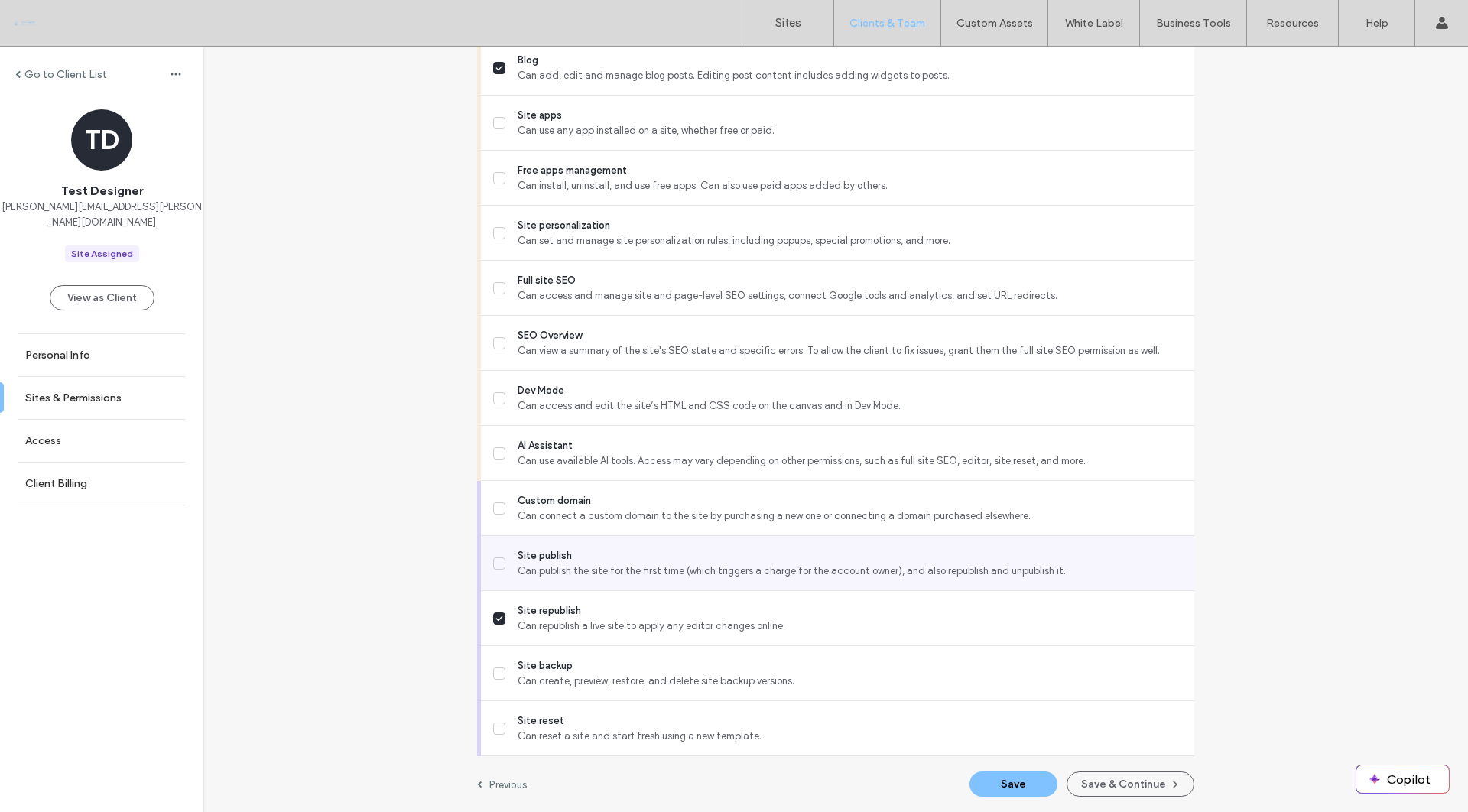
scroll to position [1127, 0]
click at [1025, 784] on button "Save" at bounding box center [1013, 784] width 88 height 25
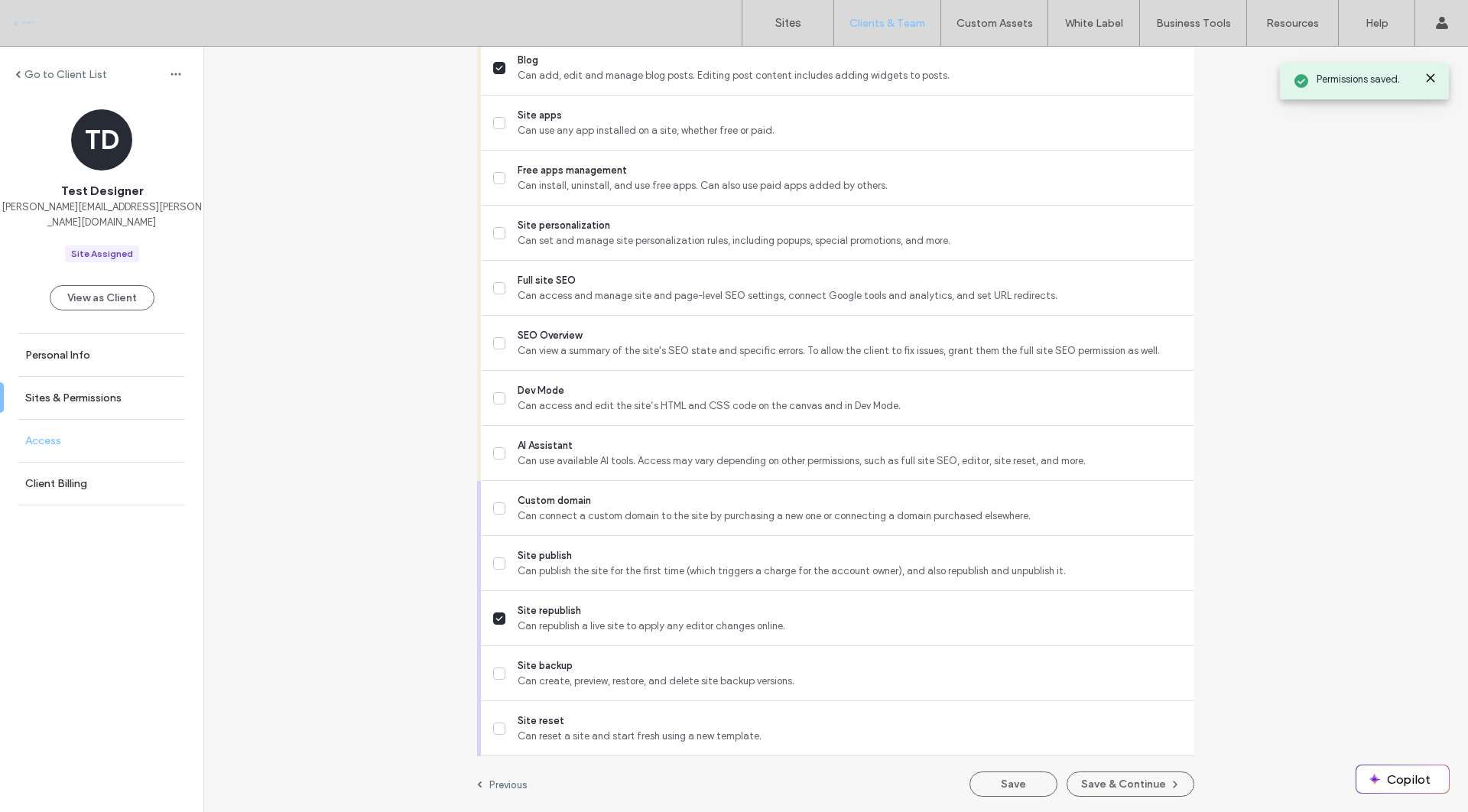
click at [133, 420] on link "Access" at bounding box center [102, 441] width 204 height 42
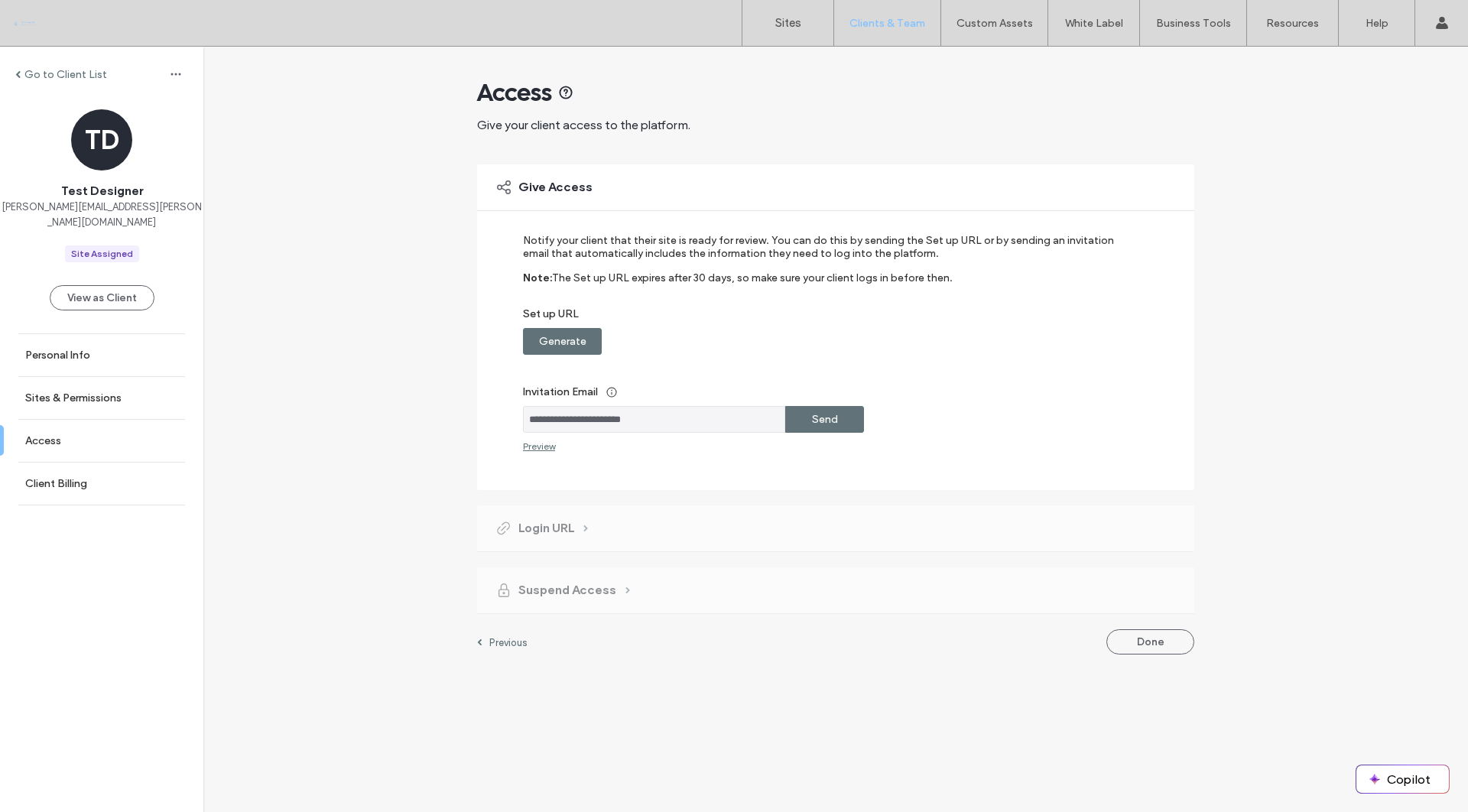
click at [577, 340] on label "Generate" at bounding box center [562, 341] width 48 height 28
click at [553, 441] on div "Preview" at bounding box center [539, 446] width 32 height 12
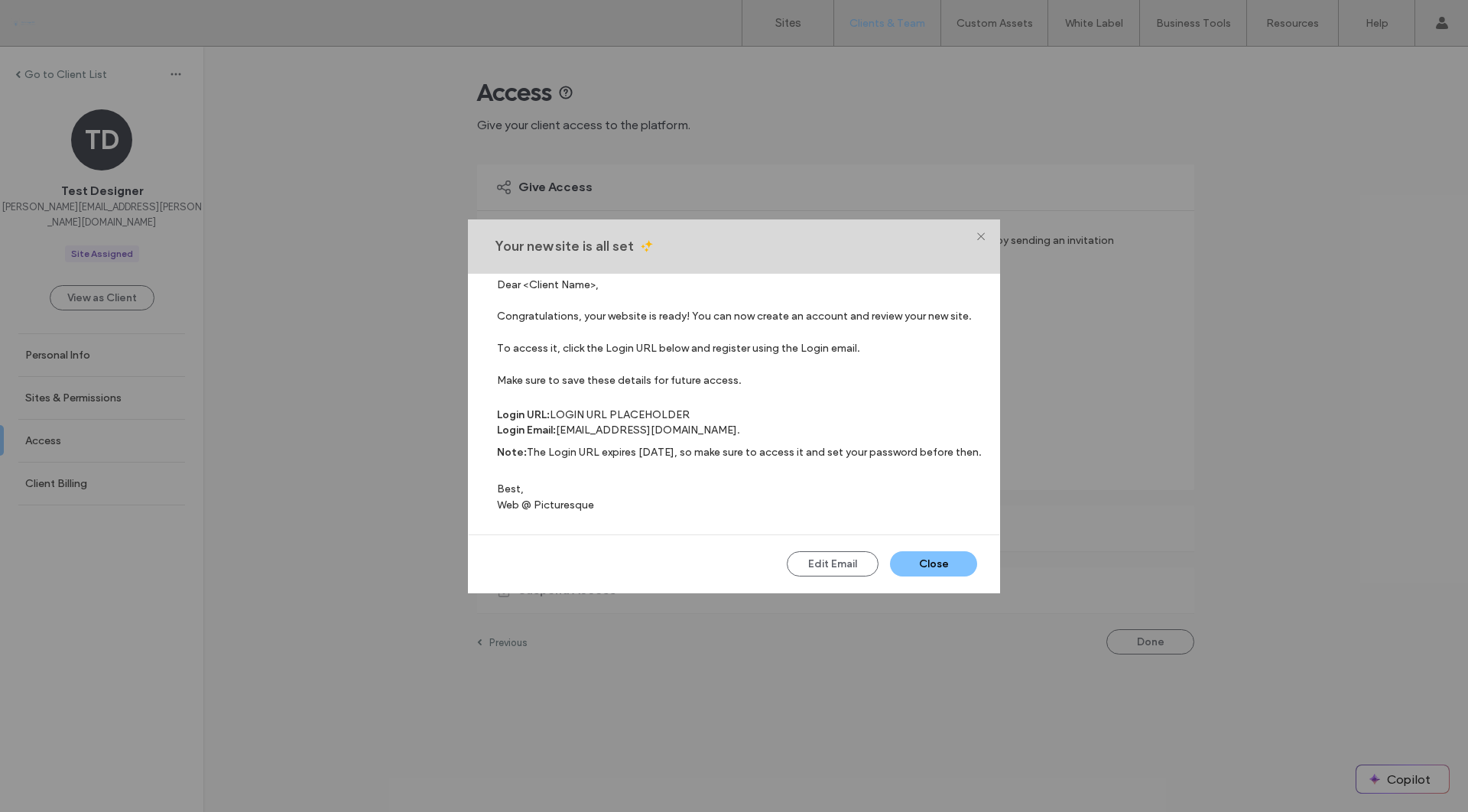
scroll to position [16, 0]
click at [986, 239] on div "Your new site is all set" at bounding box center [734, 246] width 532 height 54
click at [985, 237] on div "Your new site is all set" at bounding box center [734, 246] width 532 height 54
click at [981, 236] on icon at bounding box center [980, 235] width 9 height 9
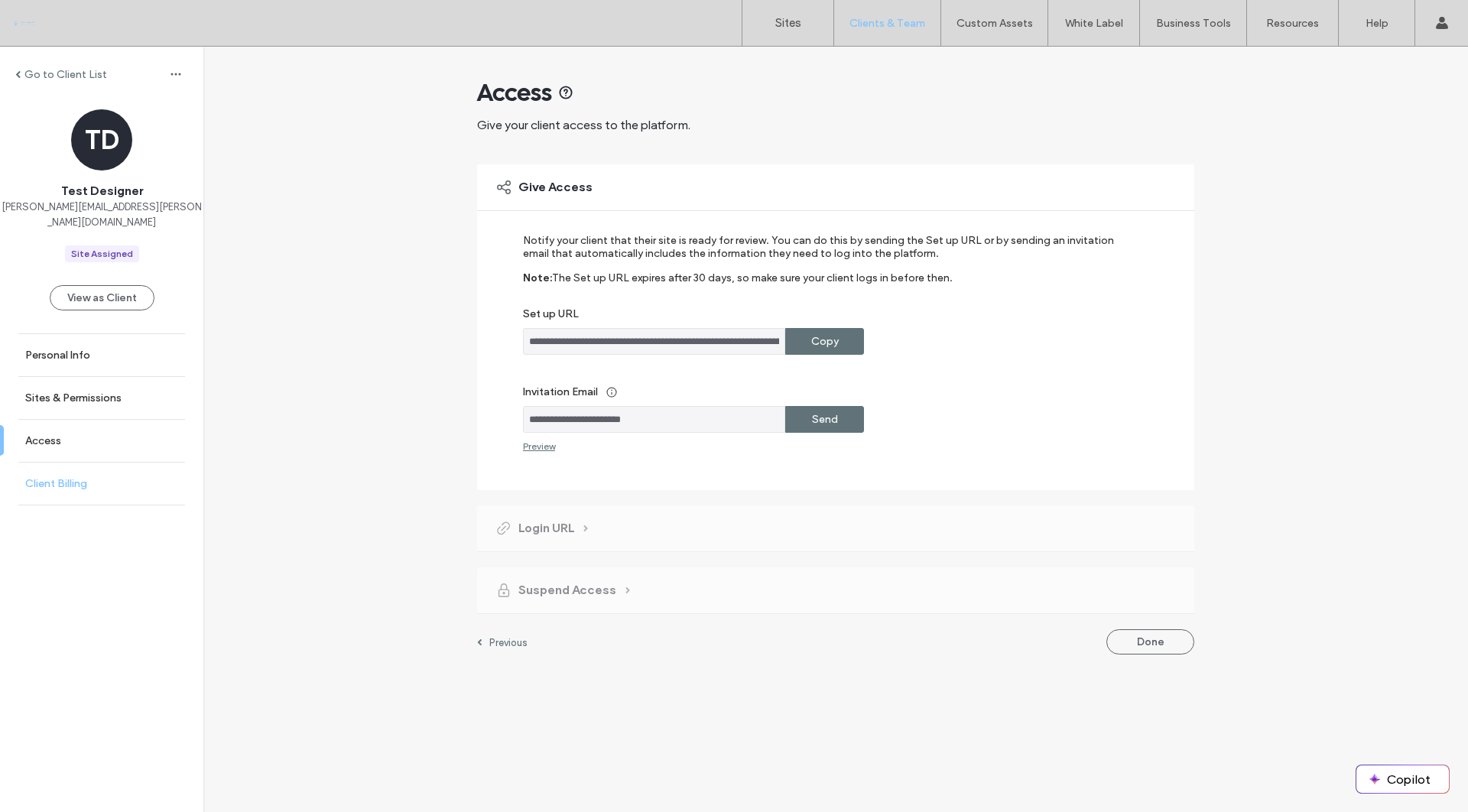
click at [98, 468] on link "Client Billing" at bounding box center [102, 483] width 204 height 42
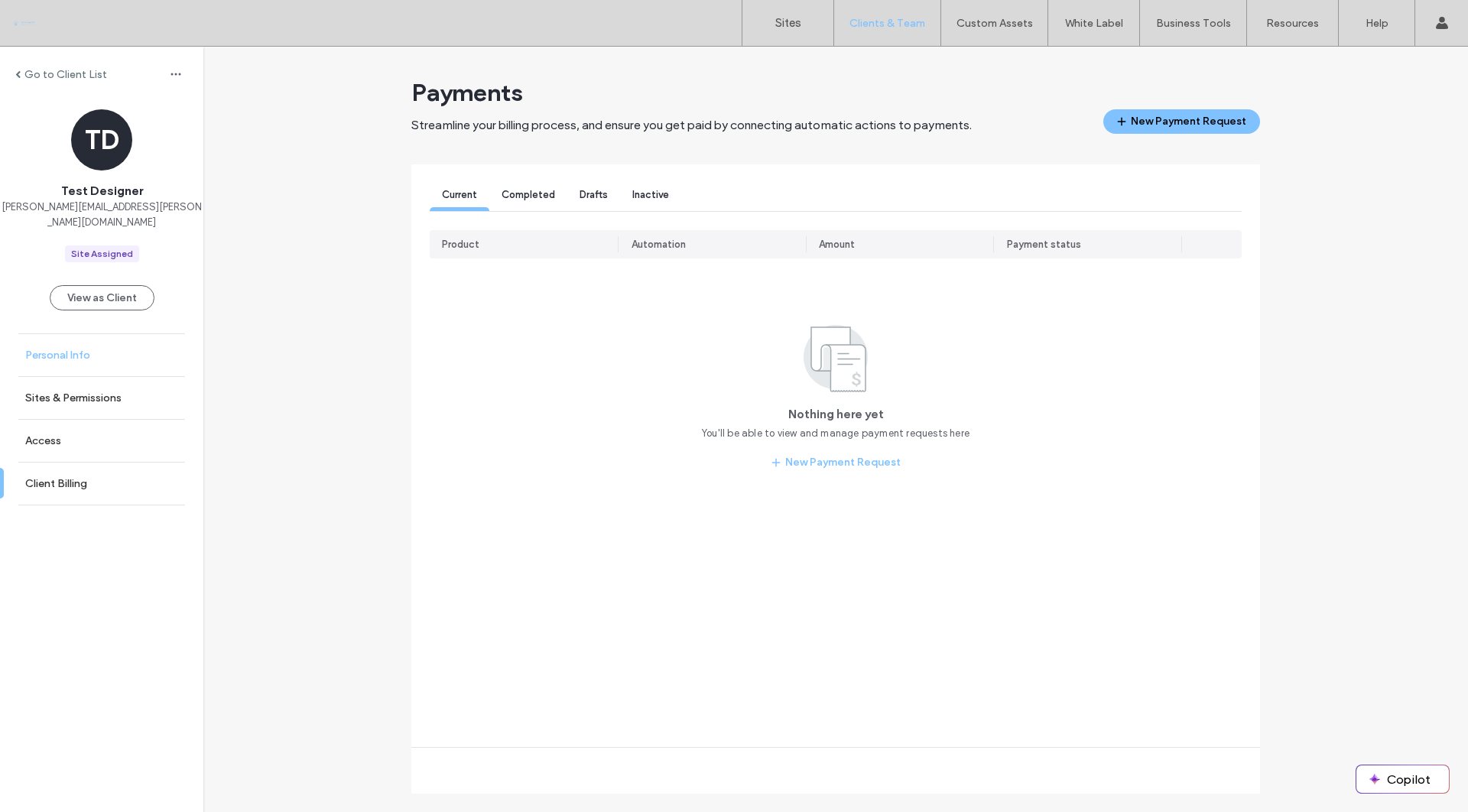
click at [101, 338] on link "Personal Info" at bounding box center [102, 355] width 204 height 42
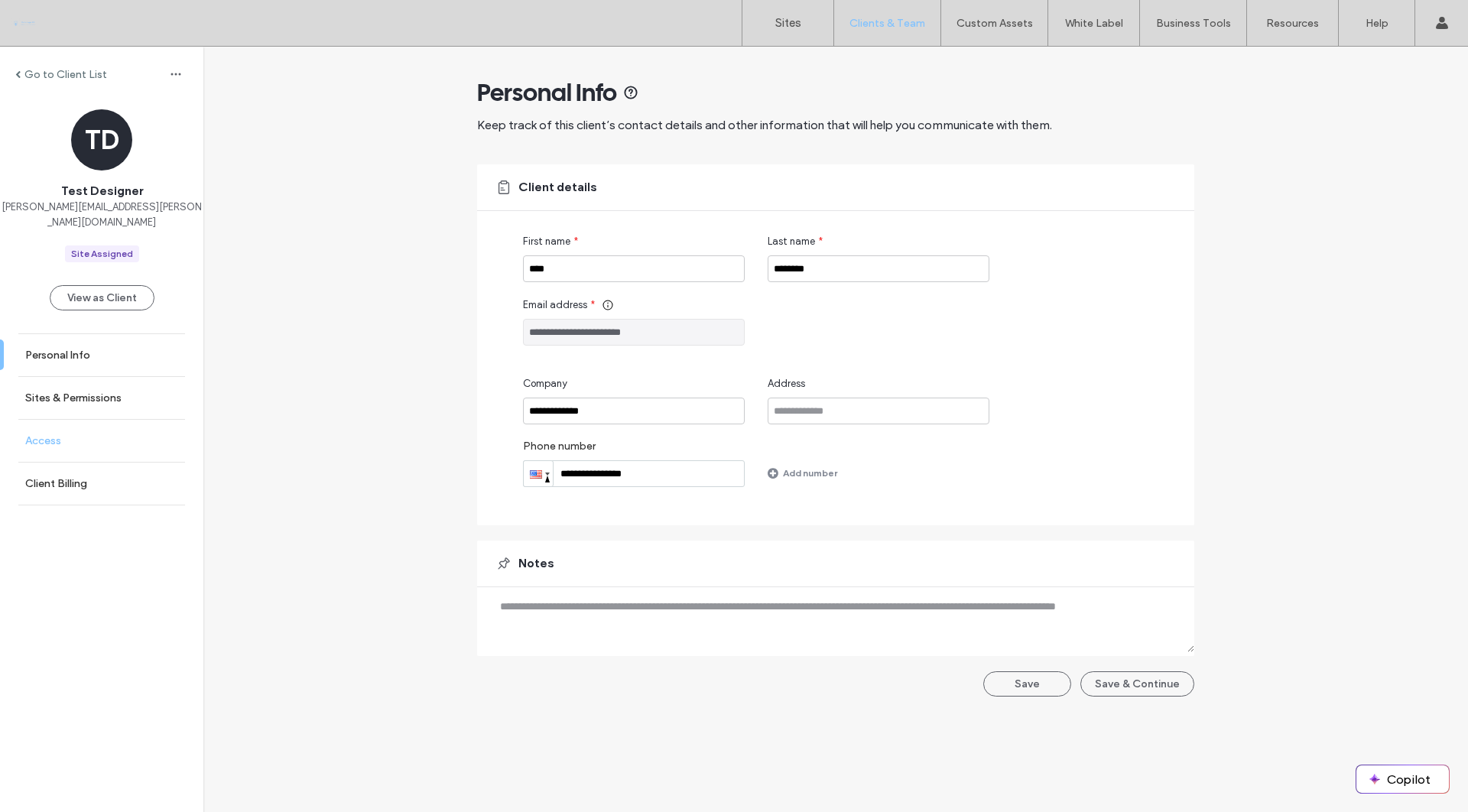
click at [114, 430] on link "Access" at bounding box center [102, 441] width 204 height 42
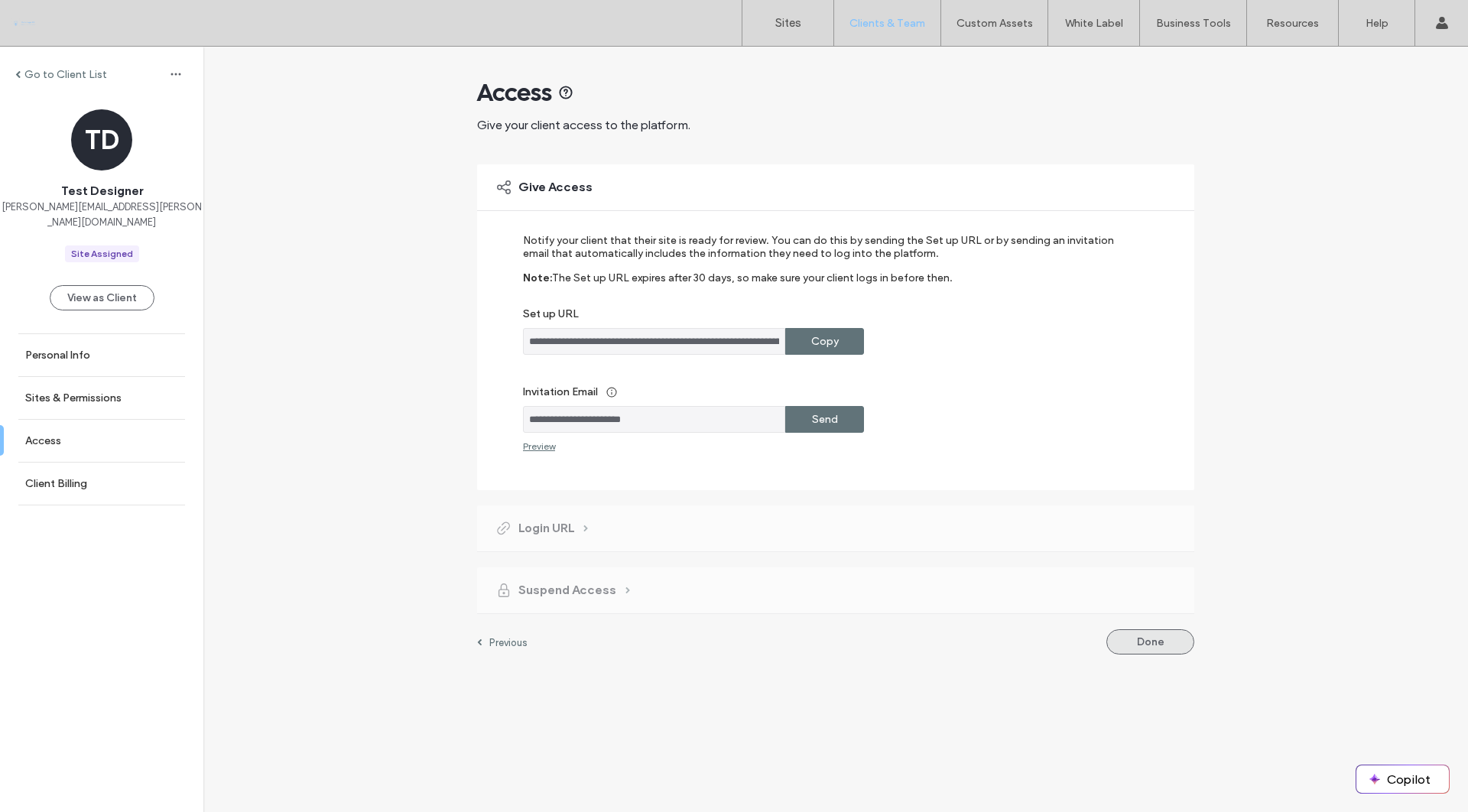
click at [1152, 643] on button "Done" at bounding box center [1150, 642] width 88 height 25
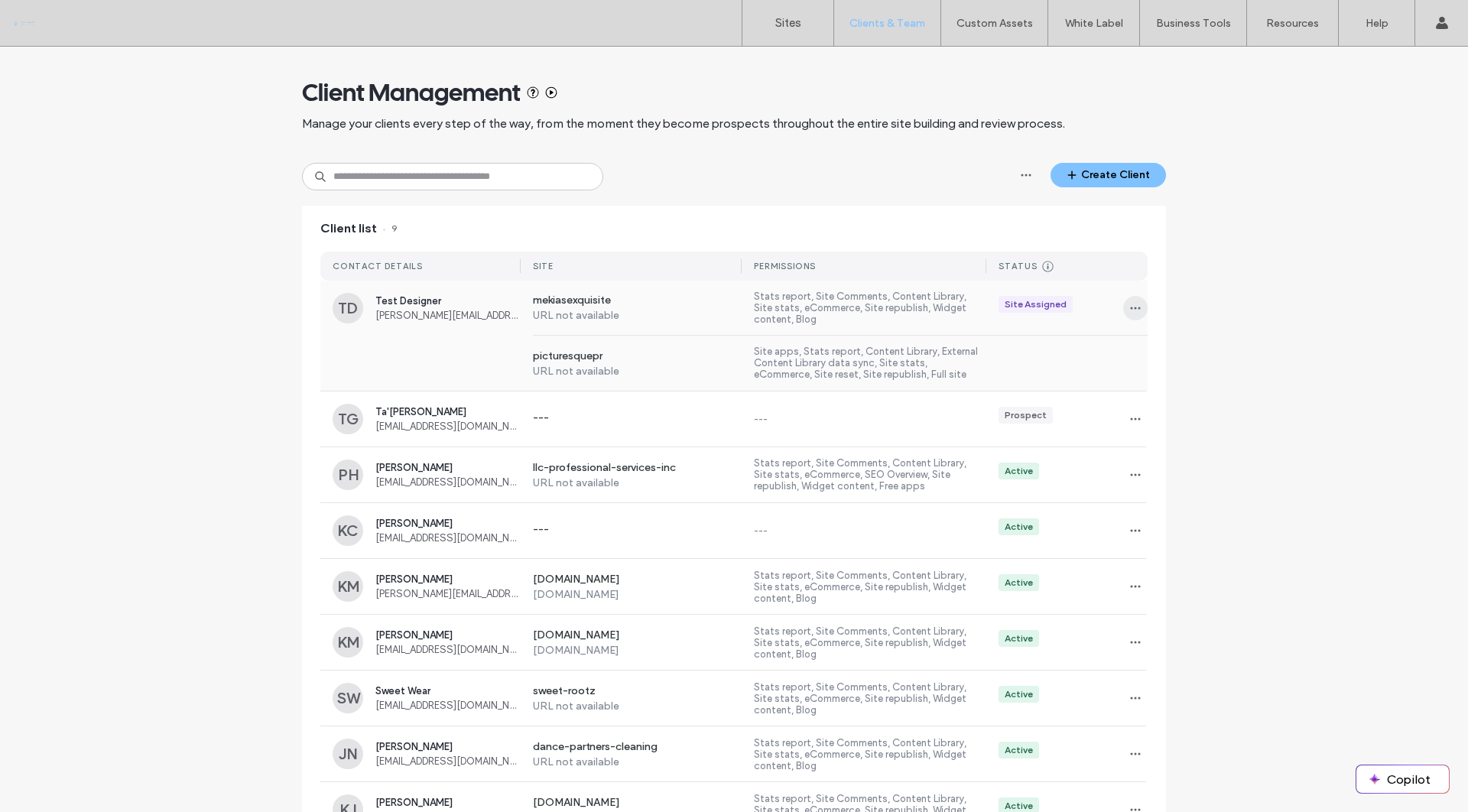
click at [1132, 305] on icon "button" at bounding box center [1135, 308] width 13 height 13
click at [414, 318] on span "[PERSON_NAME][EMAIL_ADDRESS][PERSON_NAME][DOMAIN_NAME]" at bounding box center [448, 315] width 145 height 12
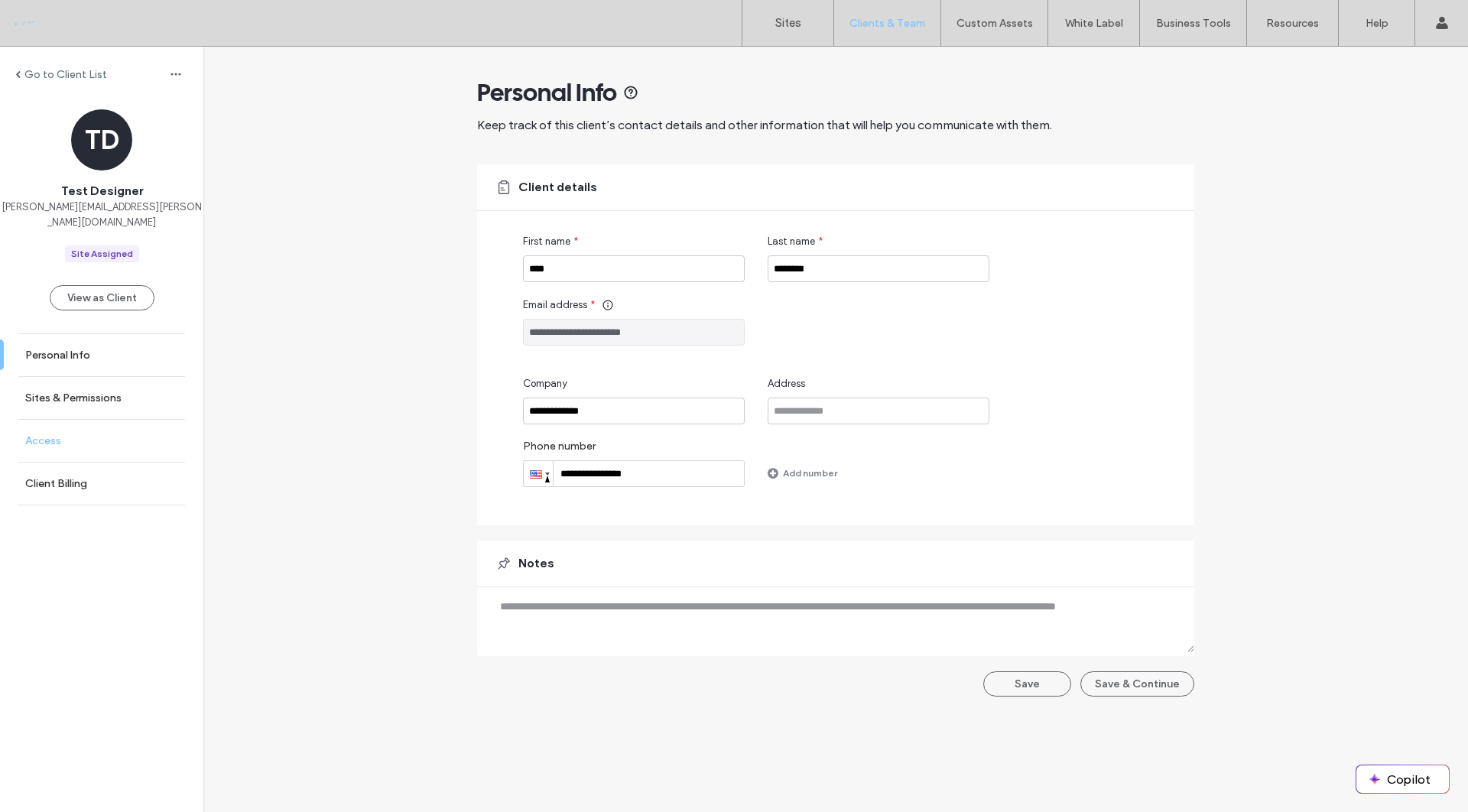
click at [121, 420] on link "Access" at bounding box center [102, 441] width 204 height 42
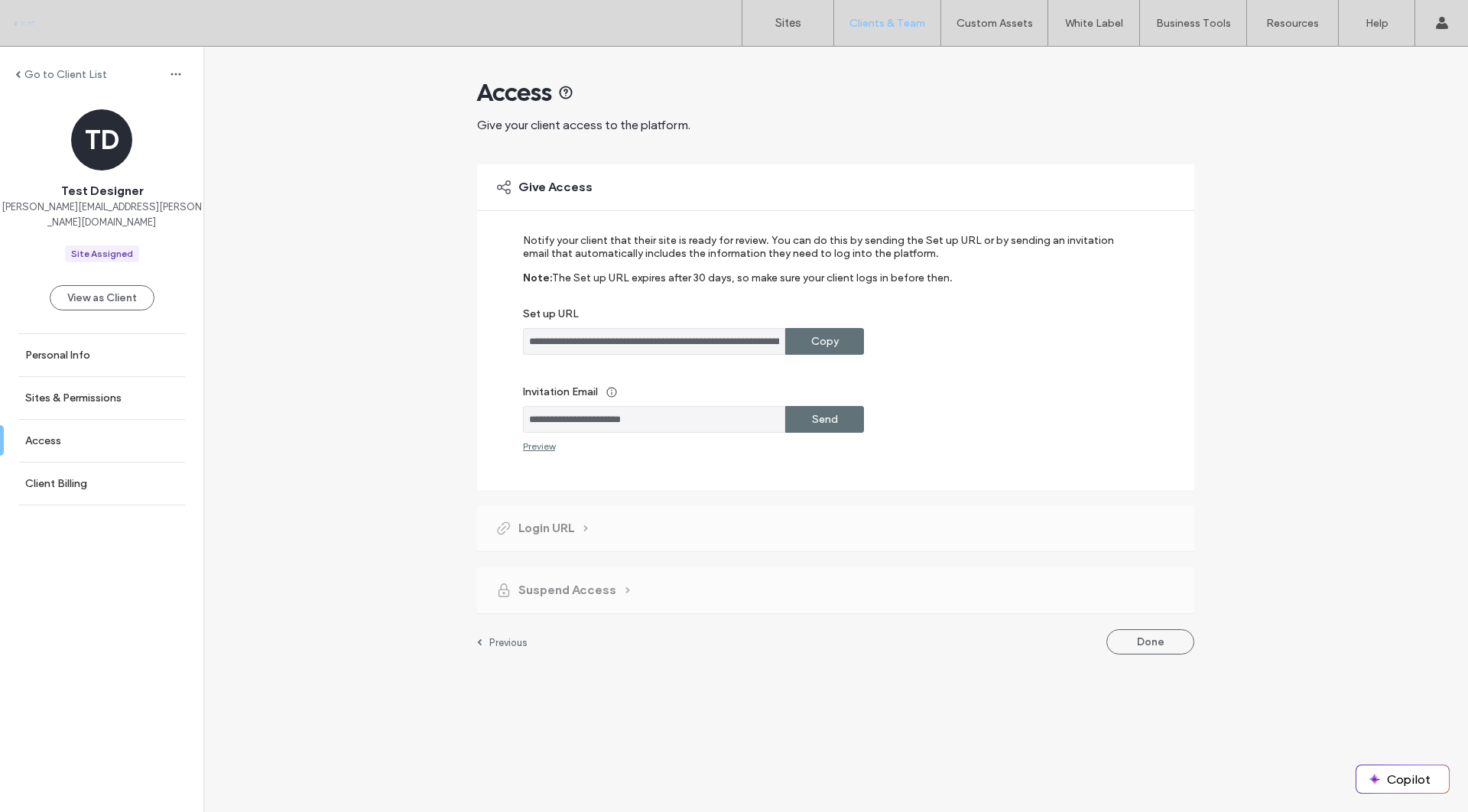
click at [540, 446] on div "Preview" at bounding box center [539, 446] width 32 height 12
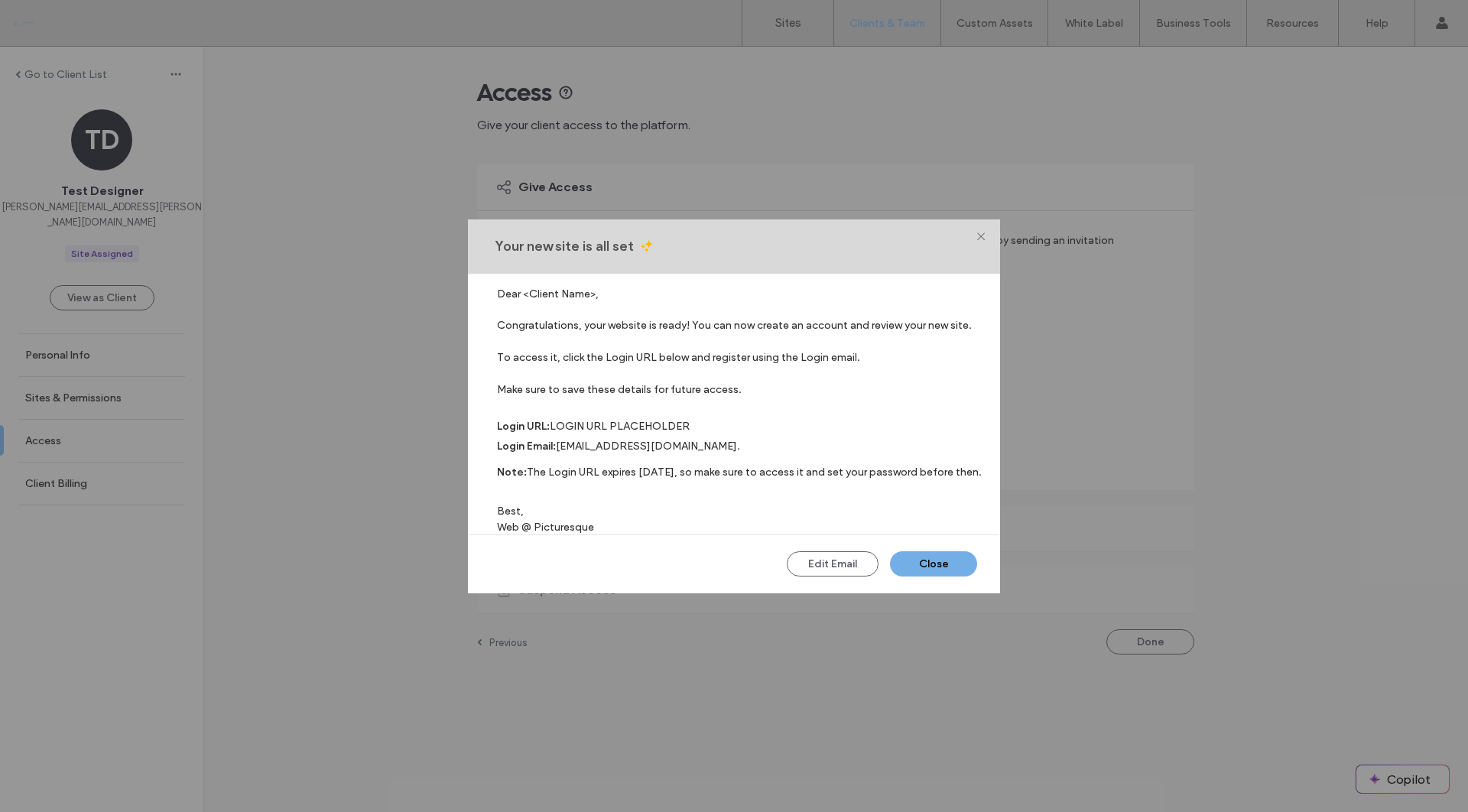
click at [902, 567] on button "Close" at bounding box center [933, 563] width 87 height 25
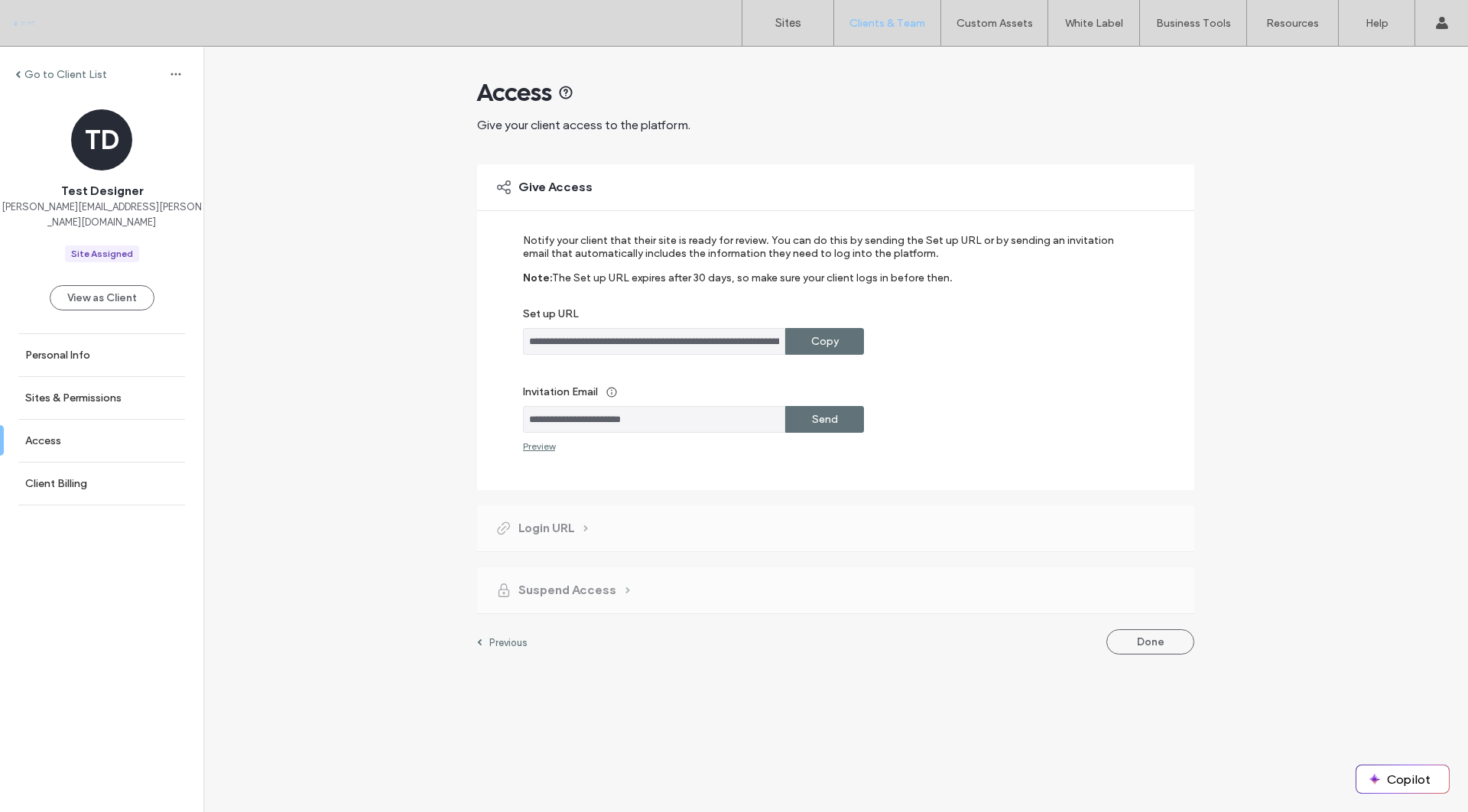
click at [825, 429] on label "Send" at bounding box center [825, 420] width 26 height 28
click at [818, 350] on label "Copy" at bounding box center [825, 341] width 28 height 28
click at [586, 532] on span at bounding box center [585, 528] width 4 height 7
